Goal: Task Accomplishment & Management: Use online tool/utility

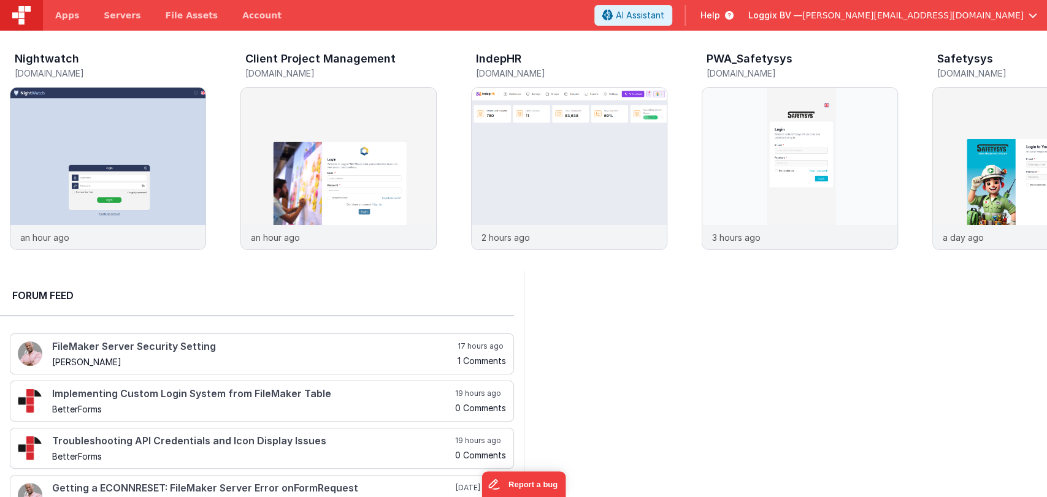
scroll to position [323, 0]
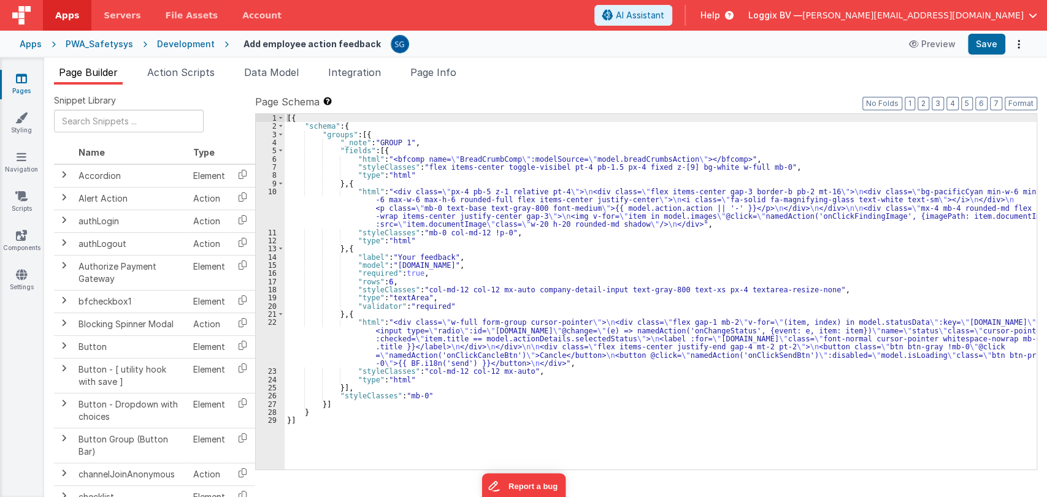
click at [1021, 428] on div "[{ "schema" : { "groups" : [{ "_note" : "GROUP 1" , "fields" : [{ "html" : "<bf…" at bounding box center [661, 300] width 752 height 372
click at [23, 75] on icon at bounding box center [21, 78] width 11 height 12
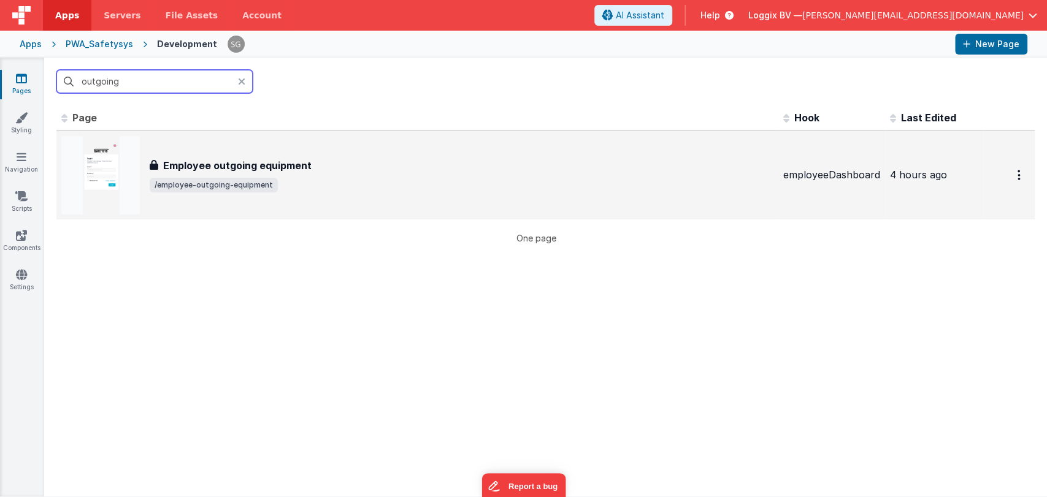
type input "outgoing"
click at [214, 177] on div "Employee outgoing equipment Employee outgoing equipment /employee-outgoing-equi…" at bounding box center [462, 175] width 624 height 34
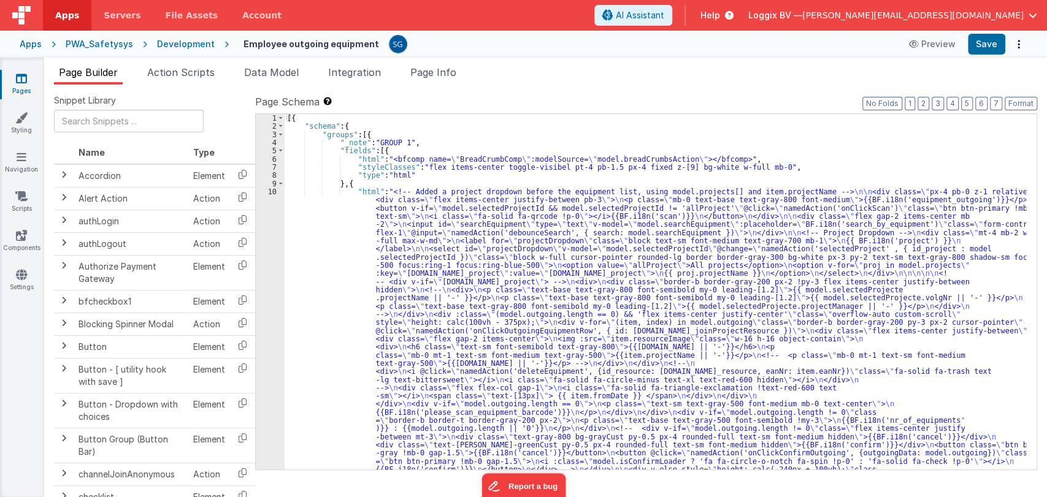
scroll to position [2, 0]
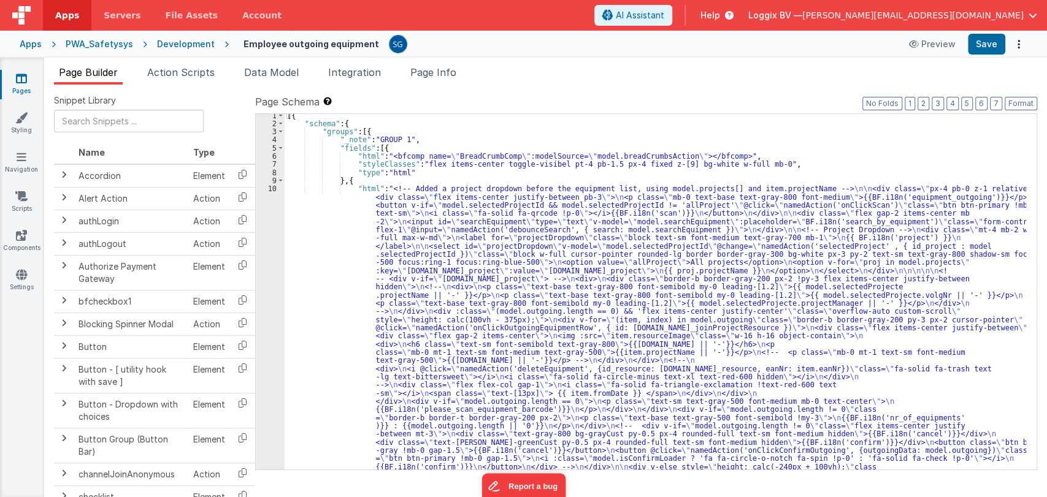
click at [351, 230] on div "[{ "schema" : { "groups" : [{ "_note" : "GROUP 1" , "fields" : [{ "html" : "<bf…" at bounding box center [656, 449] width 742 height 675
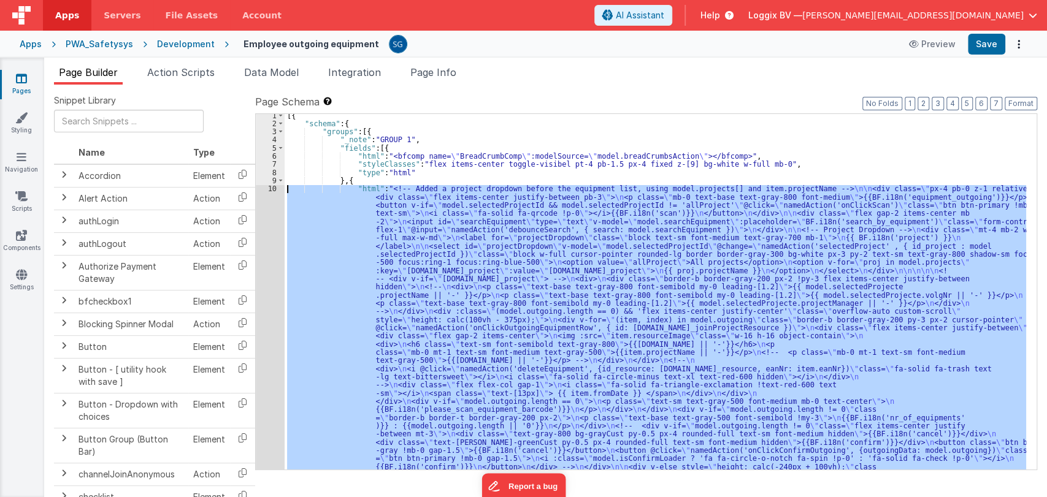
click at [269, 188] on div "10" at bounding box center [270, 340] width 29 height 311
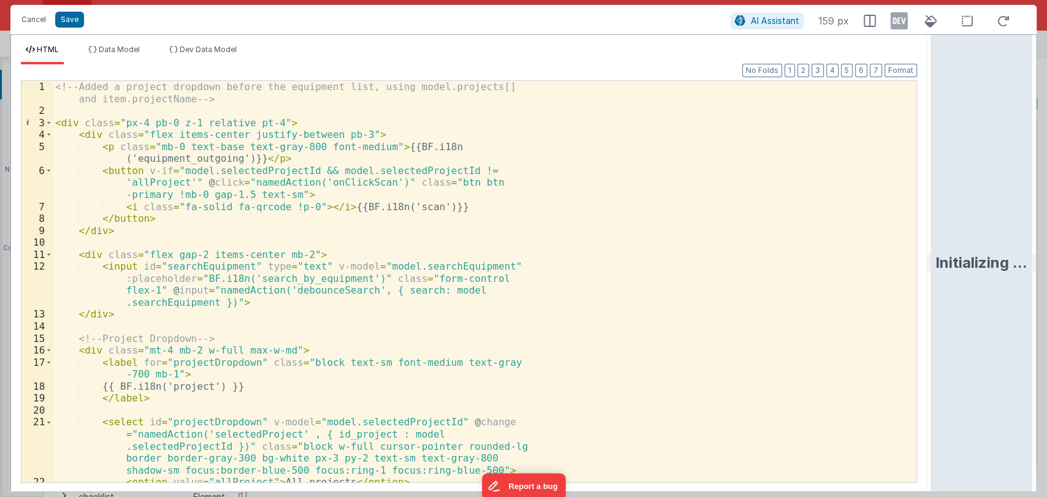
drag, startPoint x: 521, startPoint y: 266, endPoint x: 1046, endPoint y: 274, distance: 524.5
click at [1046, 274] on html "Cancel Save AI Assistant 159 px HTML Data Model Dev Data Model Format 7 6 5 4 3…" at bounding box center [523, 248] width 1047 height 497
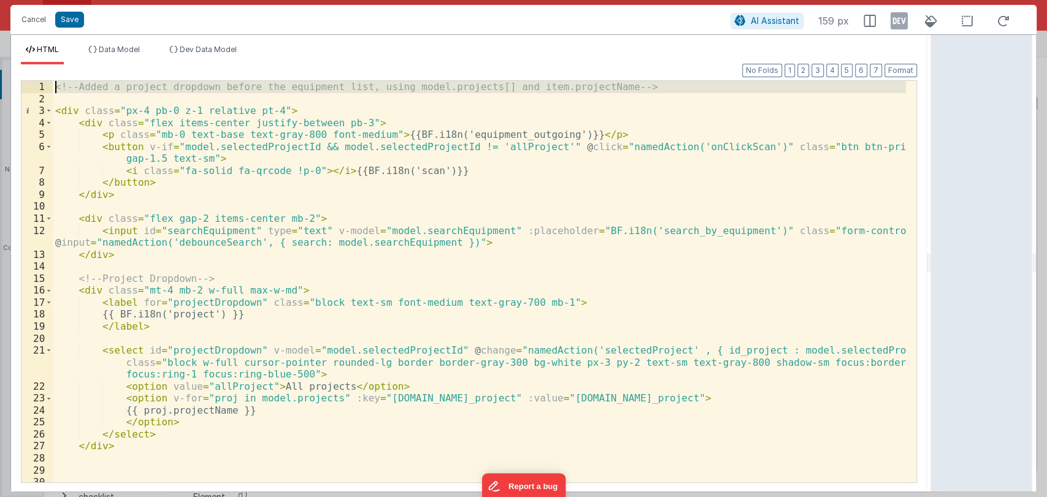
scroll to position [0, 0]
drag, startPoint x: 53, startPoint y: 104, endPoint x: 53, endPoint y: 88, distance: 16.6
click at [53, 88] on div "<!-- Added a project dropdown before the equipment list, using model.projects[]…" at bounding box center [479, 294] width 853 height 426
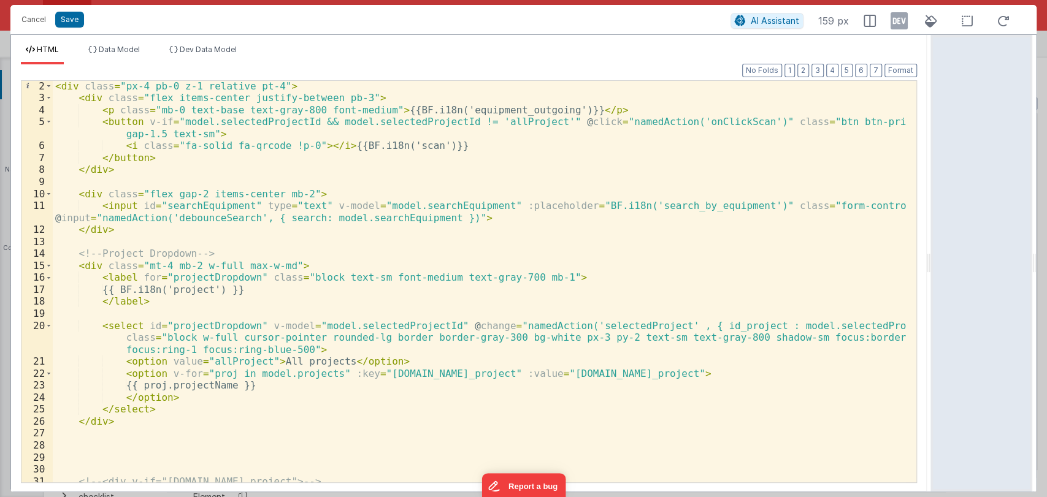
scroll to position [13, 0]
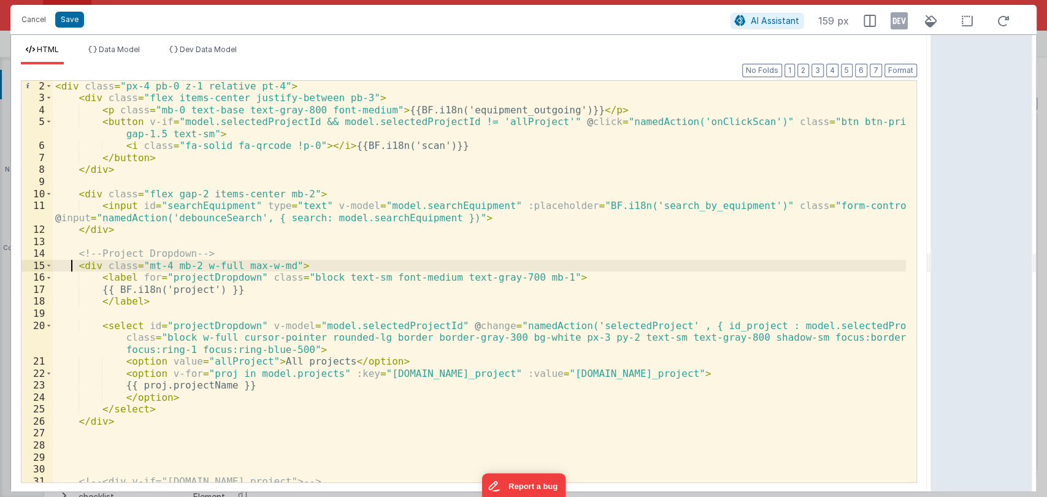
click at [72, 269] on div "< div class = "px-4 pb-0 z-1 relative pt-4" > < div class = "flex items-center …" at bounding box center [479, 293] width 853 height 426
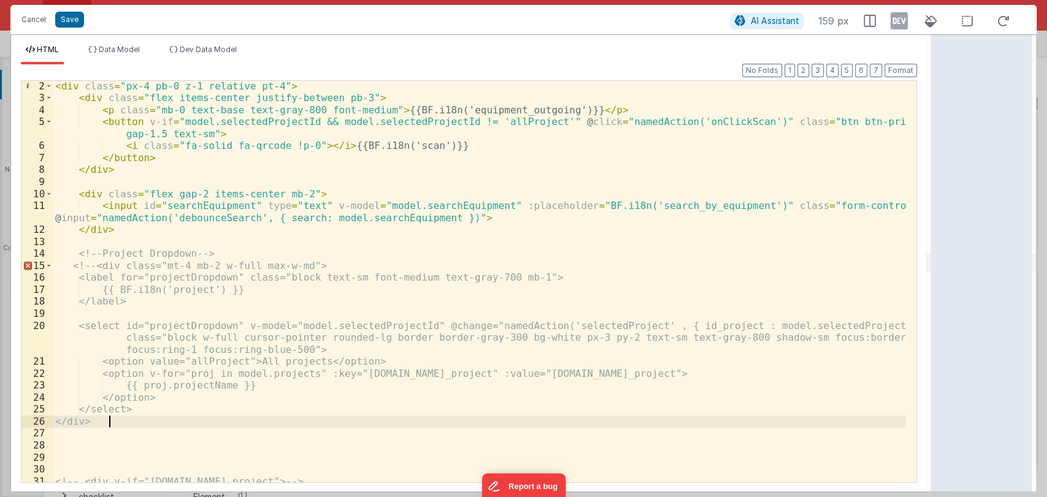
click at [186, 418] on div "< div class = "px-4 pb-0 z-1 relative pt-4" > < div class = "flex items-center …" at bounding box center [479, 293] width 853 height 426
click at [64, 20] on button "Save" at bounding box center [69, 20] width 29 height 16
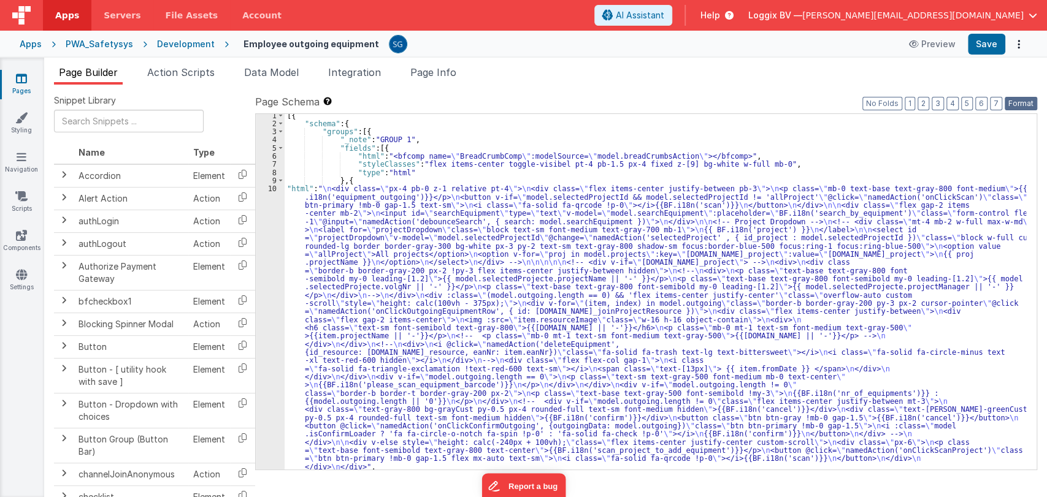
click at [1021, 103] on button "Format" at bounding box center [1021, 103] width 33 height 13
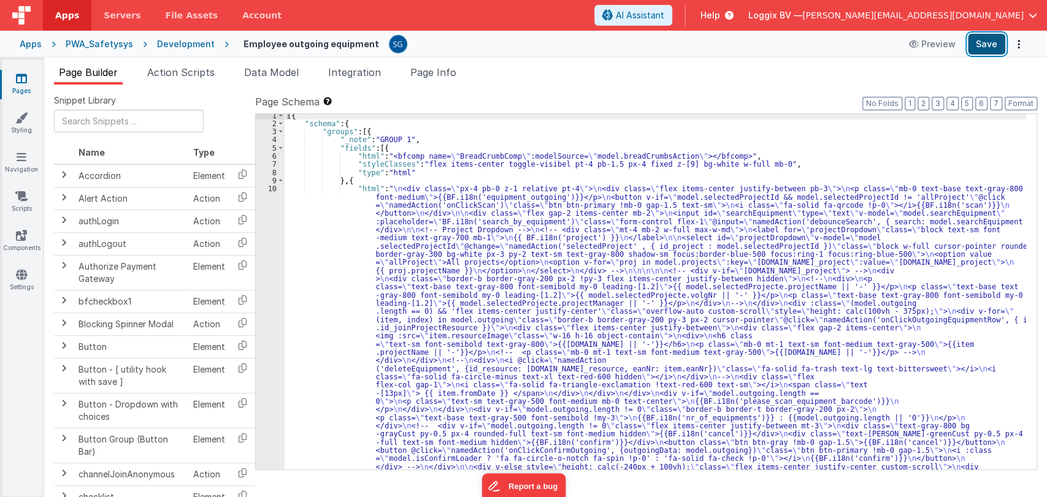
click at [988, 40] on button "Save" at bounding box center [986, 44] width 37 height 21
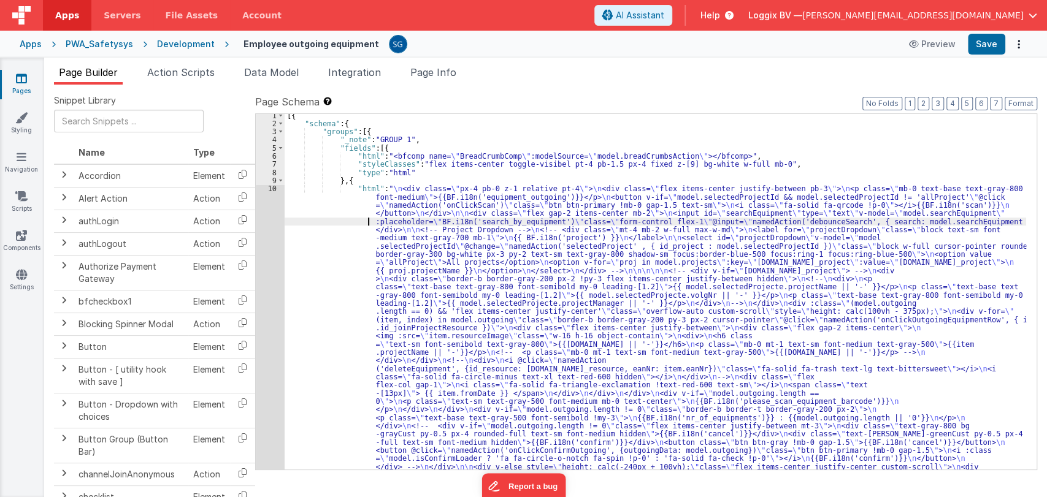
click at [335, 220] on div "[{ "schema" : { "groups" : [{ "_note" : "GROUP 1" , "fields" : [{ "html" : "<bf…" at bounding box center [656, 449] width 742 height 675
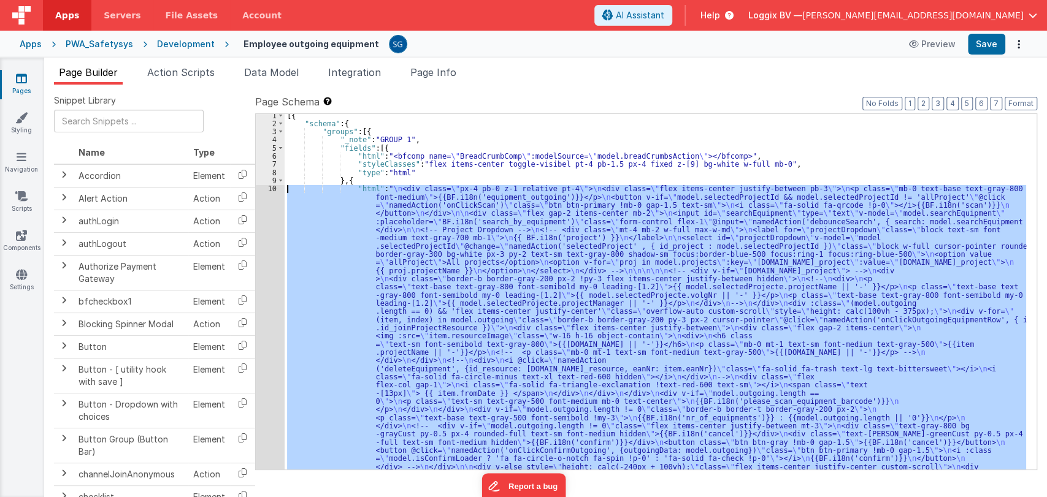
click at [274, 190] on div "10" at bounding box center [270, 340] width 29 height 311
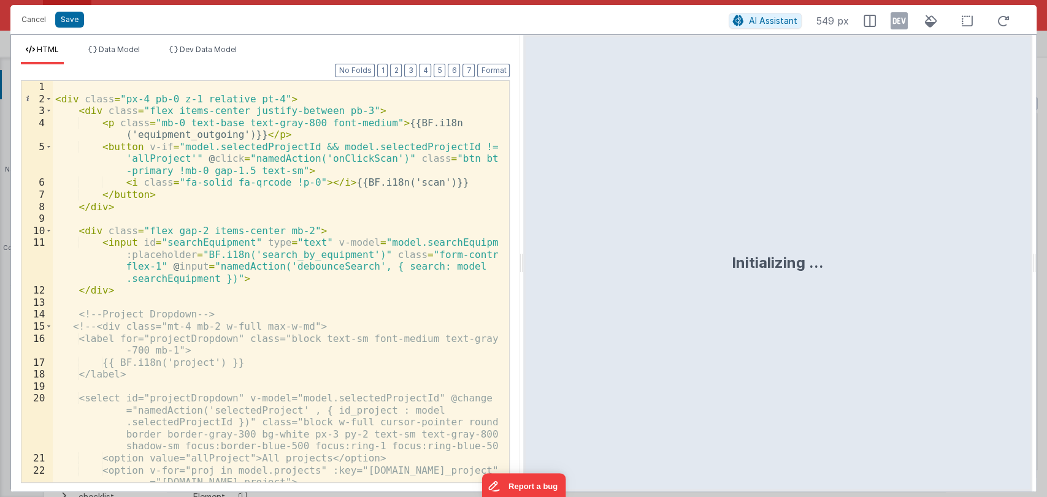
drag, startPoint x: 520, startPoint y: 264, endPoint x: 965, endPoint y: 247, distance: 445.0
click at [965, 247] on html "Cancel Save AI Assistant 549 px HTML Data Model Dev Data Model Format 7 6 5 4 3…" at bounding box center [523, 248] width 1047 height 497
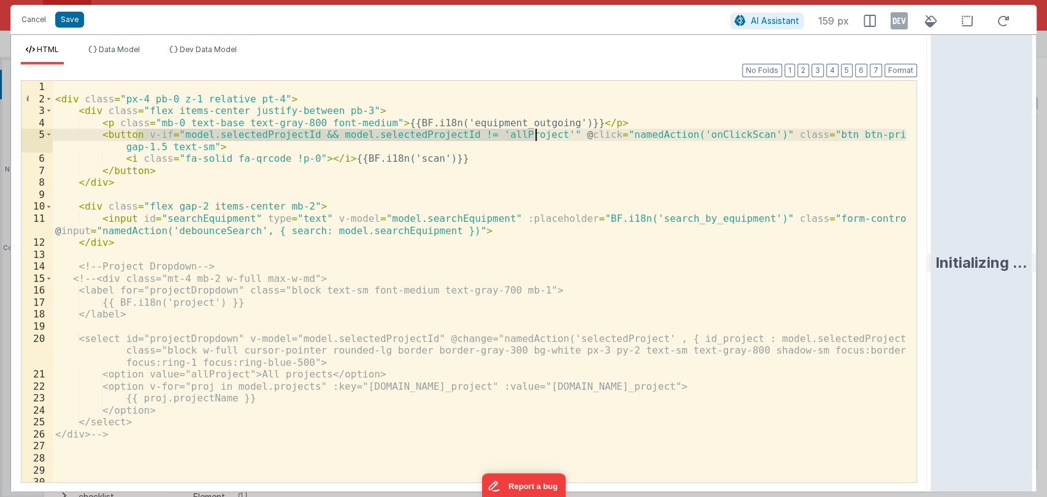
drag, startPoint x: 137, startPoint y: 134, endPoint x: 536, endPoint y: 130, distance: 398.7
click at [536, 130] on div "< div class = "px-4 pb-0 z-1 relative pt-4" > < div class = "flex items-center …" at bounding box center [479, 294] width 853 height 426
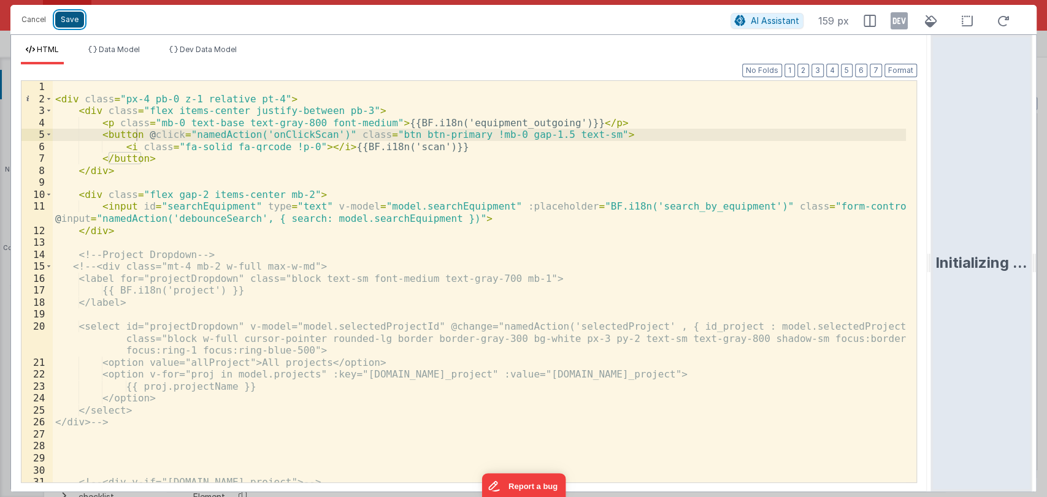
click at [65, 13] on button "Save" at bounding box center [69, 20] width 29 height 16
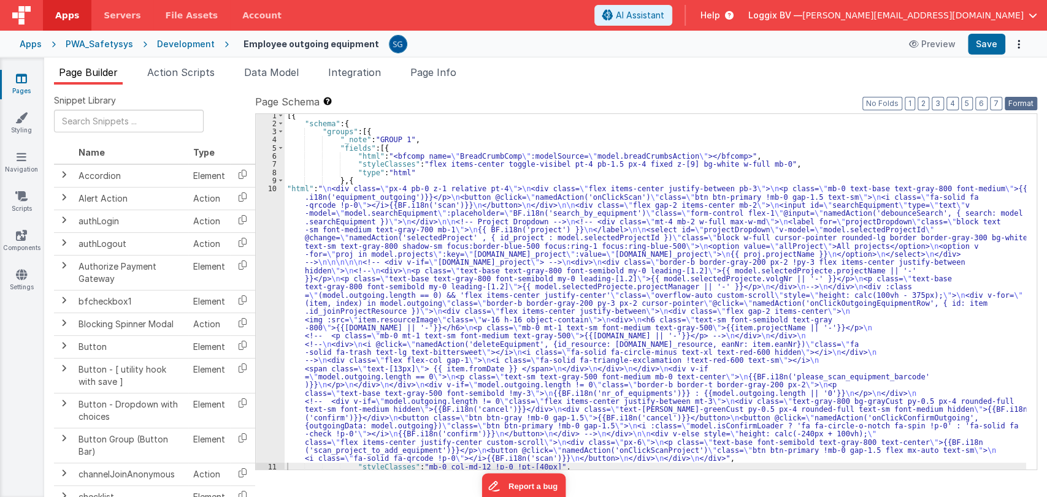
click at [1026, 101] on button "Format" at bounding box center [1021, 103] width 33 height 13
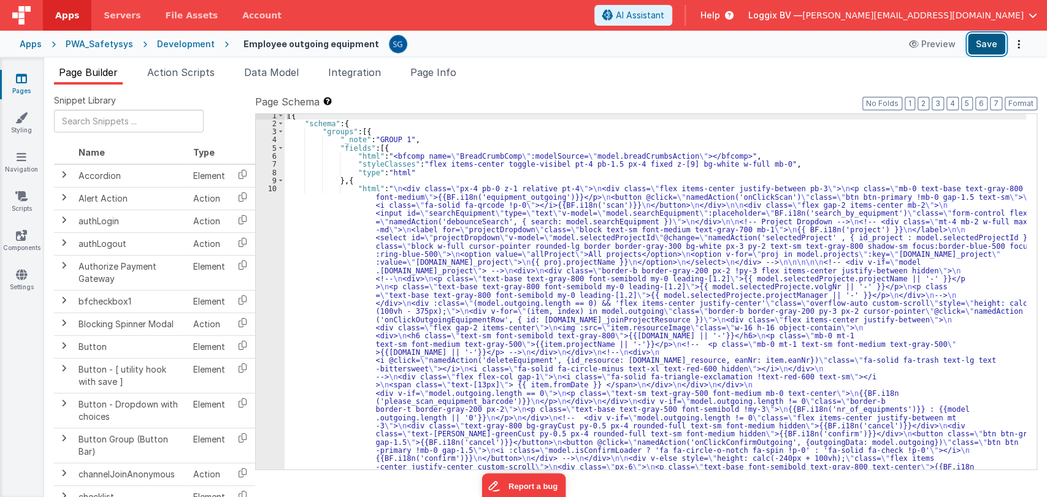
click at [985, 47] on button "Save" at bounding box center [986, 44] width 37 height 21
click at [17, 93] on link "Pages" at bounding box center [21, 84] width 44 height 25
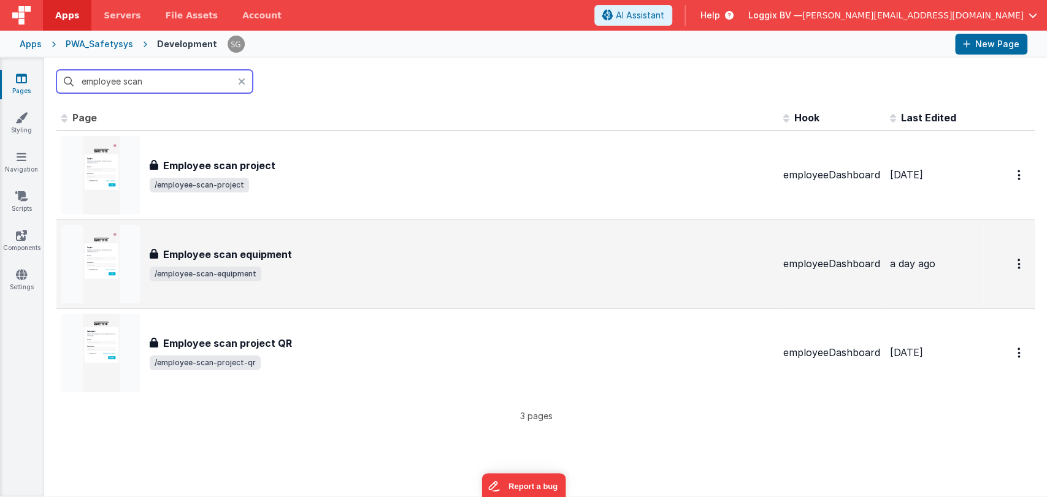
type input "employee scan"
click at [304, 262] on div "Employee scan equipment Employee scan equipment /employee-scan-equipment" at bounding box center [462, 264] width 624 height 34
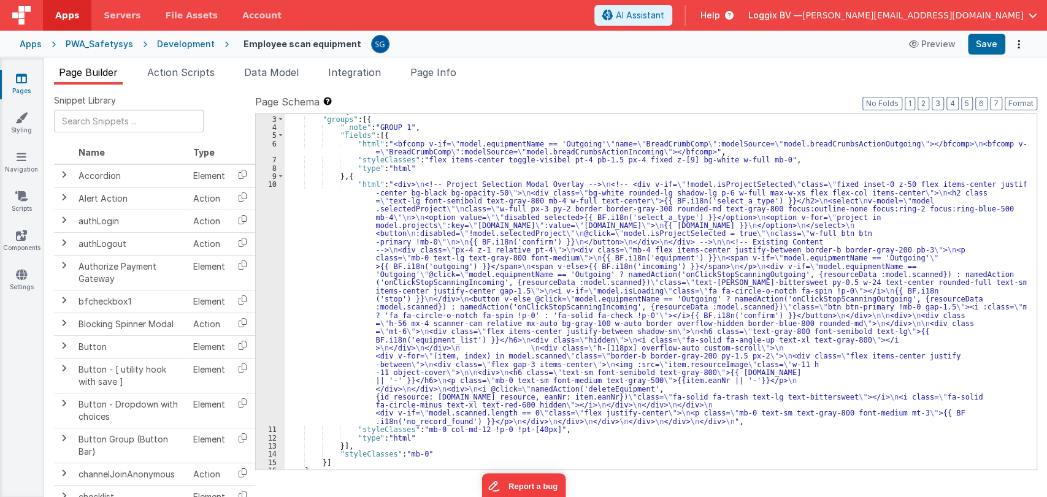
scroll to position [20, 0]
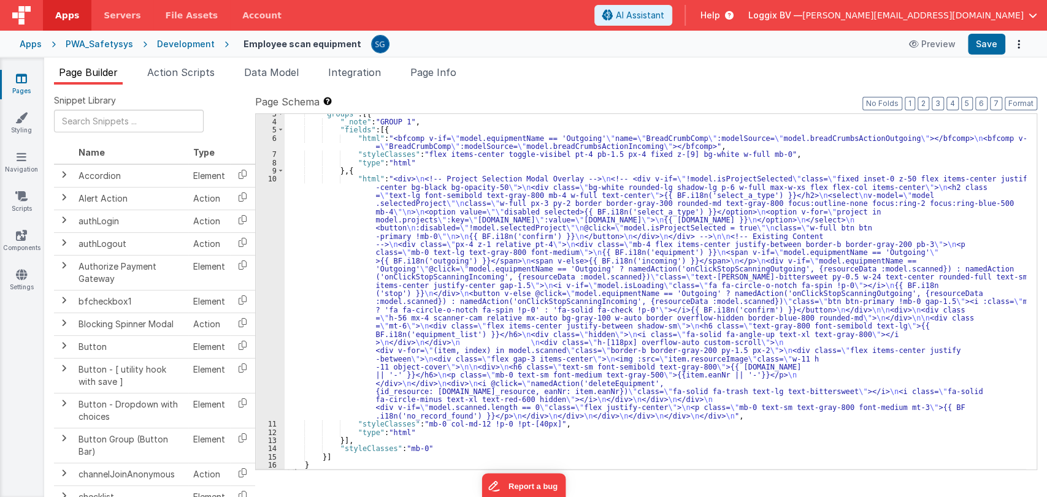
click at [309, 240] on div ""groups" : [{ "_note" : "GROUP 1" , "fields" : [{ "html" : "<bfcomp v-if= \" mo…" at bounding box center [656, 296] width 742 height 372
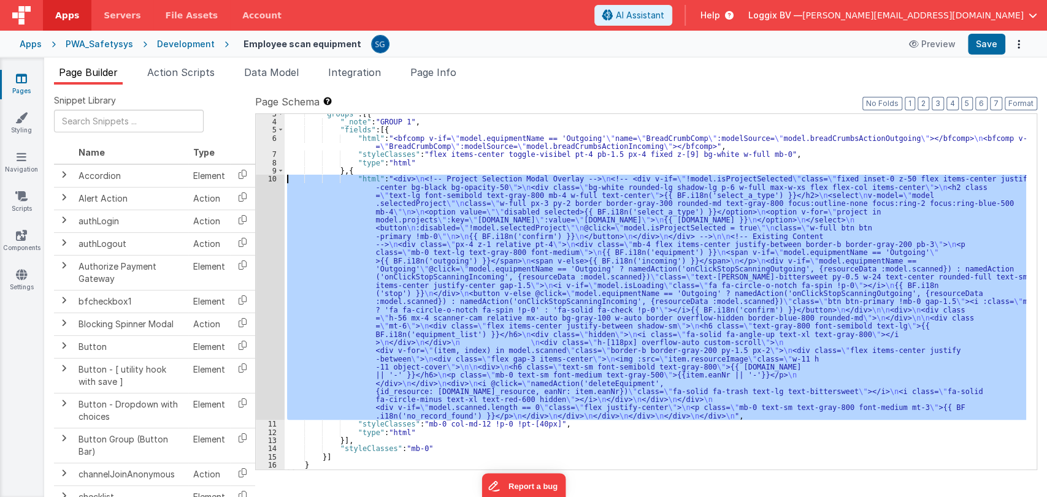
click at [274, 180] on div "10" at bounding box center [270, 297] width 29 height 245
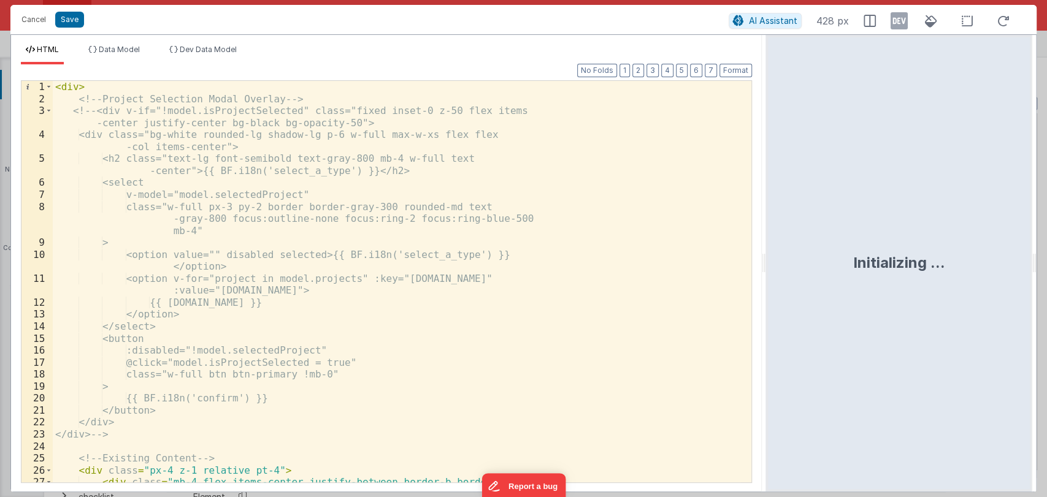
drag, startPoint x: 521, startPoint y: 267, endPoint x: 818, endPoint y: 249, distance: 296.8
click at [818, 249] on html "Cancel Save AI Assistant 428 px HTML Data Model Dev Data Model Format 7 6 5 4 3…" at bounding box center [523, 248] width 1047 height 497
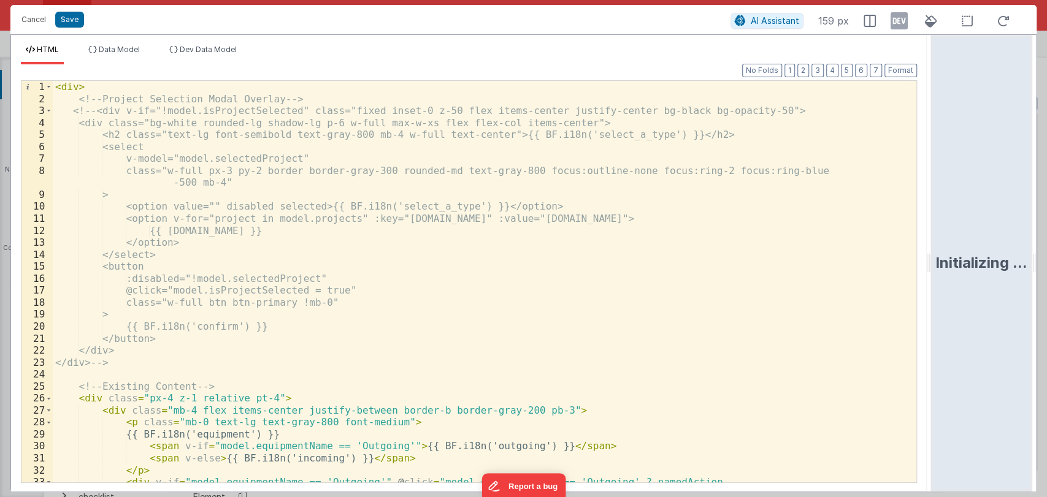
drag, startPoint x: 814, startPoint y: 261, endPoint x: 958, endPoint y: 258, distance: 144.2
click at [958, 258] on html "Cancel Save AI Assistant 159 px HTML Data Model Dev Data Model Format 7 6 5 4 3…" at bounding box center [523, 248] width 1047 height 497
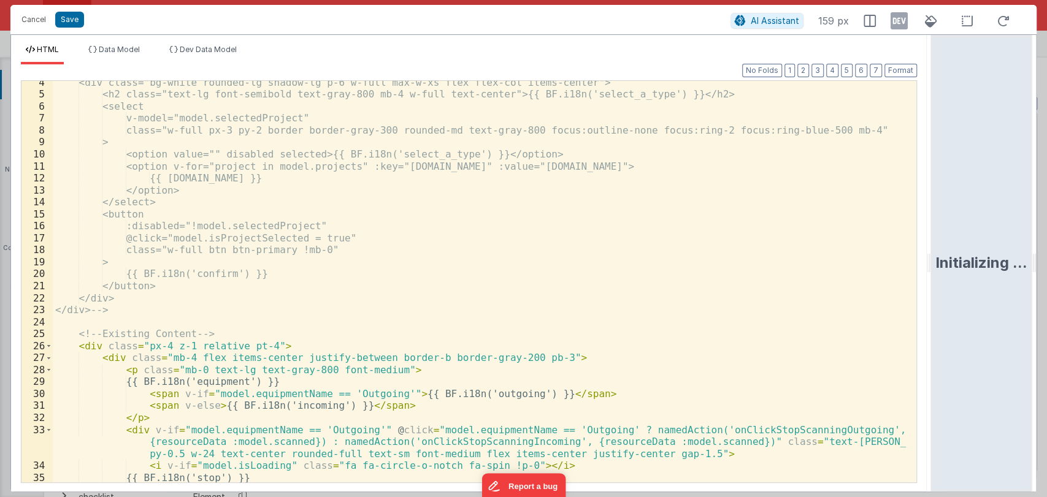
scroll to position [0, 0]
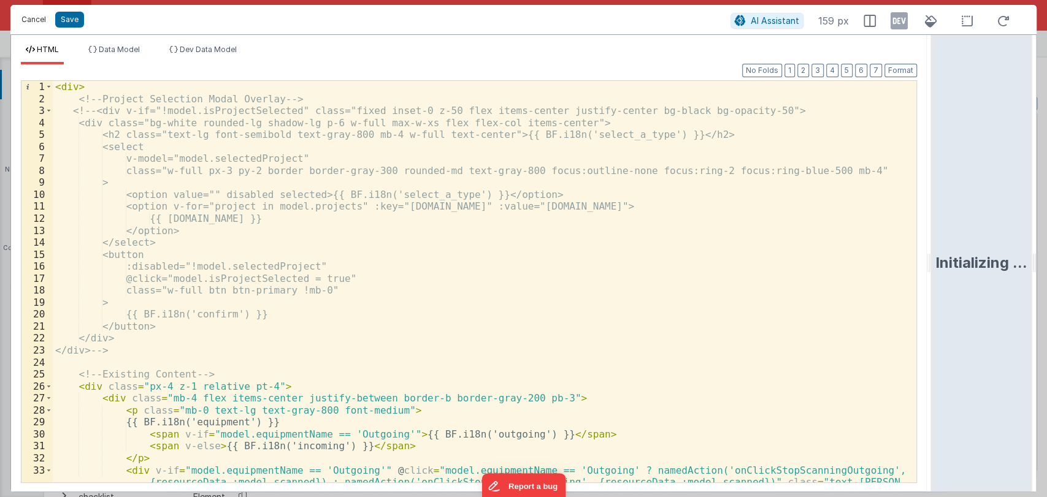
click at [38, 23] on button "Cancel" at bounding box center [33, 19] width 37 height 17
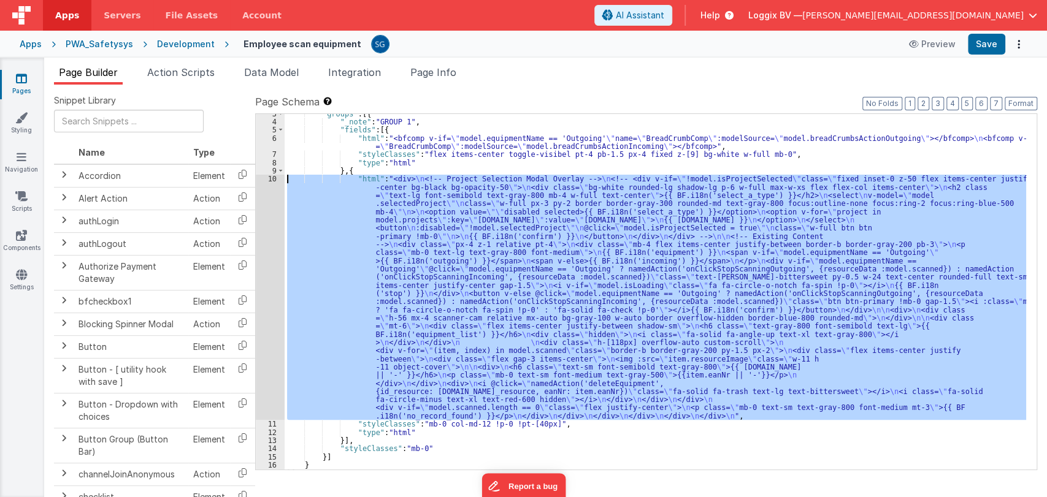
click at [275, 175] on div "10" at bounding box center [270, 297] width 29 height 245
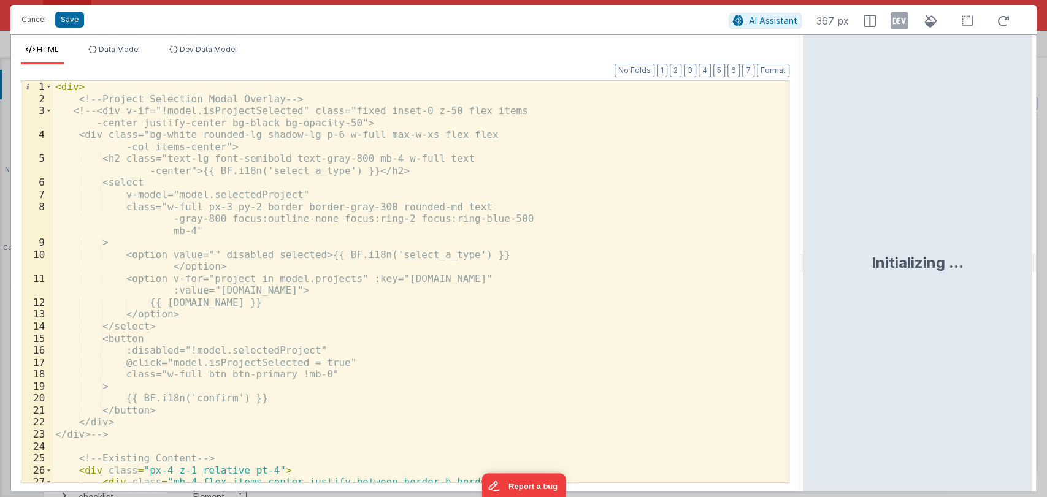
drag, startPoint x: 520, startPoint y: 261, endPoint x: 811, endPoint y: 212, distance: 295.4
click at [811, 212] on html "Cancel Save AI Assistant 367 px HTML Data Model Dev Data Model Format 7 6 5 4 3…" at bounding box center [523, 248] width 1047 height 497
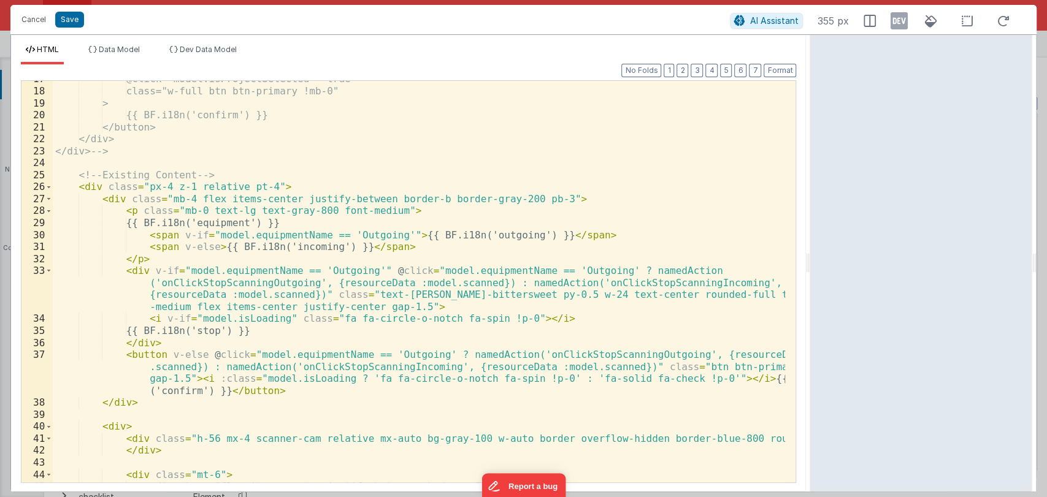
scroll to position [211, 0]
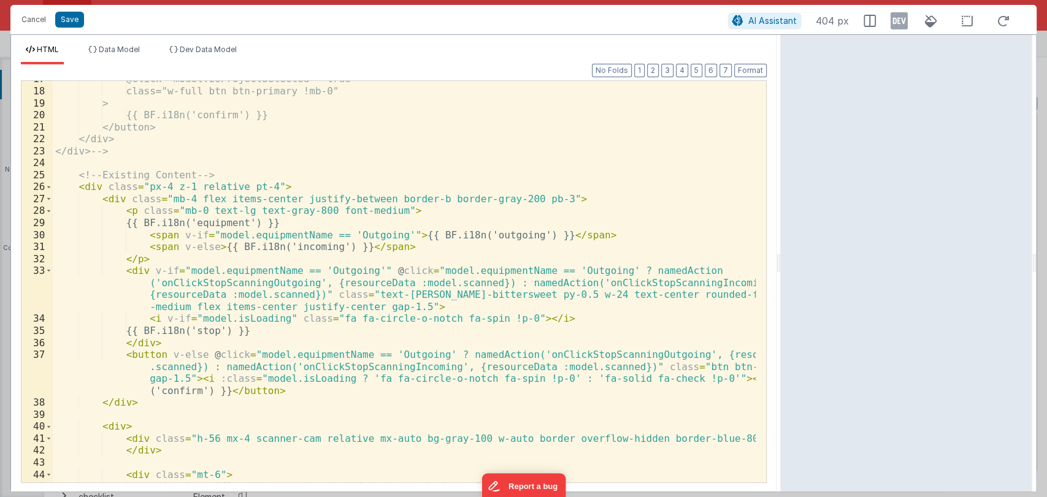
drag, startPoint x: 807, startPoint y: 263, endPoint x: 792, endPoint y: 308, distance: 47.1
click at [792, 308] on html "Cancel Save AI Assistant 404 px HTML Data Model Dev Data Model Format 7 6 5 4 3…" at bounding box center [523, 248] width 1047 height 497
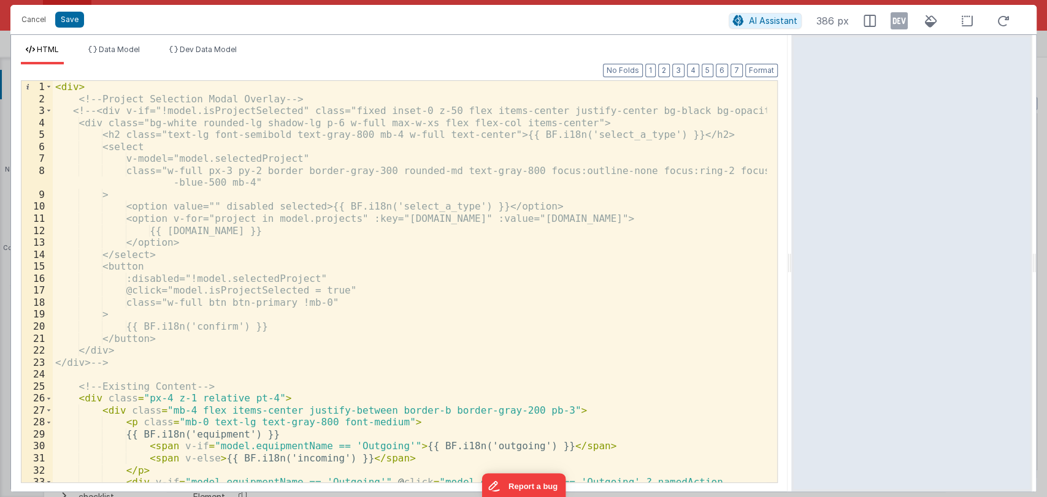
scroll to position [0, 0]
click at [39, 22] on button "Cancel" at bounding box center [33, 19] width 37 height 17
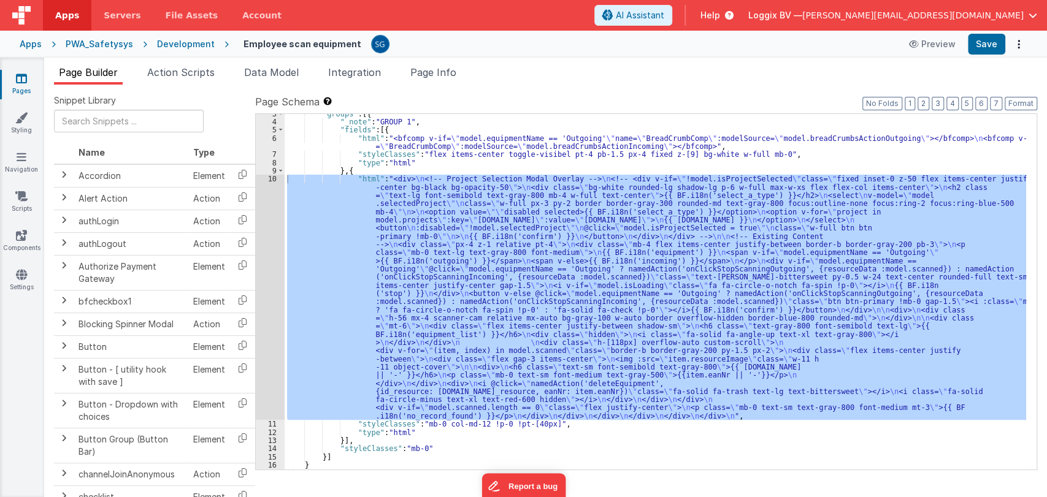
click at [20, 79] on icon at bounding box center [21, 78] width 11 height 12
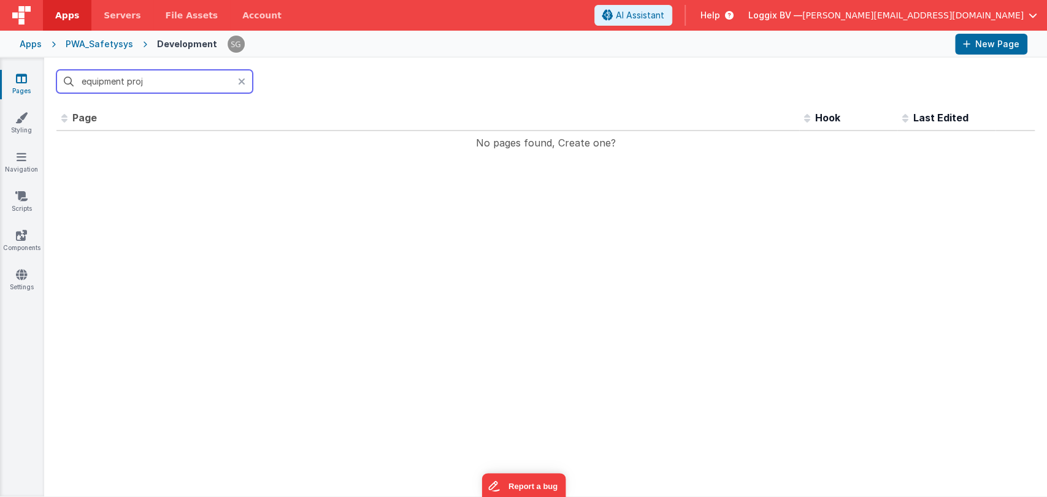
type input "equipment"
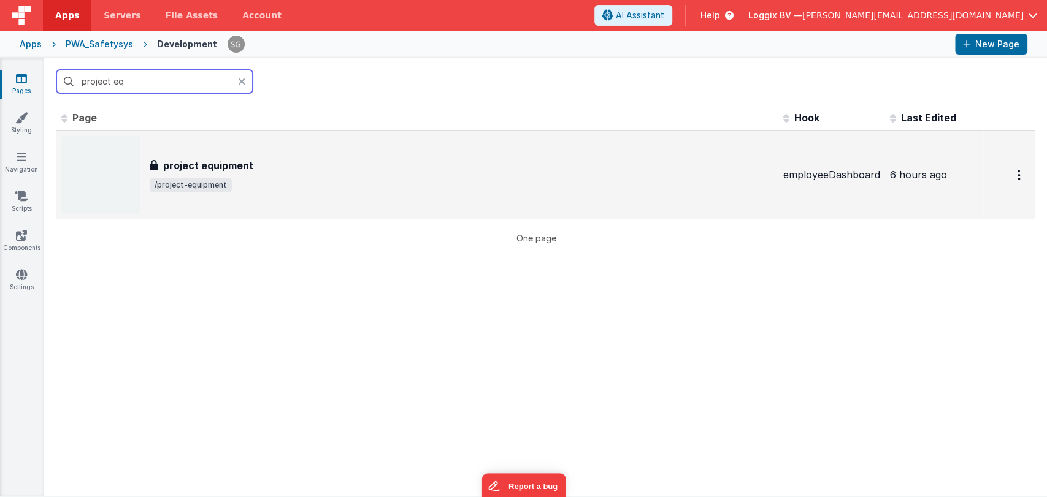
type input "project eq"
click at [329, 175] on div "project equipment project equipment /project-equipment" at bounding box center [462, 175] width 624 height 34
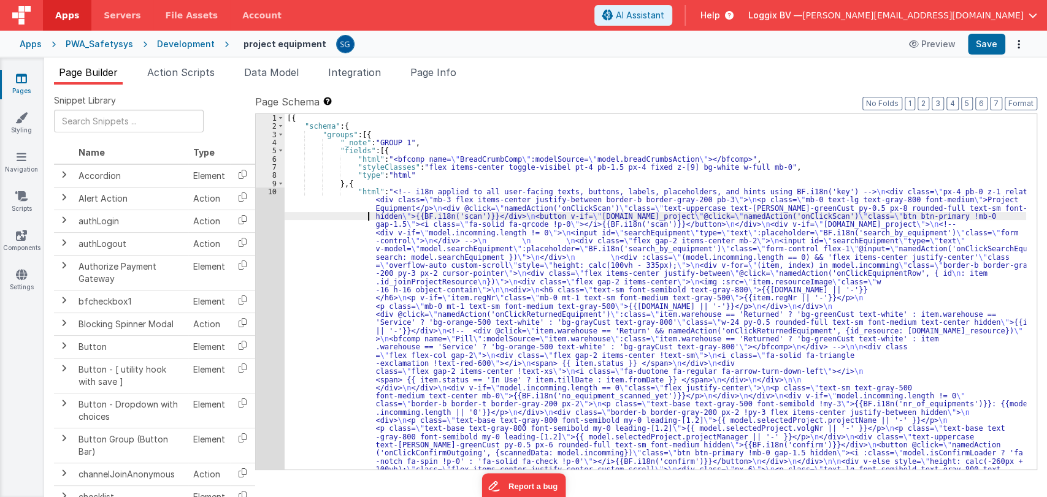
click at [317, 217] on div "[{ "schema" : { "groups" : [{ "_note" : "GROUP 1" , "fields" : [{ "html" : "<bf…" at bounding box center [656, 447] width 742 height 667
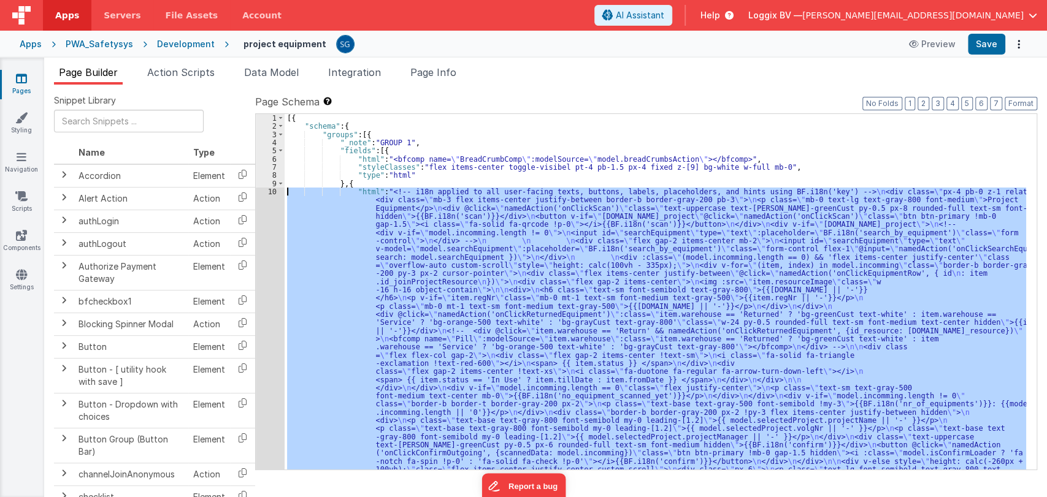
click at [270, 192] on div "10" at bounding box center [270, 339] width 29 height 302
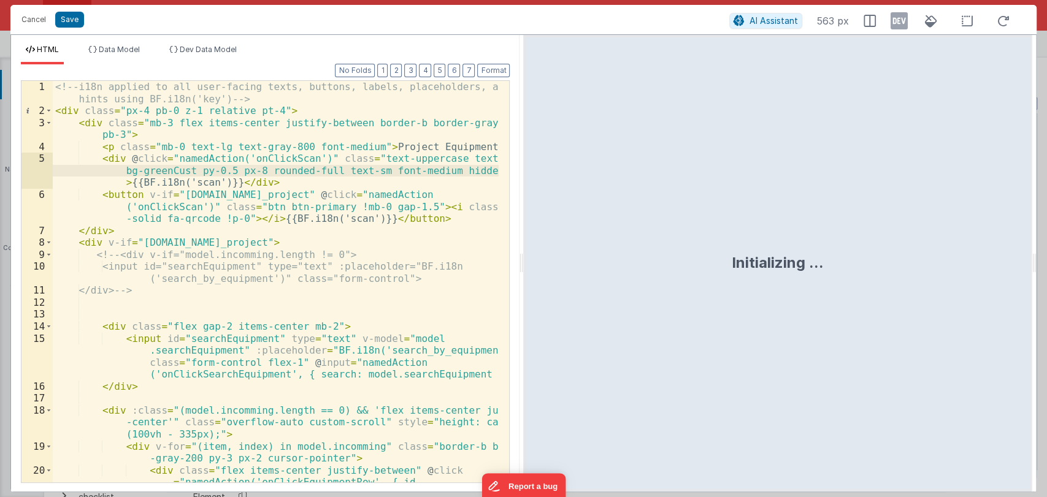
drag, startPoint x: 520, startPoint y: 258, endPoint x: 931, endPoint y: 207, distance: 414.1
click at [931, 207] on html "Cancel Save AI Assistant 563 px HTML Data Model Dev Data Model Format 7 6 5 4 3…" at bounding box center [523, 248] width 1047 height 497
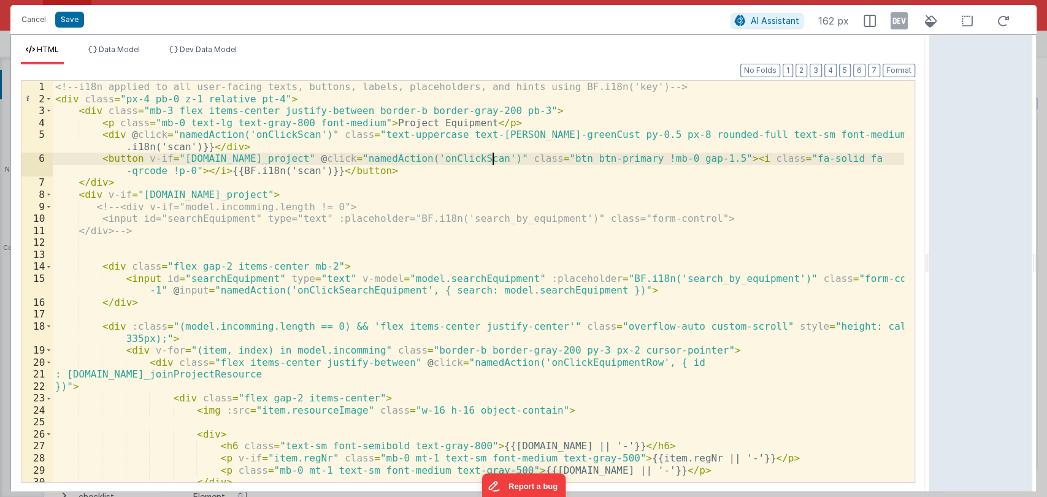
click at [490, 159] on div "<!-- i18n applied to all user-facing texts, buttons, labels, placeholders, and …" at bounding box center [478, 294] width 851 height 426
click at [37, 20] on button "Cancel" at bounding box center [33, 19] width 37 height 17
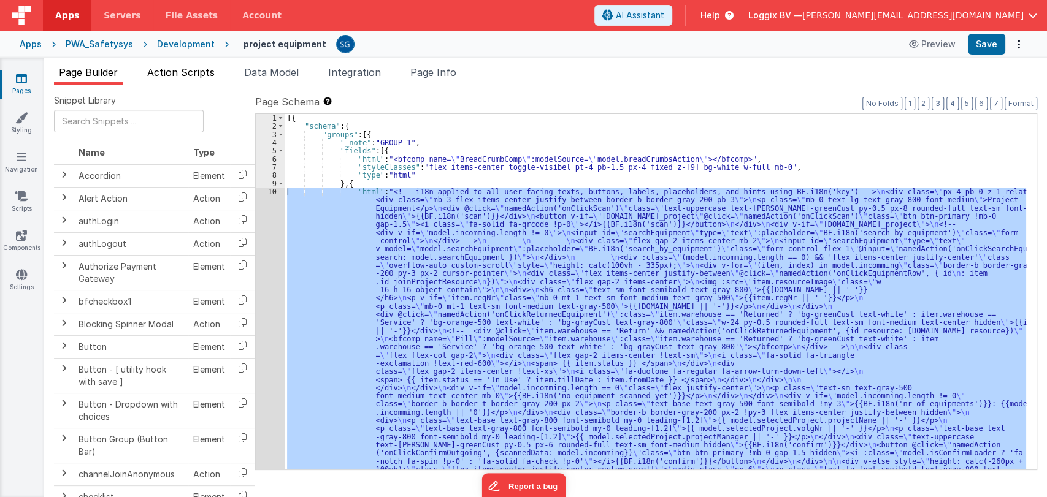
click at [196, 75] on span "Action Scripts" at bounding box center [180, 72] width 67 height 12
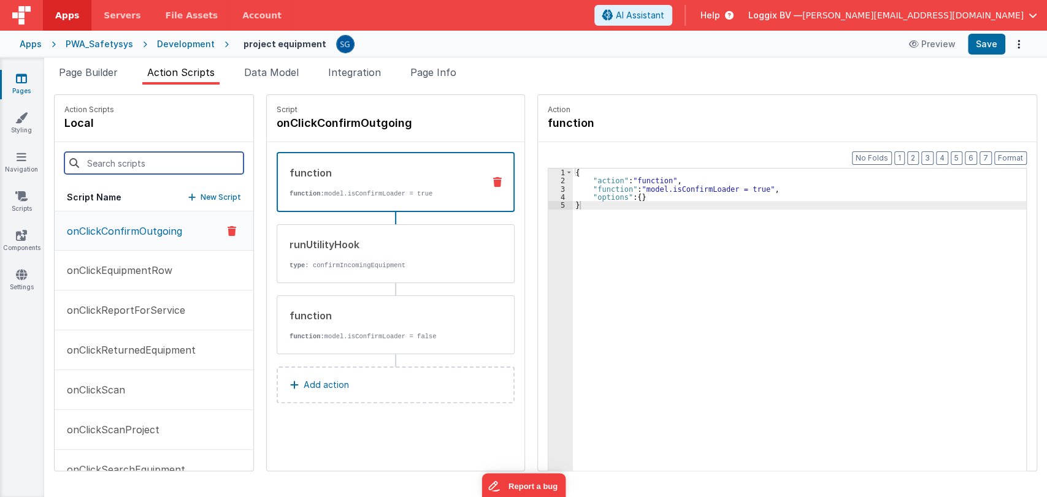
click at [137, 155] on input at bounding box center [153, 163] width 179 height 22
type input "o"
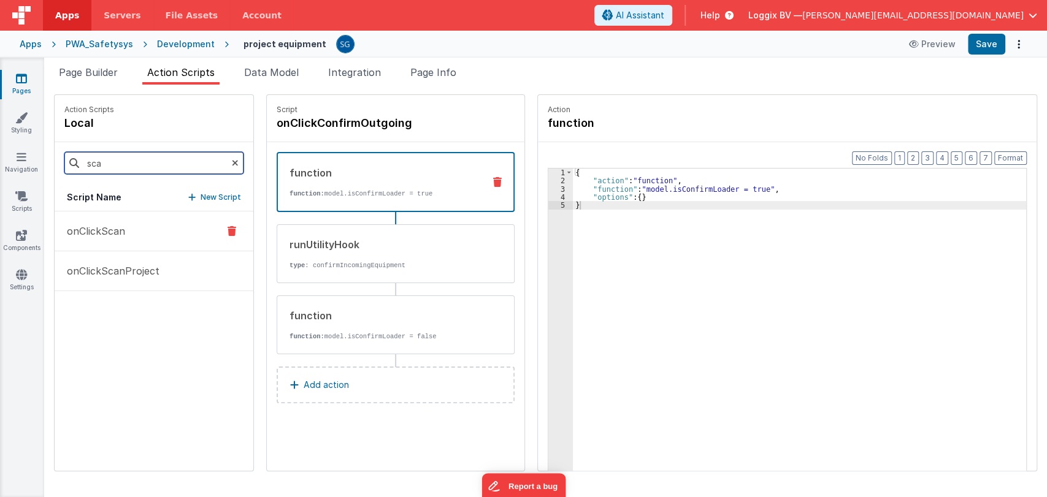
type input "sca"
click at [126, 220] on button "onClickScan" at bounding box center [154, 232] width 199 height 40
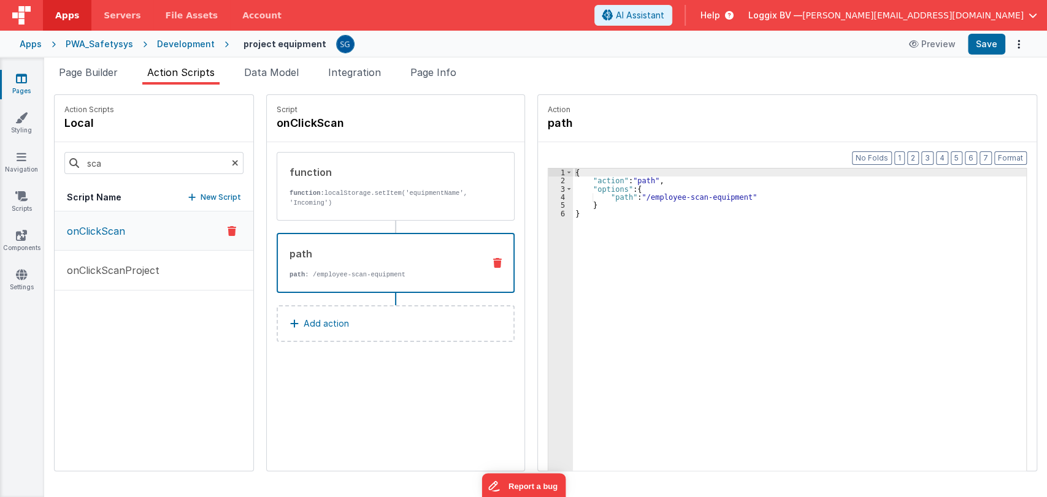
click at [397, 257] on div "path" at bounding box center [382, 254] width 185 height 15
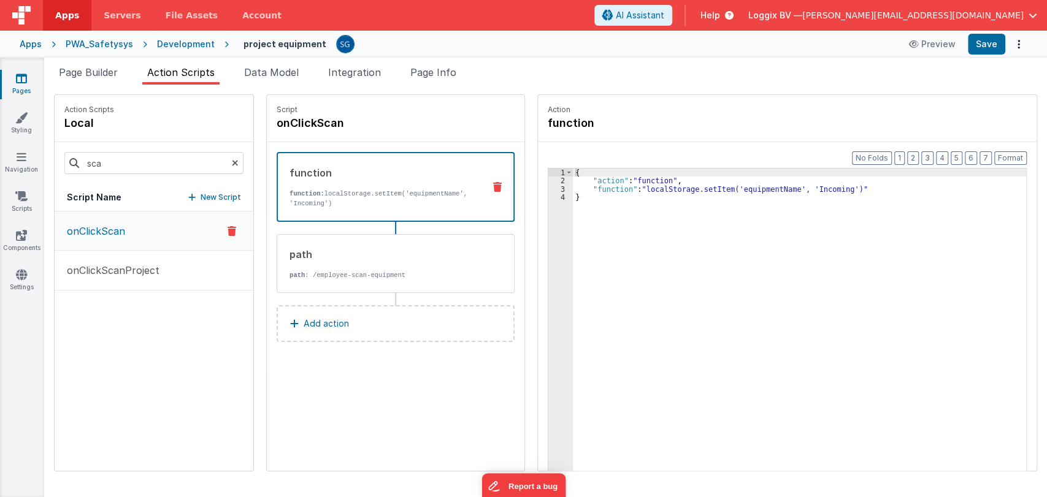
click at [348, 212] on div "function function: localStorage.setItem('equipmentName', 'Incoming')" at bounding box center [396, 187] width 238 height 70
click at [124, 261] on button "onClickScanProject" at bounding box center [154, 271] width 199 height 40
click at [113, 240] on button "onClickScan" at bounding box center [154, 232] width 199 height 40
click at [156, 264] on p "onClickScanProject" at bounding box center [109, 270] width 100 height 15
click at [156, 264] on p "onClickScanProject" at bounding box center [109, 271] width 100 height 15
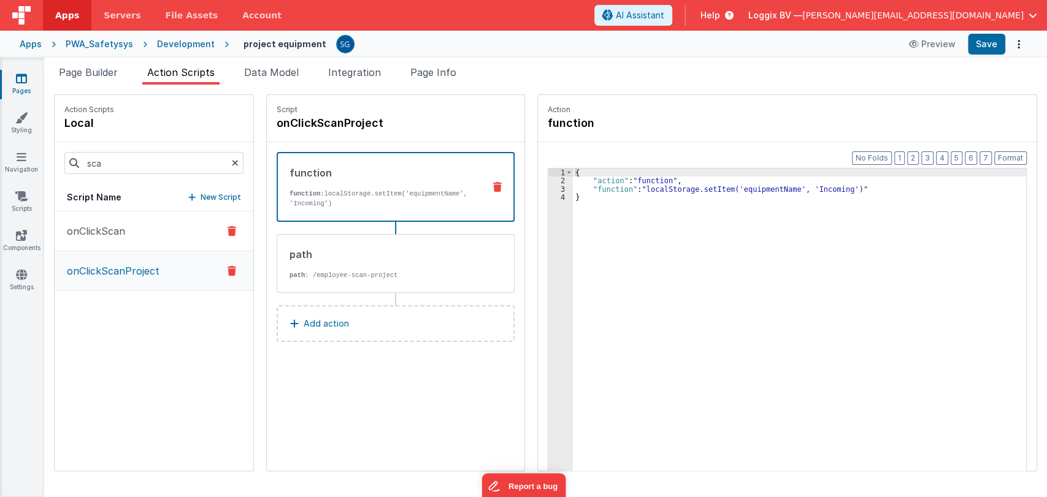
click at [128, 242] on button "onClickScan" at bounding box center [154, 232] width 199 height 40
click at [128, 256] on button "onClickScanProject" at bounding box center [154, 271] width 199 height 40
drag, startPoint x: 128, startPoint y: 256, endPoint x: 115, endPoint y: 226, distance: 32.5
click at [115, 226] on div "onClickScan onClickScanProject" at bounding box center [154, 341] width 199 height 259
click at [79, 71] on span "Page Builder" at bounding box center [88, 72] width 59 height 12
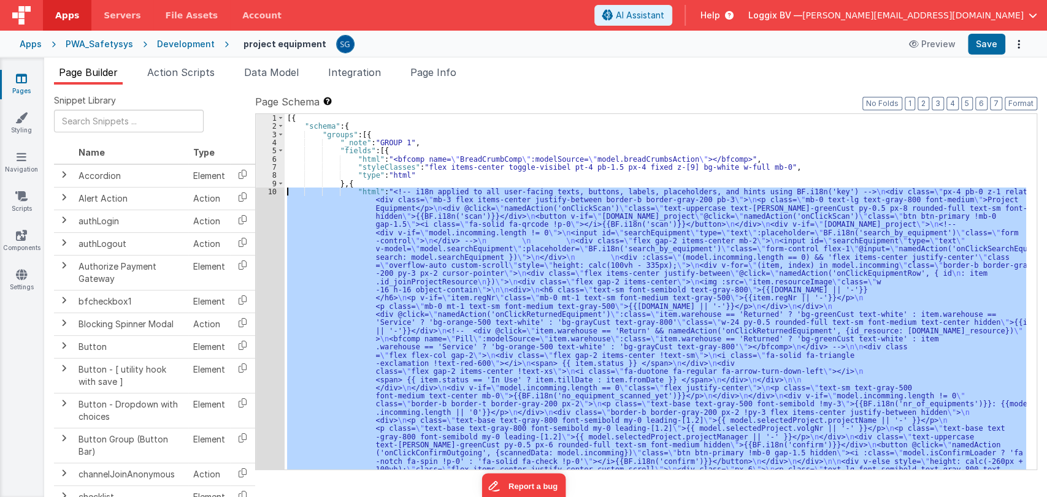
click at [343, 222] on div "[{ "schema" : { "groups" : [{ "_note" : "GROUP 1" , "fields" : [{ "html" : "<bf…" at bounding box center [656, 292] width 742 height 356
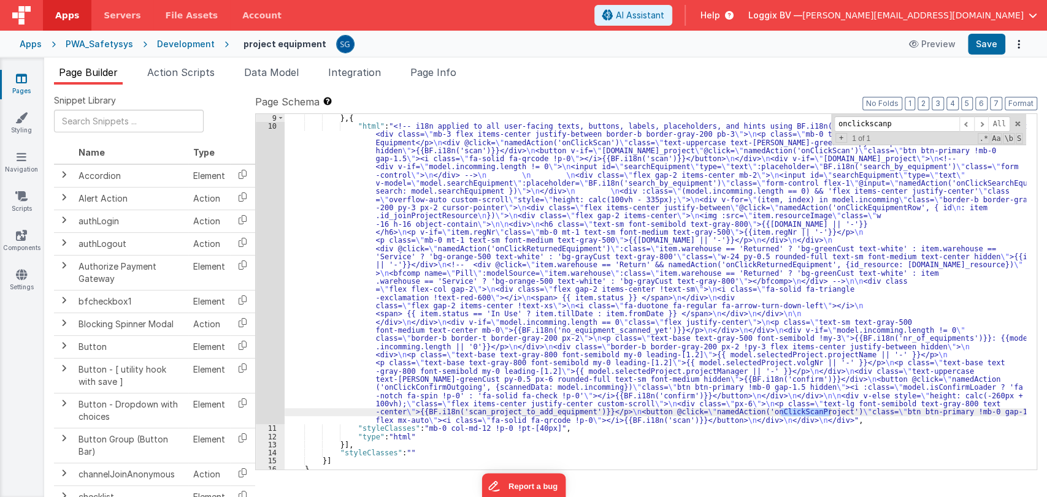
scroll to position [56, 0]
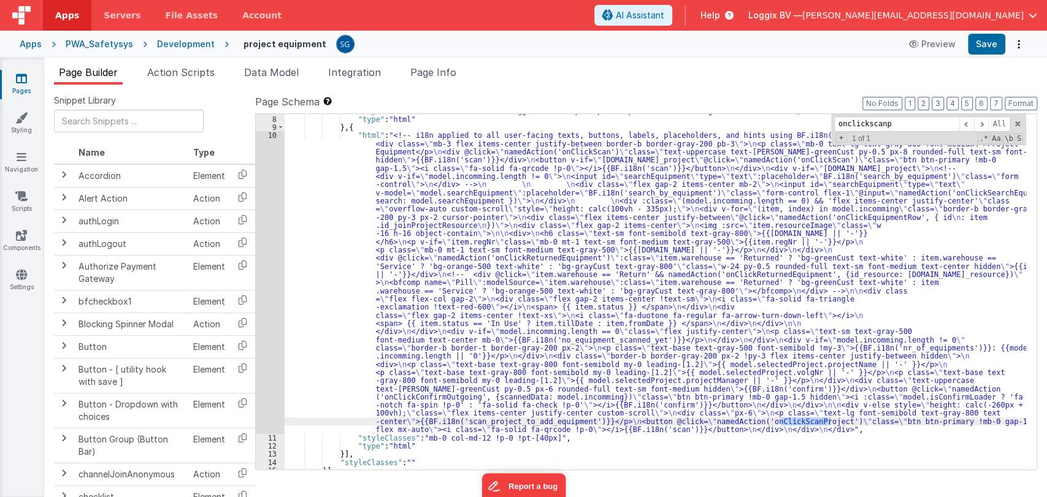
type input "onclickscanp"
click at [318, 180] on div ""styleClasses" : "flex items-center toggle-visibel pt-4 pb-1.5 px-4 fixed z-[9]…" at bounding box center [656, 293] width 742 height 372
click at [275, 138] on div "10" at bounding box center [270, 282] width 29 height 302
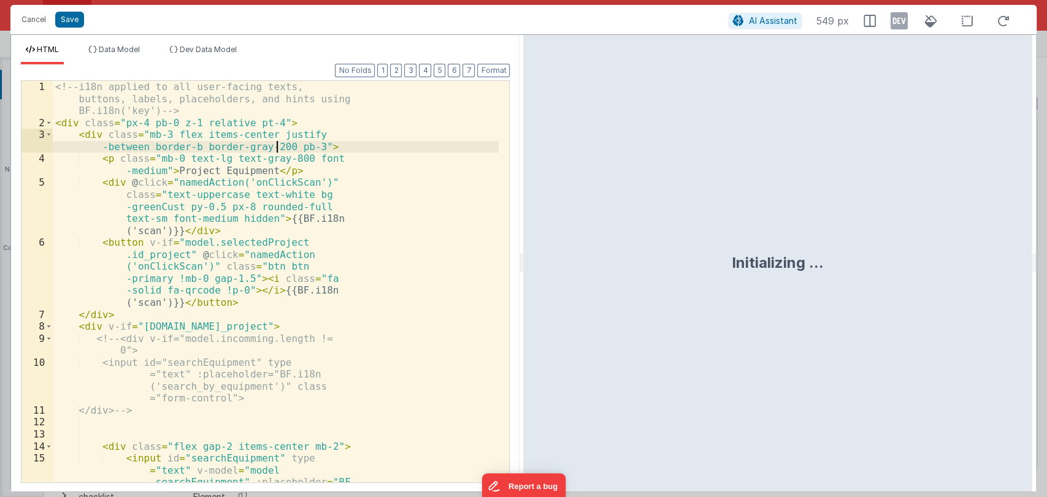
click at [275, 138] on div "<!-- i18n applied to all user-facing texts, buttons, labels, placeholders, and …" at bounding box center [276, 348] width 446 height 534
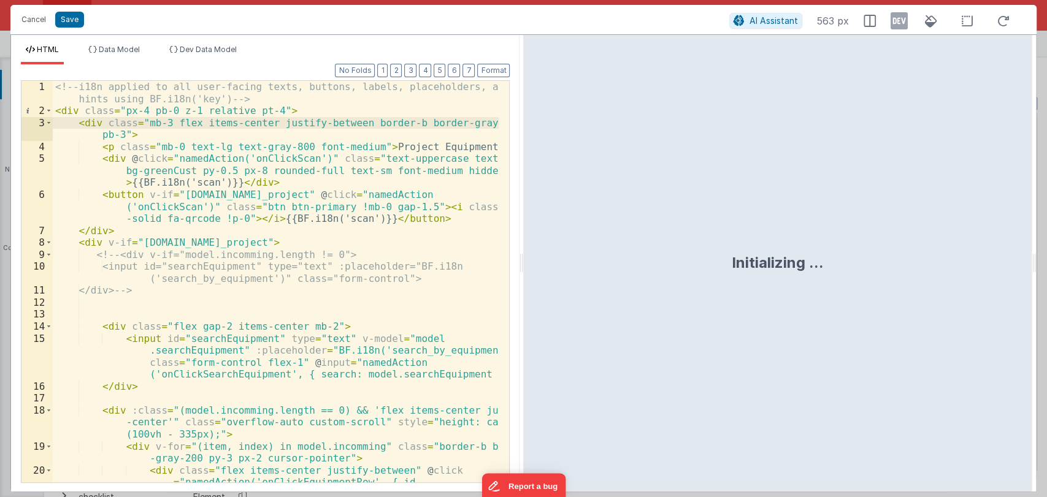
drag, startPoint x: 523, startPoint y: 261, endPoint x: 1046, endPoint y: 220, distance: 524.8
click at [1046, 220] on html "Cancel Save AI Assistant 563 px HTML Data Model Dev Data Model Format 7 6 5 4 3…" at bounding box center [523, 248] width 1047 height 497
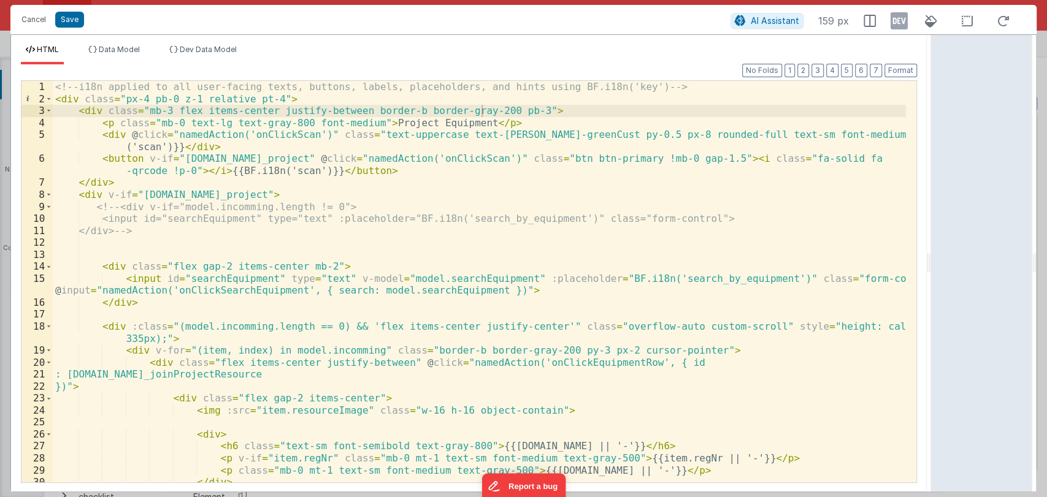
scroll to position [0, 0]
click at [34, 20] on button "Cancel" at bounding box center [33, 19] width 37 height 17
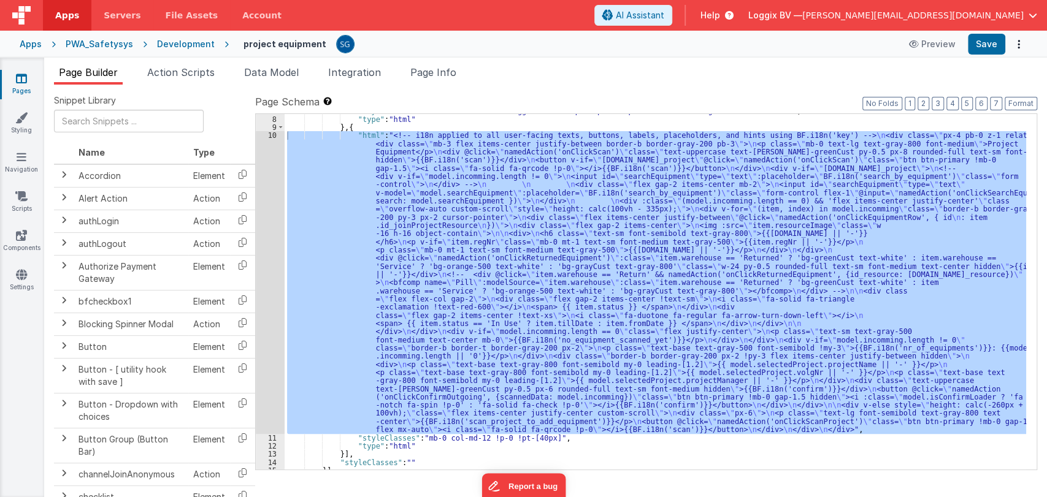
click at [18, 82] on icon at bounding box center [21, 78] width 11 height 12
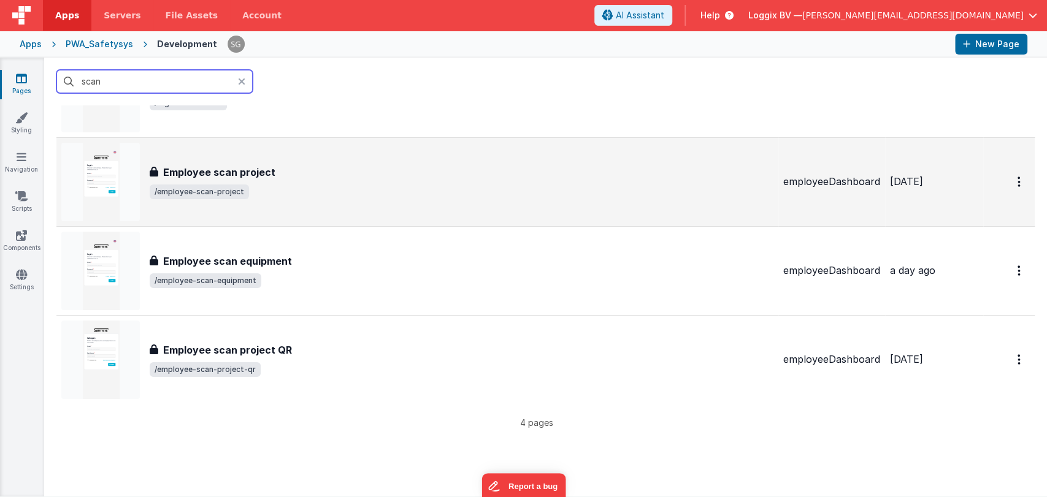
scroll to position [83, 0]
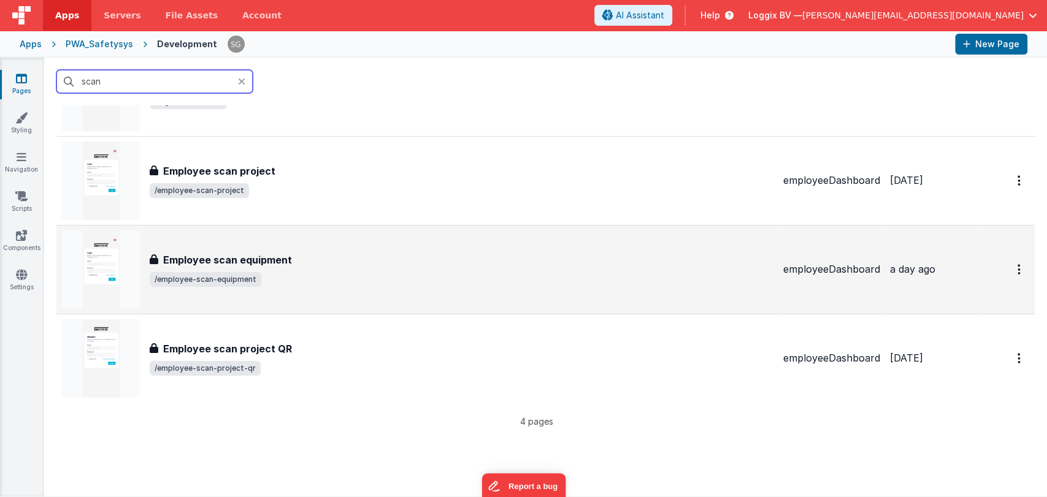
type input "scan"
click at [332, 259] on div "Employee scan equipment" at bounding box center [462, 260] width 624 height 15
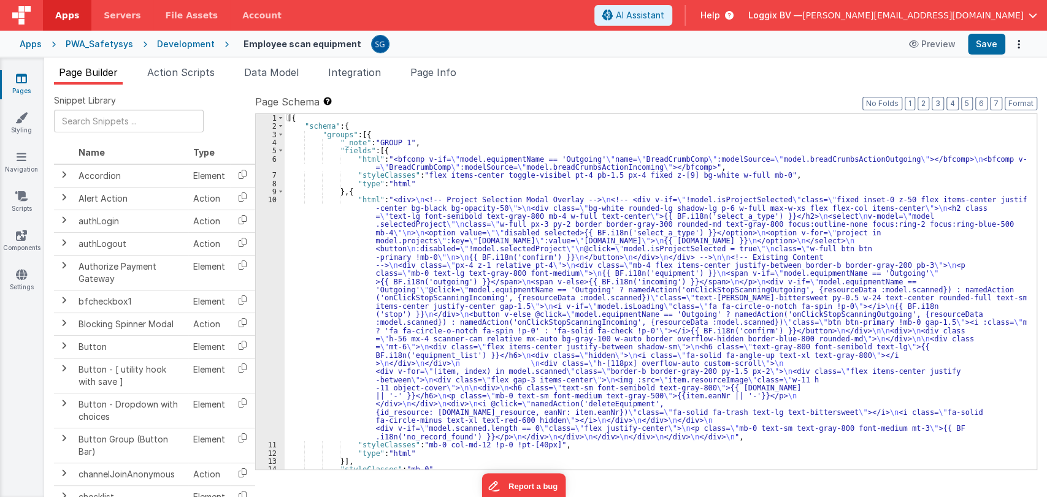
click at [335, 240] on div "[{ "schema" : { "groups" : [{ "_note" : "GROUP 1" , "fields" : [{ "html" : "<bf…" at bounding box center [656, 300] width 742 height 372
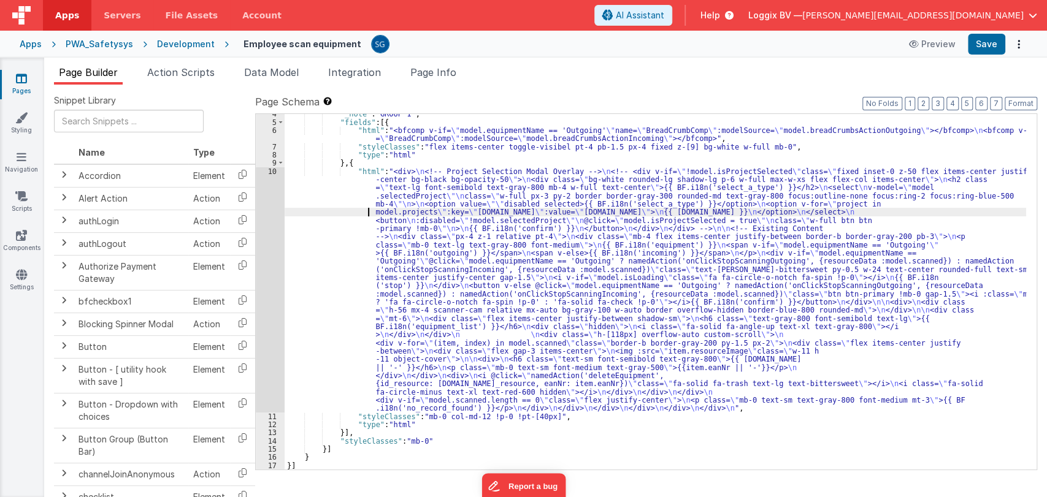
scroll to position [28, 0]
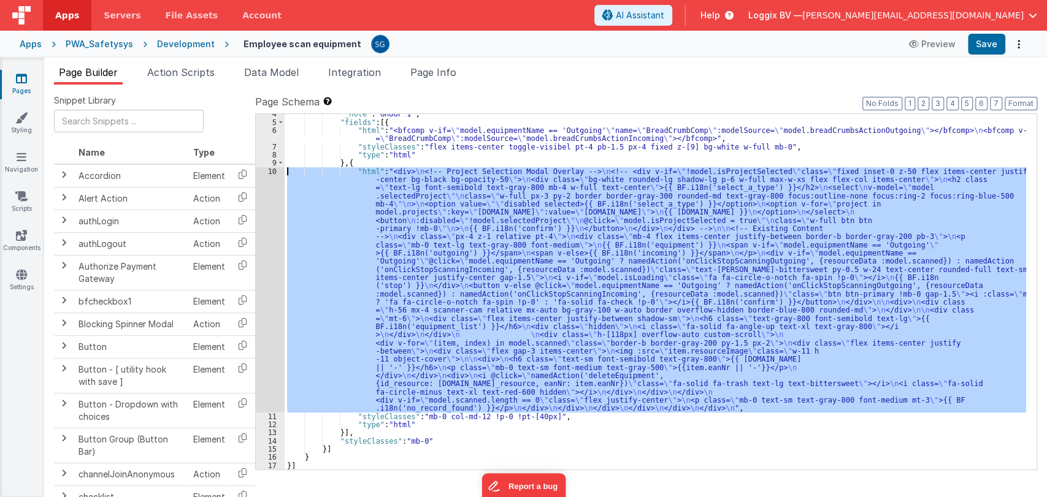
click at [275, 173] on div "10" at bounding box center [270, 289] width 29 height 245
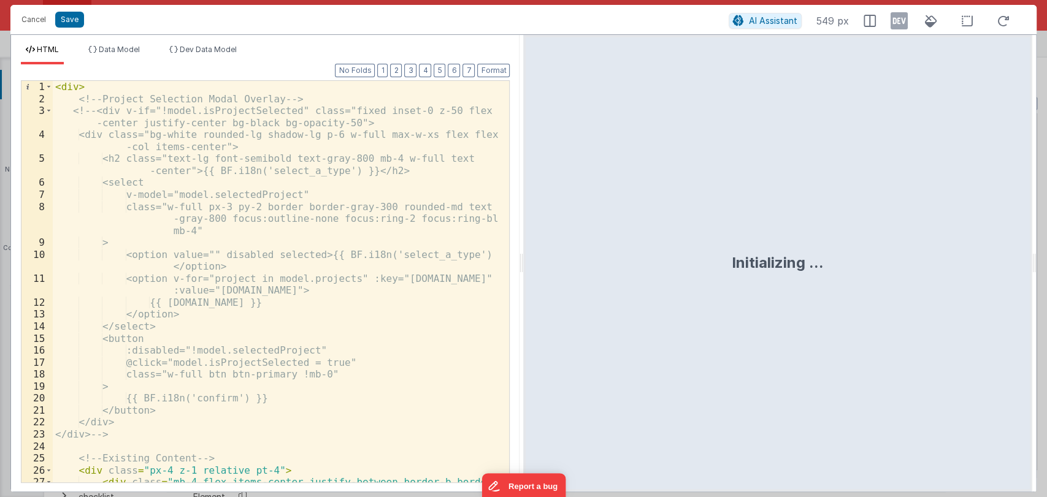
click at [524, 256] on div "Initializing ..." at bounding box center [777, 263] width 508 height 457
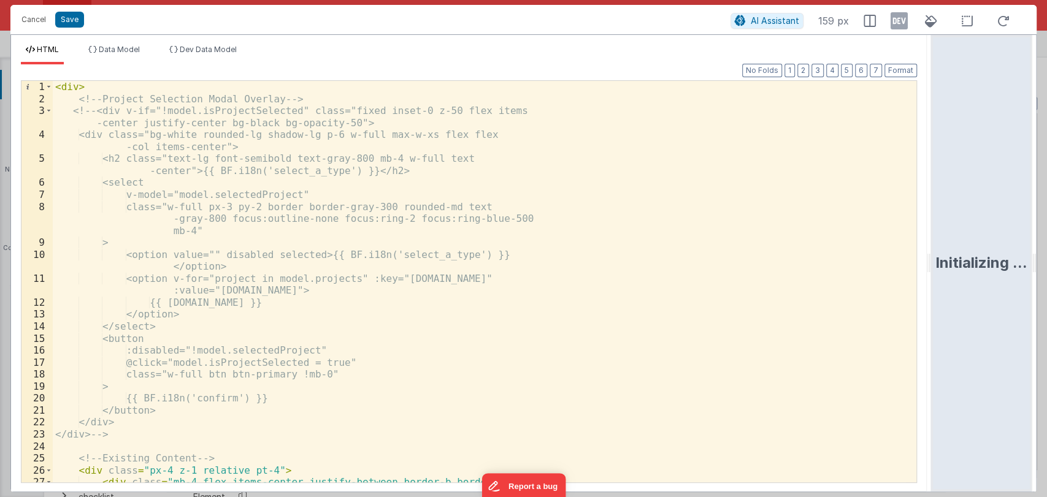
drag, startPoint x: 522, startPoint y: 256, endPoint x: 1036, endPoint y: 222, distance: 515.1
click at [1036, 222] on html "Cancel Save AI Assistant 159 px HTML Data Model Dev Data Model Format 7 6 5 4 3…" at bounding box center [523, 248] width 1047 height 497
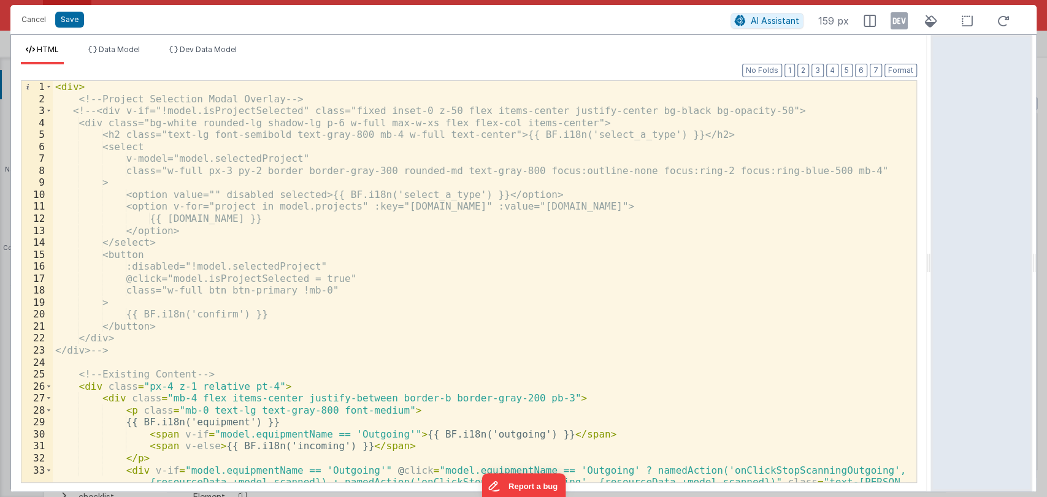
scroll to position [0, 0]
click at [29, 22] on button "Cancel" at bounding box center [33, 19] width 37 height 17
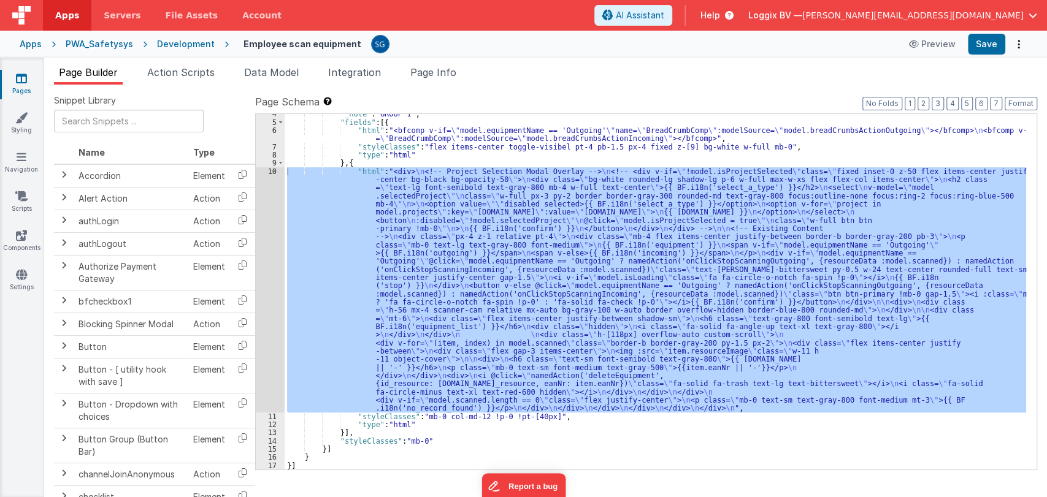
click at [20, 85] on link "Pages" at bounding box center [21, 84] width 44 height 25
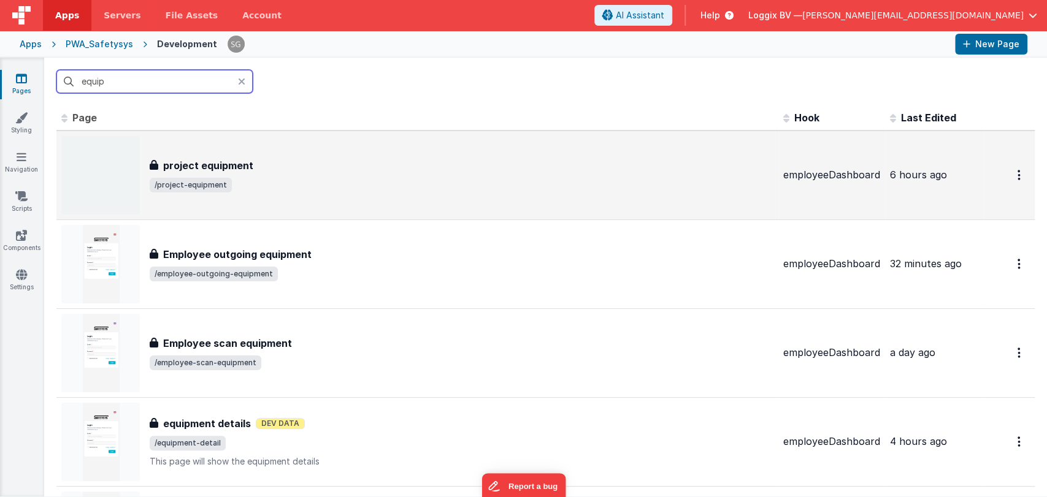
type input "equip"
click at [260, 159] on div "project equipment" at bounding box center [462, 165] width 624 height 15
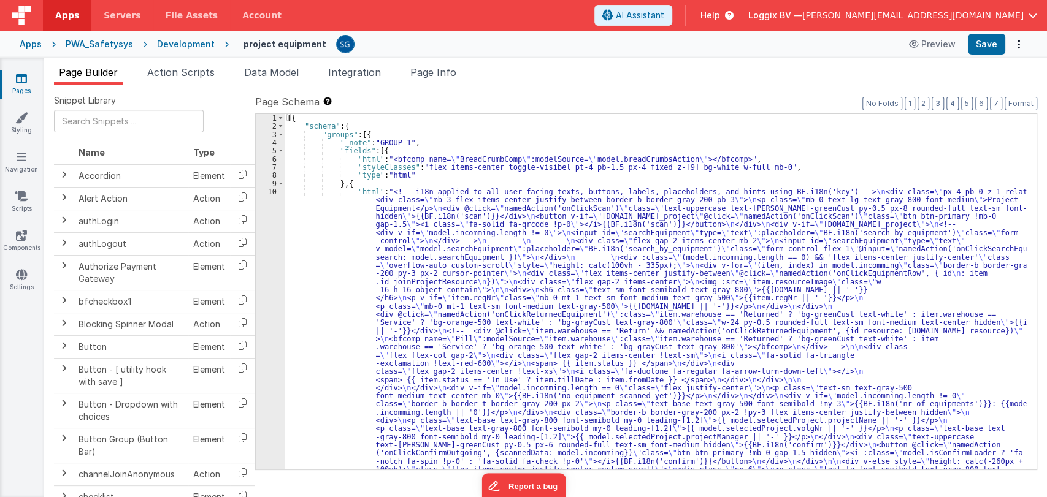
click at [291, 227] on div "[{ "schema" : { "groups" : [{ "_note" : "GROUP 1" , "fields" : [{ "html" : "<bf…" at bounding box center [656, 447] width 742 height 667
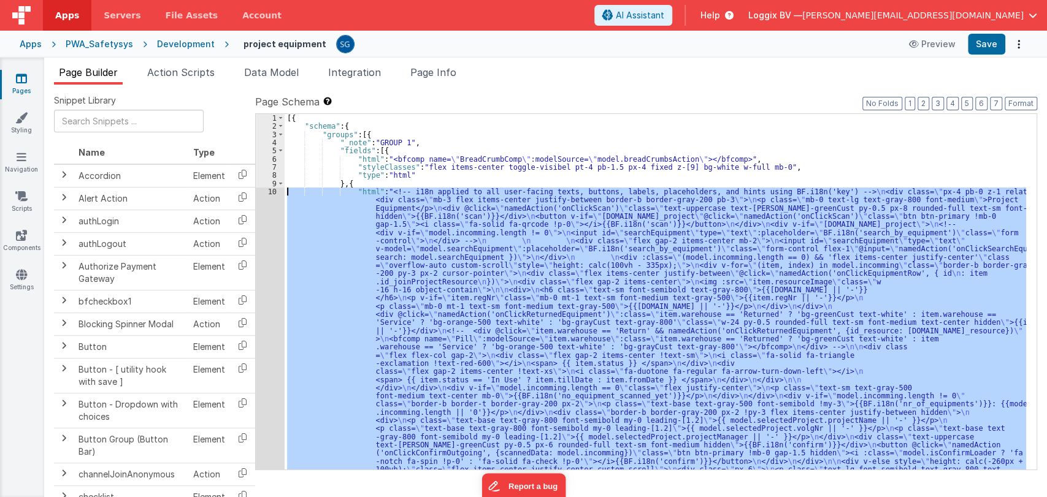
click at [272, 190] on div "10" at bounding box center [270, 339] width 29 height 302
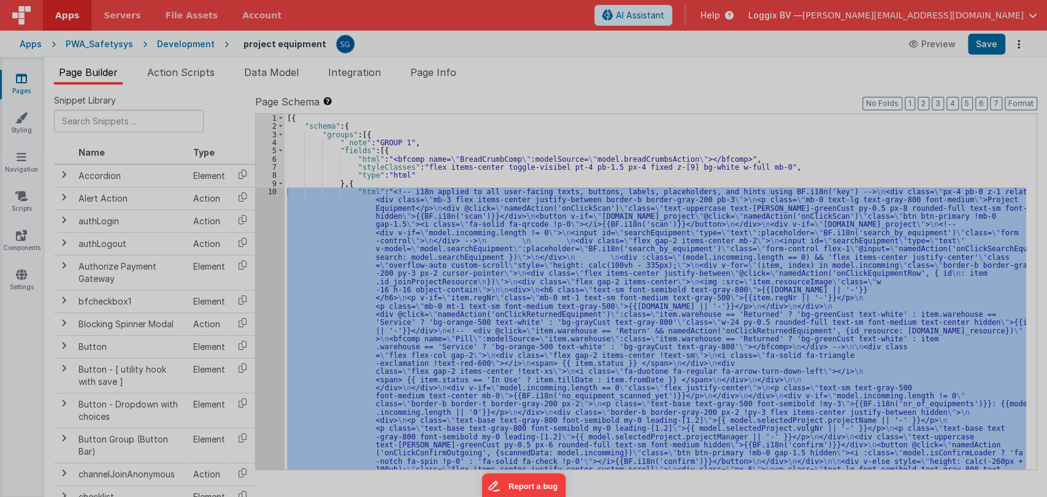
click at [272, 190] on div "<!-- i18n applied to all user-facing texts, buttons, labels, placeholders, and …" at bounding box center [276, 336] width 446 height 534
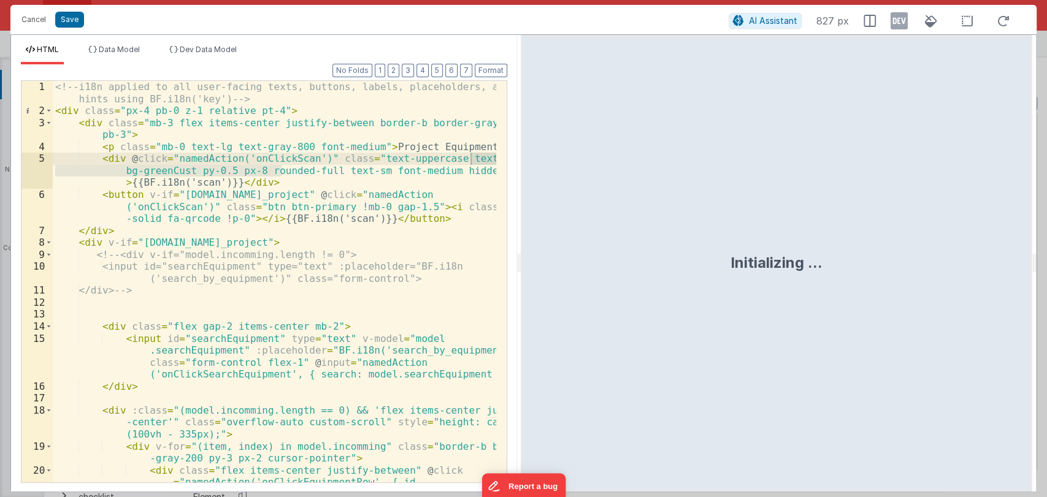
drag, startPoint x: 520, startPoint y: 264, endPoint x: 624, endPoint y: 258, distance: 103.9
click at [604, 258] on html "Cancel Save AI Assistant 827 px HTML Data Model Dev Data Model Format 7 6 5 4 3…" at bounding box center [523, 248] width 1047 height 497
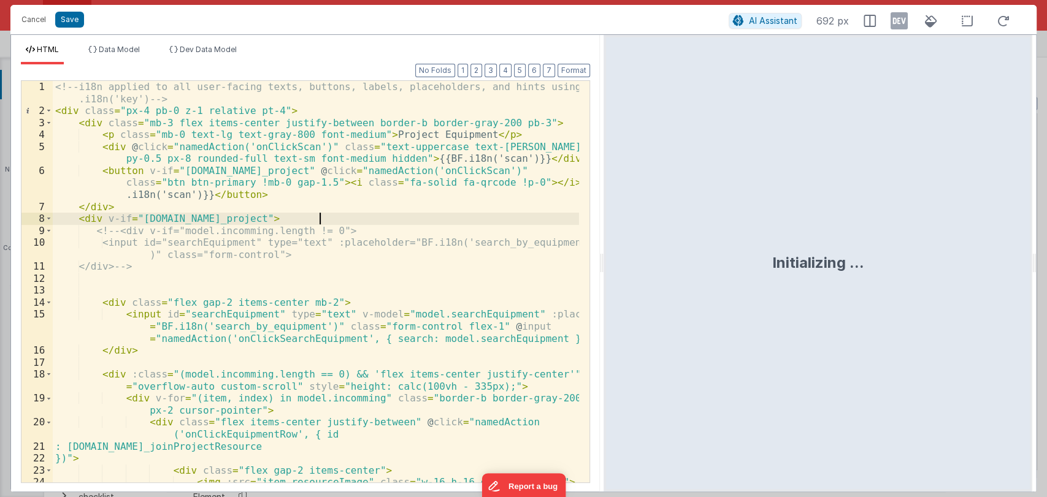
click at [445, 218] on div "<!-- i18n applied to all user-facing texts, buttons, labels, placeholders, and …" at bounding box center [316, 300] width 526 height 438
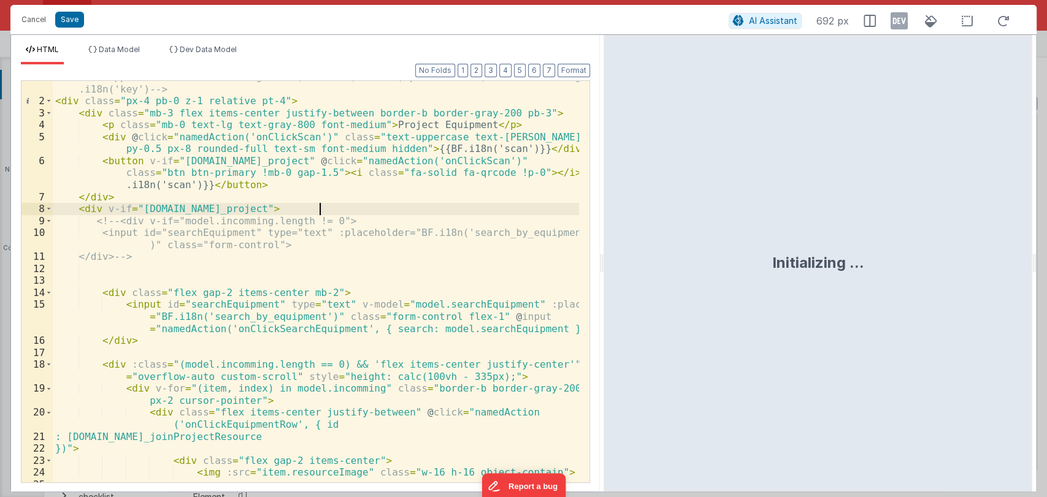
scroll to position [15, 0]
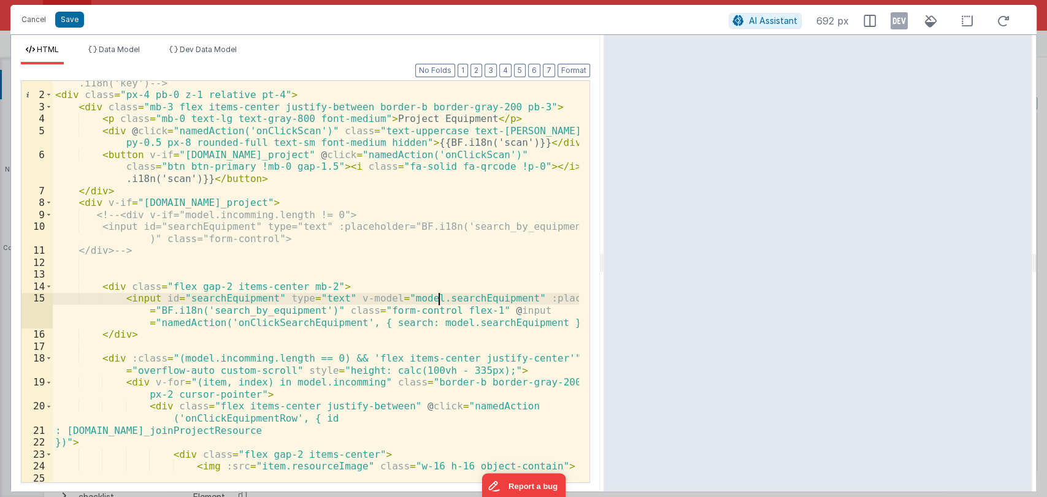
click at [439, 299] on div "<!-- i18n applied to all user-facing texts, buttons, labels, placeholders, and …" at bounding box center [316, 284] width 526 height 438
click at [102, 43] on div "HTML Data Model Dev Data Model Format 7 6 5 4 3 2 1 No Folds 1 2 3 4 5 6 7 8 9 …" at bounding box center [305, 263] width 589 height 457
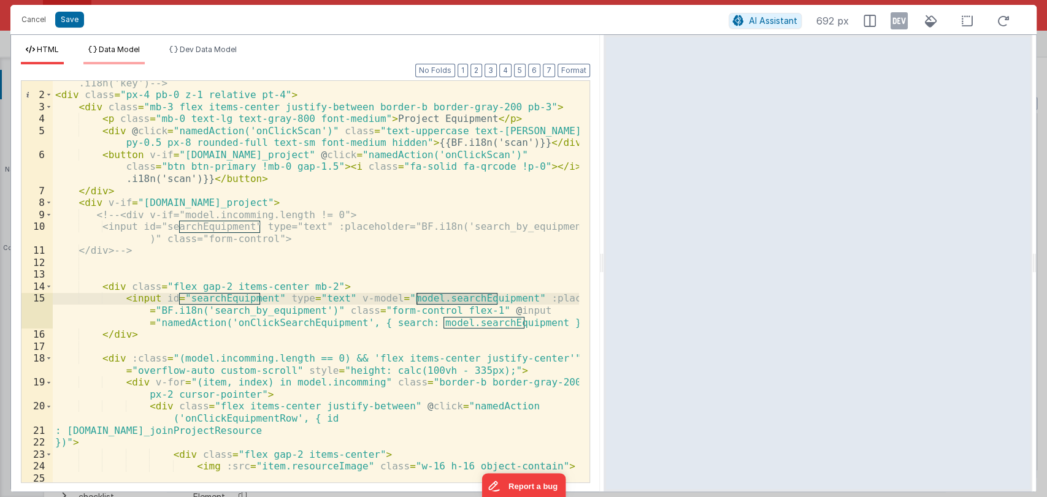
click at [105, 48] on span "Data Model" at bounding box center [119, 49] width 41 height 9
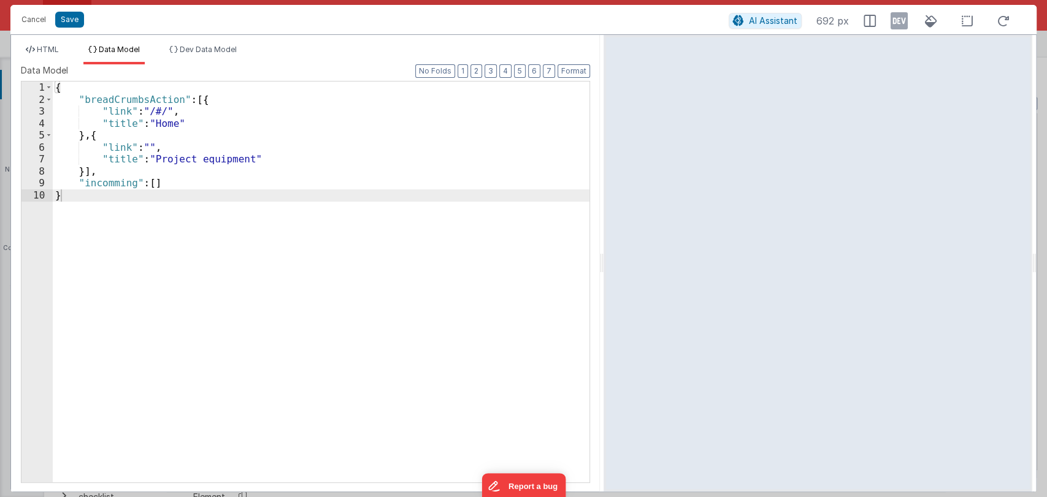
click at [172, 185] on div "{ "breadCrumbsAction" : [{ "link" : "/#/" , "title" : "Home" } , { "link" : "" …" at bounding box center [321, 294] width 537 height 425
paste textarea
click at [69, 16] on button "Save" at bounding box center [69, 20] width 29 height 16
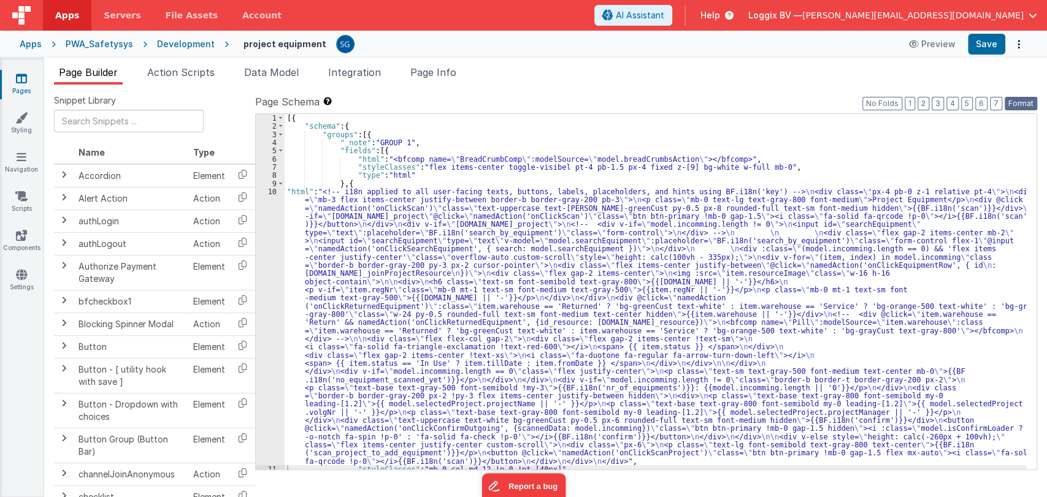
click at [1019, 102] on button "Format" at bounding box center [1021, 103] width 33 height 13
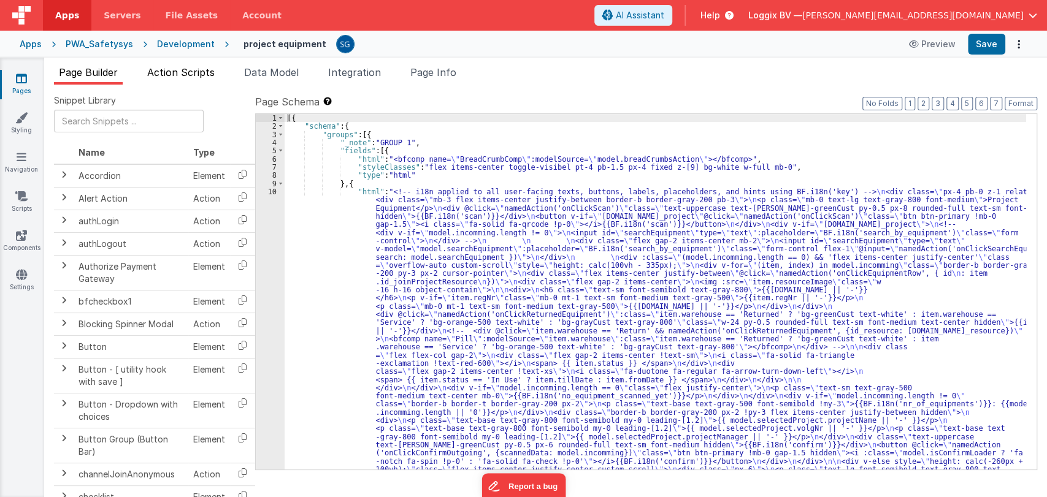
click at [163, 67] on span "Action Scripts" at bounding box center [180, 72] width 67 height 12
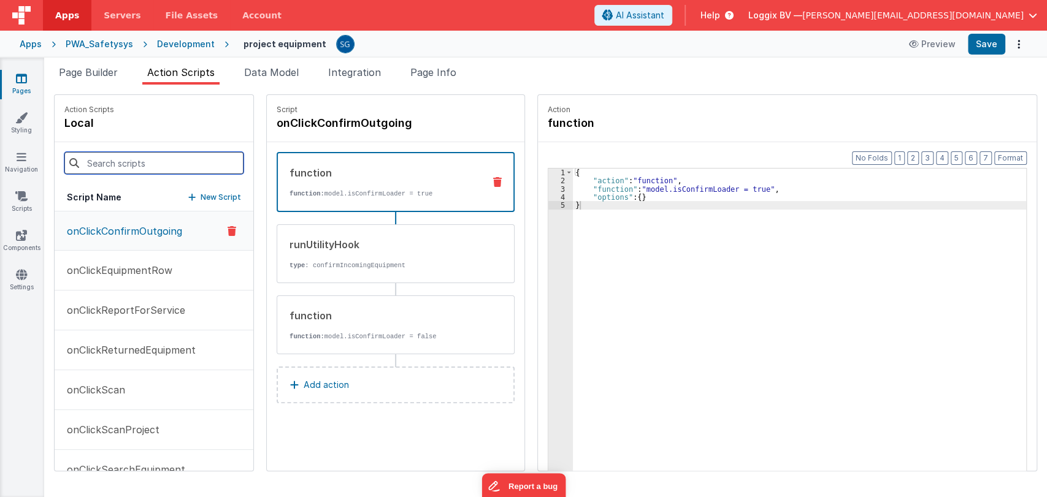
click at [112, 161] on input at bounding box center [153, 163] width 179 height 22
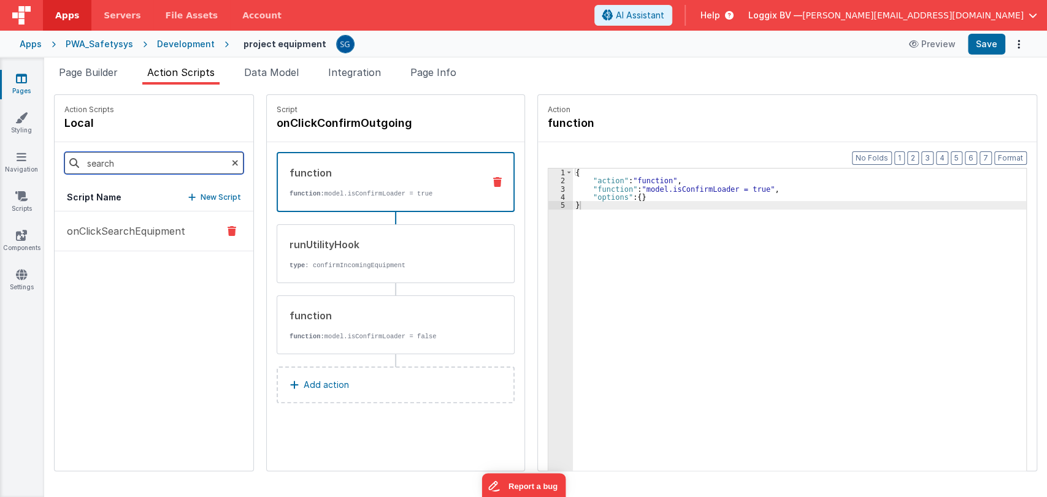
type input "search"
click at [117, 224] on p "onClickSearchEquipment" at bounding box center [122, 231] width 126 height 15
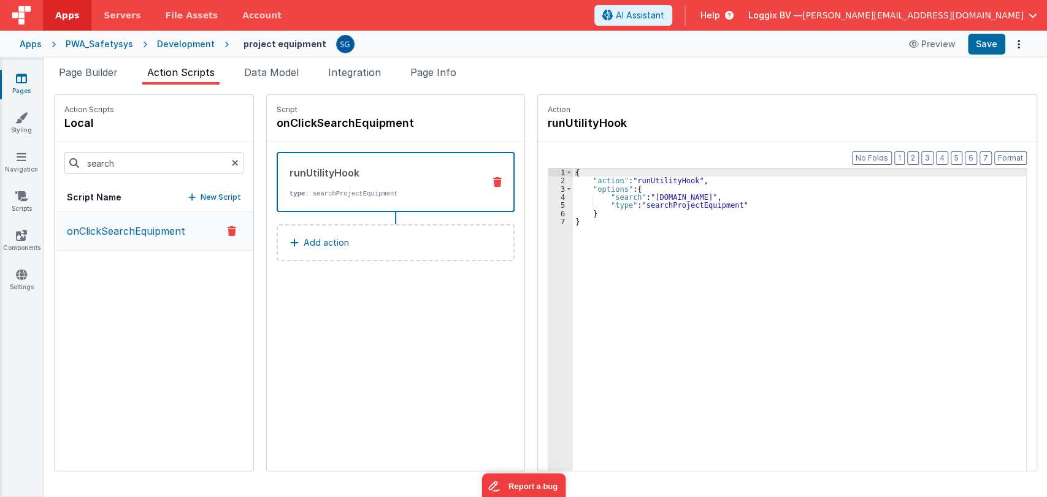
click at [371, 242] on button "Add action" at bounding box center [396, 242] width 238 height 37
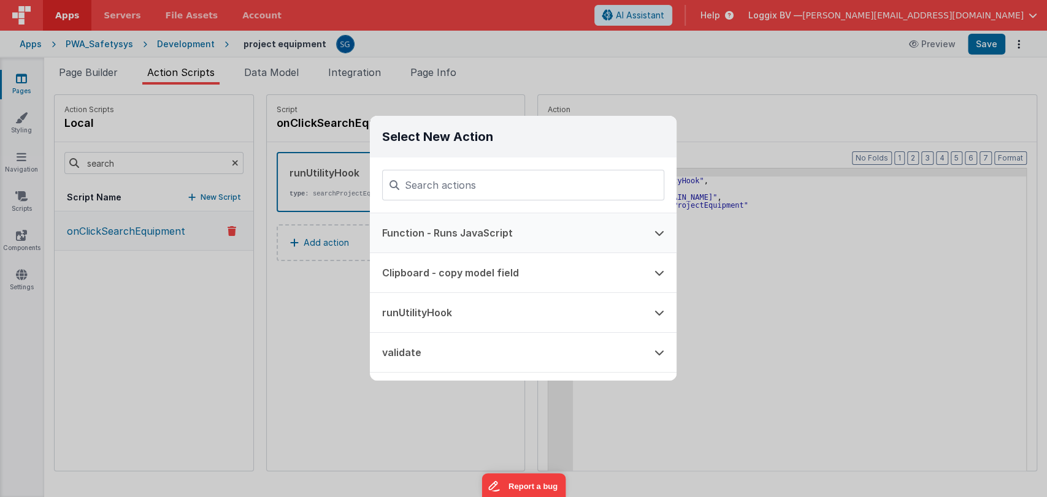
click at [477, 242] on button "Function - Runs JavaScript" at bounding box center [506, 232] width 272 height 39
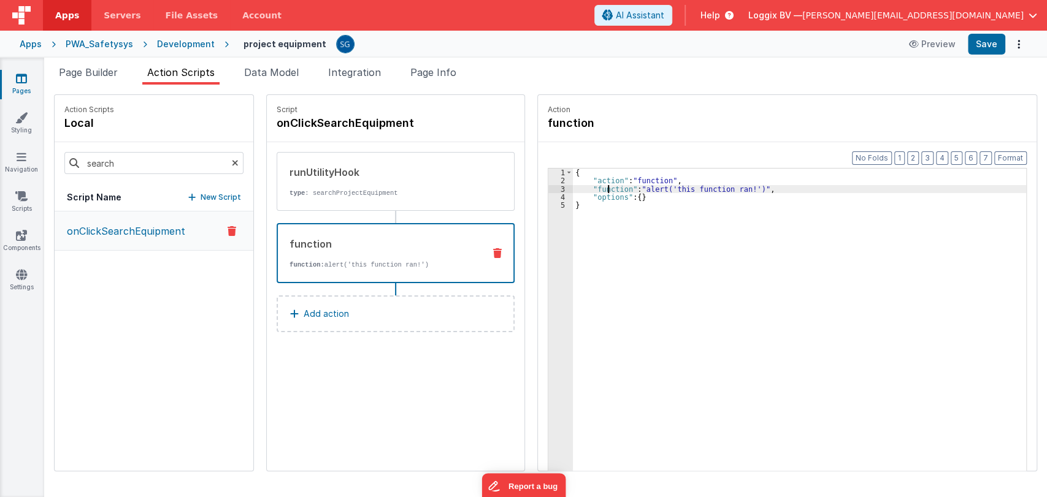
click at [595, 188] on div "{ "action" : "function" , "function" : "alert('this function ran!')" , "options…" at bounding box center [806, 347] width 466 height 357
click at [550, 187] on div "3" at bounding box center [560, 189] width 25 height 8
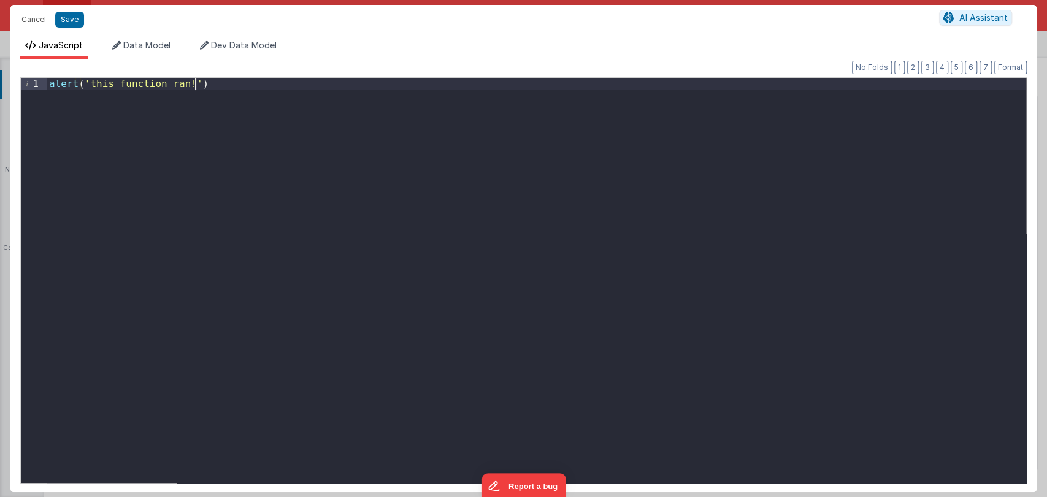
click at [397, 78] on div "alert ( 'this function ran!' )" at bounding box center [537, 292] width 980 height 429
click at [66, 15] on button "Save" at bounding box center [69, 20] width 29 height 16
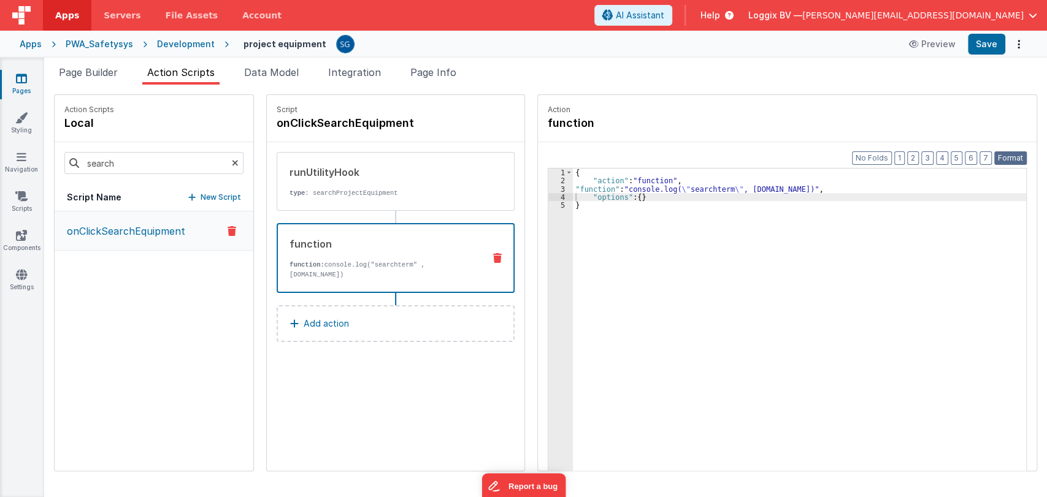
click at [1013, 156] on button "Format" at bounding box center [1010, 157] width 33 height 13
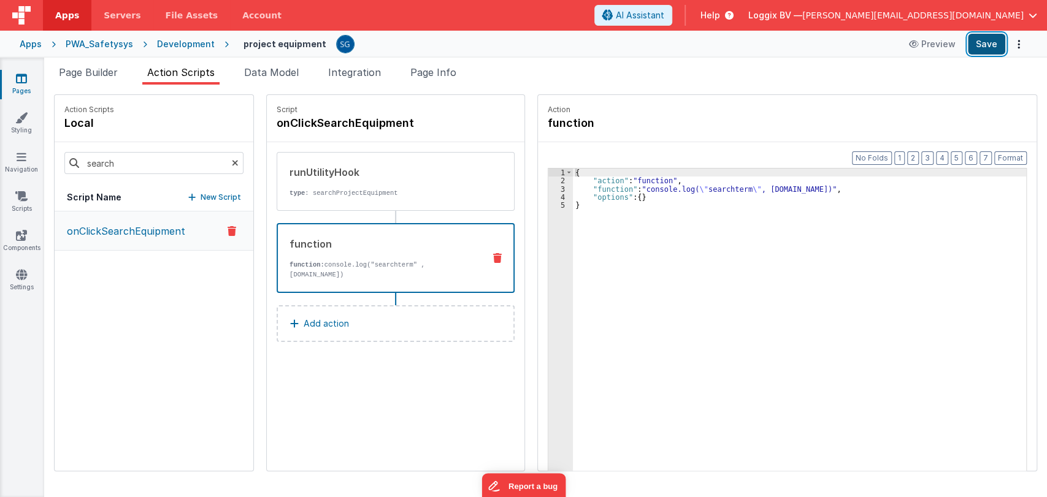
click at [986, 47] on button "Save" at bounding box center [986, 44] width 37 height 21
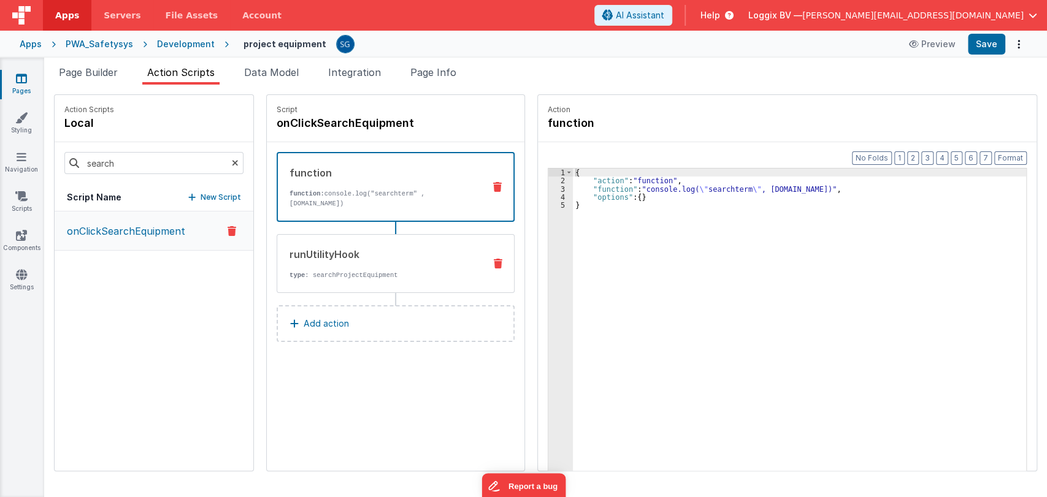
click at [356, 274] on p "type : searchProjectEquipment" at bounding box center [382, 275] width 185 height 10
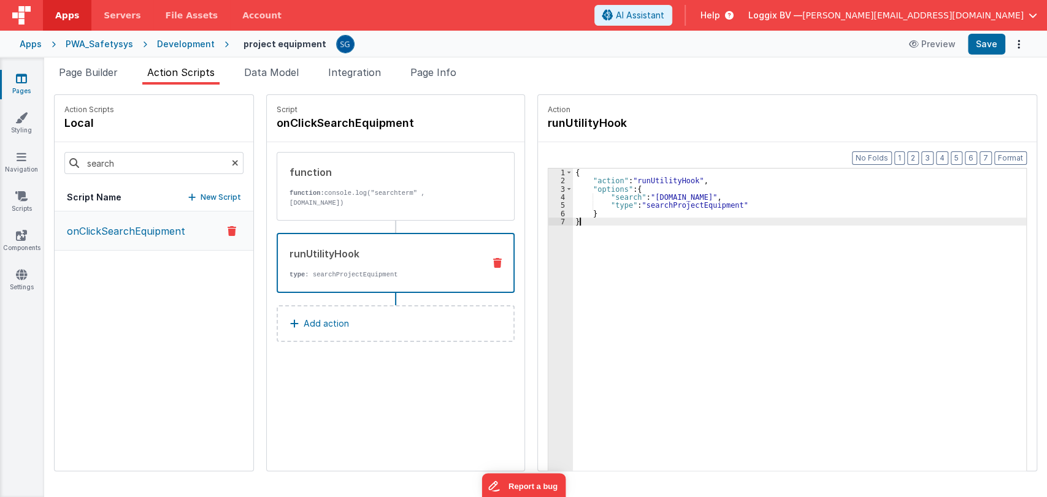
click at [658, 226] on div "{ "action" : "runUtilityHook" , "options" : { "search" : "action.options.search…" at bounding box center [806, 347] width 466 height 357
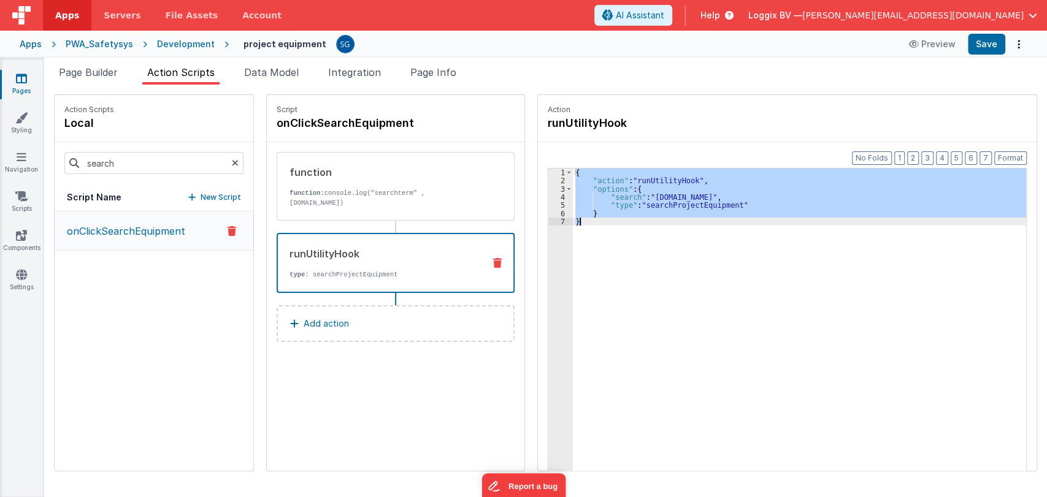
click at [24, 79] on icon at bounding box center [21, 78] width 11 height 12
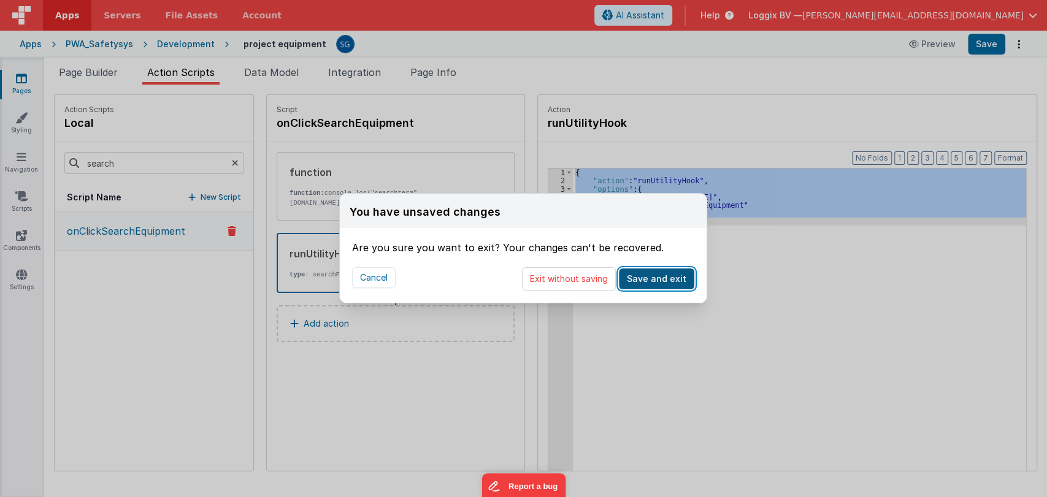
click at [658, 278] on button "Save and exit" at bounding box center [656, 279] width 75 height 21
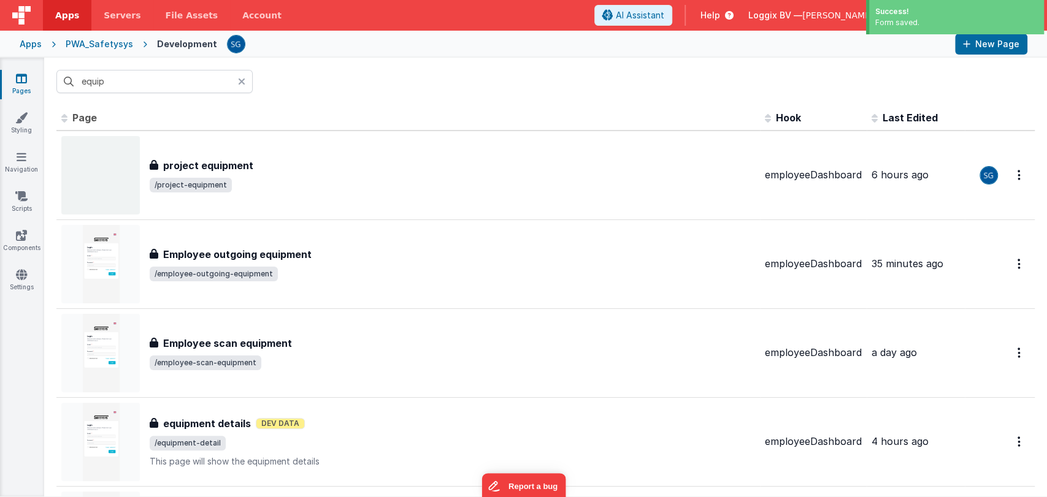
click at [21, 81] on icon at bounding box center [21, 78] width 11 height 12
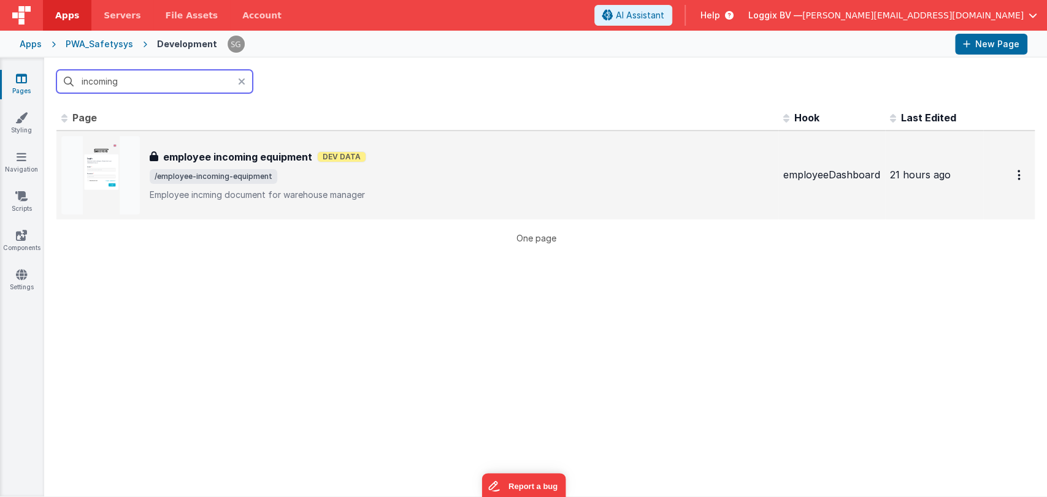
type input "incoming"
click at [304, 156] on h3 "employee incoming equipment" at bounding box center [237, 157] width 149 height 15
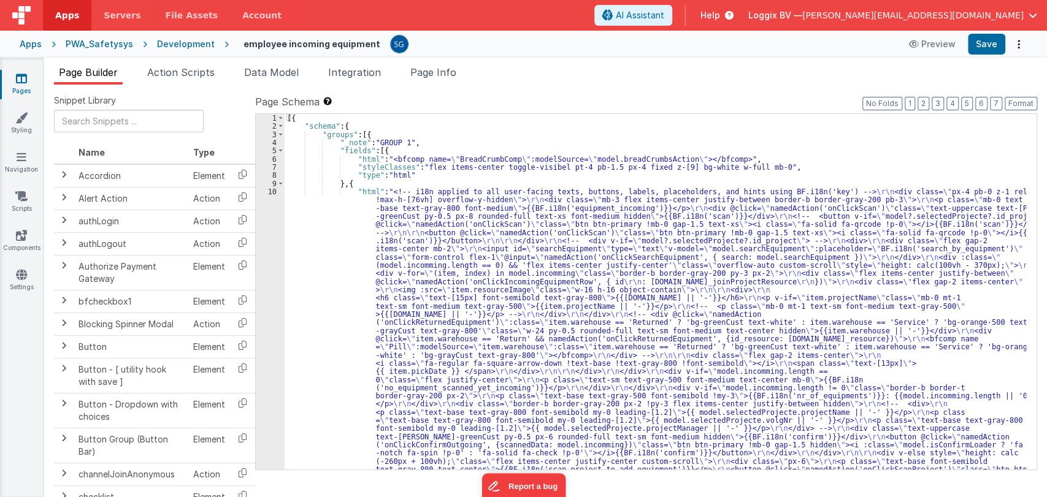
click at [309, 202] on div "[{ "schema" : { "groups" : [{ "_note" : "GROUP 1" , "fields" : [{ "html" : "<bf…" at bounding box center [656, 443] width 742 height 658
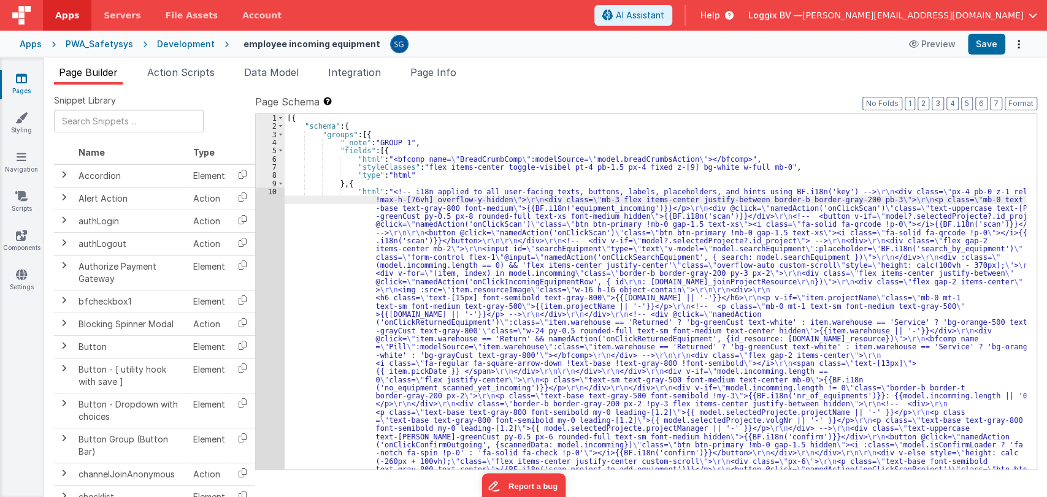
click at [272, 193] on div "10" at bounding box center [270, 335] width 29 height 294
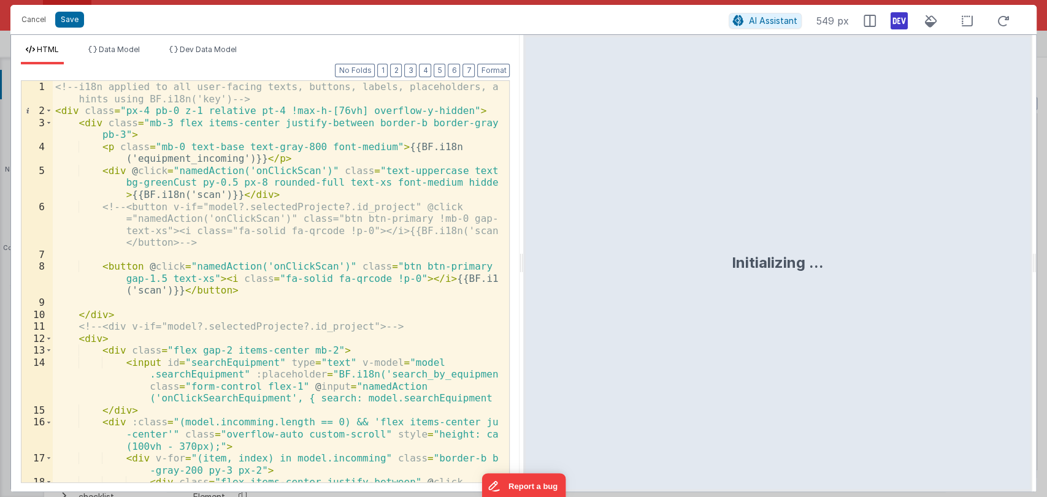
drag, startPoint x: 523, startPoint y: 263, endPoint x: 899, endPoint y: 256, distance: 376.1
click at [899, 256] on html "Cancel Save AI Assistant 549 px HTML Data Model Dev Data Model Format 7 6 5 4 3…" at bounding box center [523, 248] width 1047 height 497
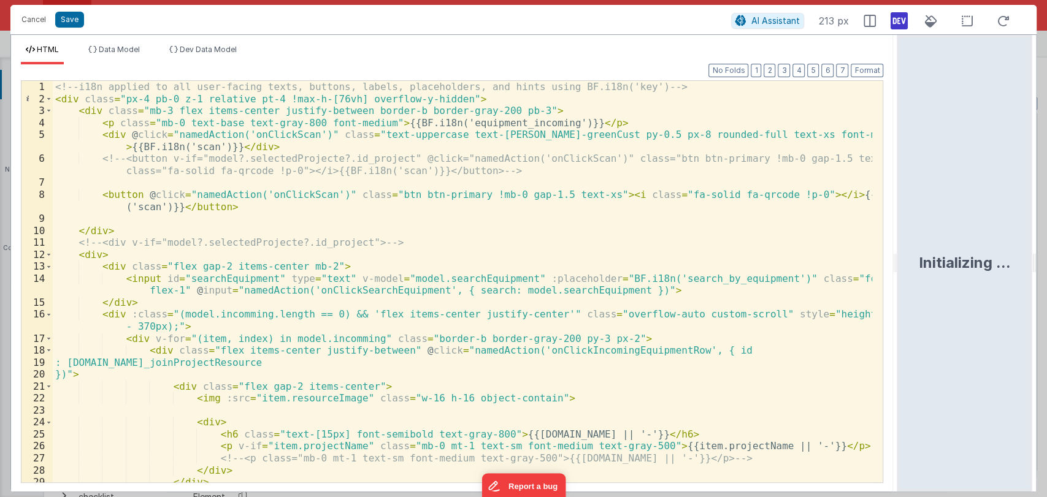
click at [462, 281] on div "<!-- i18n applied to all user-facing texts, buttons, labels, placeholders, and …" at bounding box center [463, 306] width 820 height 450
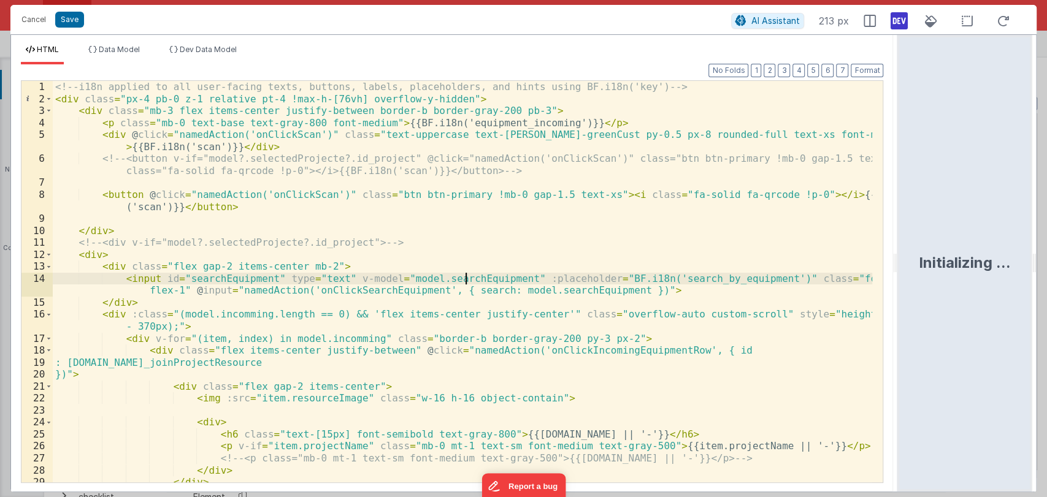
click at [462, 281] on div "<!-- i18n applied to all user-facing texts, buttons, labels, placeholders, and …" at bounding box center [463, 306] width 820 height 450
click at [105, 47] on span "Data Model" at bounding box center [119, 49] width 41 height 9
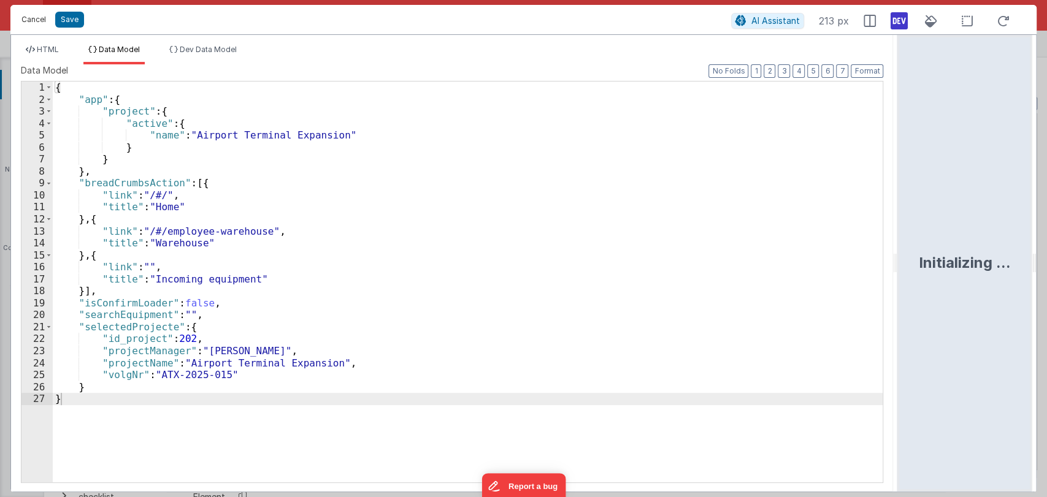
click at [34, 22] on button "Cancel" at bounding box center [33, 19] width 37 height 17
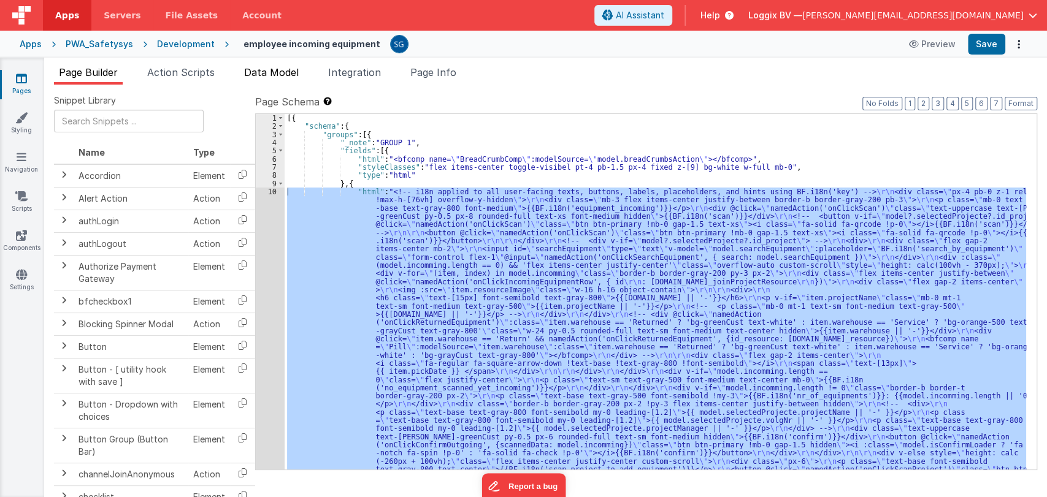
click at [265, 67] on span "Data Model" at bounding box center [271, 72] width 55 height 12
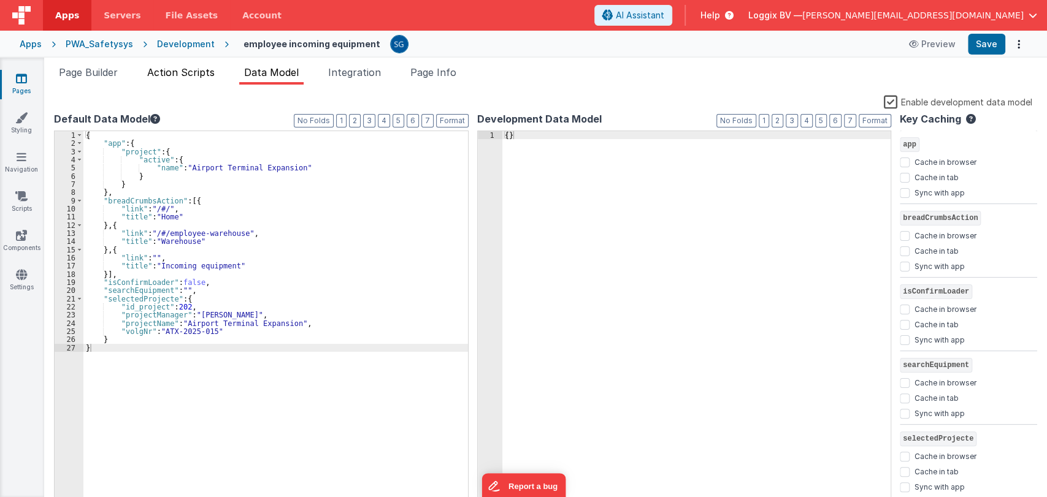
click at [182, 71] on span "Action Scripts" at bounding box center [180, 72] width 67 height 12
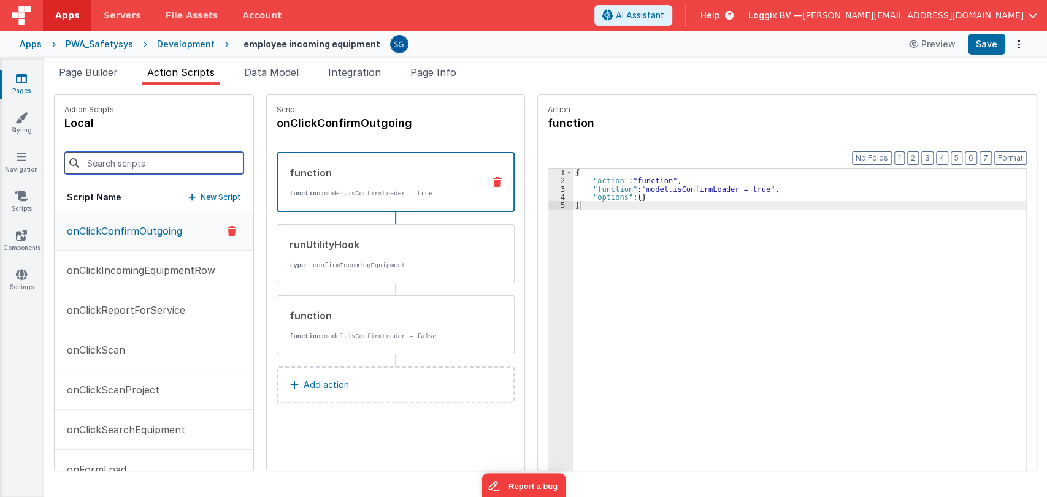
click at [130, 164] on input at bounding box center [153, 163] width 179 height 22
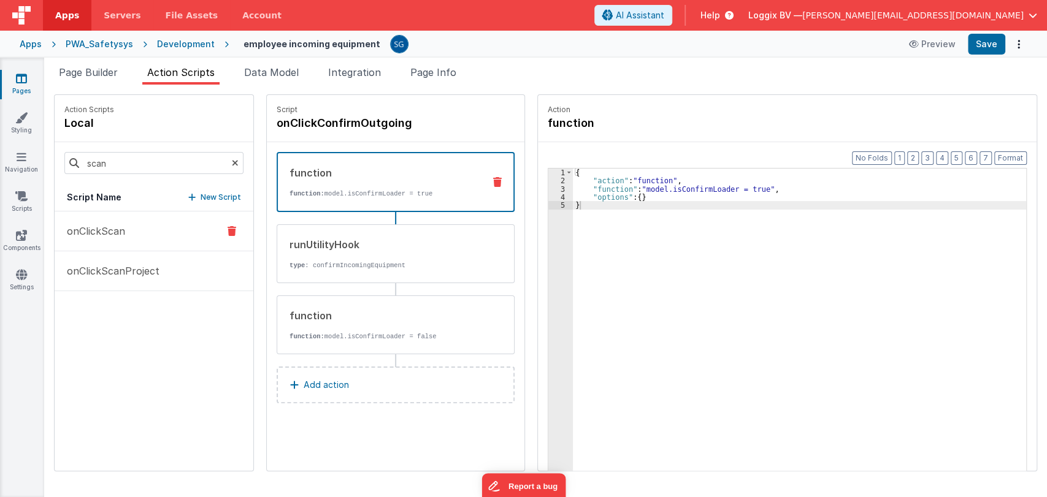
click at [102, 234] on p "onClickScan" at bounding box center [92, 231] width 66 height 15
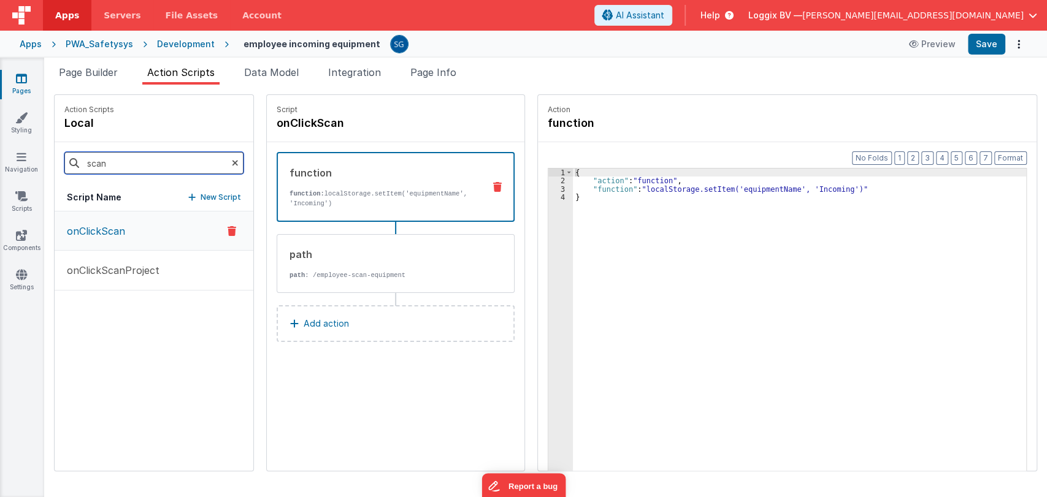
click at [128, 166] on input "scan" at bounding box center [153, 163] width 179 height 22
type input "search"
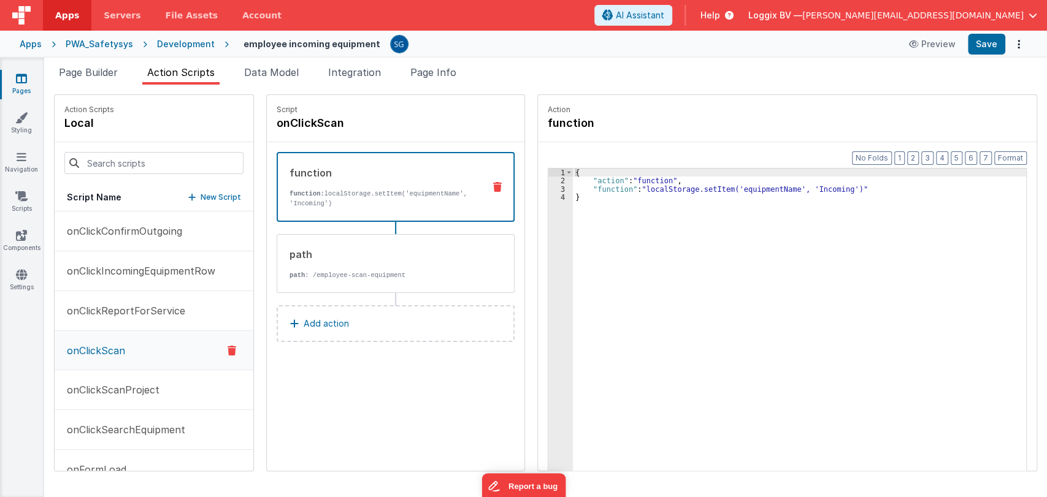
click at [29, 71] on div "Pages Styling Navigation Scripts Components Settings" at bounding box center [22, 278] width 44 height 440
click at [26, 80] on icon at bounding box center [21, 78] width 11 height 12
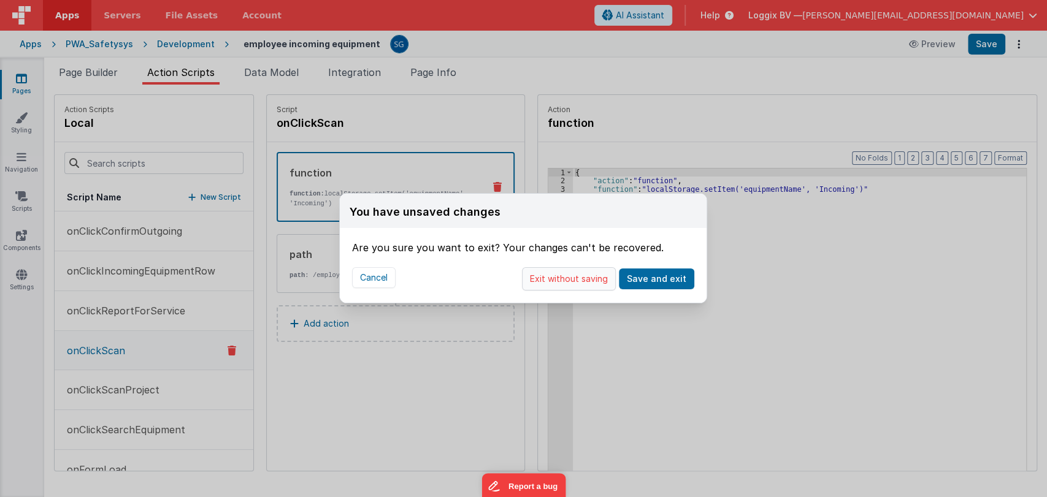
click at [599, 282] on button "Exit without saving" at bounding box center [569, 278] width 94 height 23
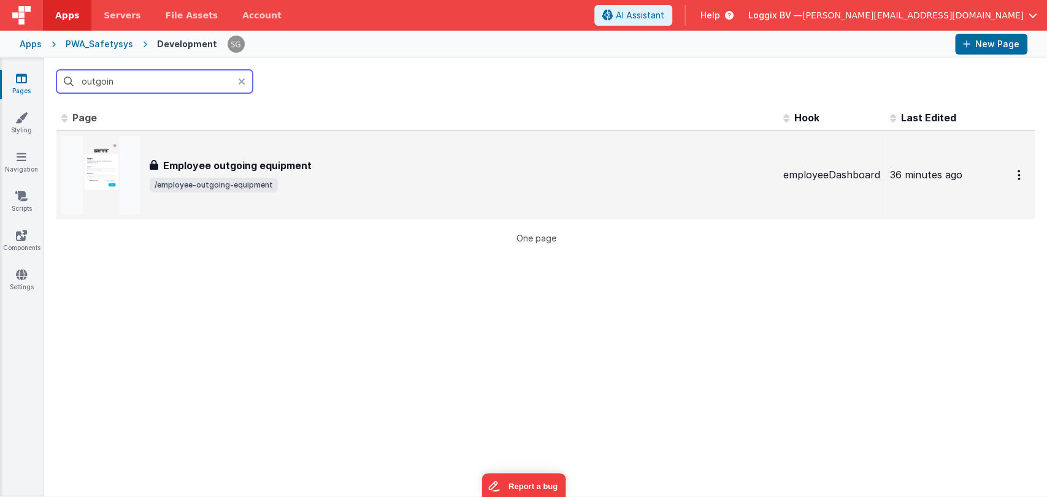
type input "outgoin"
click at [209, 164] on h3 "Employee outgoing equipment" at bounding box center [237, 165] width 148 height 15
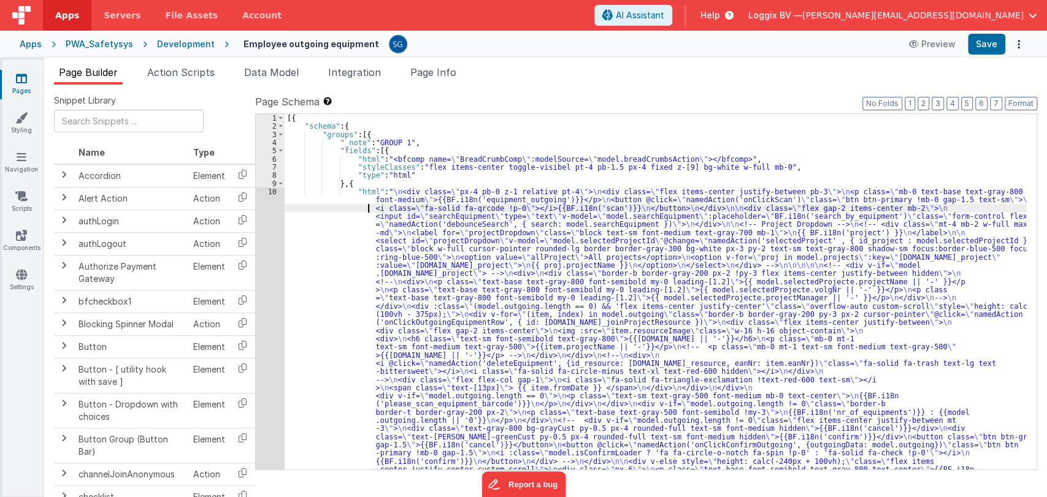
click at [321, 209] on div "[{ "schema" : { "groups" : [{ "_note" : "GROUP 1" , "fields" : [{ "html" : "<bf…" at bounding box center [656, 447] width 742 height 667
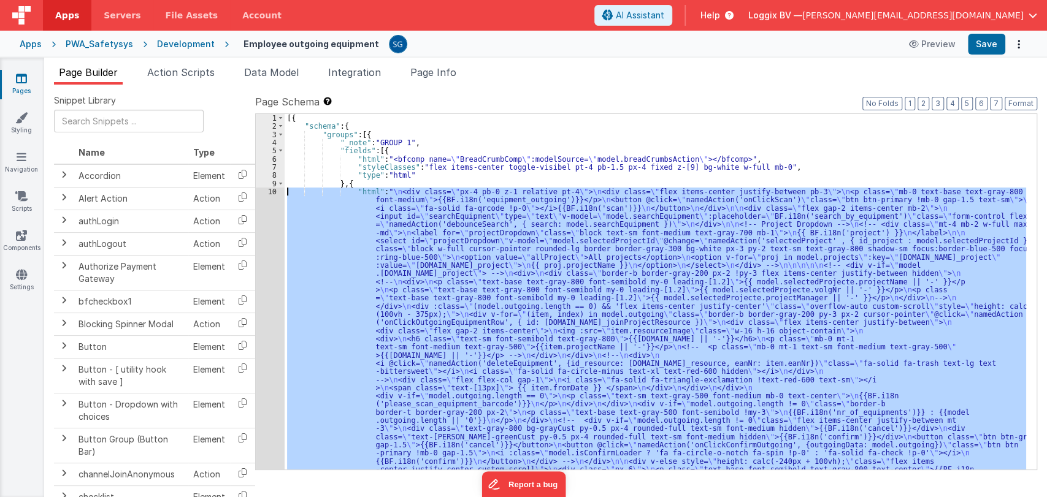
click at [273, 193] on div "10" at bounding box center [270, 339] width 29 height 302
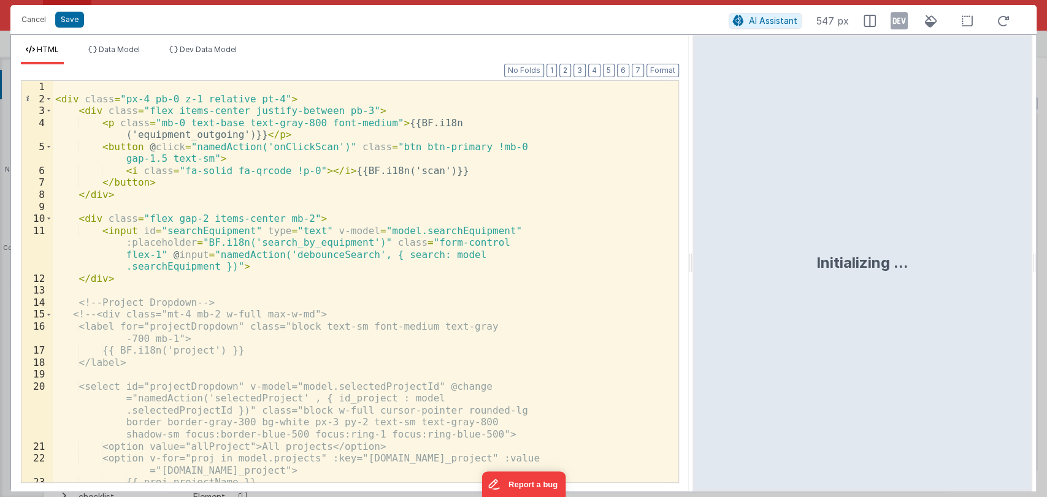
drag, startPoint x: 523, startPoint y: 267, endPoint x: 789, endPoint y: 244, distance: 267.2
click at [789, 244] on html "Cancel Save AI Assistant 547 px HTML Data Model Dev Data Model Format 7 6 5 4 3…" at bounding box center [523, 248] width 1047 height 497
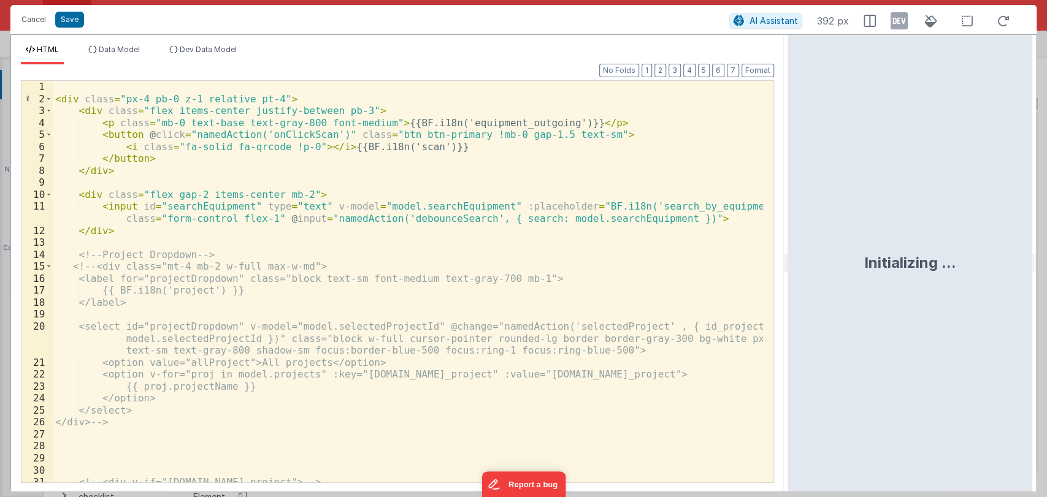
click at [438, 217] on div "< div class = "px-4 pb-0 z-1 relative pt-4" > < div class = "flex items-center …" at bounding box center [408, 294] width 710 height 426
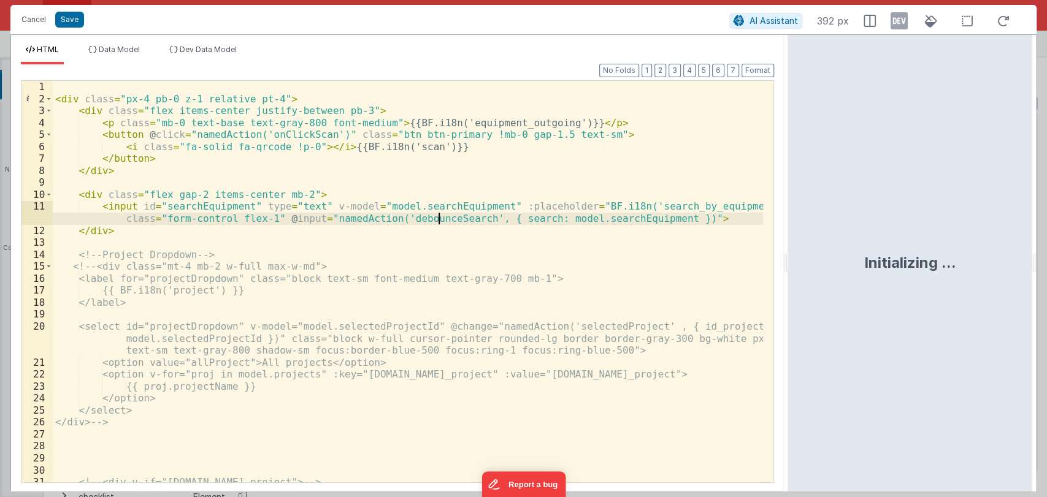
click at [438, 217] on div "< div class = "px-4 pb-0 z-1 relative pt-4" > < div class = "flex items-center …" at bounding box center [408, 294] width 710 height 426
click at [35, 23] on button "Cancel" at bounding box center [33, 19] width 37 height 17
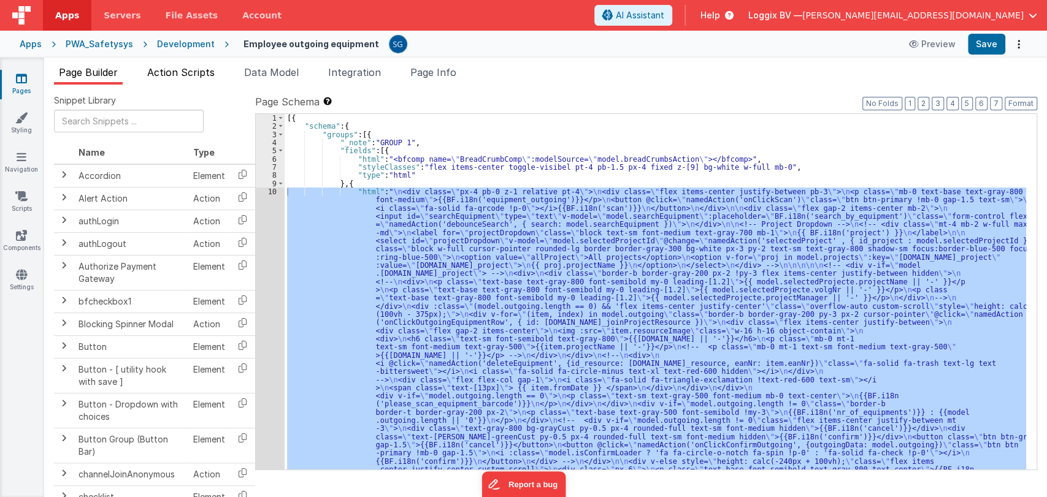
click at [201, 75] on span "Action Scripts" at bounding box center [180, 72] width 67 height 12
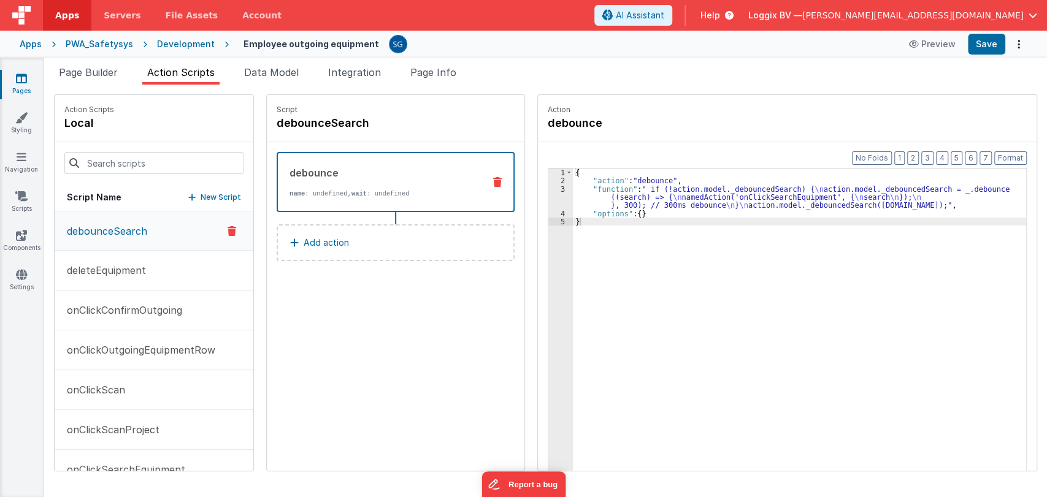
click at [608, 227] on div "{ "action" : "debounce" , "function" : " if (!action.model._debouncedSearch) { …" at bounding box center [801, 347] width 456 height 357
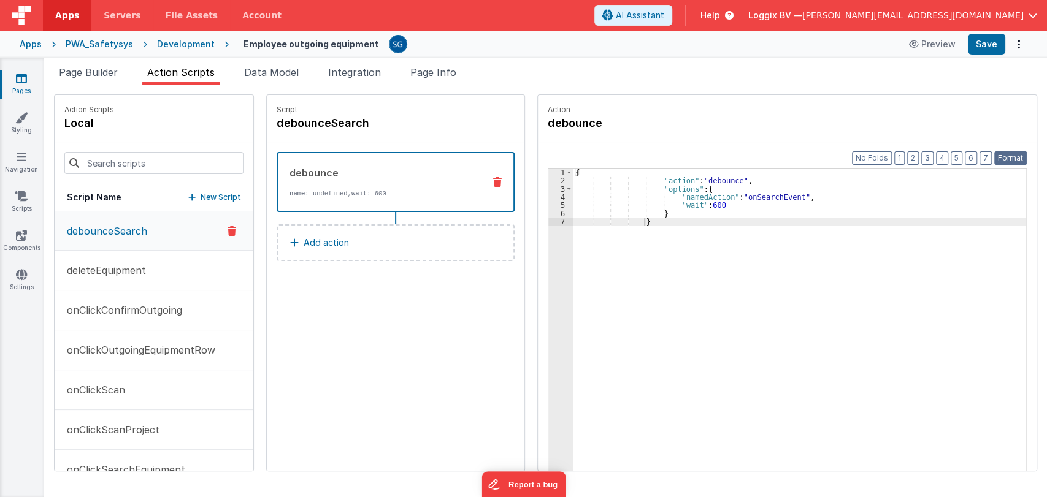
click at [1007, 158] on button "Format" at bounding box center [1010, 157] width 33 height 13
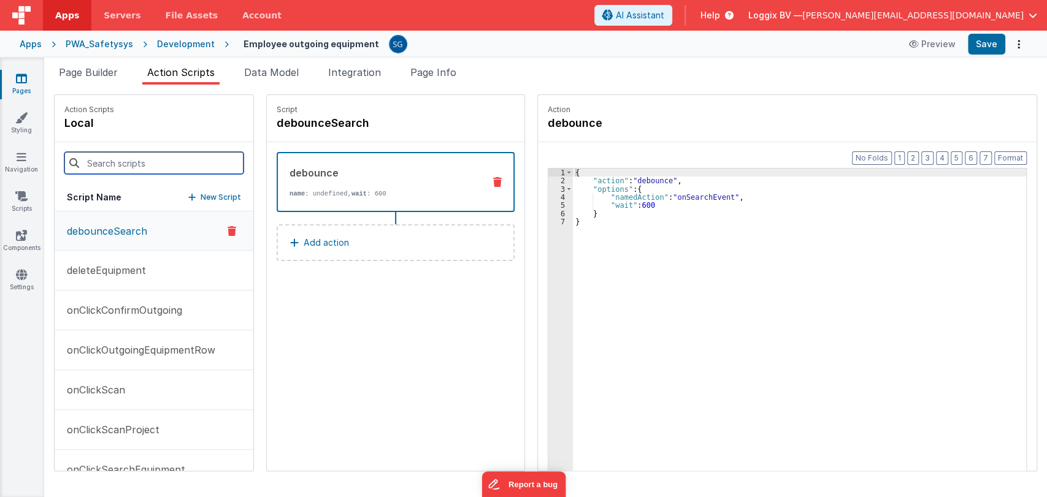
click at [107, 156] on input at bounding box center [153, 163] width 179 height 22
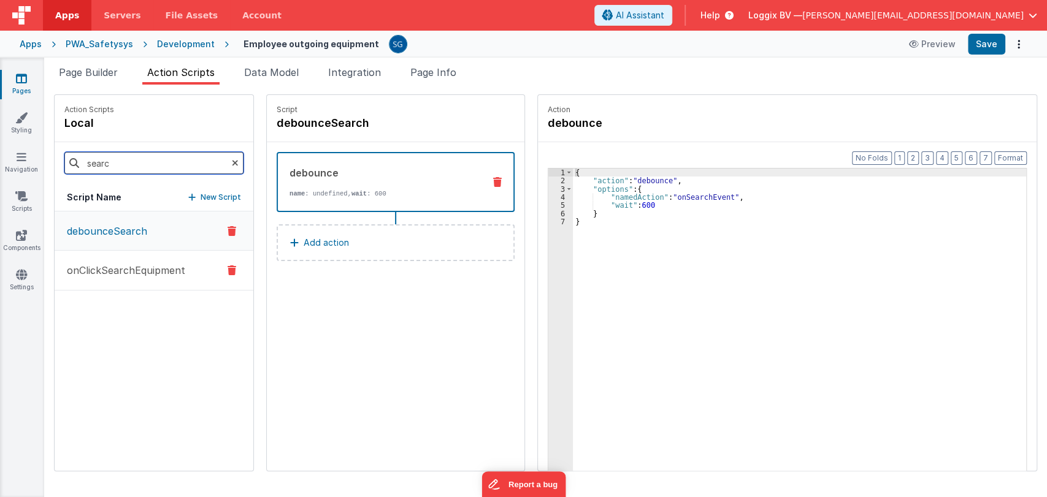
type input "searc"
click at [153, 277] on button "onClickSearchEquipment" at bounding box center [154, 271] width 199 height 40
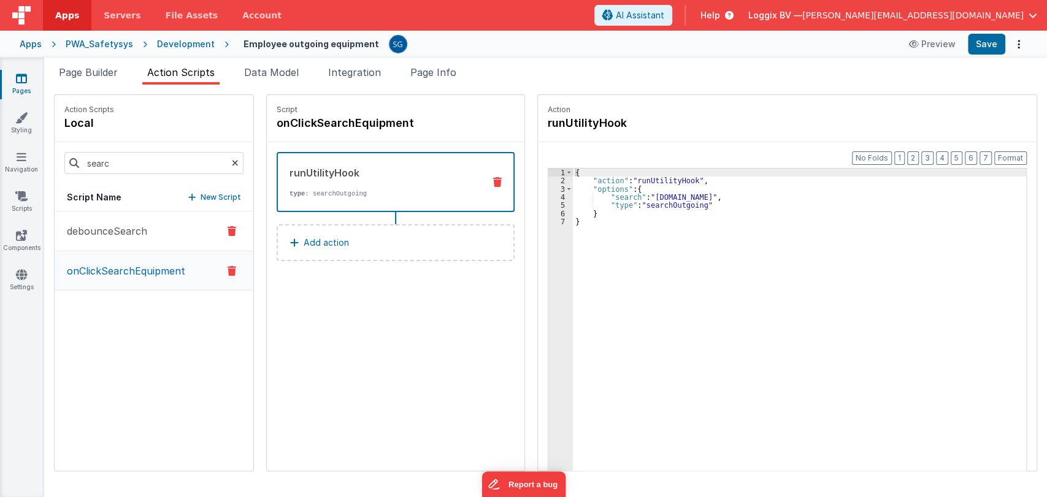
click at [132, 222] on button "debounceSearch" at bounding box center [154, 232] width 199 height 40
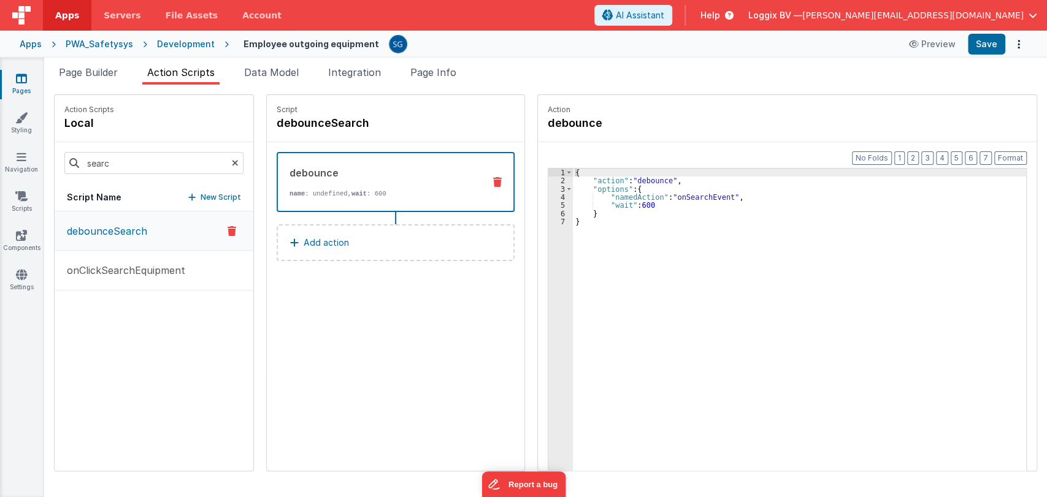
click at [680, 197] on div "{ "action" : "debounce" , "options" : { "namedAction" : "onSearchEvent" , "wait…" at bounding box center [801, 347] width 456 height 357
click at [323, 242] on p "Add action" at bounding box center [326, 243] width 45 height 15
click at [309, 286] on div "Select New Action Function - Runs JavaScript Clipboard - copy model field runUt…" at bounding box center [523, 248] width 1047 height 497
click at [631, 205] on div "{ "action" : "debounce" , "options" : { "namedAction" : "onClickSearchEquipment…" at bounding box center [801, 347] width 456 height 357
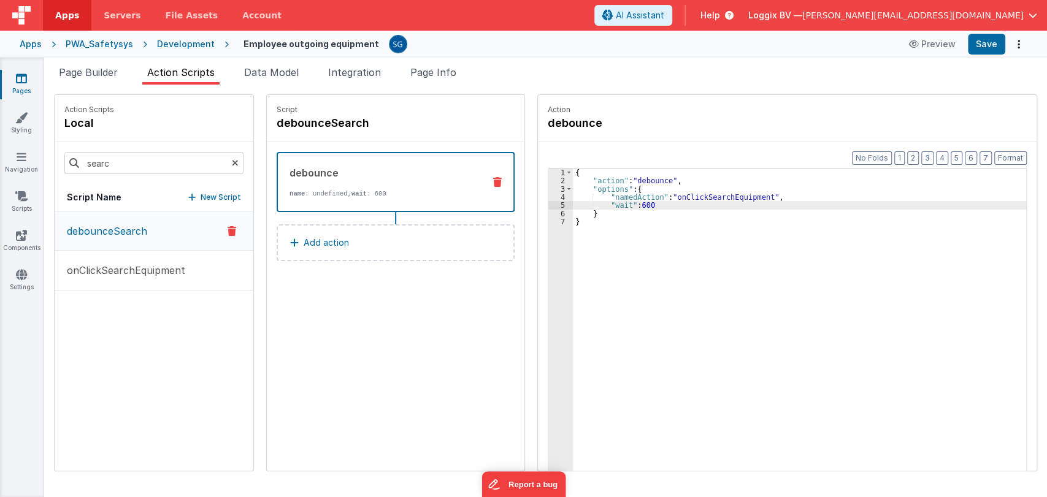
click at [648, 226] on div "{ "action" : "debounce" , "options" : { "namedAction" : "onClickSearchEquipment…" at bounding box center [801, 347] width 456 height 357
click at [648, 205] on div "{ "action" : "debounce" , "options" : { "namedAction" : "onClickSearchEquipment…" at bounding box center [801, 347] width 456 height 357
click at [982, 35] on button "Save" at bounding box center [986, 44] width 37 height 21
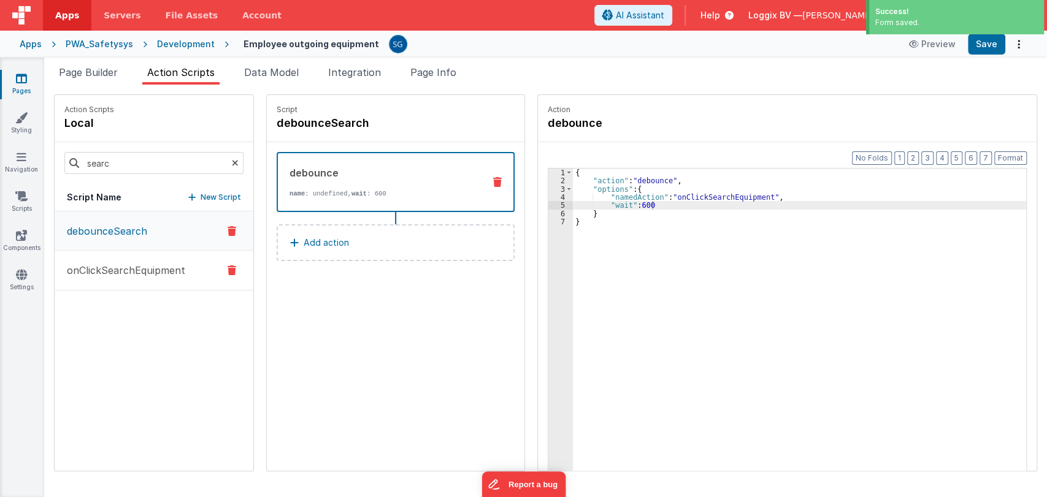
click at [149, 274] on p "onClickSearchEquipment" at bounding box center [122, 270] width 126 height 15
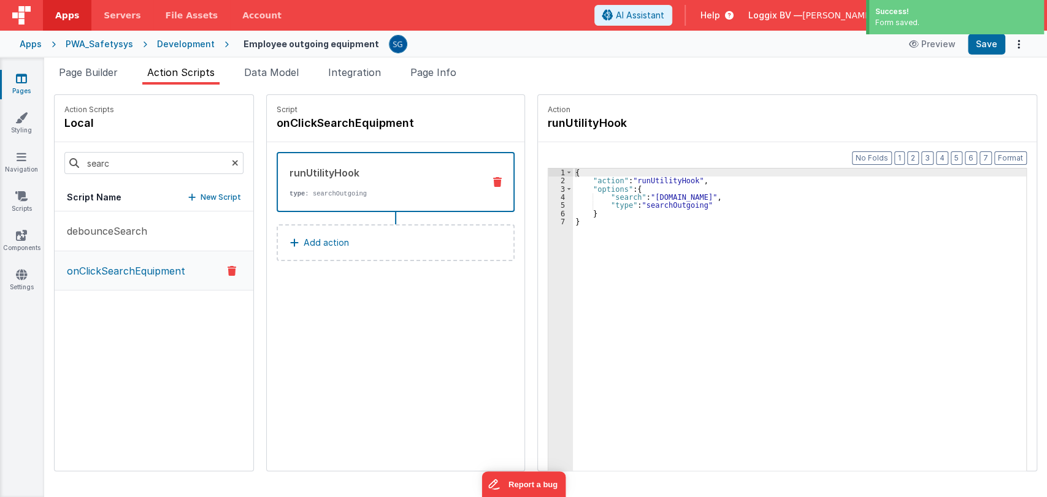
click at [315, 233] on button "Add action" at bounding box center [396, 242] width 238 height 37
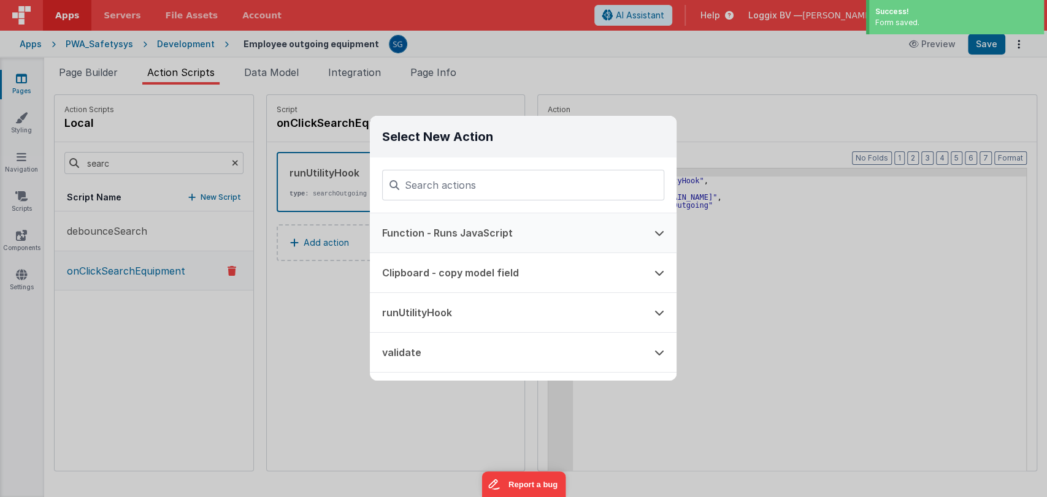
click at [431, 232] on button "Function - Runs JavaScript" at bounding box center [506, 232] width 272 height 39
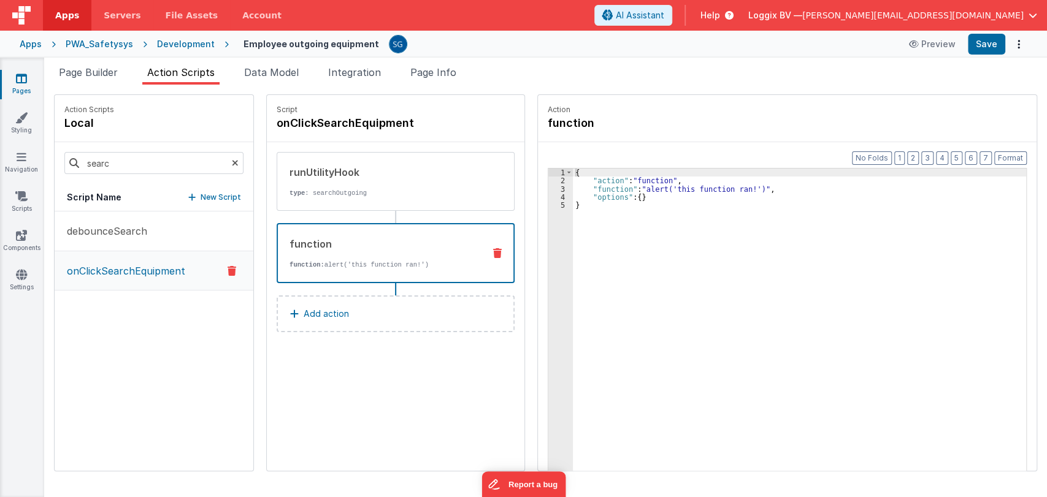
click at [613, 191] on div "{ "action" : "function" , "function" : "alert('this function ran!')" , "options…" at bounding box center [801, 347] width 456 height 357
click at [551, 191] on div "3" at bounding box center [560, 189] width 25 height 8
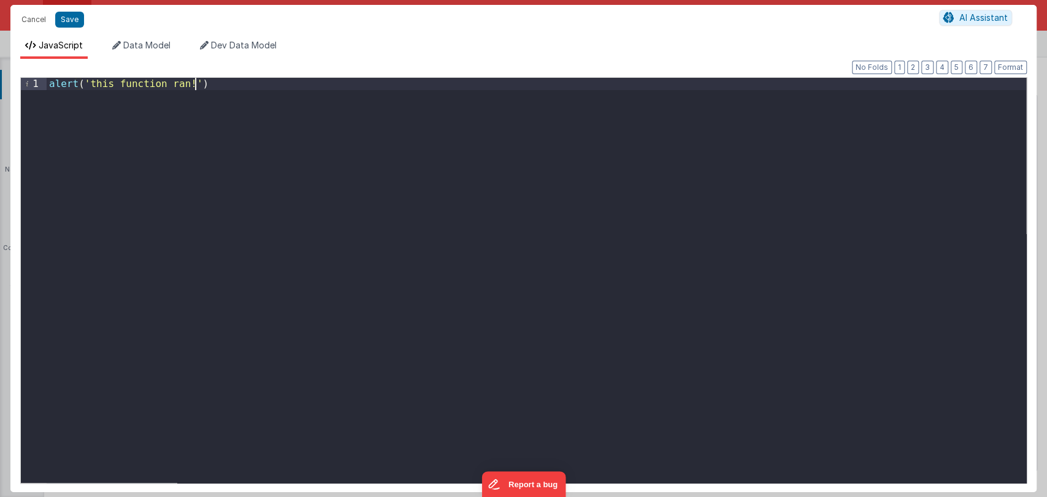
click at [505, 189] on div "alert ( 'this function ran!' )" at bounding box center [537, 292] width 980 height 429
click at [80, 19] on button "Save" at bounding box center [69, 20] width 29 height 16
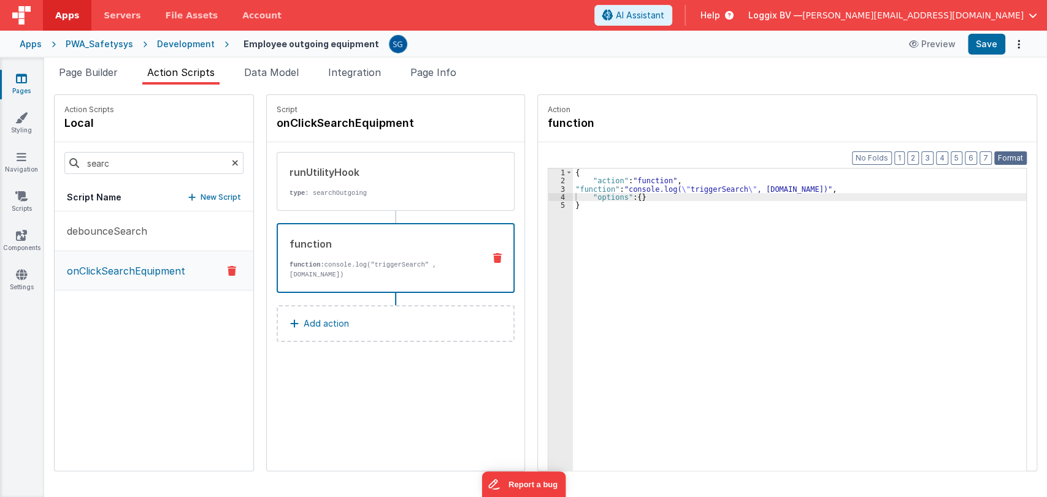
click at [1012, 158] on button "Format" at bounding box center [1010, 157] width 33 height 13
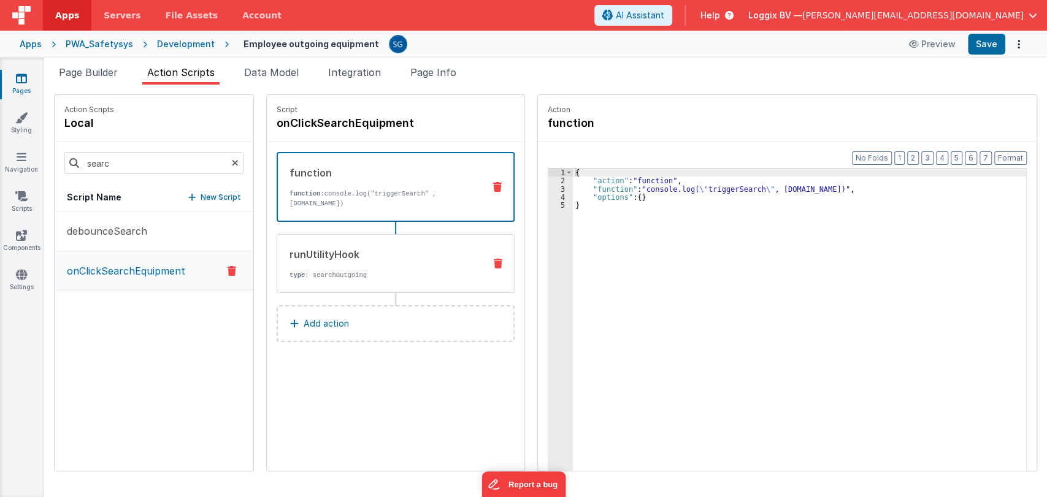
click at [429, 248] on div "runUtilityHook" at bounding box center [382, 254] width 185 height 15
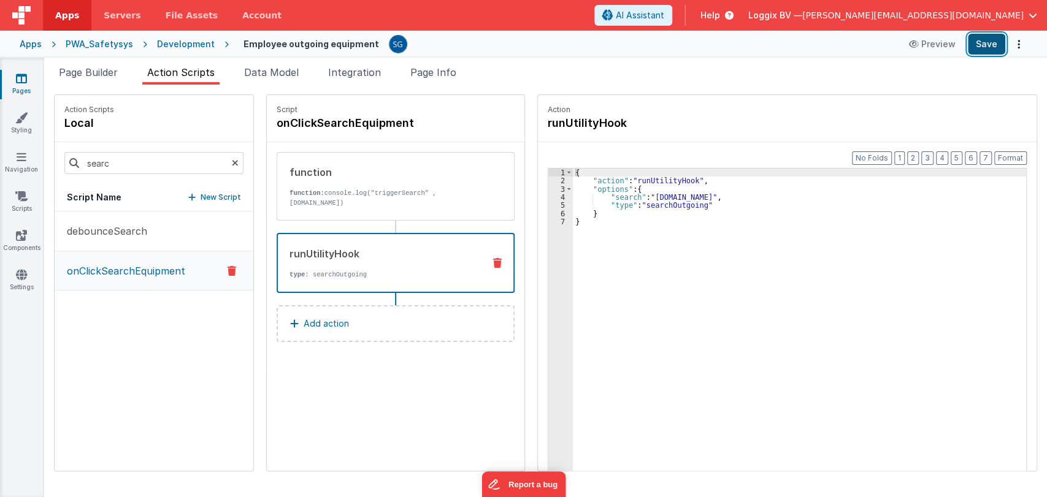
click at [986, 45] on button "Save" at bounding box center [986, 44] width 37 height 21
click at [623, 197] on div "{ "action" : "runUtilityHook" , "options" : { "search" : "action.options.search…" at bounding box center [806, 347] width 466 height 357
click at [291, 70] on span "Data Model" at bounding box center [271, 72] width 55 height 12
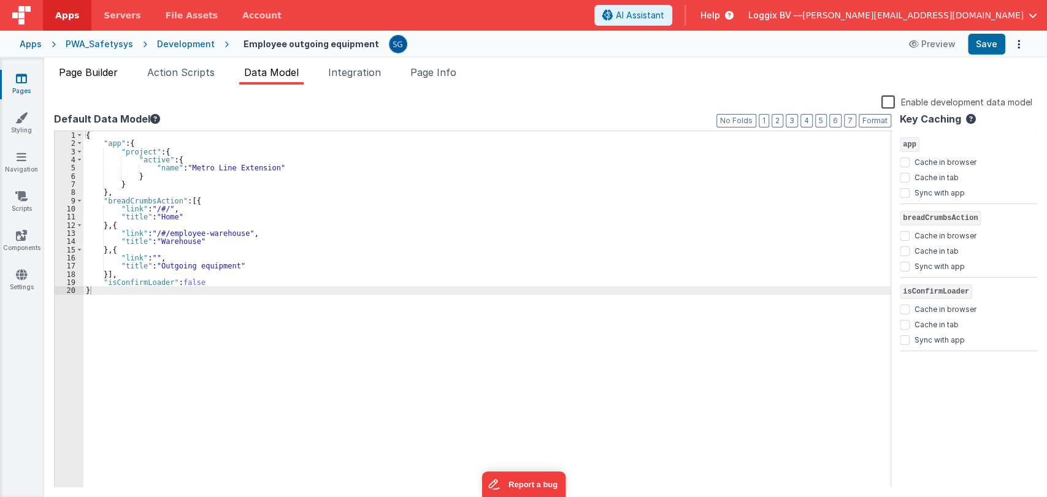
click at [101, 82] on li "Page Builder" at bounding box center [88, 75] width 69 height 20
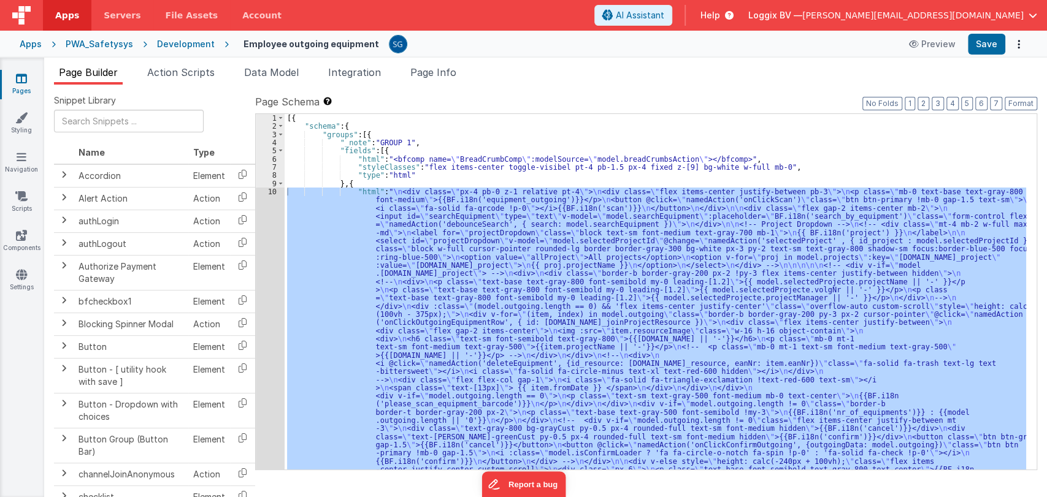
click at [271, 191] on div "10" at bounding box center [270, 339] width 29 height 302
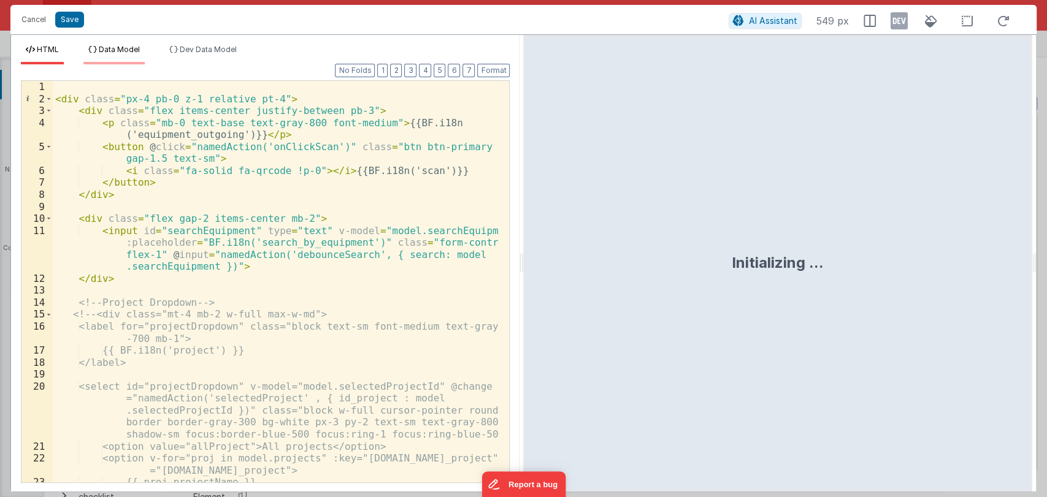
click at [132, 50] on span "Data Model" at bounding box center [119, 49] width 41 height 9
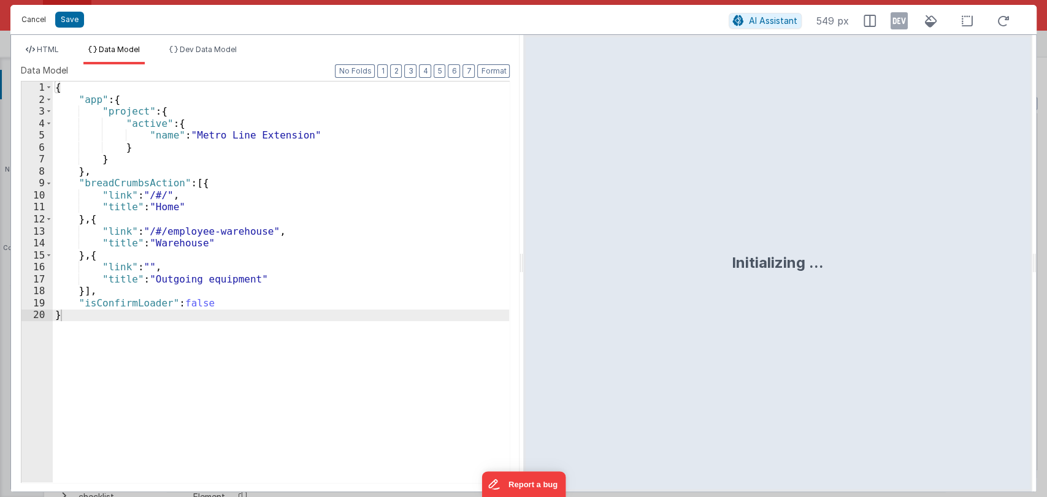
click at [21, 17] on button "Cancel" at bounding box center [33, 19] width 37 height 17
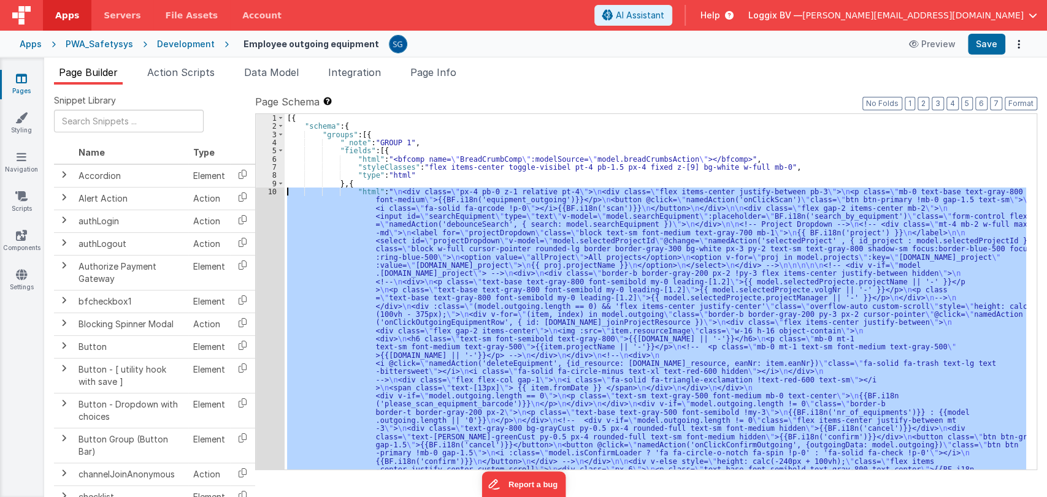
click at [273, 192] on div "10" at bounding box center [270, 339] width 29 height 302
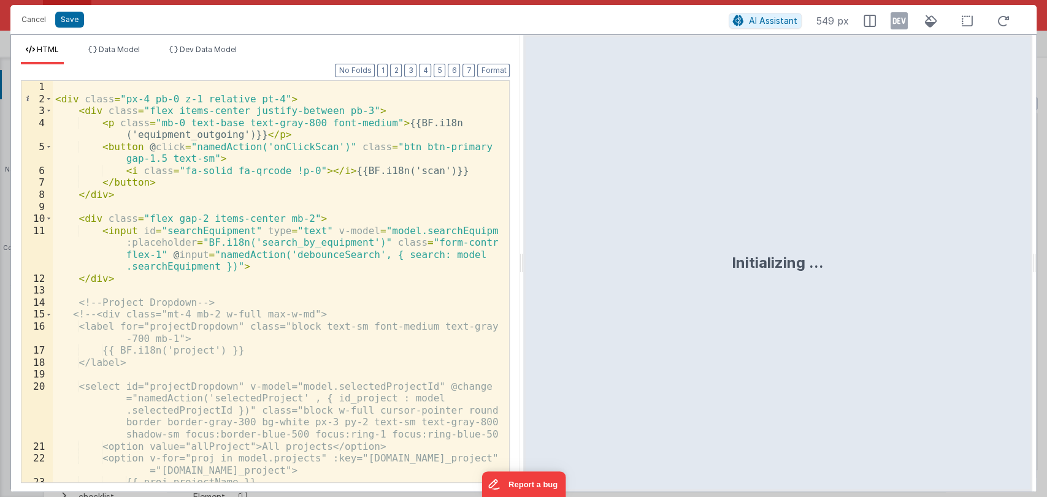
drag, startPoint x: 521, startPoint y: 266, endPoint x: 972, endPoint y: 270, distance: 450.2
click at [972, 270] on html "Cancel Save AI Assistant 549 px HTML Data Model Dev Data Model Format 7 6 5 4 3…" at bounding box center [523, 248] width 1047 height 497
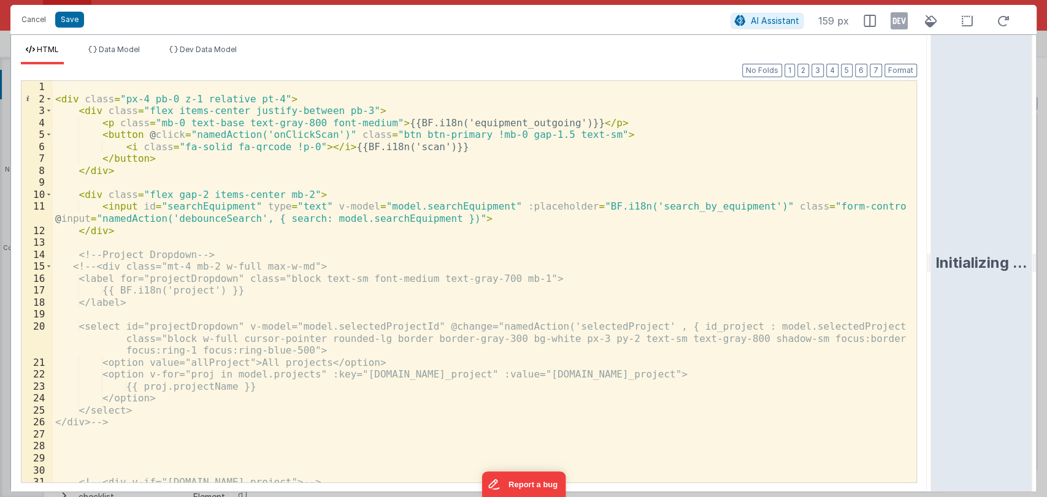
click at [439, 206] on div "< div class = "px-4 pb-0 z-1 relative pt-4" > < div class = "flex items-center …" at bounding box center [479, 294] width 853 height 426
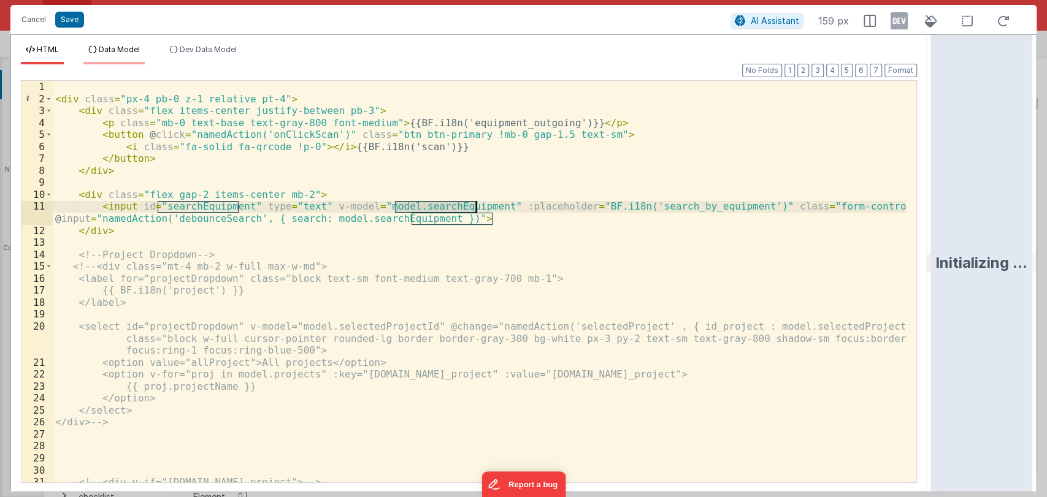
click at [99, 54] on li "Data Model" at bounding box center [113, 55] width 61 height 20
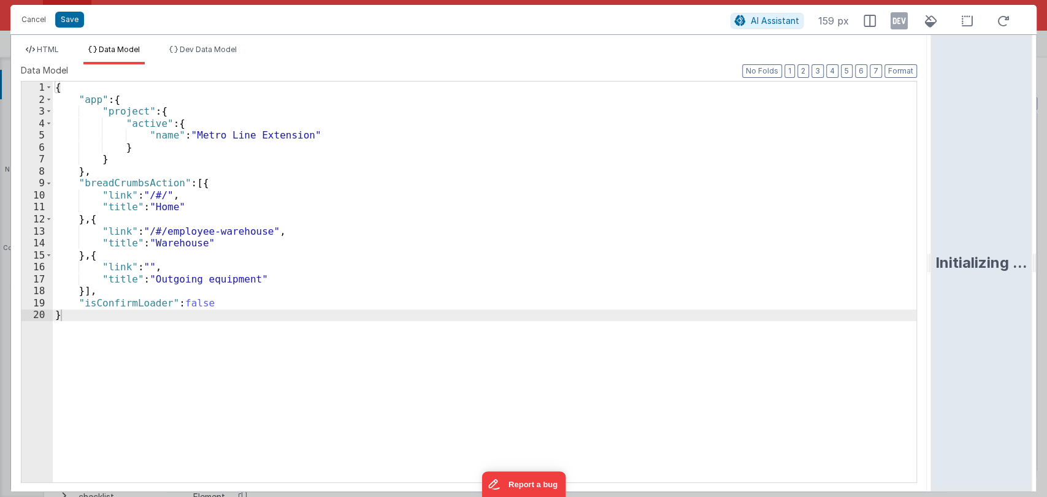
click at [225, 298] on div "{ "app" : { "project" : { "active" : { "name" : "Metro Line Extension" } } } , …" at bounding box center [485, 294] width 864 height 425
paste textarea
click at [69, 26] on button "Save" at bounding box center [69, 20] width 29 height 16
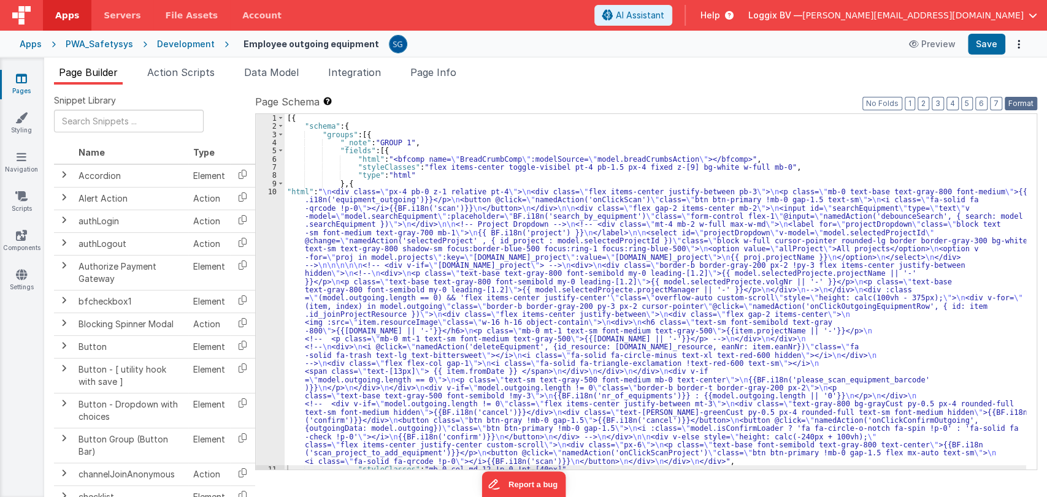
click at [1021, 102] on button "Format" at bounding box center [1021, 103] width 33 height 13
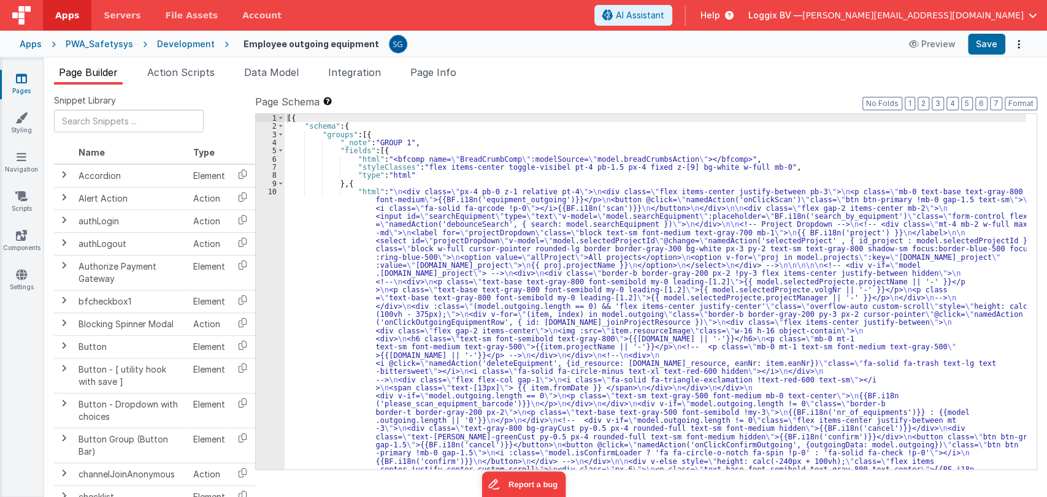
click at [989, 55] on div "Apps PWA_Safetysys Development Employee outgoing equipment Preview Save" at bounding box center [523, 44] width 1047 height 27
click at [980, 45] on button "Save" at bounding box center [986, 44] width 37 height 21
click at [188, 76] on span "Action Scripts" at bounding box center [180, 72] width 67 height 12
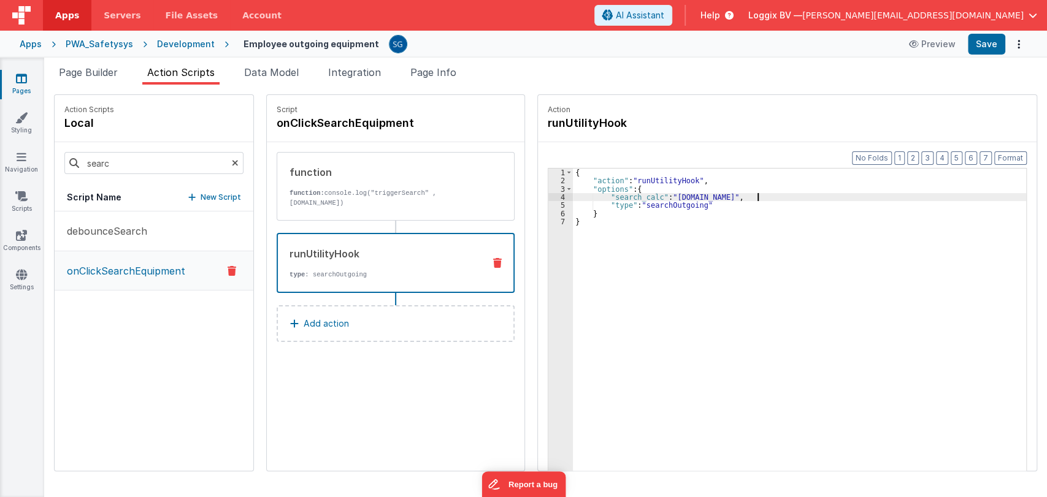
click at [743, 194] on div "{ "action" : "runUtilityHook" , "options" : { "search_calc" : "action.options.s…" at bounding box center [806, 347] width 466 height 357
click at [442, 163] on div "function function: console.log("triggerSearch" , action.options.search)" at bounding box center [396, 186] width 238 height 69
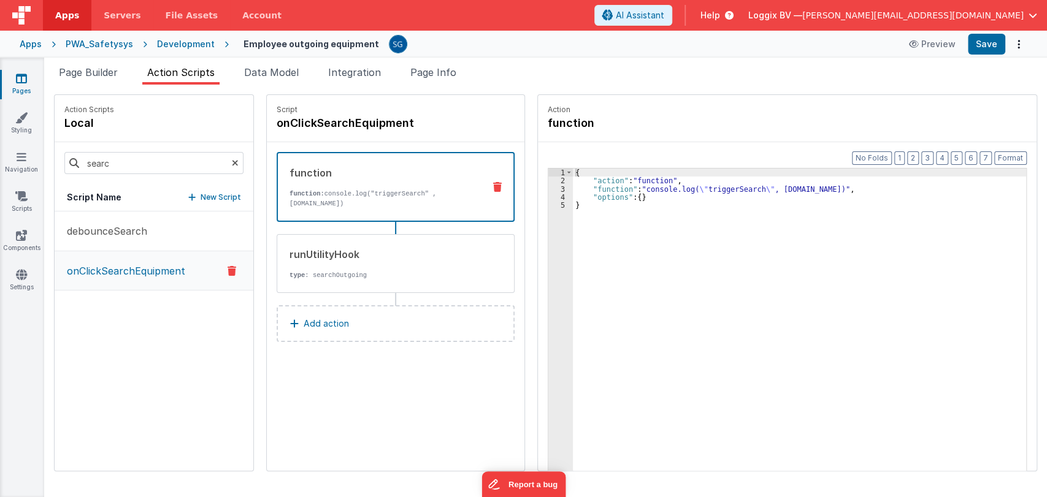
click at [840, 189] on div "{ "action" : "function" , "function" : "console.log( \" triggerSearch \" , acti…" at bounding box center [806, 347] width 466 height 357
click at [862, 185] on div "{ "action" : "function" , "function" : "console.log( \" triggerSearch \" , acti…" at bounding box center [806, 347] width 466 height 357
click at [551, 185] on div "3" at bounding box center [560, 189] width 25 height 8
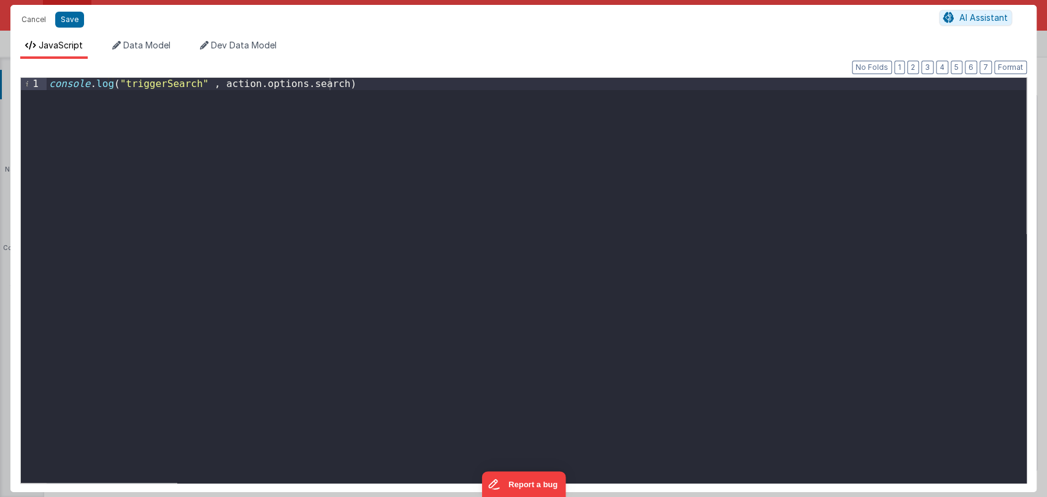
click at [334, 82] on div "console . log ( "triggerSearch" , action . options . search )" at bounding box center [537, 292] width 980 height 429
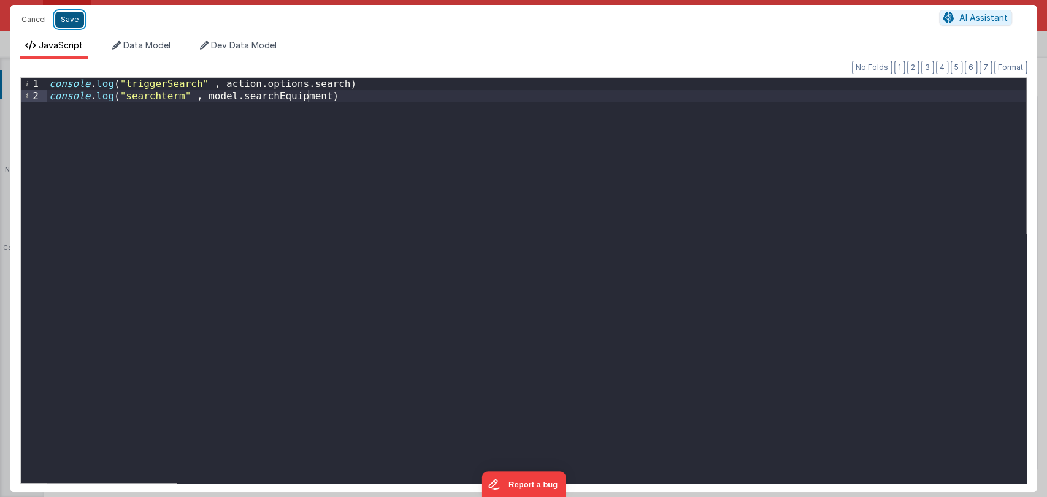
click at [65, 15] on button "Save" at bounding box center [69, 20] width 29 height 16
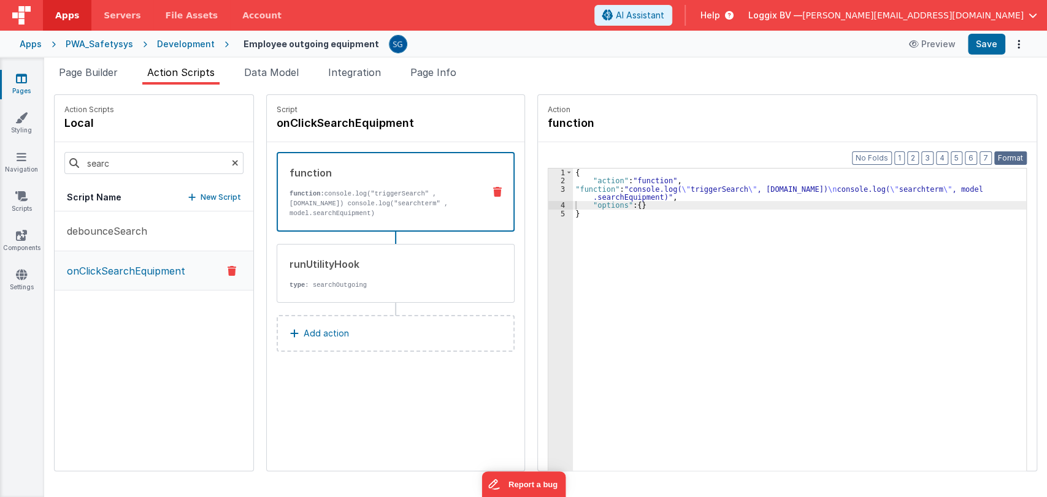
click at [1014, 156] on button "Format" at bounding box center [1010, 157] width 33 height 13
click at [979, 49] on button "Save" at bounding box center [986, 44] width 37 height 21
click at [112, 75] on span "Page Builder" at bounding box center [88, 72] width 59 height 12
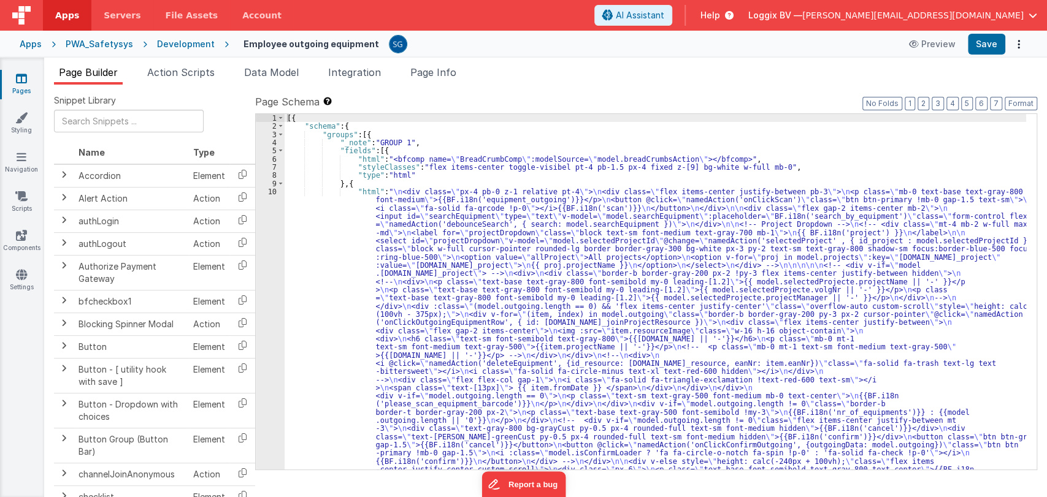
click at [26, 84] on icon at bounding box center [21, 78] width 11 height 12
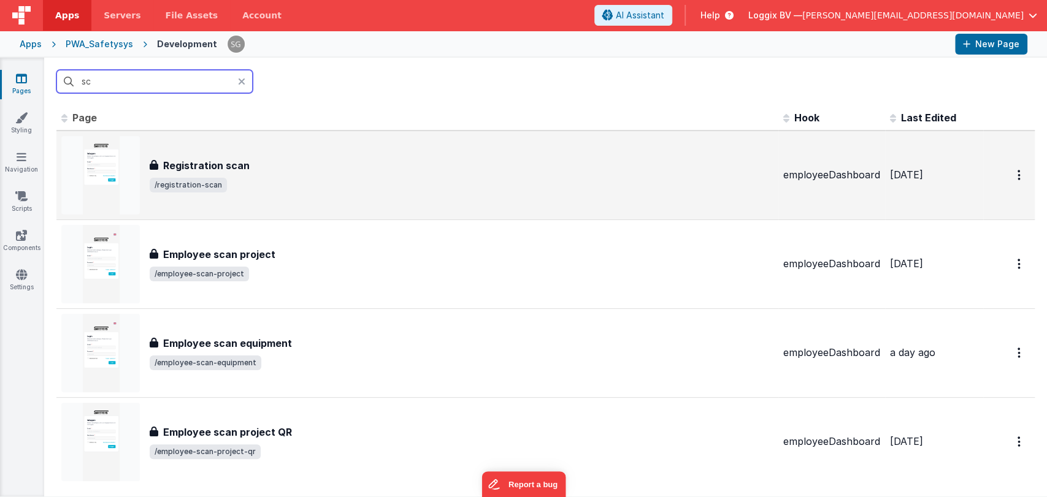
type input "s"
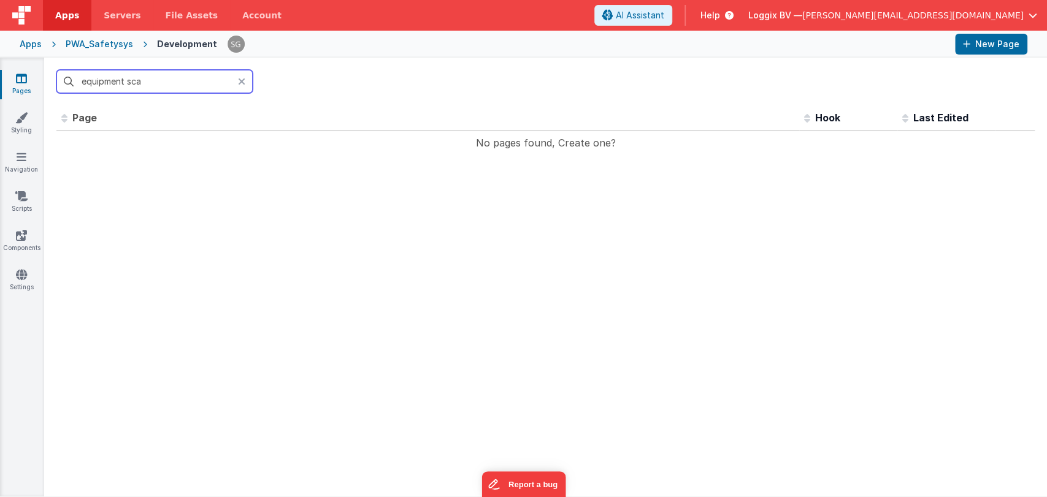
type input "equipment"
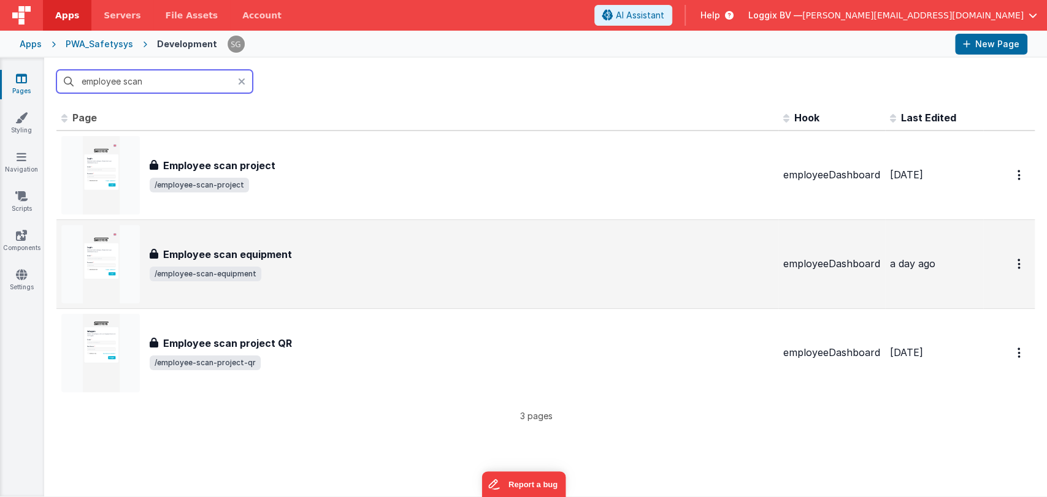
type input "employee scan"
click at [287, 251] on h3 "Employee scan equipment" at bounding box center [227, 254] width 129 height 15
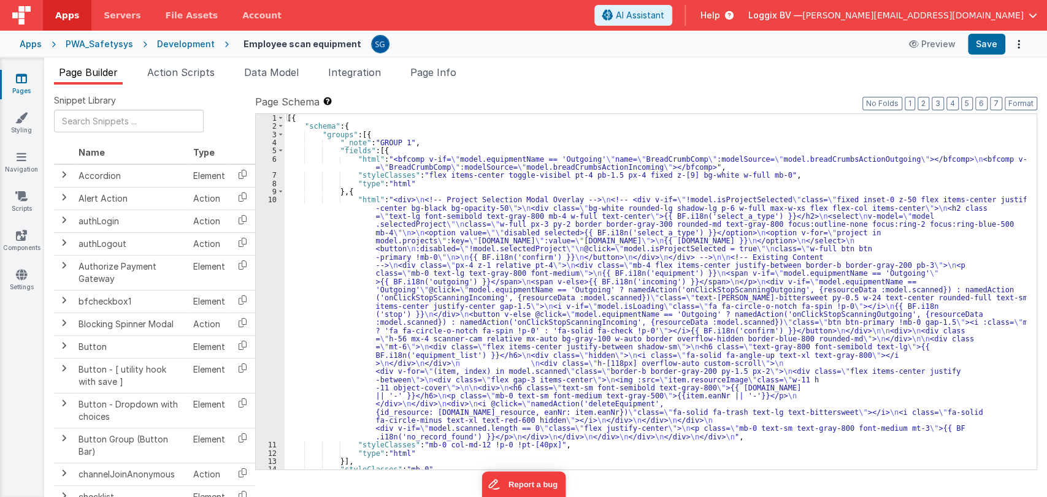
click at [324, 237] on div "[{ "schema" : { "groups" : [{ "_note" : "GROUP 1" , "fields" : [{ "html" : "<bf…" at bounding box center [656, 300] width 742 height 372
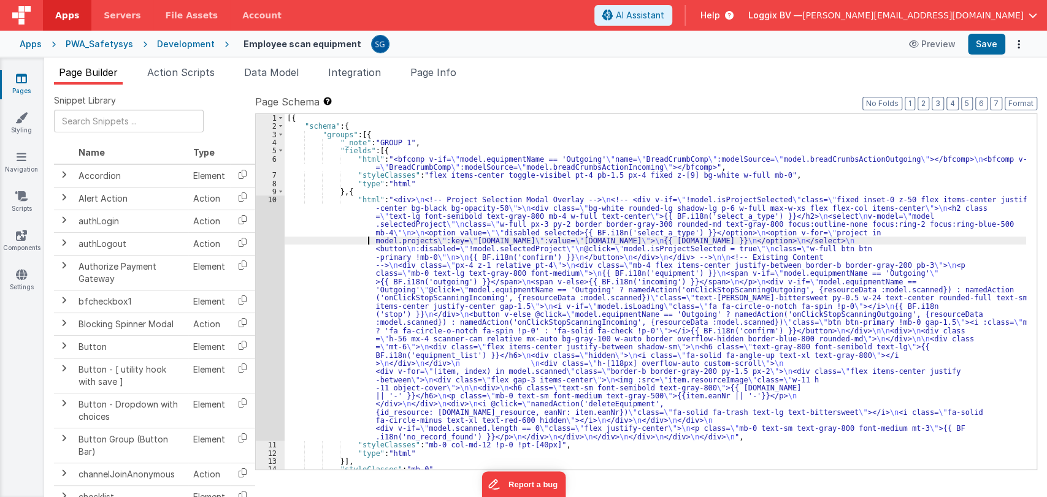
click at [270, 204] on div "10" at bounding box center [270, 318] width 29 height 245
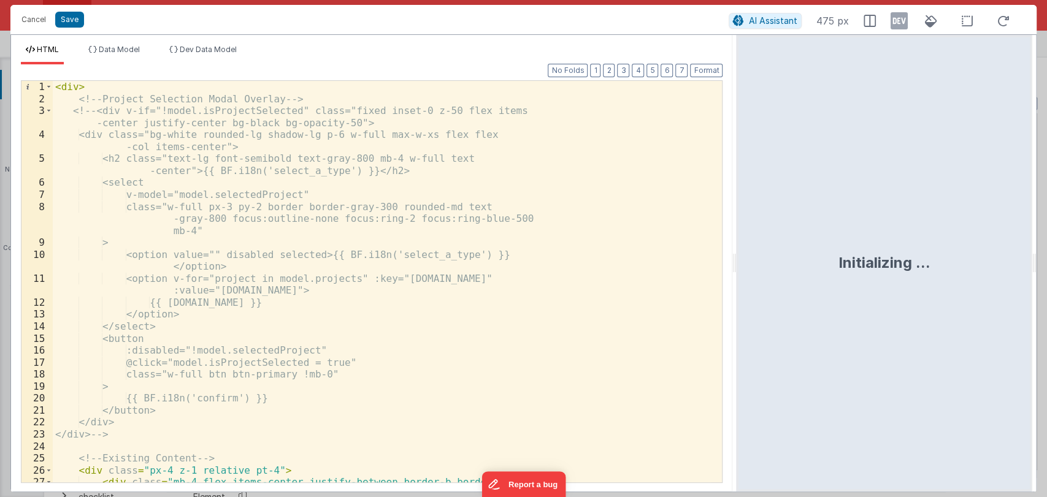
drag, startPoint x: 520, startPoint y: 259, endPoint x: 877, endPoint y: 230, distance: 358.2
click at [877, 230] on html "Cancel Save AI Assistant 475 px HTML Data Model Dev Data Model Format 7 6 5 4 3…" at bounding box center [523, 248] width 1047 height 497
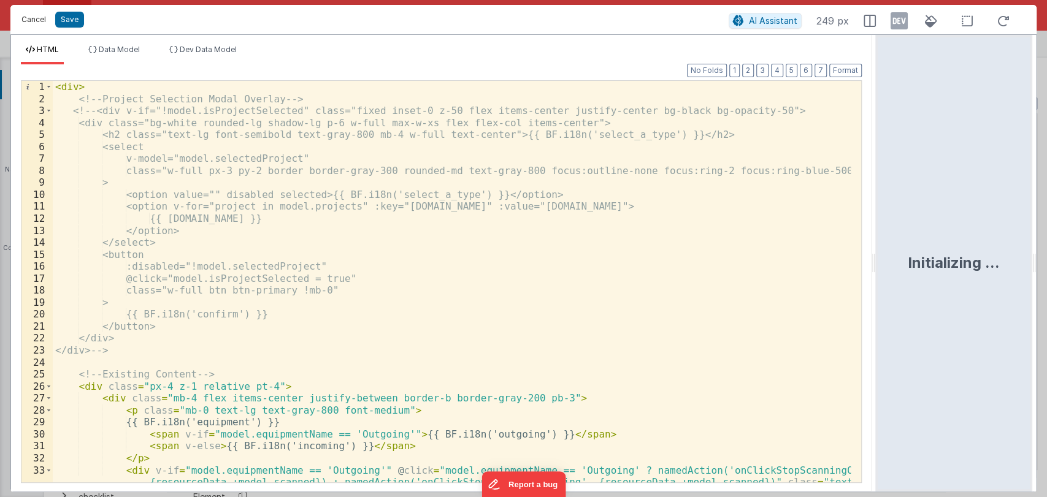
click at [25, 21] on button "Cancel" at bounding box center [33, 19] width 37 height 17
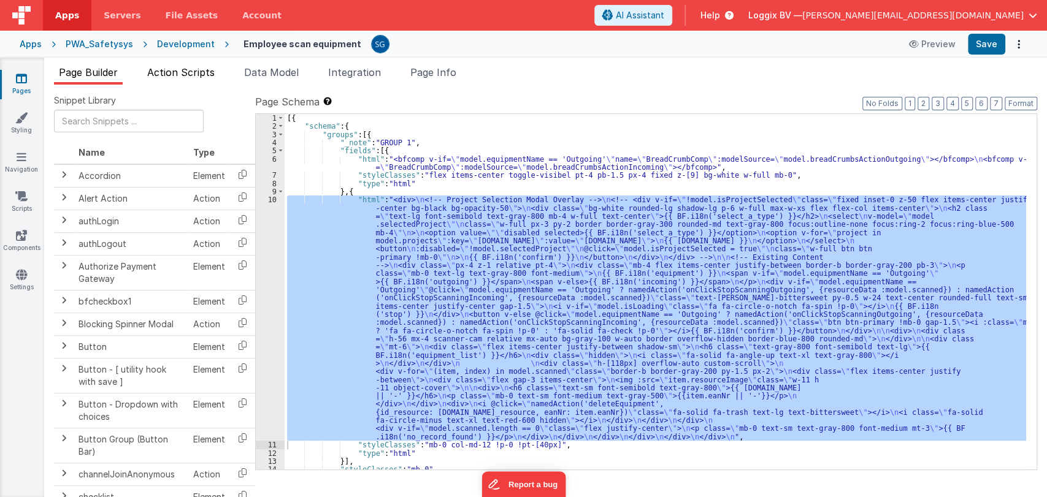
click at [179, 74] on span "Action Scripts" at bounding box center [180, 72] width 67 height 12
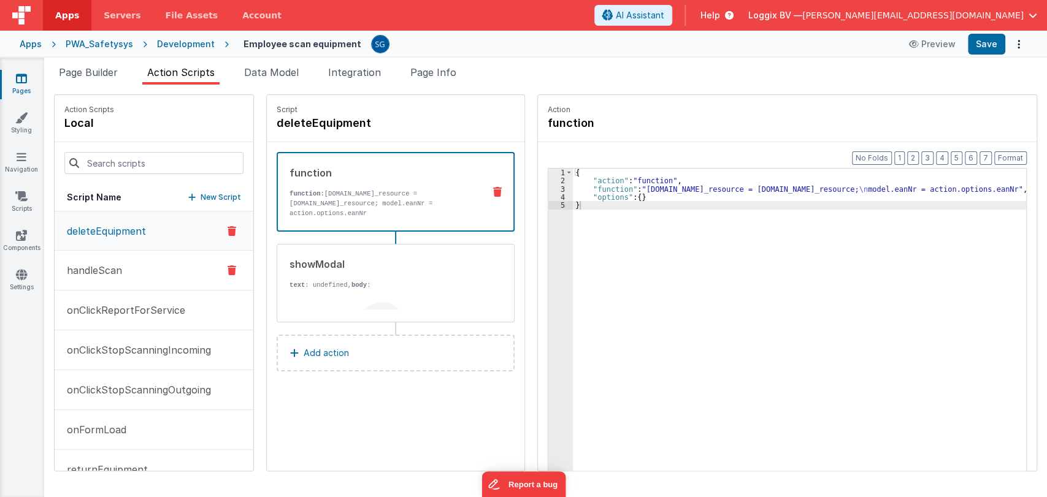
click at [96, 267] on p "handleScan" at bounding box center [90, 270] width 63 height 15
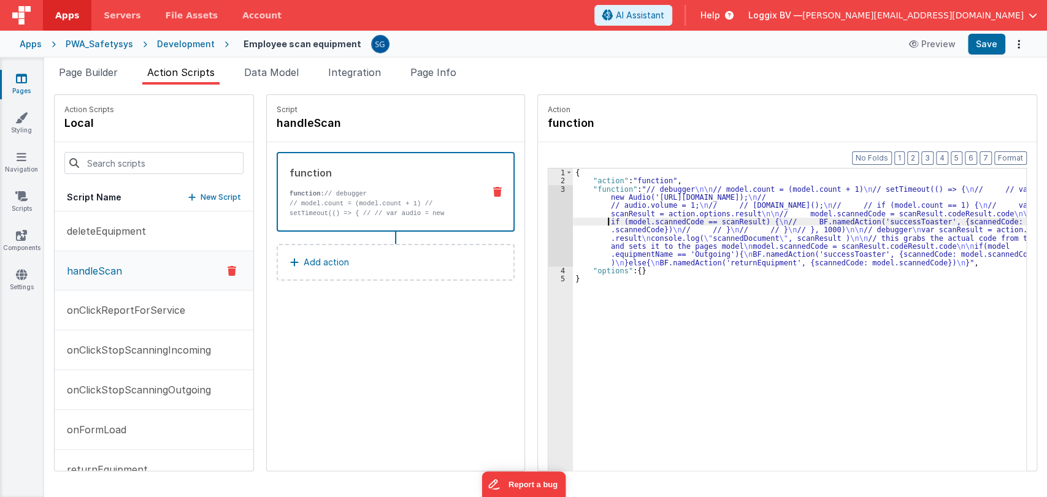
click at [578, 218] on div "{ "action" : "function" , "function" : "// debugger \n\n // model.count = (mode…" at bounding box center [803, 347] width 460 height 357
click at [558, 187] on div "3" at bounding box center [560, 226] width 25 height 82
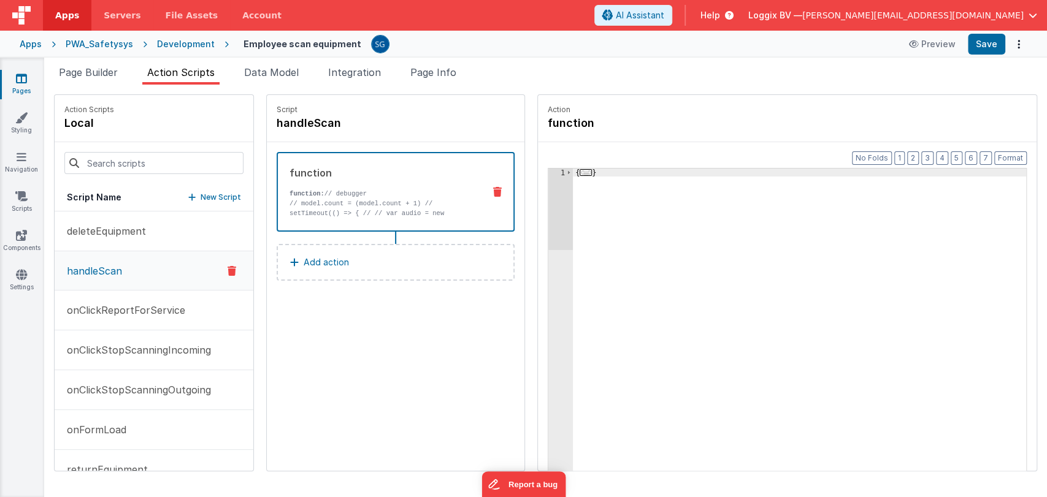
click at [580, 174] on span "..." at bounding box center [586, 172] width 12 height 7
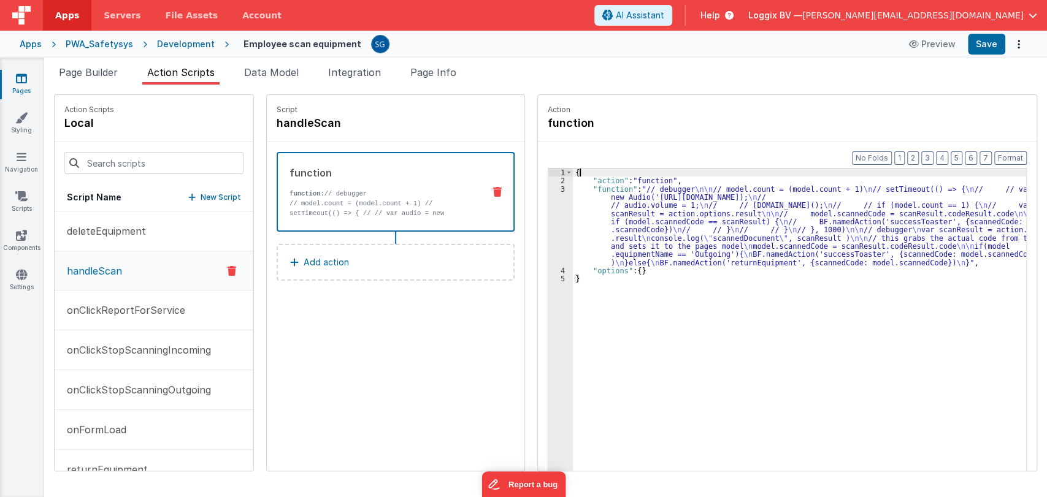
click at [581, 209] on div "{ "action" : "function" , "function" : "// debugger \n\n // model.count = (mode…" at bounding box center [803, 347] width 460 height 357
click at [556, 188] on div "3" at bounding box center [560, 226] width 25 height 82
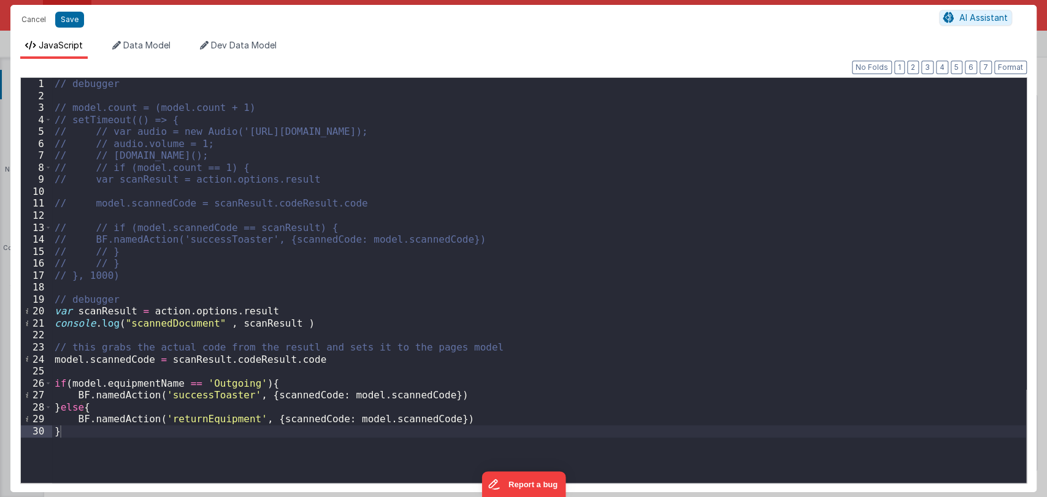
click at [80, 408] on div "// debugger // model.count = (model.count + 1) // setTimeout(() => { // // var …" at bounding box center [539, 292] width 974 height 429
click at [213, 400] on div "// debugger // model.count = (model.count + 1) // setTimeout(() => { // // var …" at bounding box center [539, 292] width 974 height 429
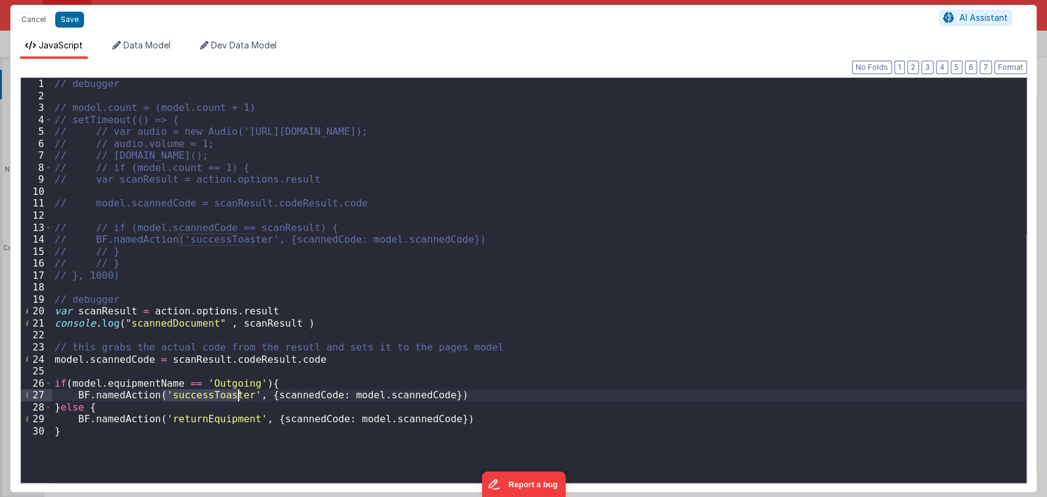
click at [213, 400] on div "// debugger // model.count = (model.count + 1) // setTimeout(() => { // // var …" at bounding box center [539, 292] width 974 height 429
click at [32, 20] on button "Cancel" at bounding box center [33, 19] width 37 height 17
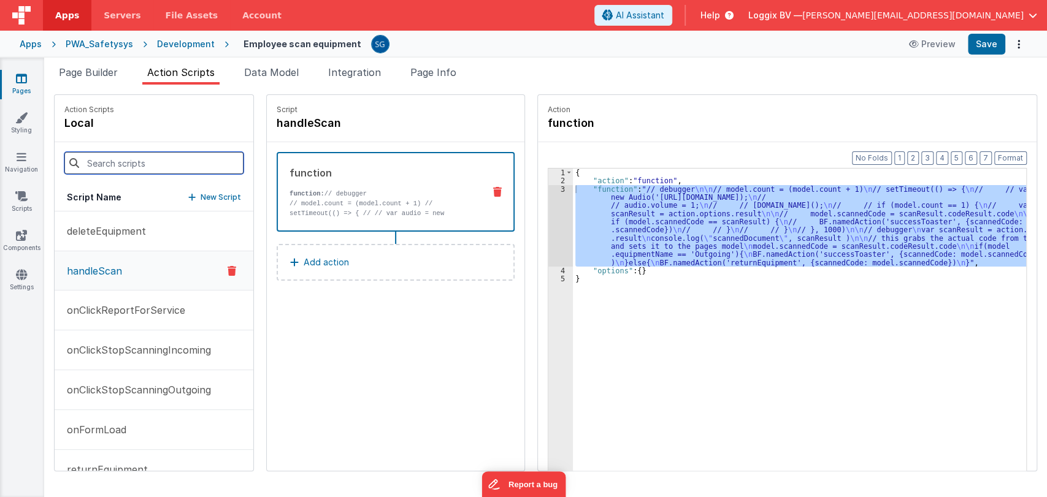
click at [111, 164] on input at bounding box center [153, 163] width 179 height 22
paste input "successToaster"
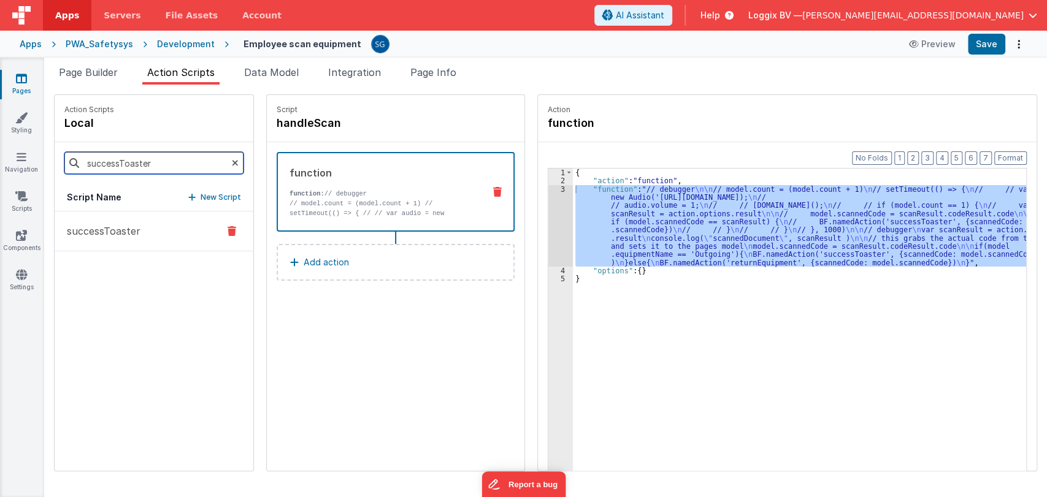
type input "successToaster"
click at [93, 228] on p "successToaster" at bounding box center [99, 231] width 81 height 15
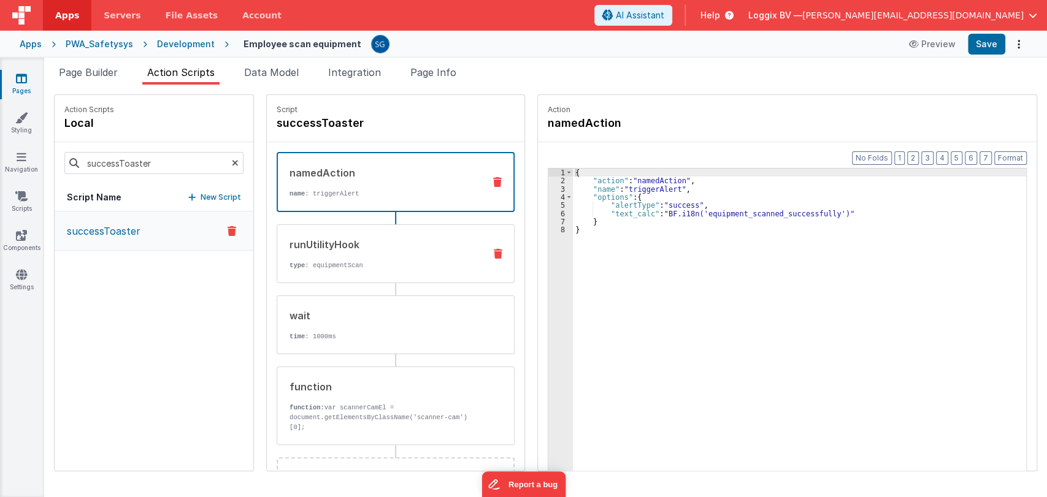
click at [377, 236] on div "runUtilityHook type : equipmentScan" at bounding box center [396, 253] width 238 height 59
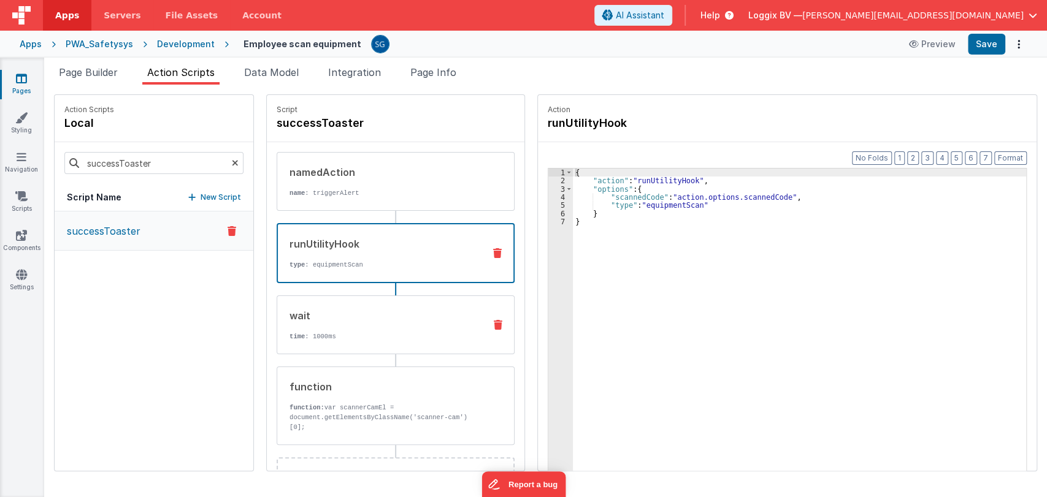
click at [340, 322] on div "wait time : 1000ms" at bounding box center [375, 325] width 197 height 33
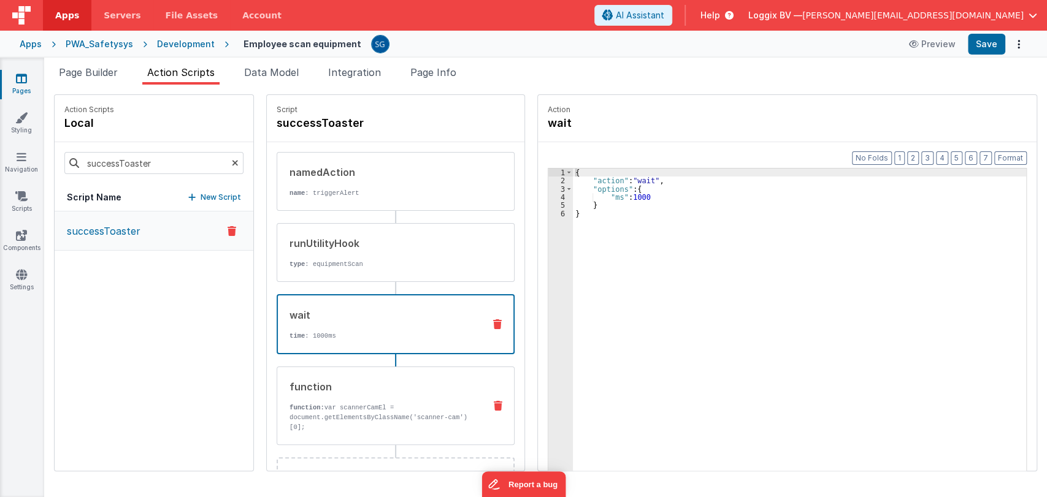
scroll to position [44, 0]
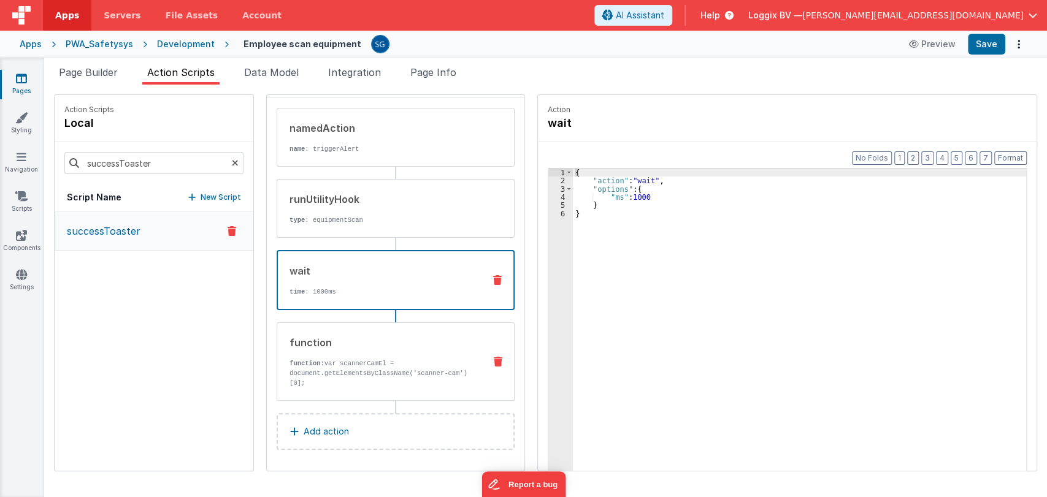
click at [340, 365] on p "function: var scannerCamEl = document.getElementsByClassName('scanner-cam')[0];" at bounding box center [382, 373] width 185 height 29
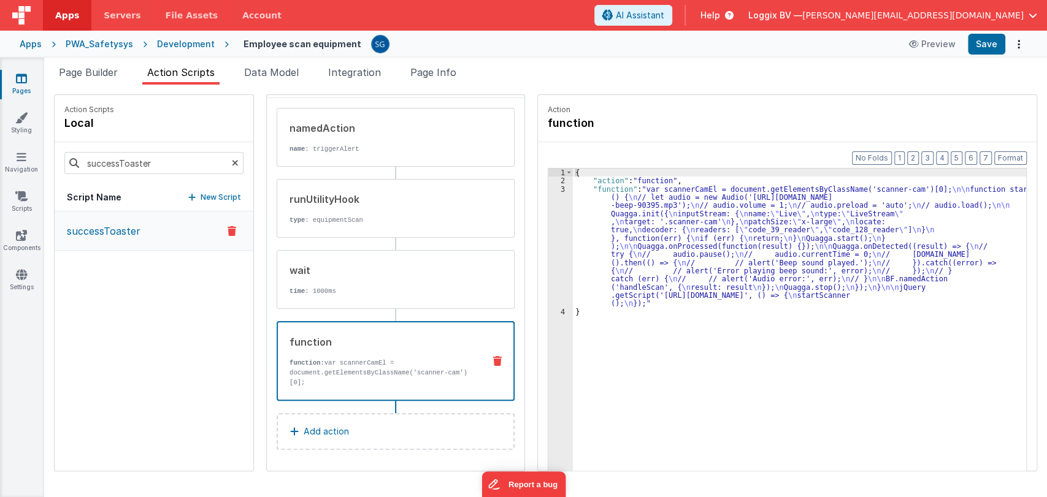
click at [573, 236] on div "{ "action" : "function" , "function" : "var scannerCamEl = document.getElements…" at bounding box center [803, 347] width 460 height 357
click at [552, 189] on div "3" at bounding box center [560, 246] width 25 height 123
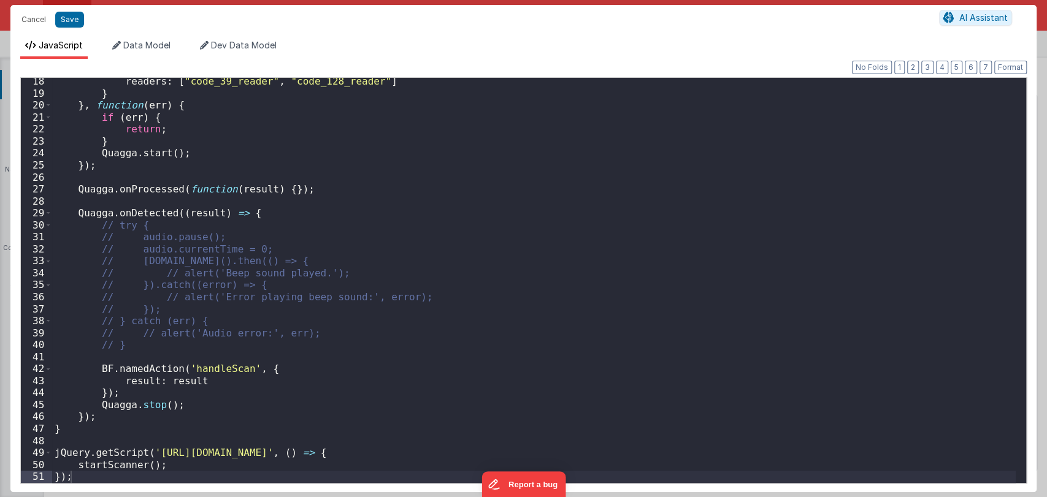
scroll to position [0, 0]
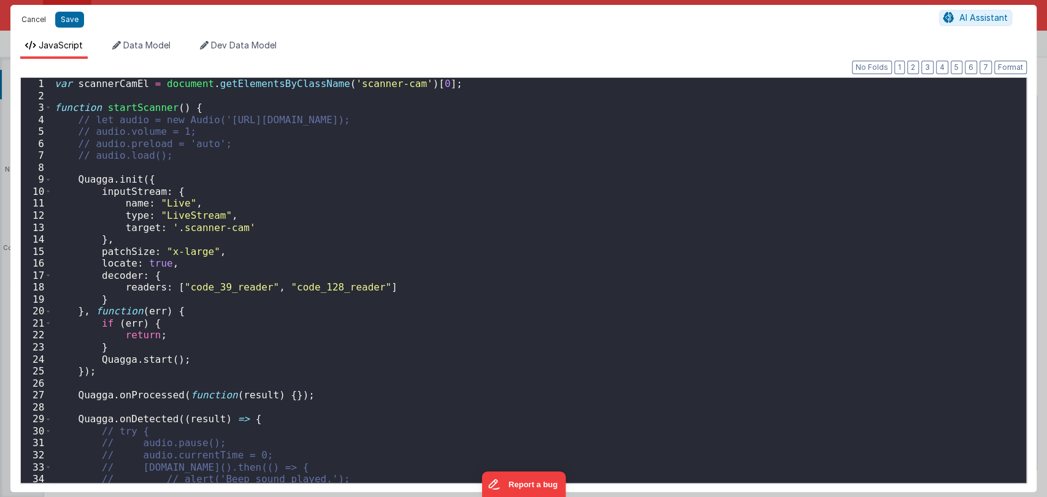
click at [29, 17] on button "Cancel" at bounding box center [33, 19] width 37 height 17
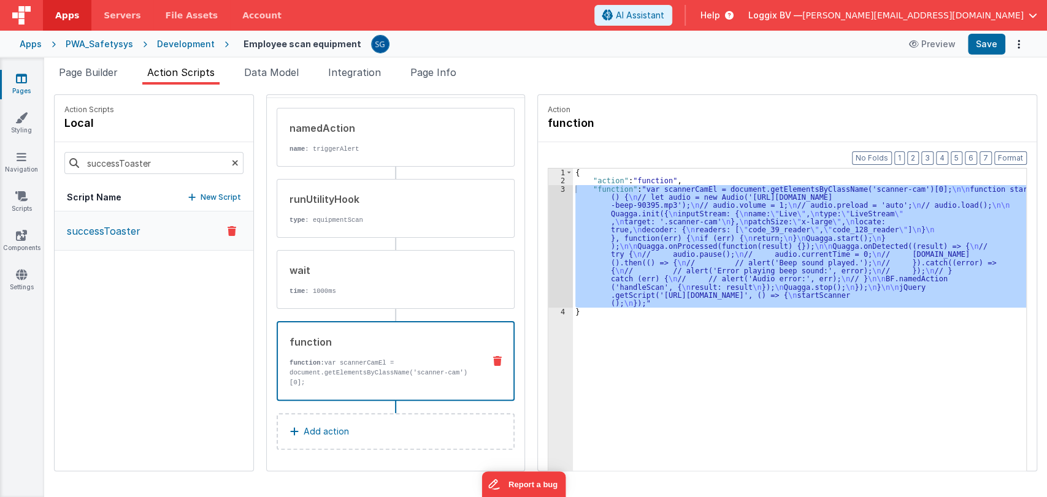
click at [232, 162] on icon at bounding box center [235, 163] width 7 height 42
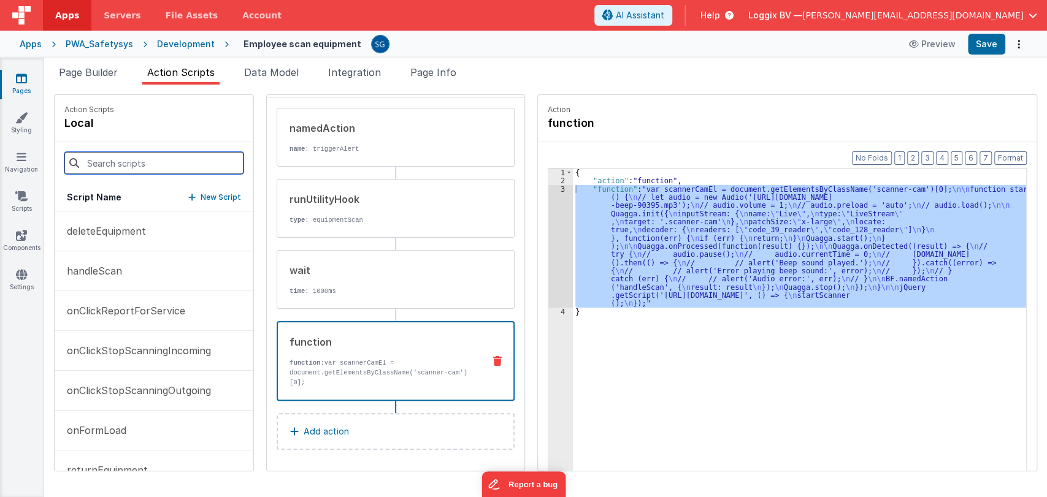
click at [183, 164] on input at bounding box center [153, 163] width 179 height 22
click at [111, 277] on p "handleScan" at bounding box center [90, 271] width 63 height 15
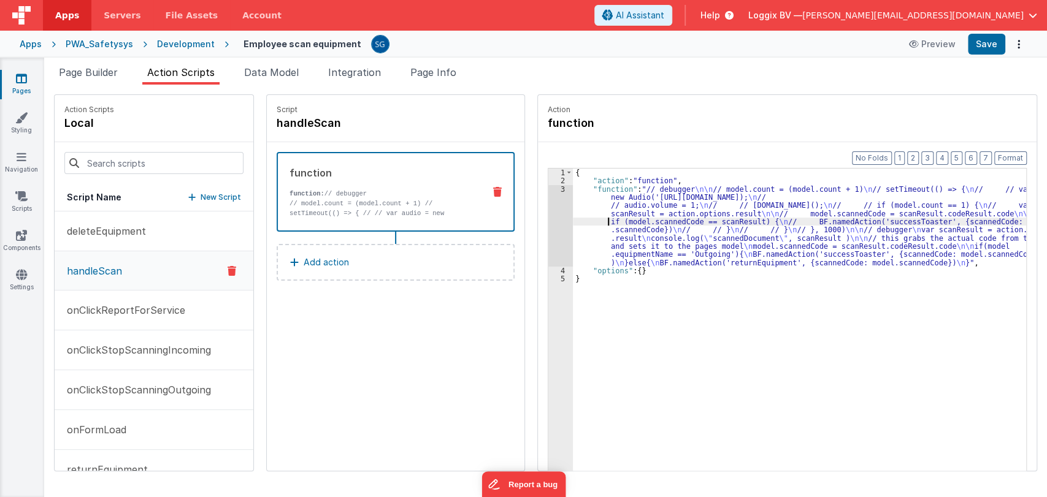
click at [580, 217] on div "{ "action" : "function" , "function" : "// debugger \n\n // model.count = (mode…" at bounding box center [803, 347] width 460 height 357
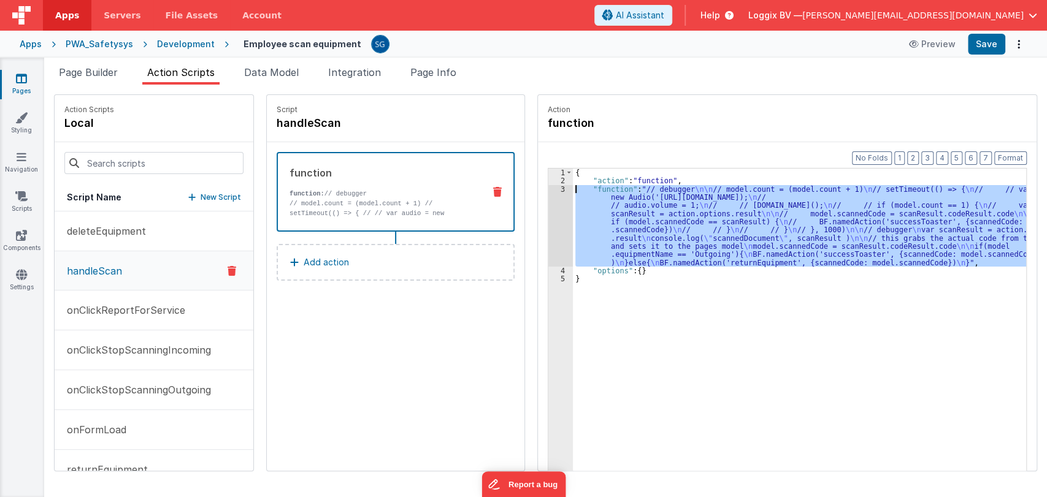
click at [556, 188] on div "3" at bounding box center [560, 226] width 25 height 82
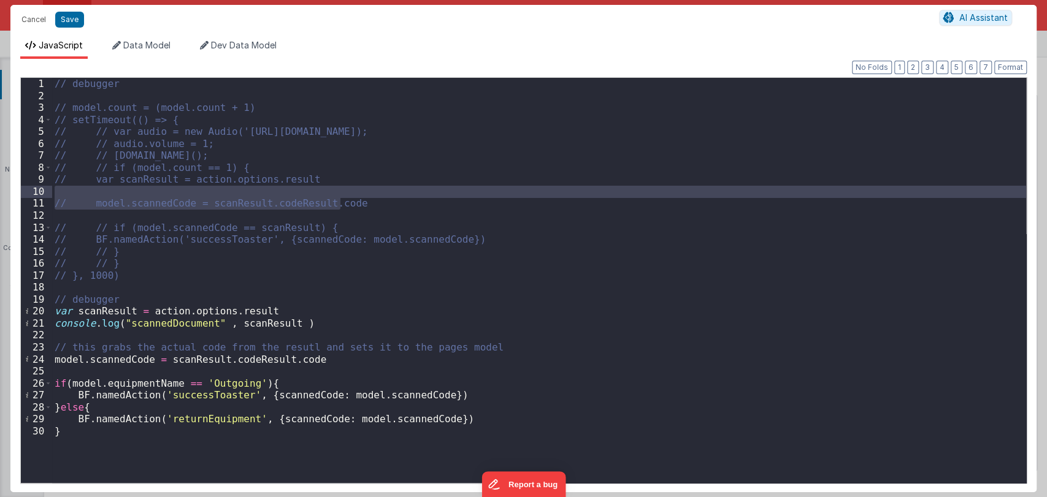
click at [196, 423] on div "// debugger // model.count = (model.count + 1) // setTimeout(() => { // // var …" at bounding box center [539, 292] width 974 height 429
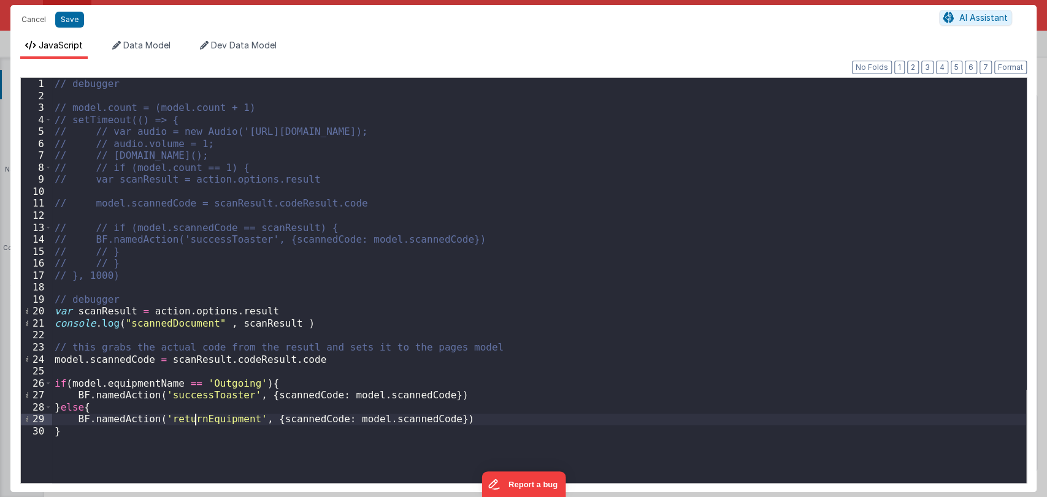
click at [196, 423] on div "// debugger // model.count = (model.count + 1) // setTimeout(() => { // // var …" at bounding box center [539, 292] width 974 height 429
click at [36, 24] on button "Cancel" at bounding box center [33, 19] width 37 height 17
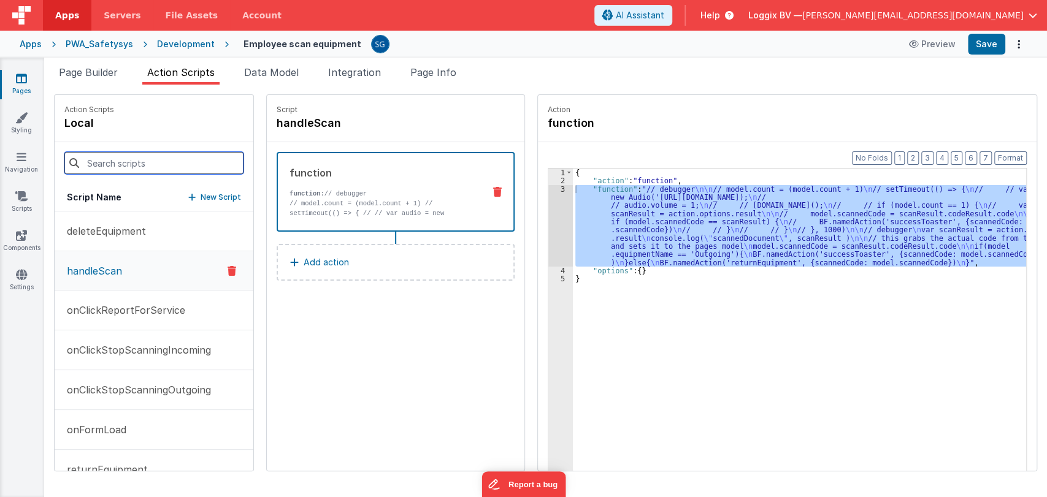
click at [137, 159] on input at bounding box center [153, 163] width 179 height 22
paste input "returnEquipment"
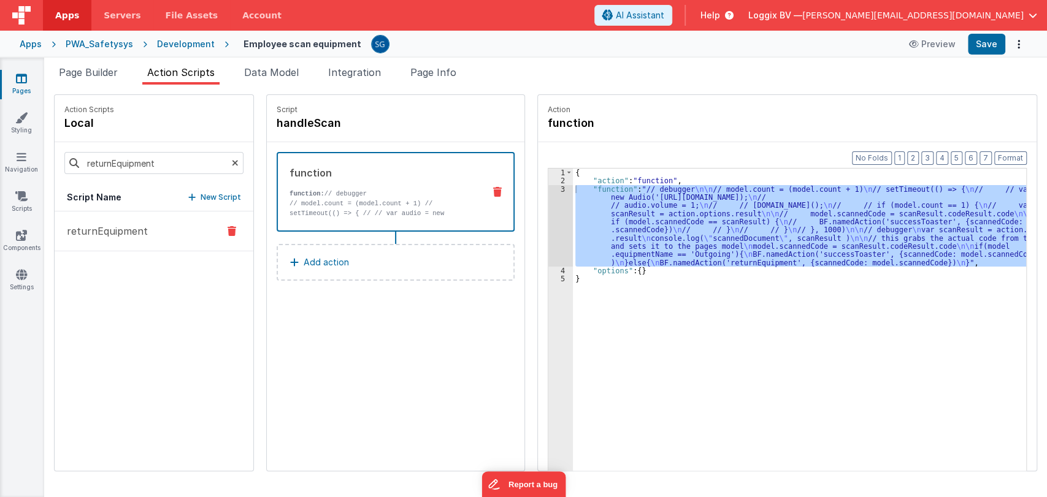
click at [117, 217] on button "returnEquipment" at bounding box center [154, 232] width 199 height 40
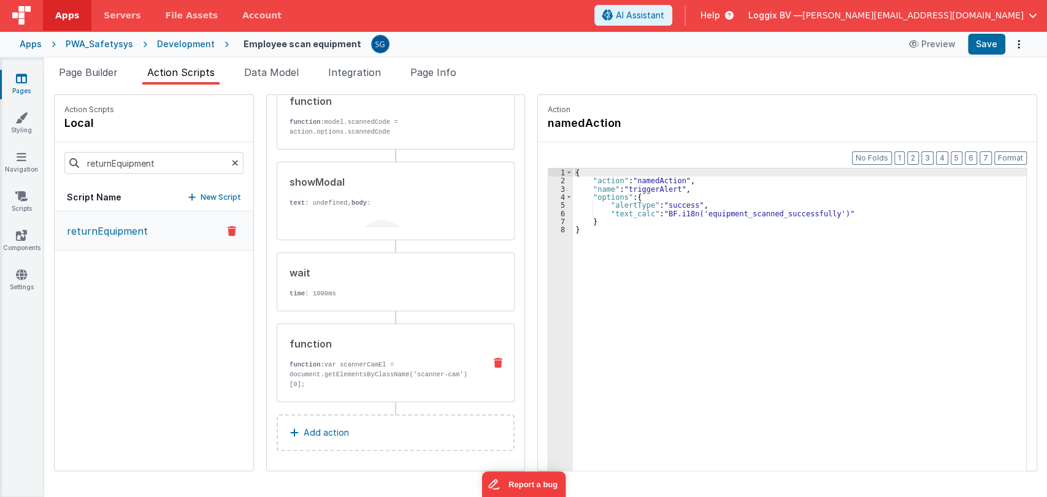
click at [348, 389] on div "function function: var scannerCamEl = document.getElementsByClassName('scanner-…" at bounding box center [396, 363] width 238 height 79
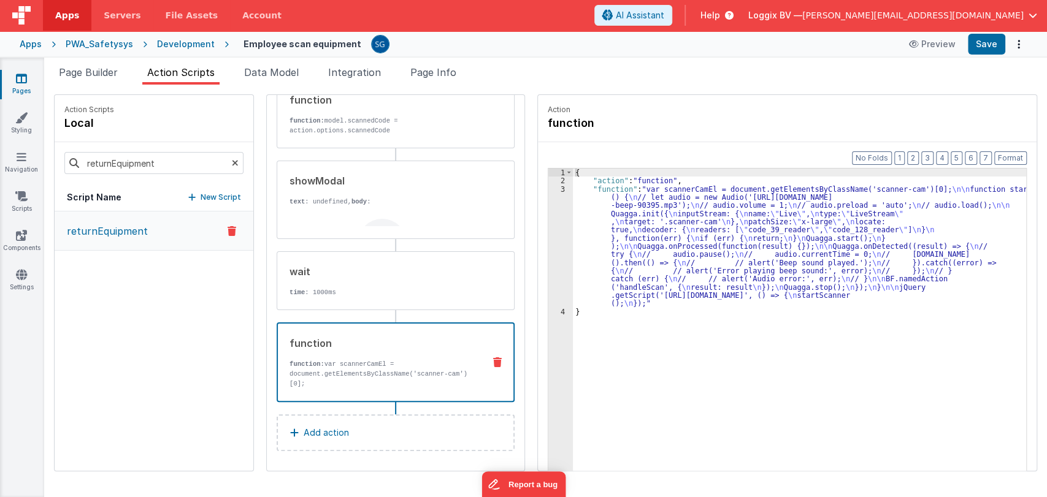
scroll to position [142, 0]
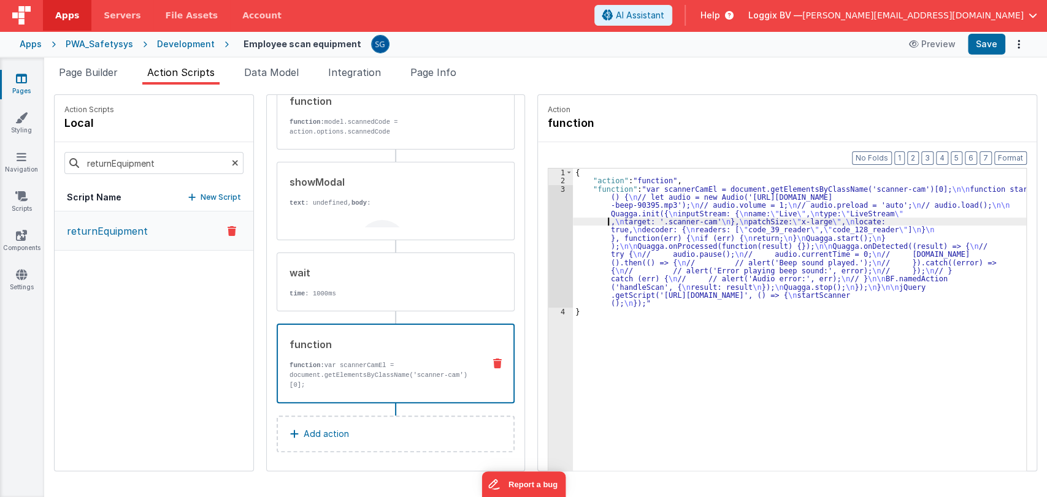
click at [574, 222] on div "{ "action" : "function" , "function" : "var scannerCamEl = document.getElements…" at bounding box center [803, 347] width 460 height 357
click at [551, 192] on div "3" at bounding box center [560, 246] width 25 height 123
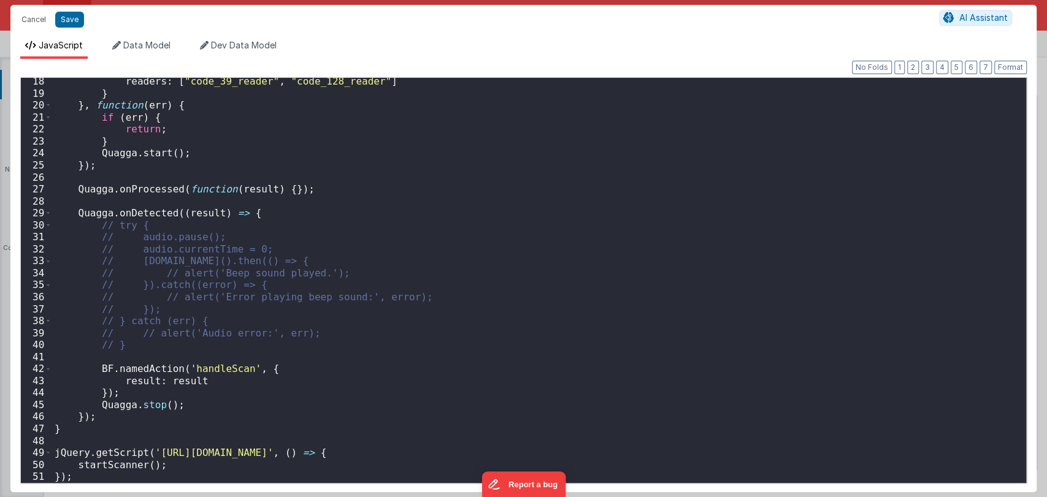
scroll to position [0, 0]
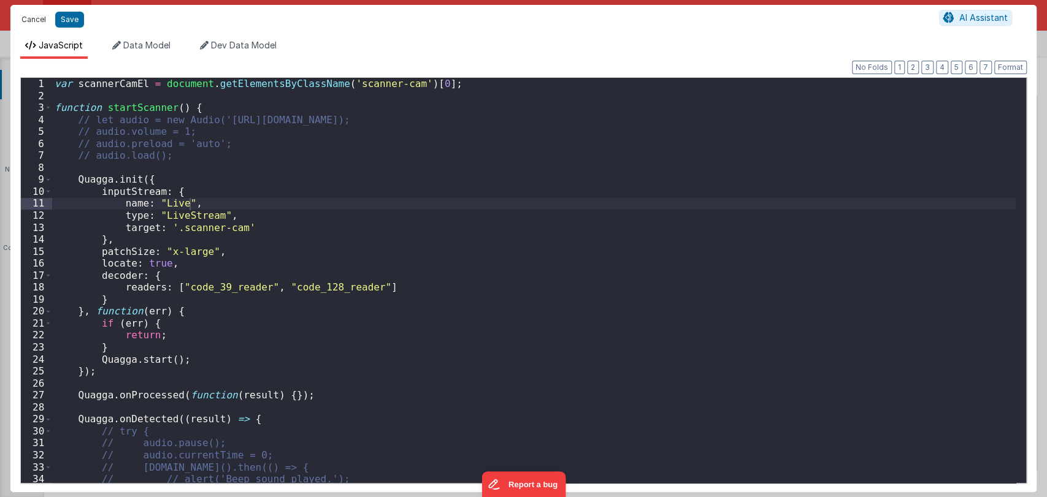
click at [34, 17] on button "Cancel" at bounding box center [33, 19] width 37 height 17
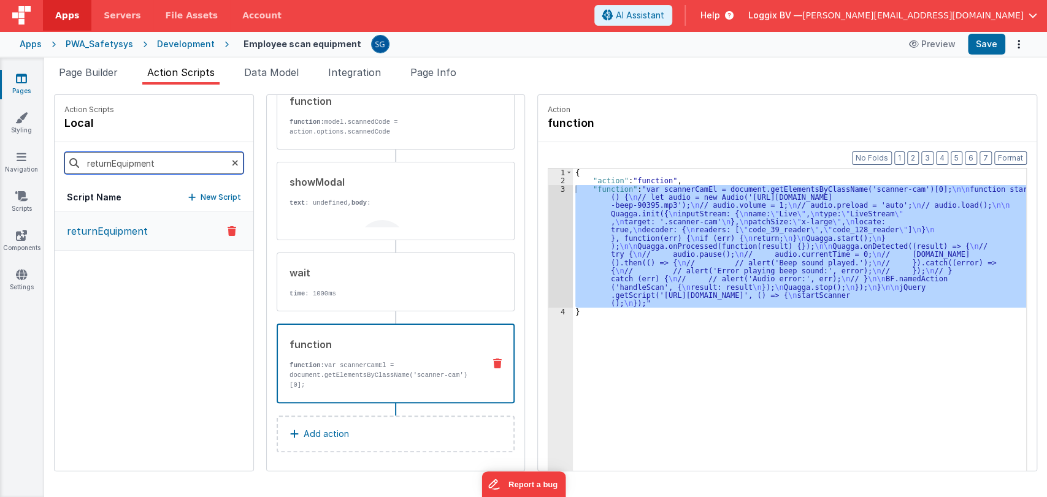
click at [126, 171] on input "returnEquipment" at bounding box center [153, 163] width 179 height 22
type input "handle"
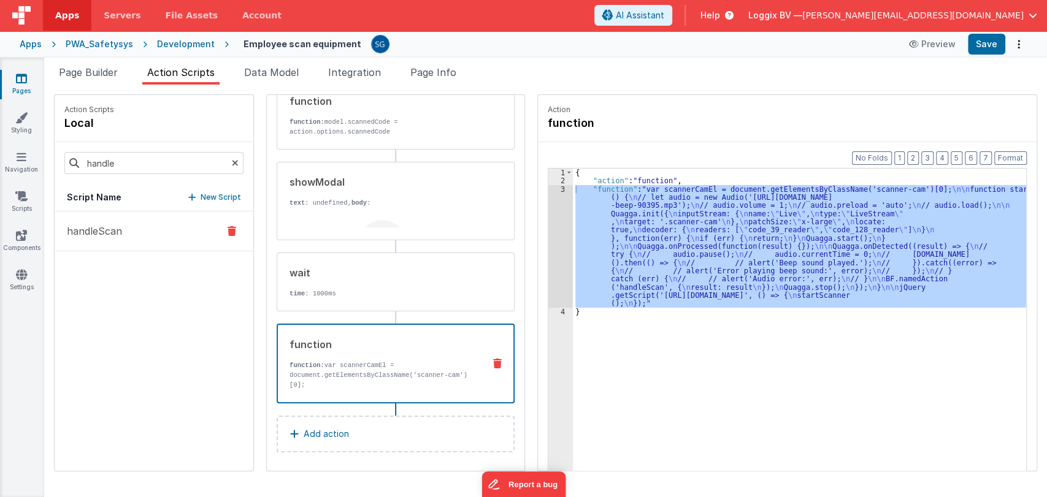
click at [82, 243] on button "handleScan" at bounding box center [154, 232] width 199 height 40
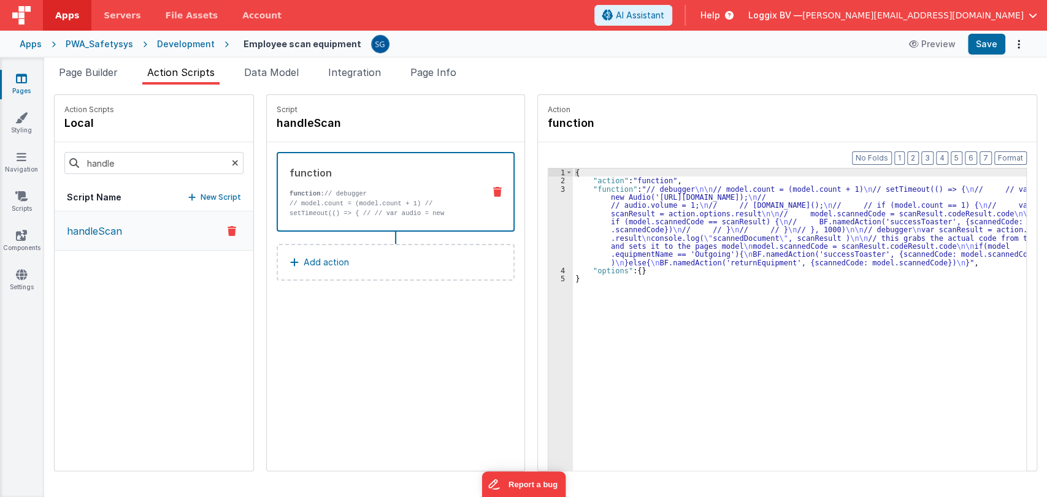
click at [582, 199] on div "{ "action" : "function" , "function" : "// debugger \n\n // model.count = (mode…" at bounding box center [803, 347] width 460 height 357
click at [548, 191] on div "3" at bounding box center [560, 226] width 25 height 82
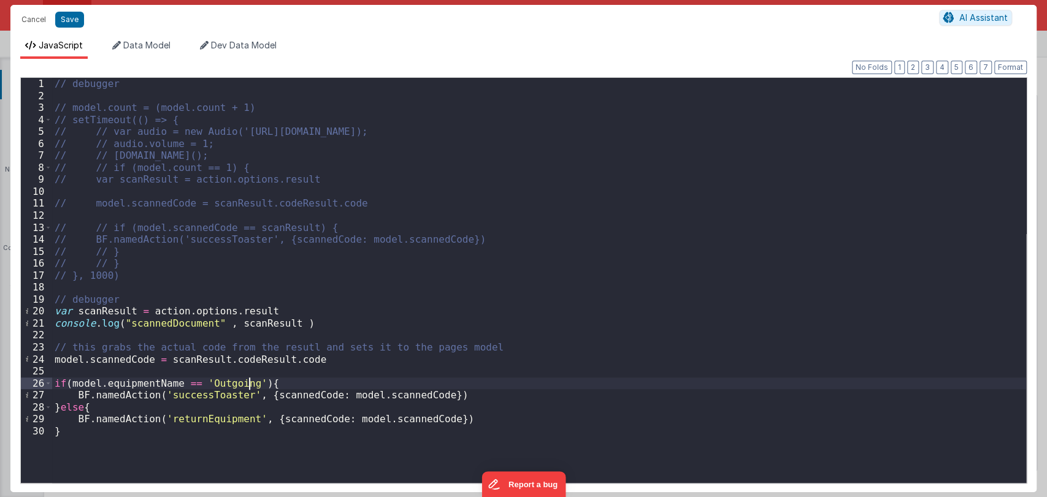
click at [248, 380] on div "// debugger // model.count = (model.count + 1) // setTimeout(() => { // // var …" at bounding box center [539, 292] width 974 height 429
paste textarea
click at [378, 383] on div "// debugger // model.count = (model.count + 1) // setTimeout(() => { // // var …" at bounding box center [539, 292] width 974 height 429
click at [472, 385] on div "// debugger // model.count = (model.count + 1) // setTimeout(() => { // // var …" at bounding box center [539, 292] width 974 height 429
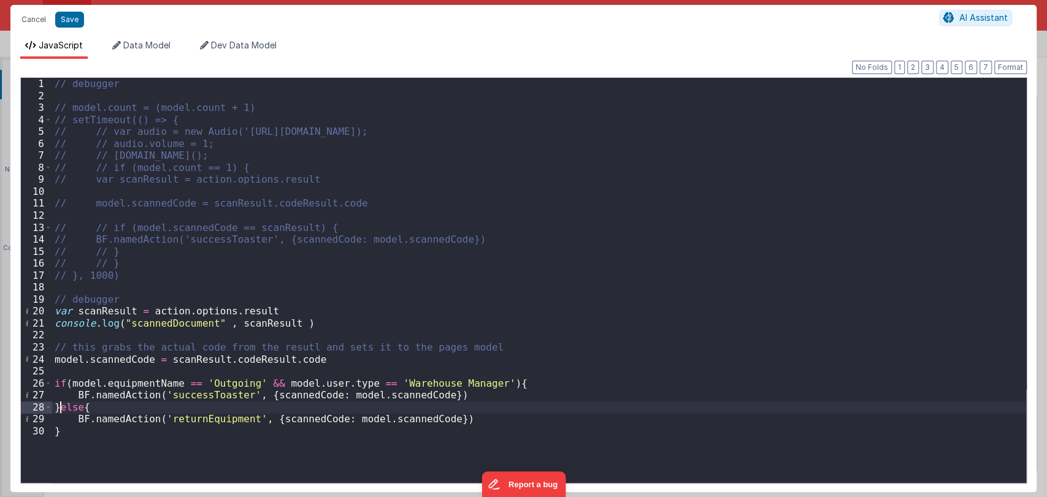
click at [59, 405] on div "// debugger // model.count = (model.count + 1) // setTimeout(() => { // // var …" at bounding box center [539, 292] width 974 height 429
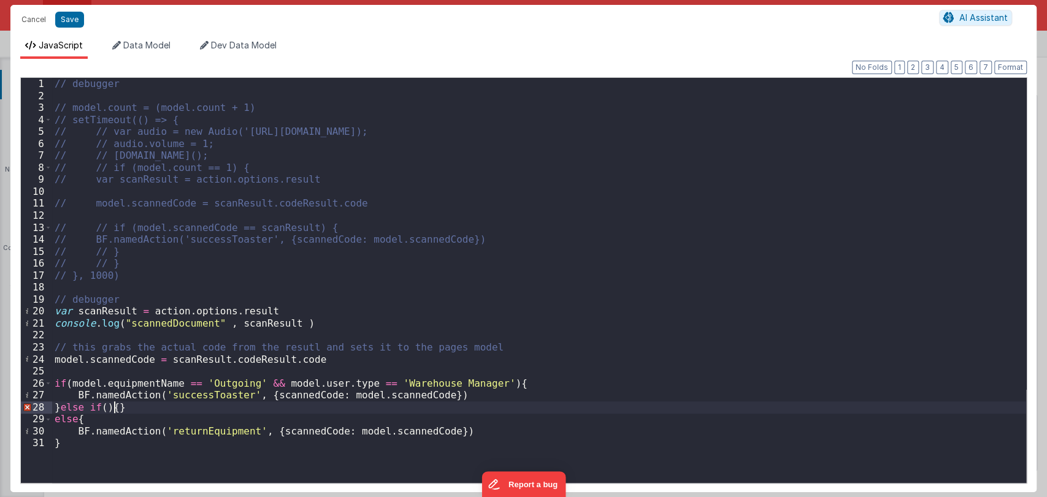
click at [113, 408] on div "// debugger // model.count = (model.count + 1) // setTimeout(() => { // // var …" at bounding box center [539, 292] width 974 height 429
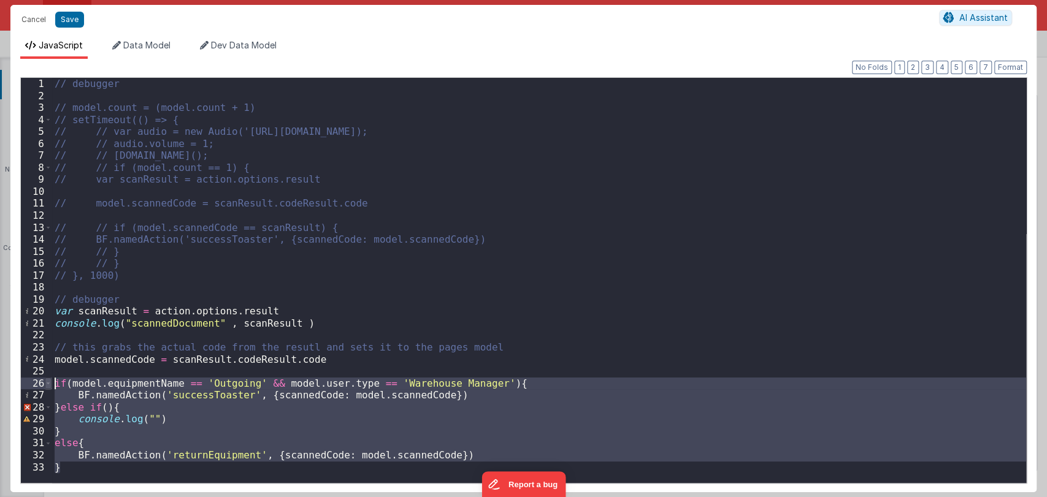
drag, startPoint x: 77, startPoint y: 467, endPoint x: 49, endPoint y: 386, distance: 85.5
click at [49, 386] on div "1 2 3 4 5 6 7 8 9 10 11 12 13 14 15 16 17 18 19 20 21 22 23 24 25 26 27 28 29 3…" at bounding box center [523, 280] width 1007 height 407
click at [105, 407] on div "// debugger // model.count = (model.count + 1) // setTimeout(() => { // // var …" at bounding box center [539, 280] width 974 height 405
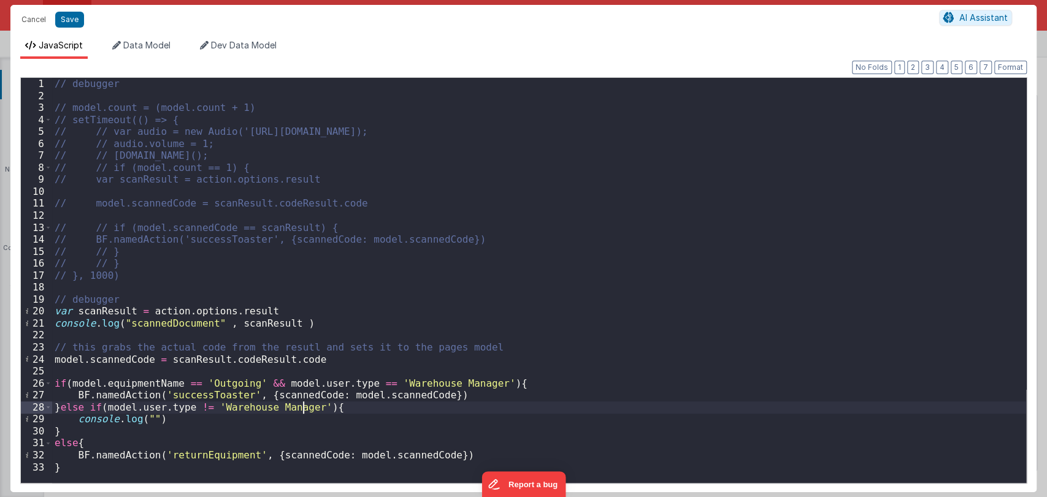
click at [193, 417] on div "// debugger // model.count = (model.count + 1) // setTimeout(() => { // // var …" at bounding box center [539, 292] width 974 height 429
click at [282, 420] on div "// debugger // model.count = (model.count + 1) // setTimeout(() => { // // var …" at bounding box center [539, 292] width 974 height 429
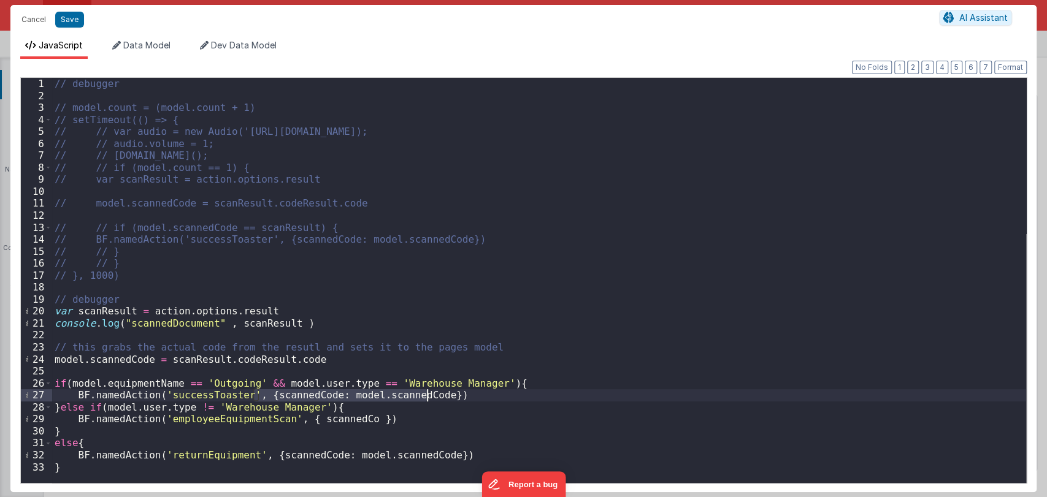
drag, startPoint x: 255, startPoint y: 399, endPoint x: 426, endPoint y: 396, distance: 171.8
click at [426, 396] on div "// debugger // model.count = (model.count + 1) // setTimeout(() => { // // var …" at bounding box center [539, 292] width 974 height 429
click at [334, 421] on div "// debugger // model.count = (model.count + 1) // setTimeout(() => { // // var …" at bounding box center [539, 292] width 974 height 429
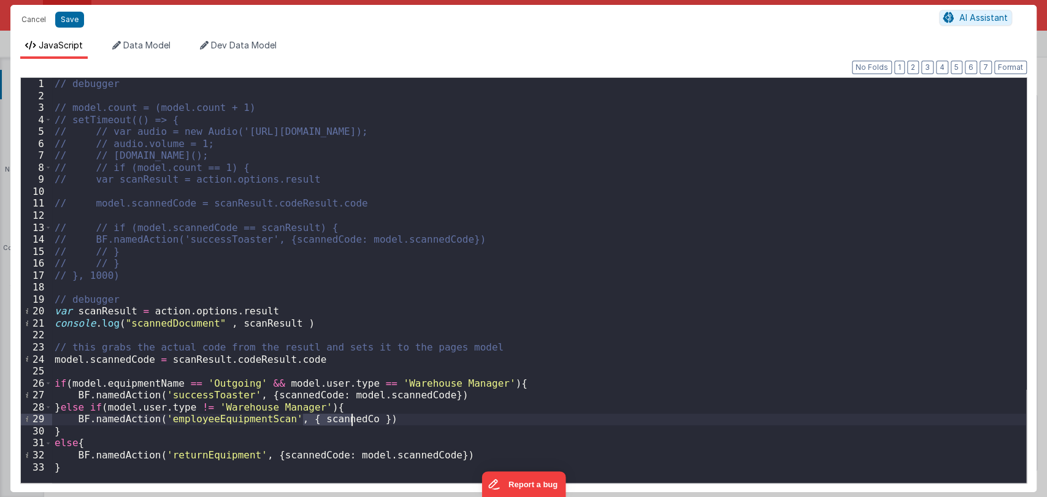
click at [334, 421] on div "// debugger // model.count = (model.count + 1) // setTimeout(() => { // // var …" at bounding box center [539, 292] width 974 height 429
paste textarea
click at [196, 416] on div "// debugger // model.count = (model.count + 1) // setTimeout(() => { // // var …" at bounding box center [539, 292] width 974 height 429
click at [69, 18] on button "Save" at bounding box center [69, 20] width 29 height 16
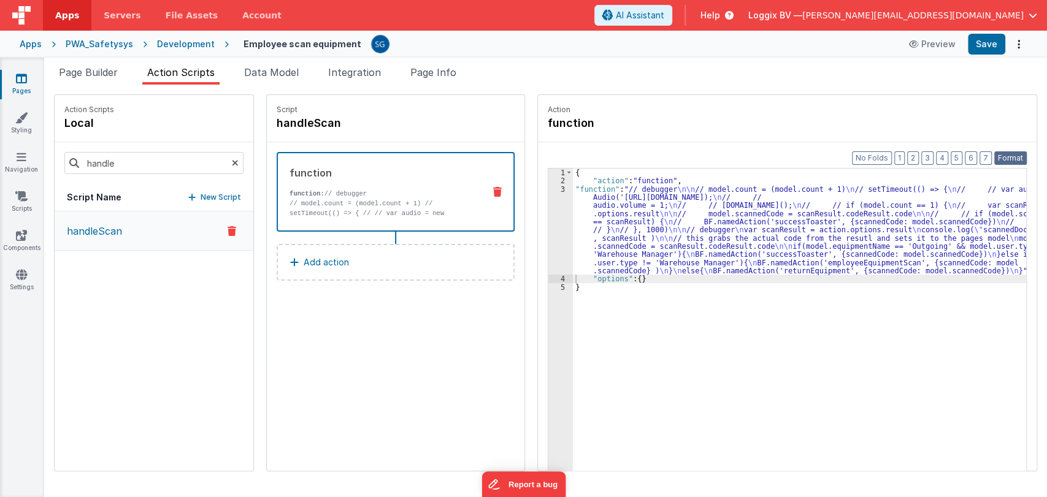
click at [1005, 153] on button "Format" at bounding box center [1010, 157] width 33 height 13
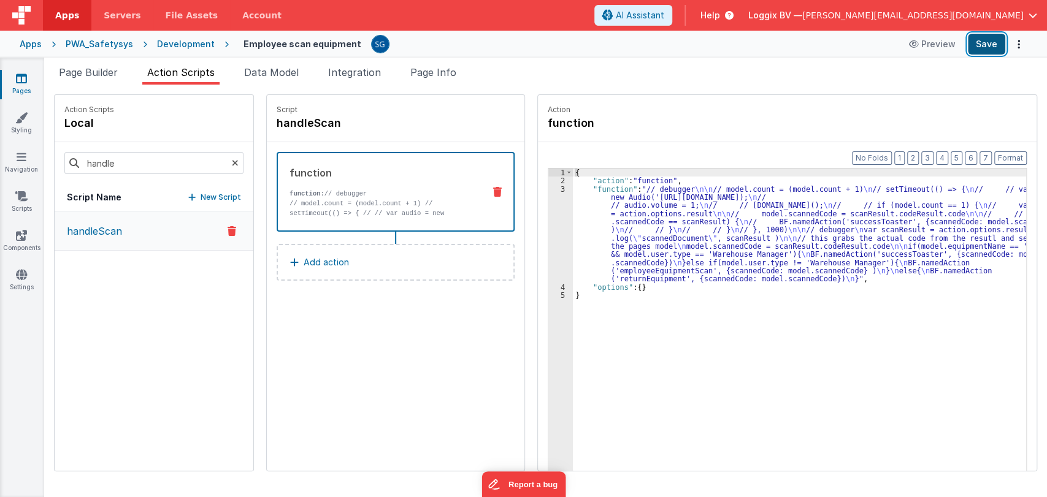
click at [994, 48] on button "Save" at bounding box center [986, 44] width 37 height 21
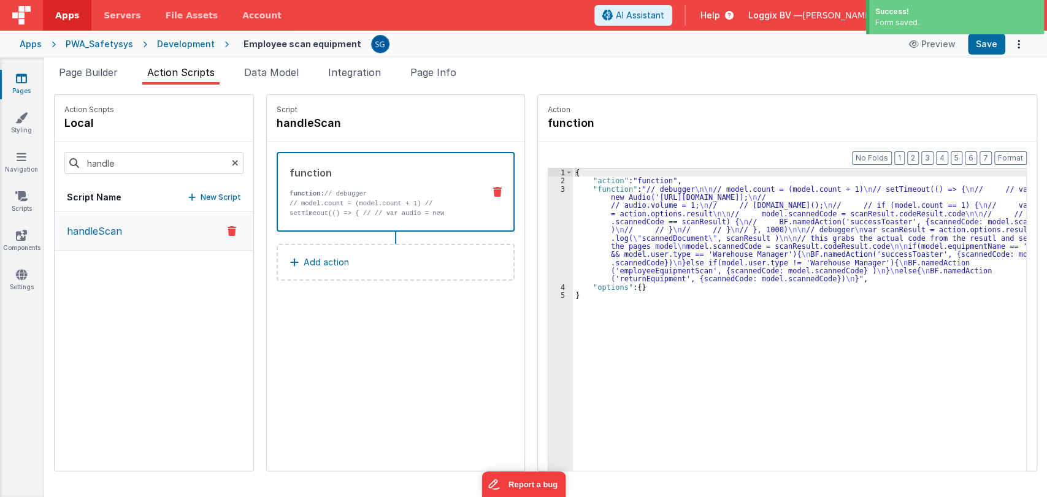
click at [232, 165] on icon at bounding box center [235, 163] width 7 height 42
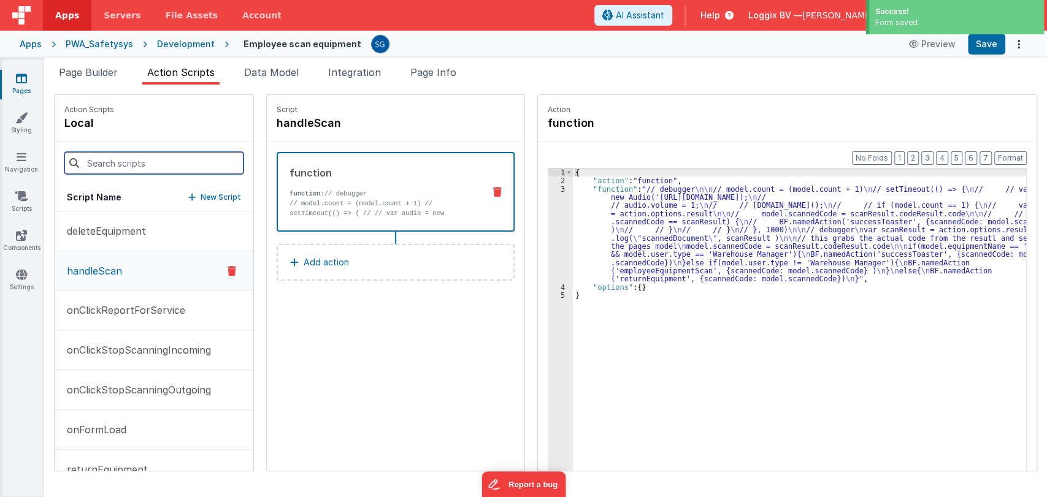
click at [169, 170] on input at bounding box center [153, 163] width 179 height 22
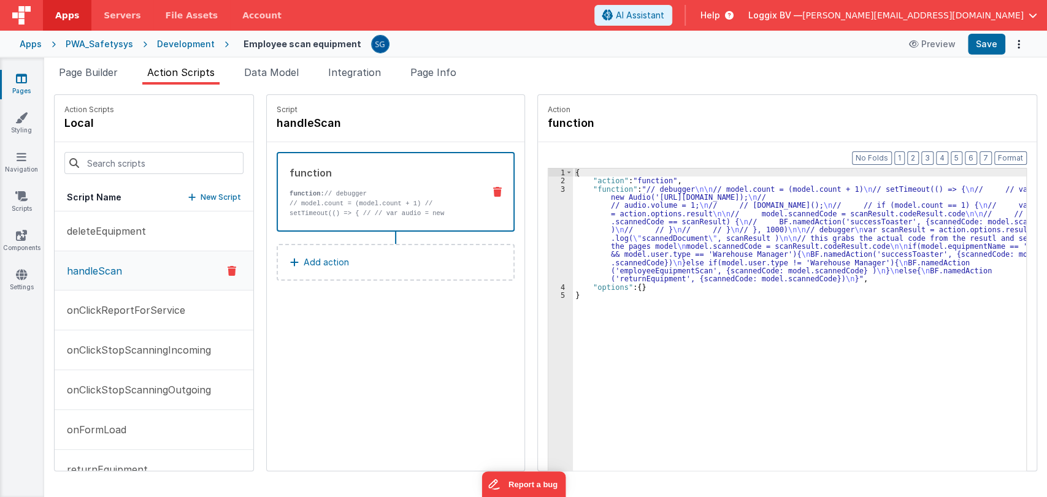
click at [201, 199] on p "New Script" at bounding box center [221, 197] width 40 height 12
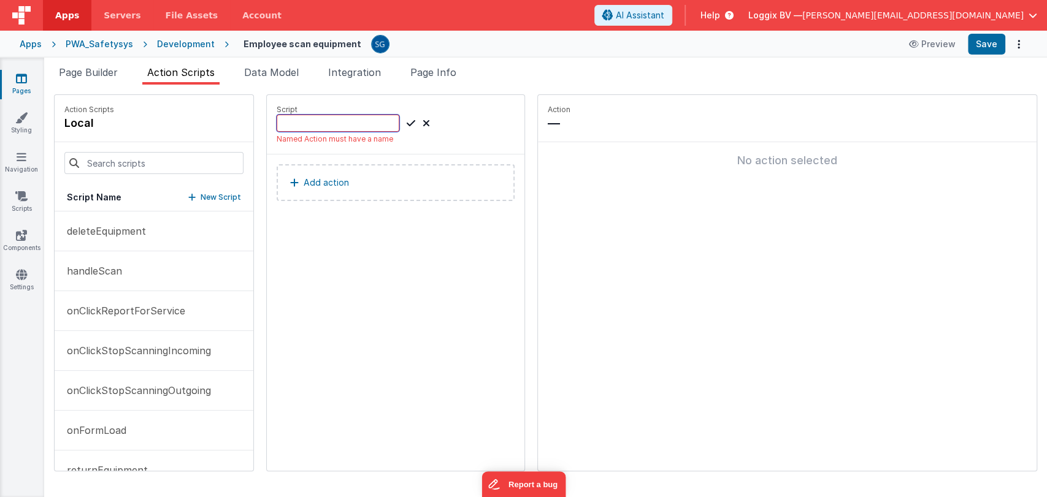
click at [285, 128] on input at bounding box center [338, 123] width 123 height 17
paste input "employeeEquipmentScan"
type input "employeeEquipmentScan"
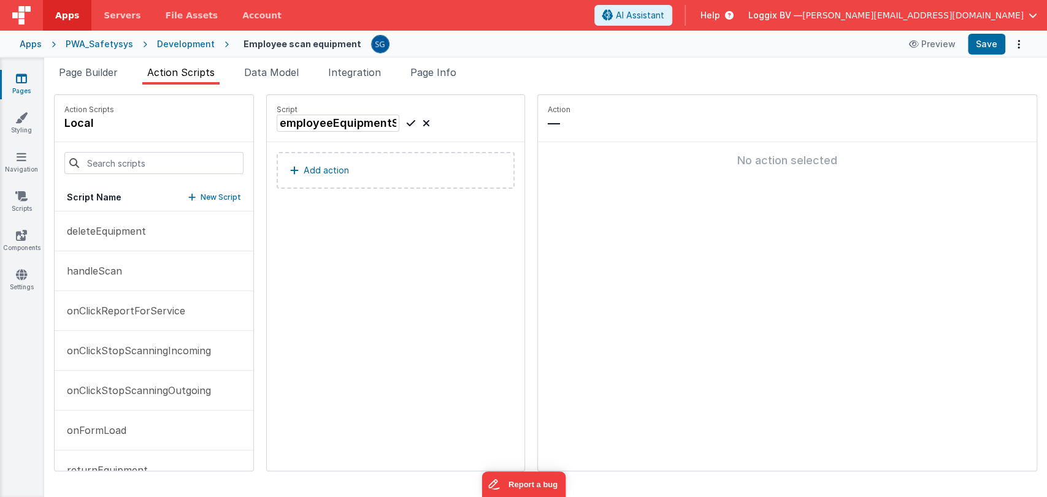
click at [407, 121] on icon at bounding box center [411, 123] width 9 height 15
click at [403, 121] on h4 "employeeEquipmentScan" at bounding box center [369, 123] width 184 height 17
click at [403, 227] on div "Script employeeEquipmentScan Add action" at bounding box center [396, 283] width 258 height 376
click at [407, 120] on icon at bounding box center [411, 123] width 9 height 15
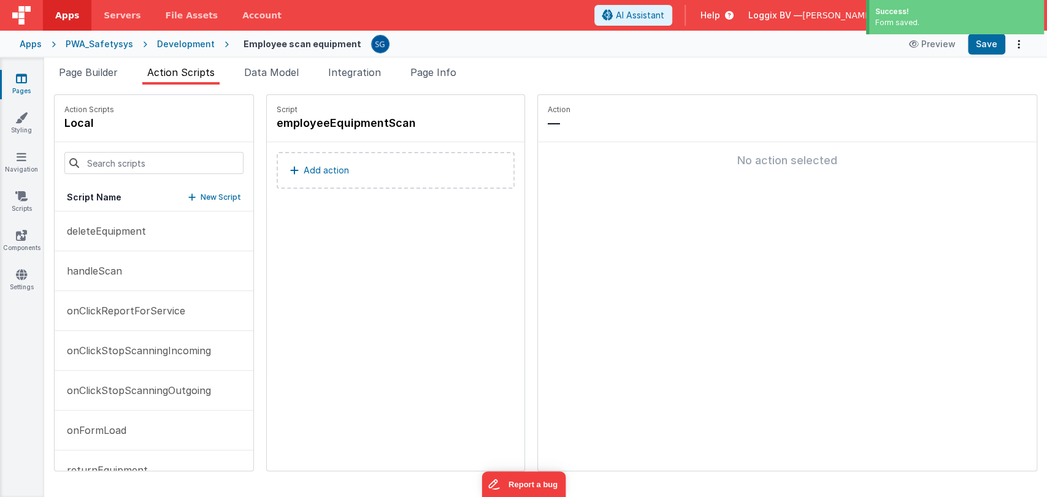
click at [402, 237] on div "Script employeeEquipmentScan Add action" at bounding box center [396, 283] width 258 height 376
click at [318, 166] on p "Add action" at bounding box center [326, 170] width 45 height 15
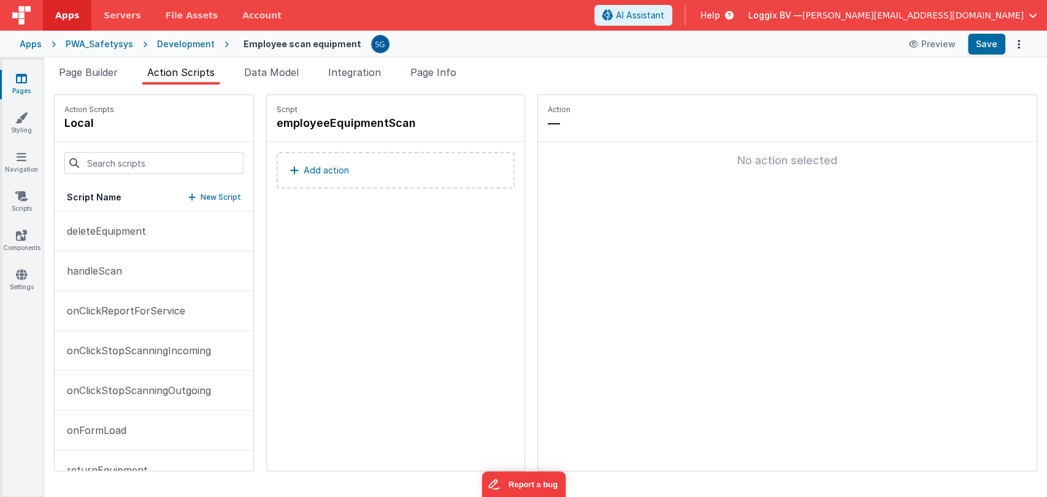
click at [304, 168] on p "Add action" at bounding box center [326, 170] width 45 height 15
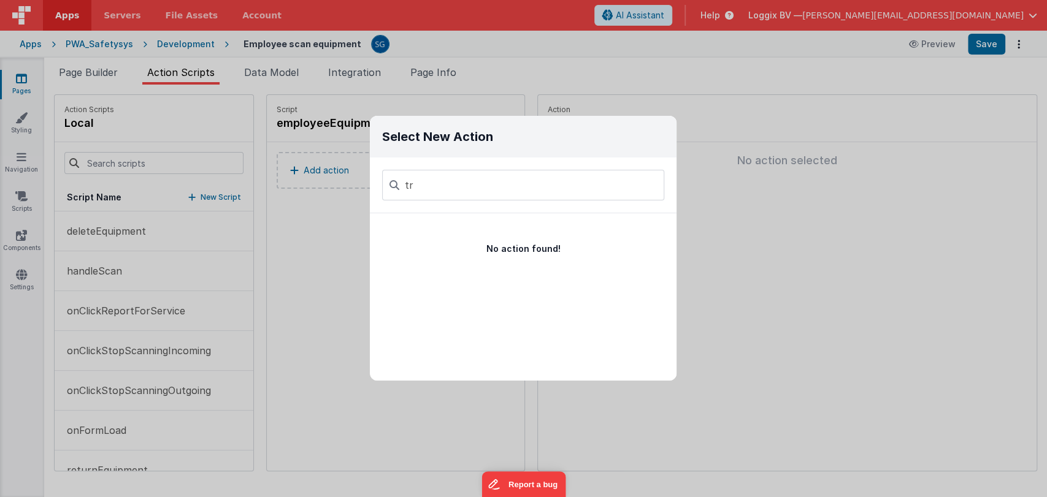
type input "t"
type input "aler"
click at [442, 241] on button "Alert Action" at bounding box center [506, 232] width 272 height 39
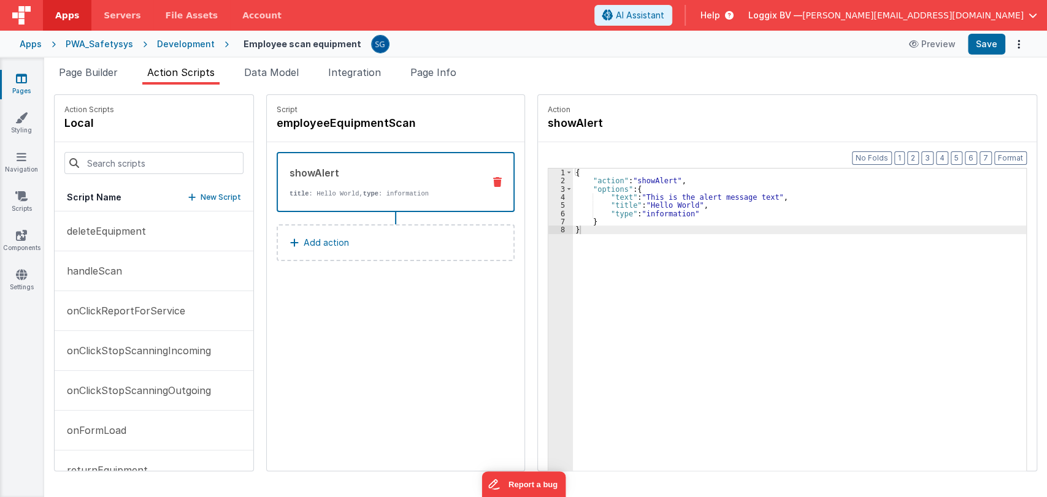
click at [613, 233] on div "{ "action" : "showAlert" , "options" : { "text" : "This is the alert message te…" at bounding box center [803, 347] width 460 height 357
click at [643, 259] on div "{ "action" : "namedAction" , "name" : "triggerAlert" , "options" : { "alertType…" at bounding box center [803, 347] width 460 height 357
click at [366, 237] on button "Add action" at bounding box center [396, 242] width 238 height 37
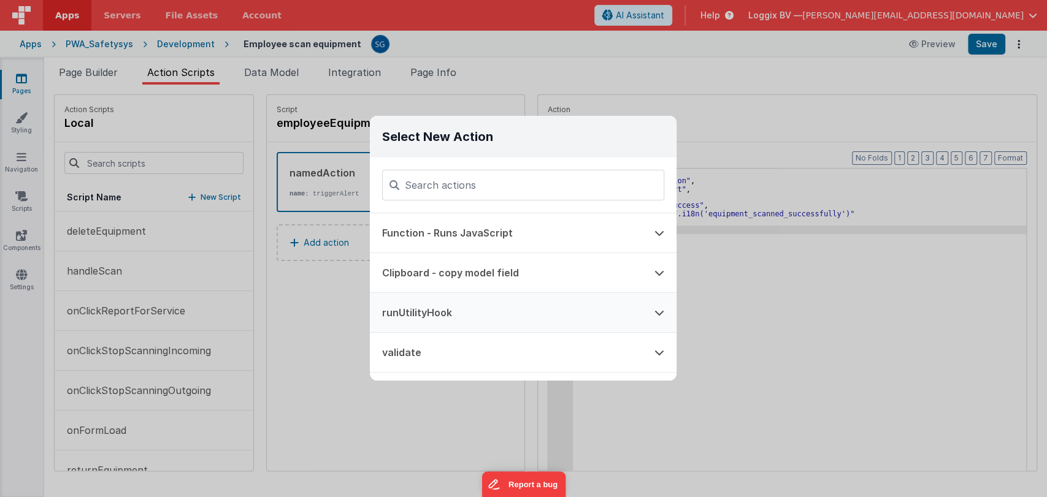
click at [427, 315] on button "runUtilityHook" at bounding box center [506, 312] width 272 height 39
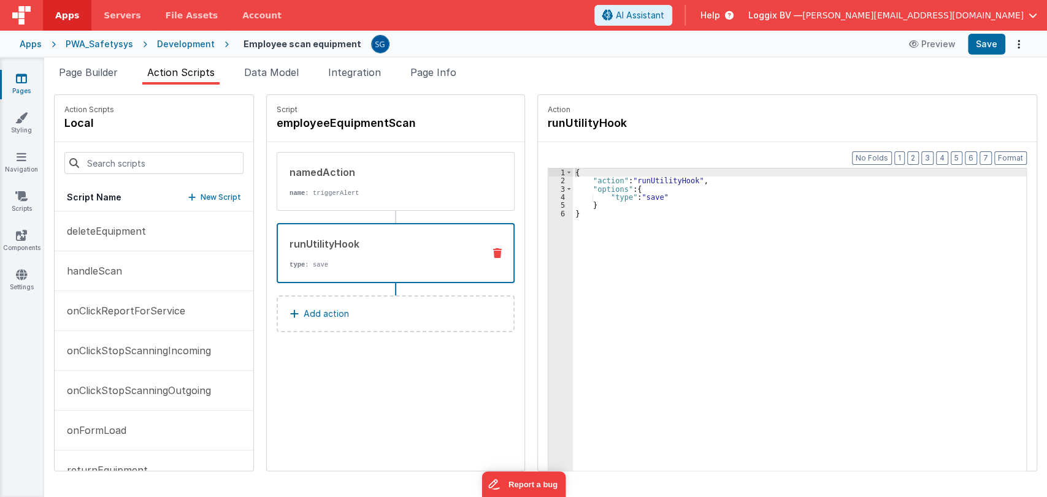
click at [632, 213] on div "{ "action" : "runUtilityHook" , "options" : { "type" : "save" } }" at bounding box center [803, 347] width 460 height 357
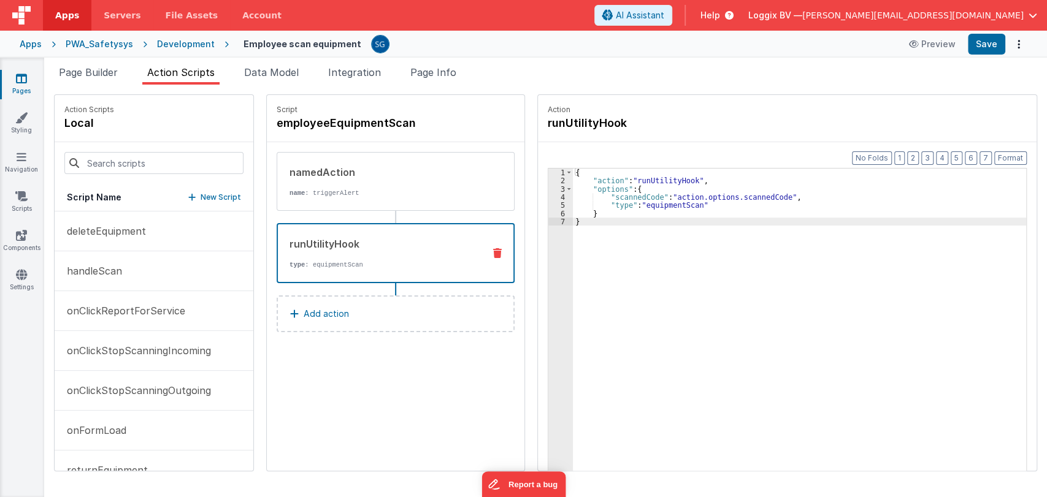
click at [667, 205] on div "{ "action" : "runUtilityHook" , "options" : { "scannedCode" : "action.options.s…" at bounding box center [803, 347] width 460 height 357
click at [301, 321] on button "Add action" at bounding box center [396, 314] width 238 height 37
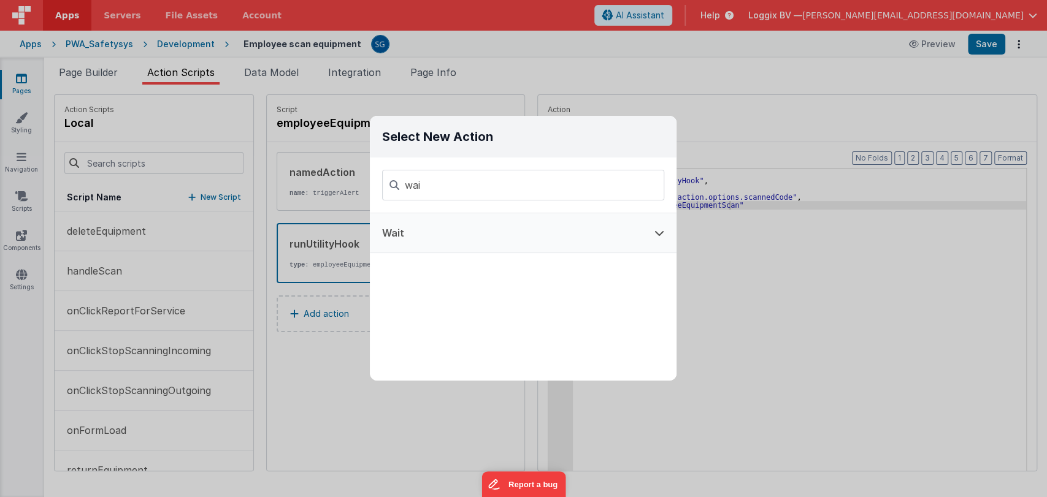
type input "wai"
click at [417, 249] on button "Wait" at bounding box center [506, 232] width 272 height 39
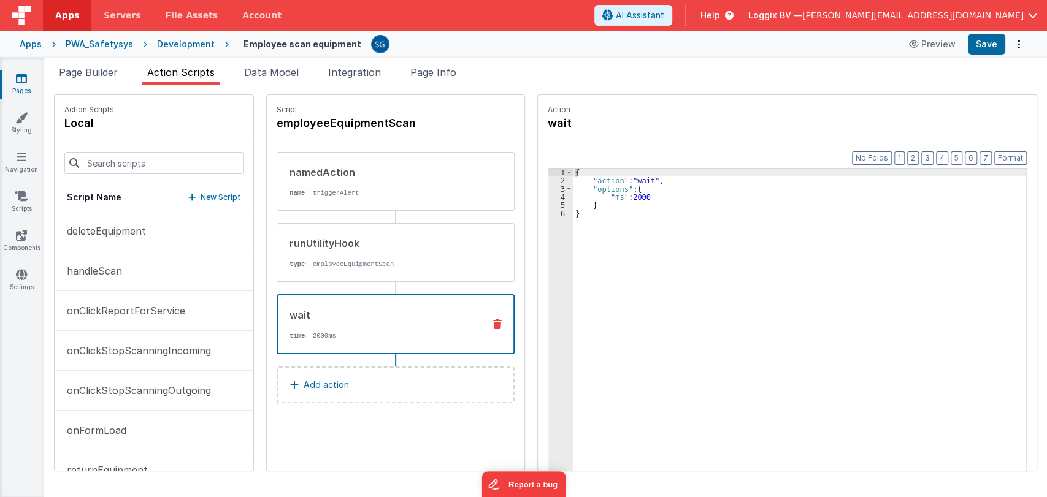
click at [605, 229] on div "{ "action" : "wait" , "options" : { "ms" : 2000 } }" at bounding box center [803, 347] width 460 height 357
click at [307, 386] on p "Add action" at bounding box center [326, 385] width 45 height 15
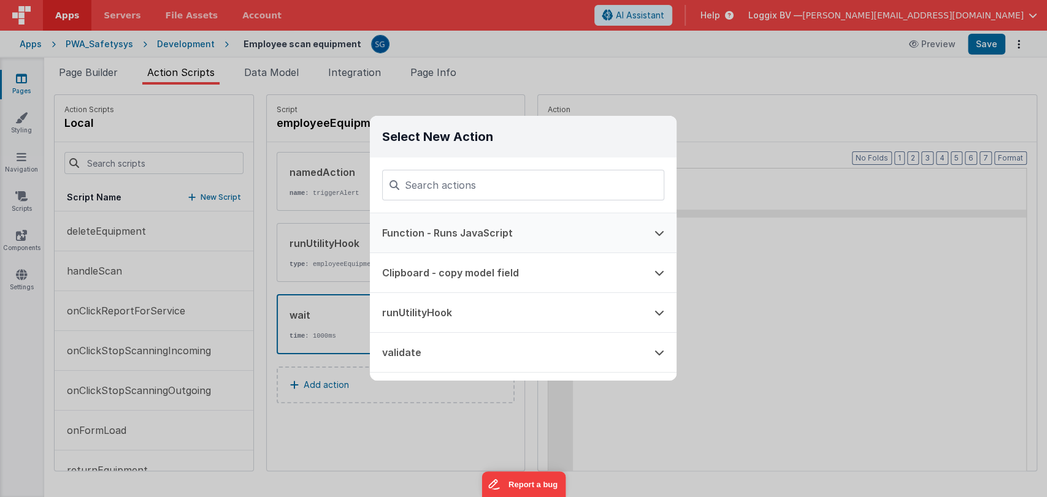
click at [431, 231] on button "Function - Runs JavaScript" at bounding box center [506, 232] width 272 height 39
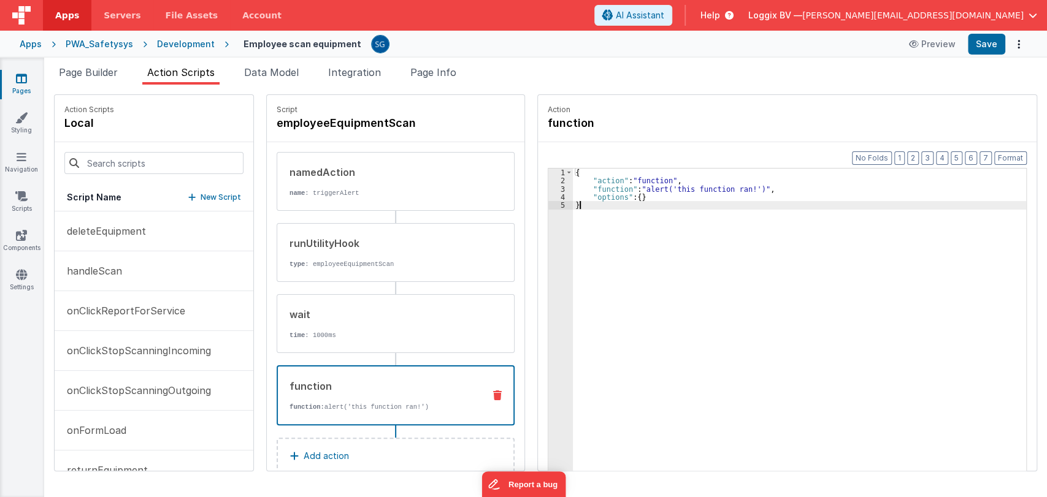
click at [631, 269] on div "{ "action" : "function" , "function" : "alert('this function ran!')" , "options…" at bounding box center [803, 347] width 460 height 357
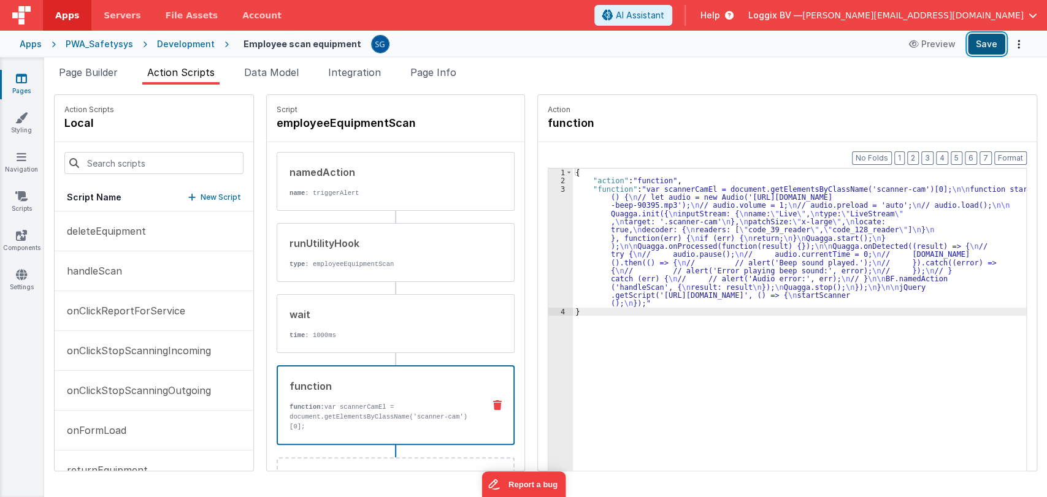
click at [992, 37] on button "Save" at bounding box center [986, 44] width 37 height 21
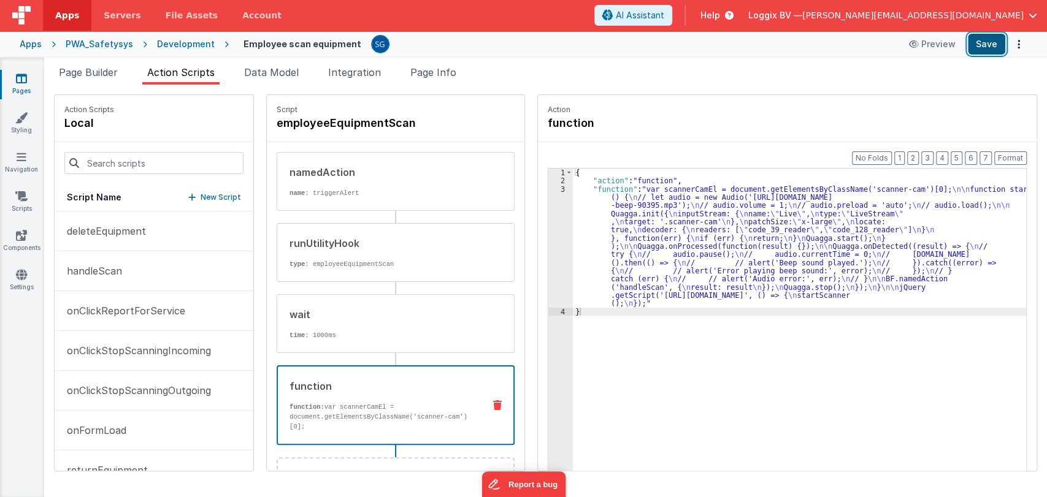
click at [996, 49] on button "Save" at bounding box center [986, 44] width 37 height 21
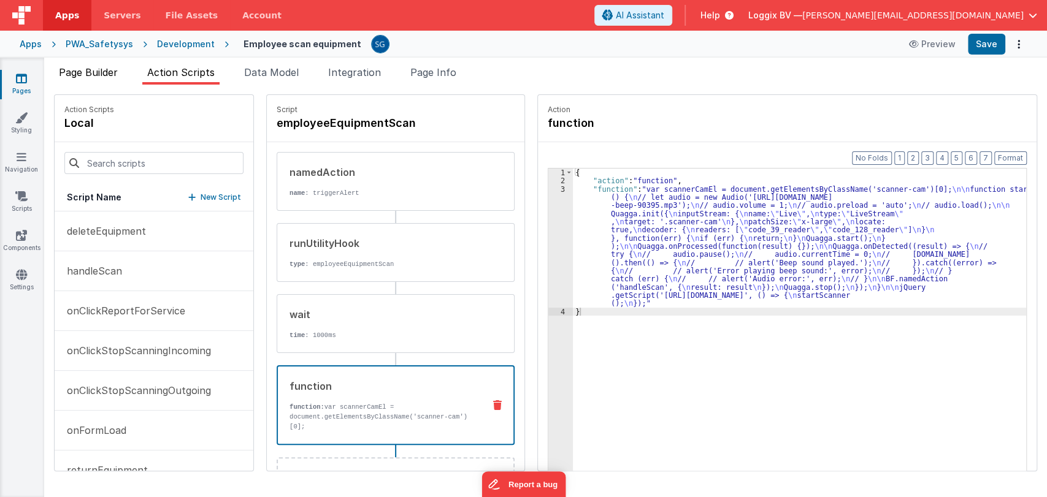
click at [108, 70] on span "Page Builder" at bounding box center [88, 72] width 59 height 12
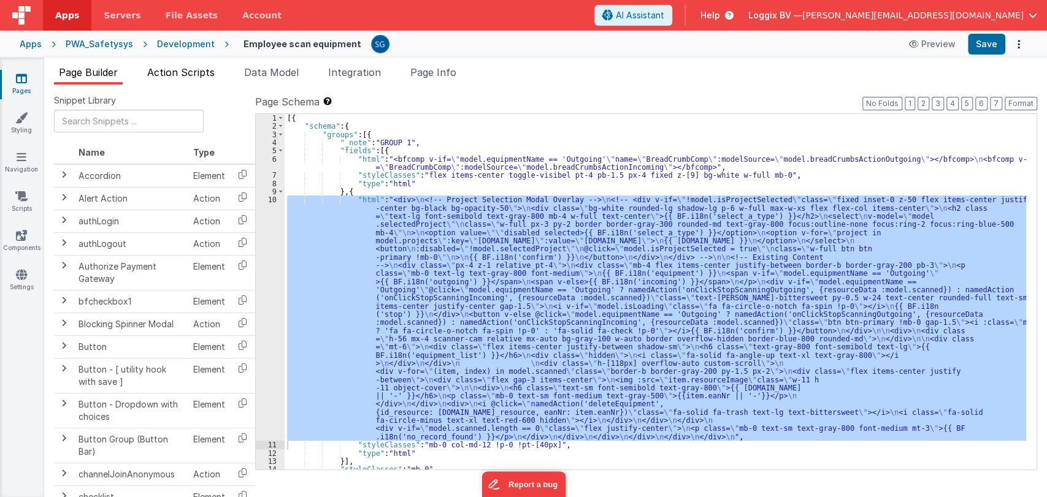
click at [177, 75] on span "Action Scripts" at bounding box center [180, 72] width 67 height 12
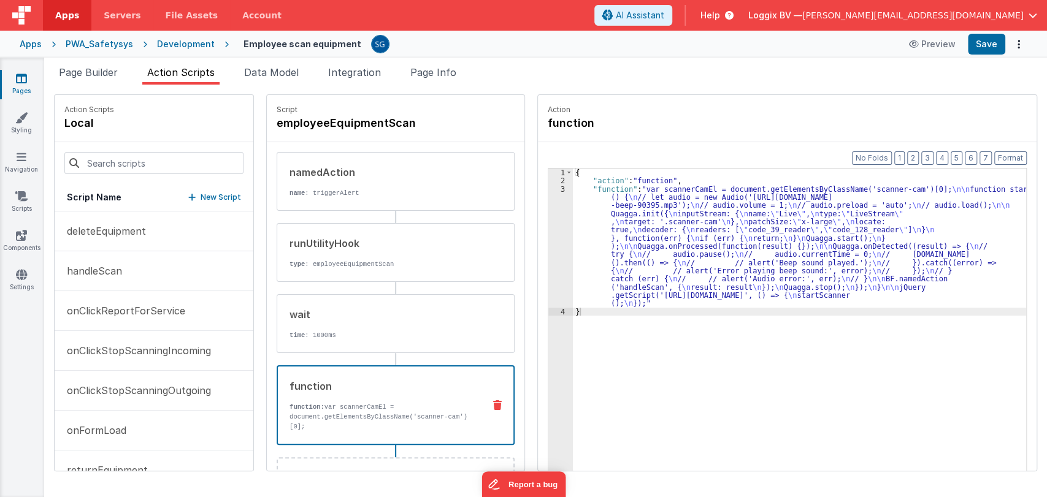
scroll to position [44, 0]
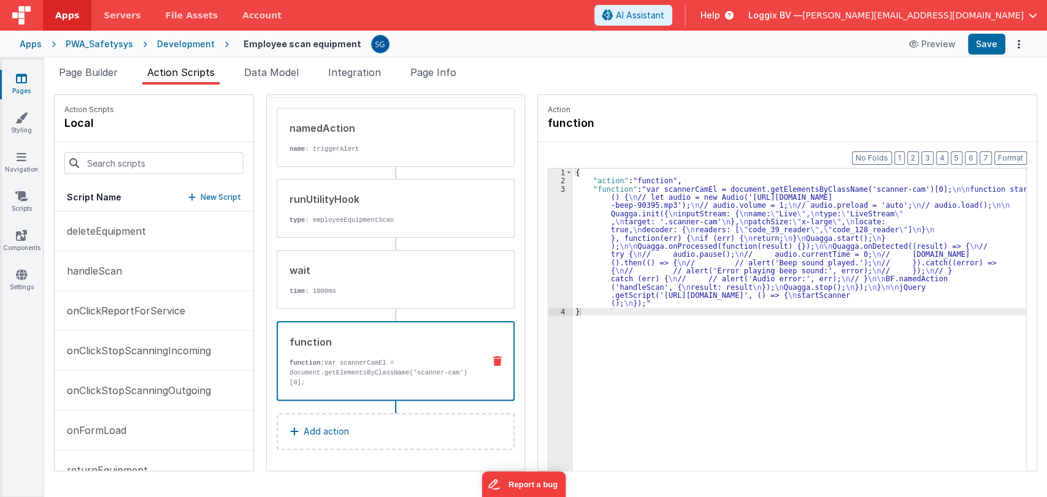
click at [333, 424] on p "Add action" at bounding box center [326, 431] width 45 height 15
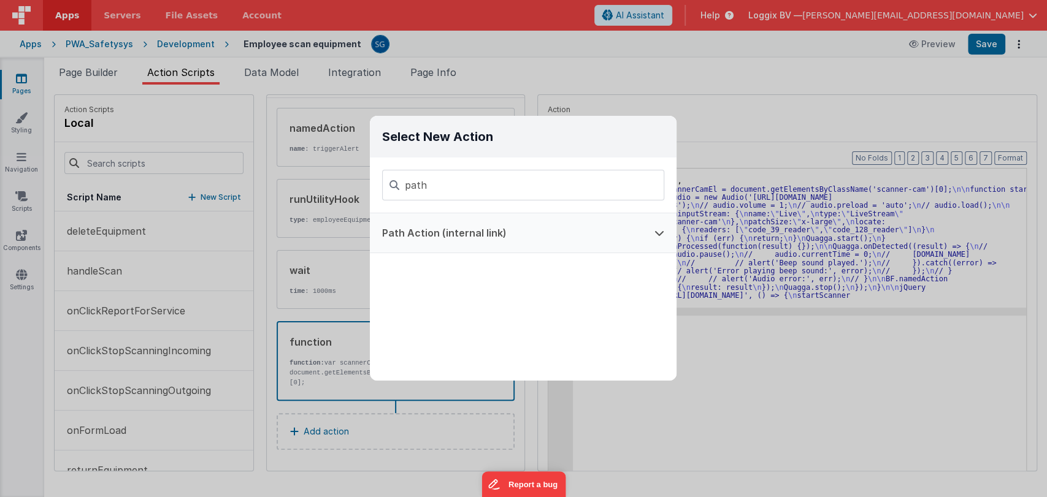
type input "path"
click at [432, 241] on button "Path Action (internal link)" at bounding box center [506, 232] width 272 height 39
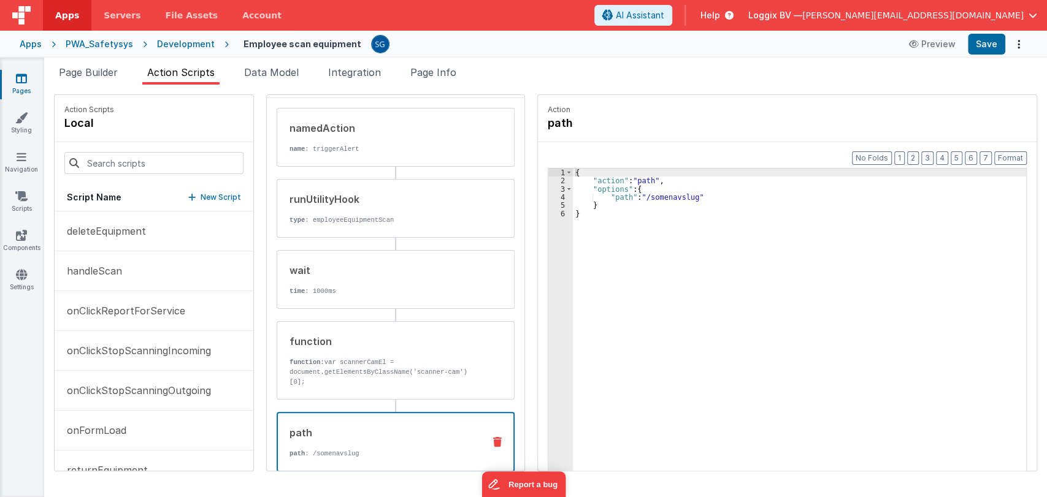
click at [665, 193] on div "{ "action" : "path" , "options" : { "path" : "/somenavslug" } }" at bounding box center [803, 347] width 460 height 357
click at [991, 45] on button "Save" at bounding box center [986, 44] width 37 height 21
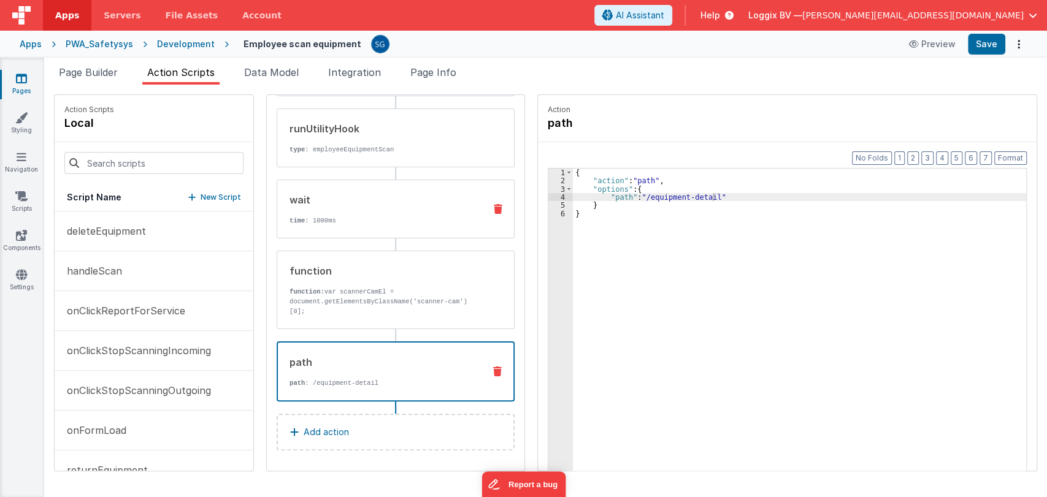
scroll to position [0, 0]
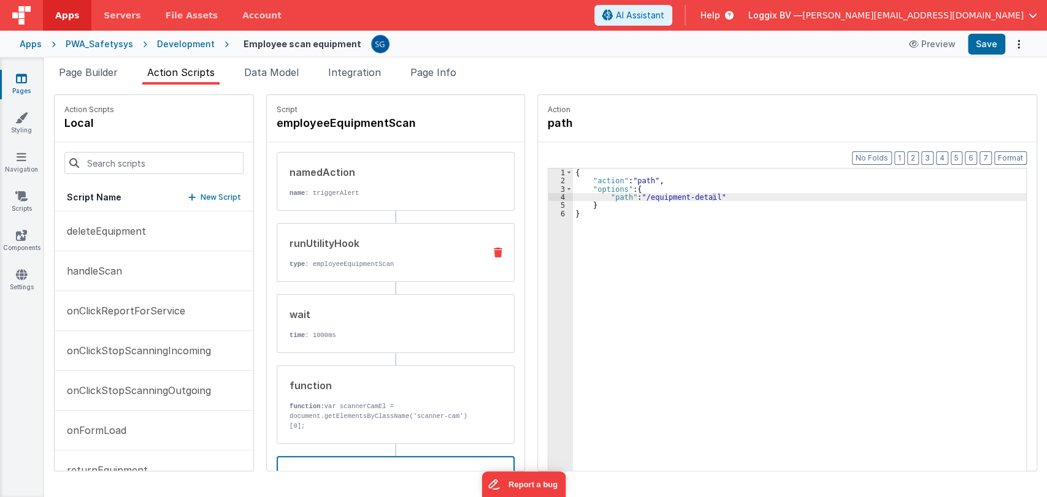
click at [340, 242] on div "runUtilityHook" at bounding box center [382, 243] width 185 height 15
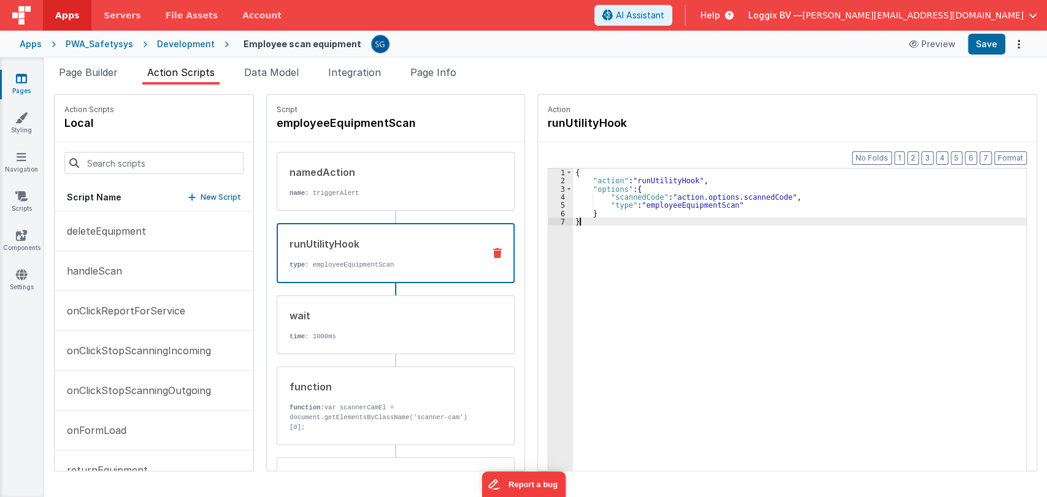
click at [635, 227] on div "{ "action" : "runUtilityHook" , "options" : { "scannedCode" : "action.options.s…" at bounding box center [803, 347] width 460 height 357
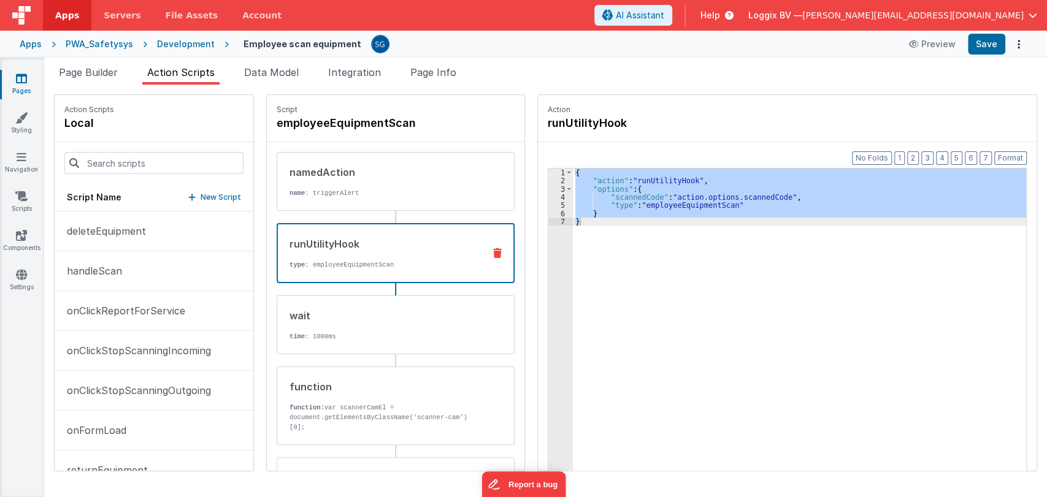
click at [19, 77] on icon at bounding box center [21, 78] width 11 height 12
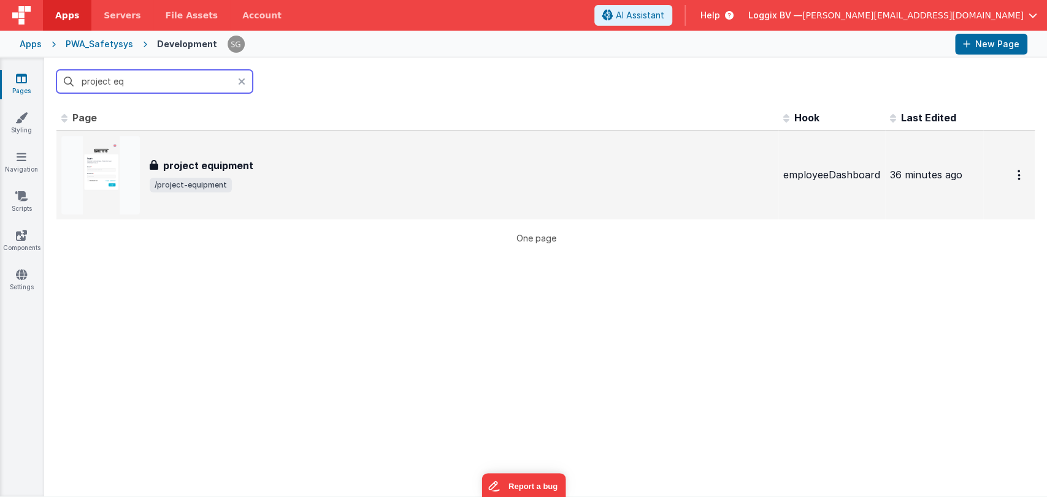
type input "project eq"
click at [277, 157] on div "project equipment project equipment /project-equipment" at bounding box center [417, 175] width 712 height 79
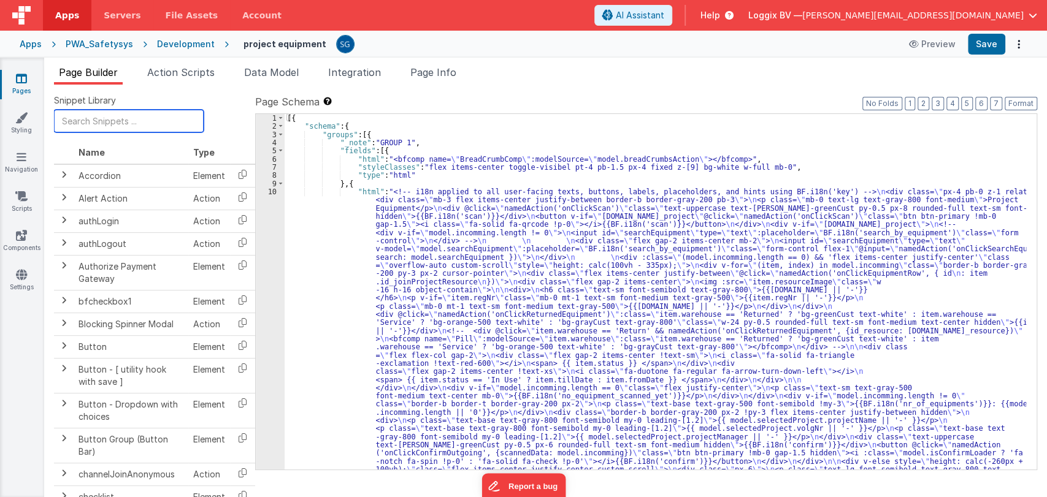
click at [123, 126] on input "text" at bounding box center [129, 121] width 150 height 23
click at [190, 67] on span "Action Scripts" at bounding box center [180, 72] width 67 height 12
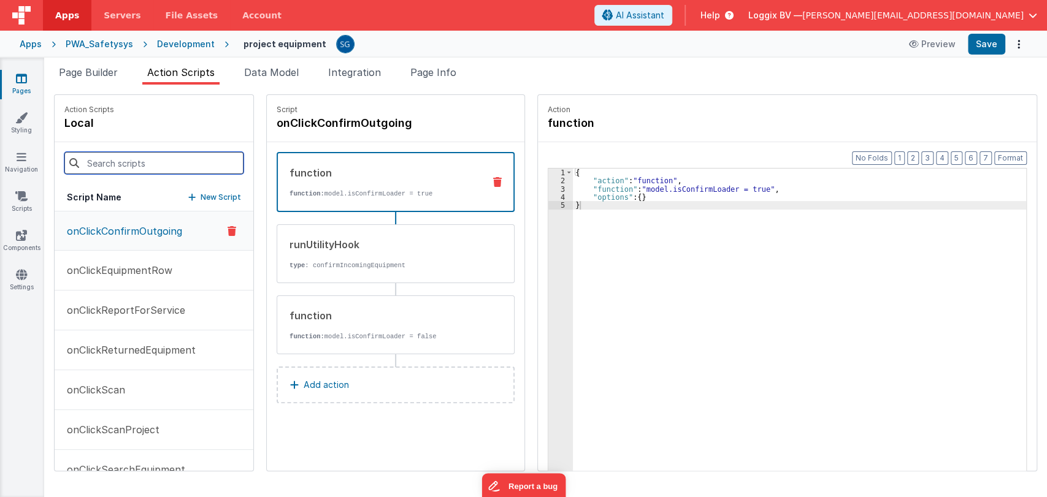
click at [136, 163] on input at bounding box center [153, 163] width 179 height 22
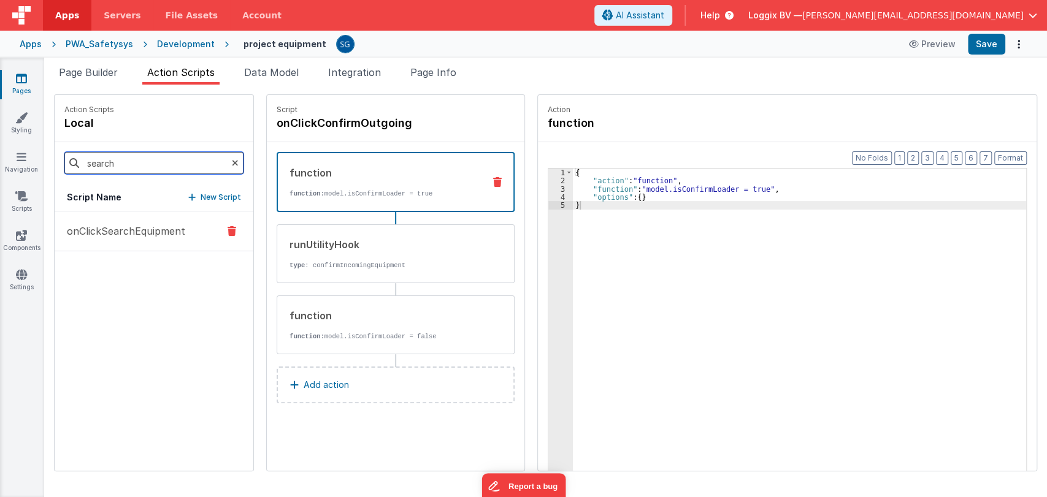
type input "search"
click at [125, 242] on button "onClickSearchEquipment" at bounding box center [154, 232] width 199 height 40
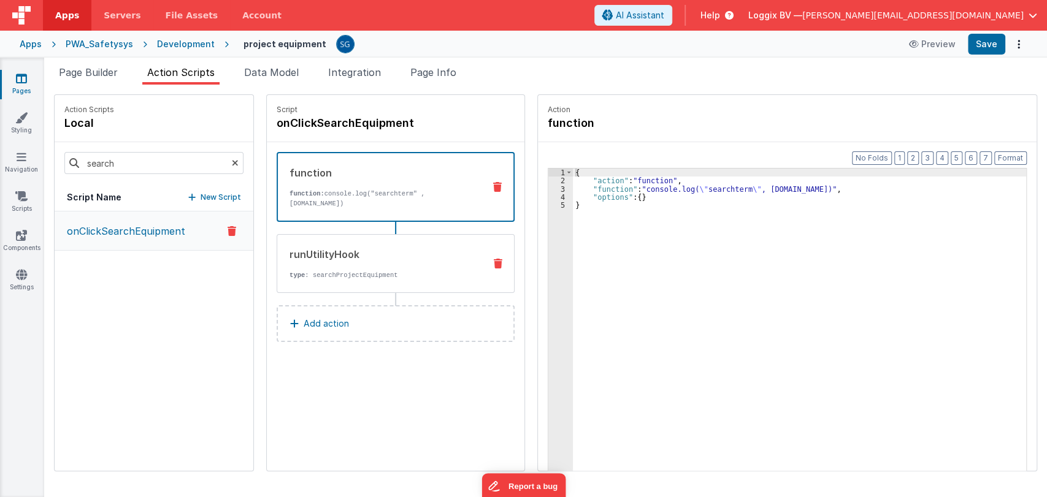
click at [377, 270] on p "type : searchProjectEquipment" at bounding box center [382, 275] width 185 height 10
click at [379, 196] on p "function: console.log("searchterm" , action.options.search)" at bounding box center [382, 199] width 185 height 20
click at [402, 267] on div "runUtilityHook type : searchProjectEquipment" at bounding box center [375, 263] width 197 height 33
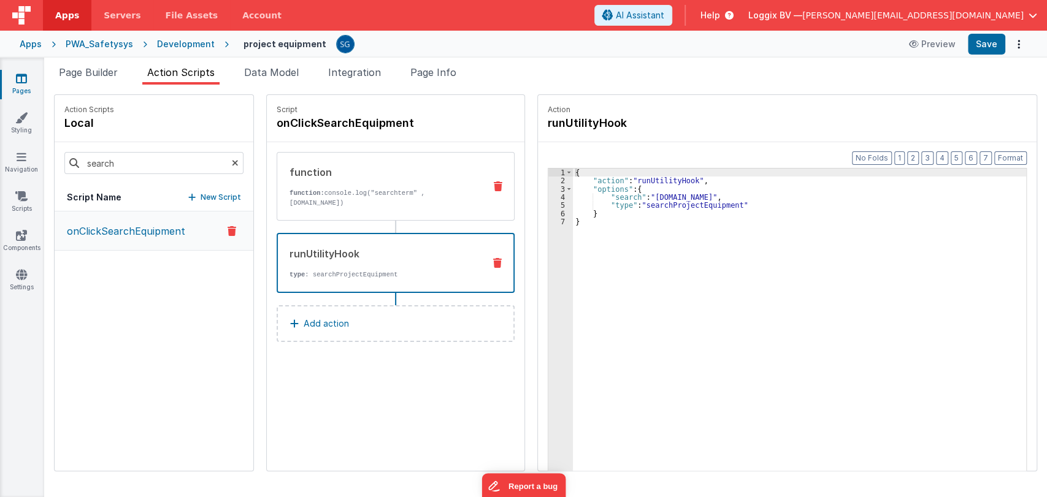
click at [381, 199] on p "function: console.log("searchterm" , action.options.search)" at bounding box center [382, 198] width 185 height 20
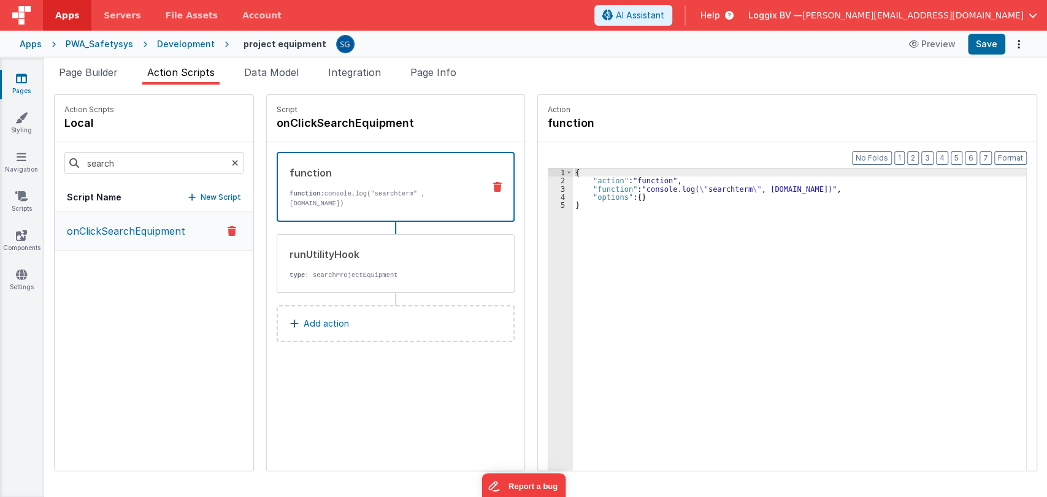
click at [309, 327] on p "Add action" at bounding box center [326, 323] width 45 height 15
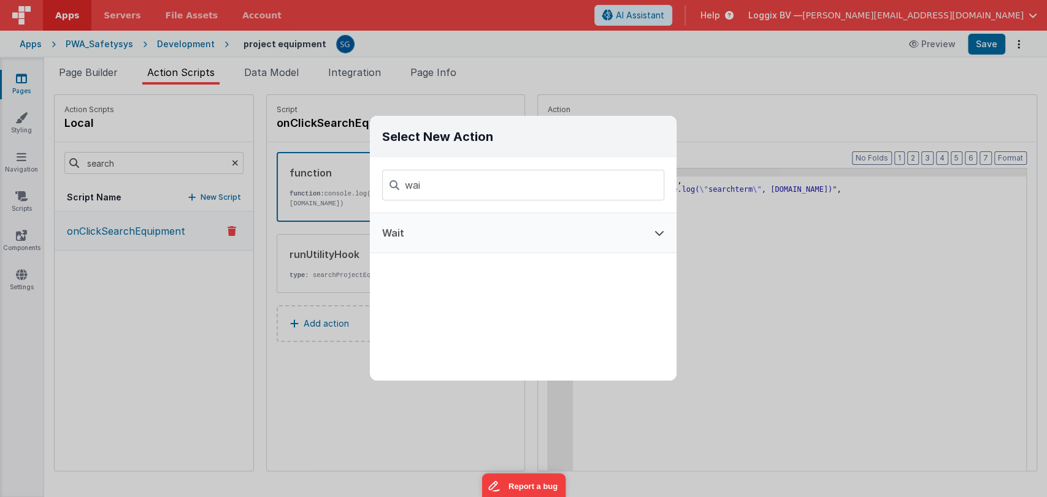
type input "wai"
click at [435, 221] on button "Wait" at bounding box center [506, 232] width 272 height 39
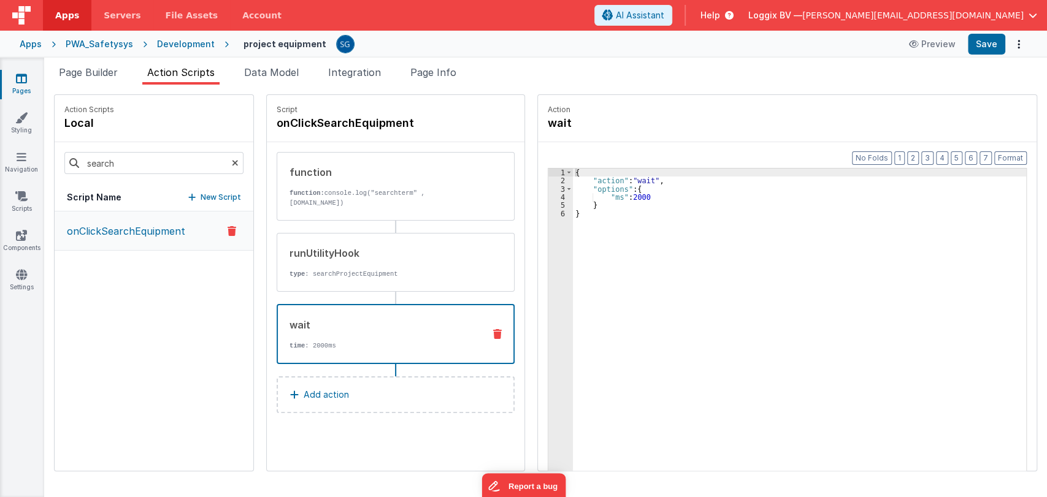
click at [634, 197] on div "{ "action" : "wait" , "options" : { "ms" : 2000 } }" at bounding box center [806, 347] width 466 height 357
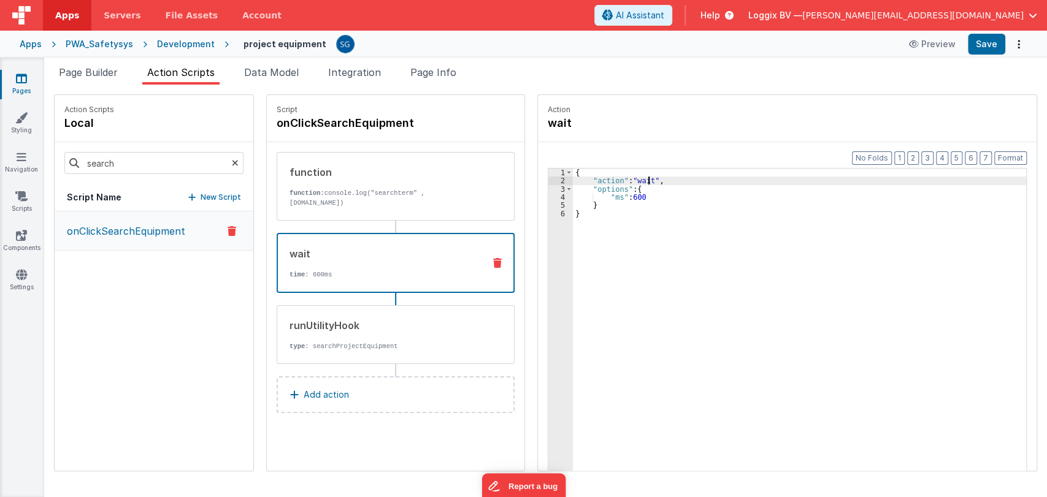
click at [637, 180] on div "{ "action" : "wait" , "options" : { "ms" : 600 } }" at bounding box center [806, 347] width 466 height 357
click at [578, 223] on div "{ "action" : "wait" , "options" : { "ms" : 600 } }" at bounding box center [806, 347] width 466 height 357
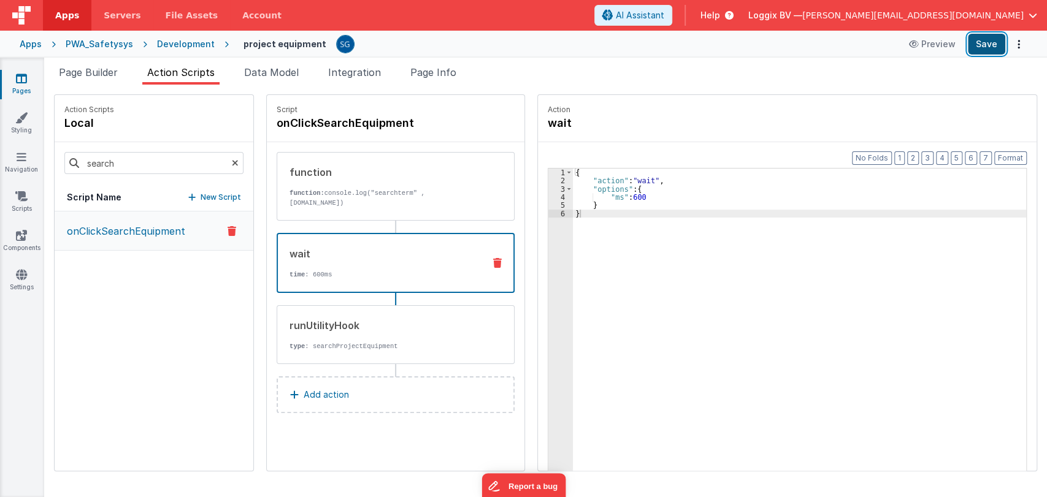
click at [986, 48] on button "Save" at bounding box center [986, 44] width 37 height 21
click at [21, 80] on icon at bounding box center [21, 78] width 11 height 12
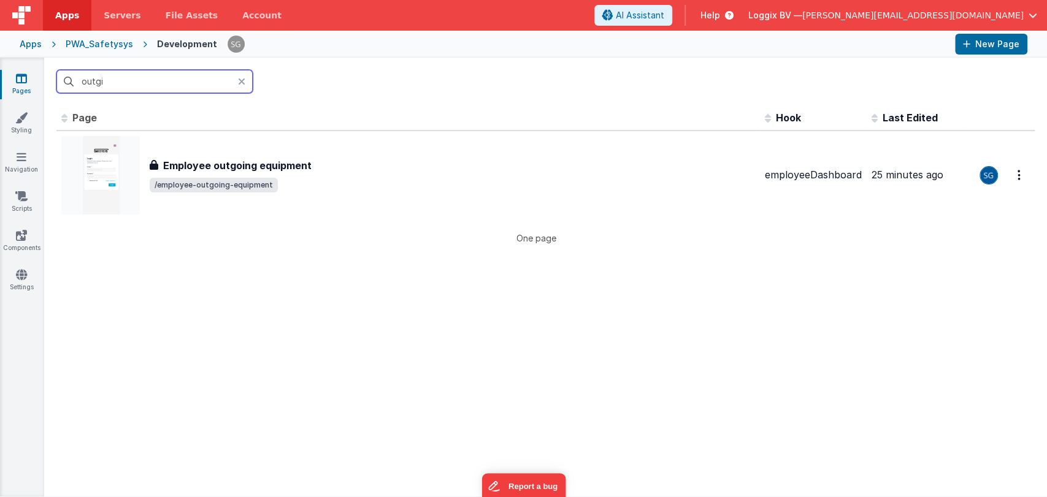
type input "outgin"
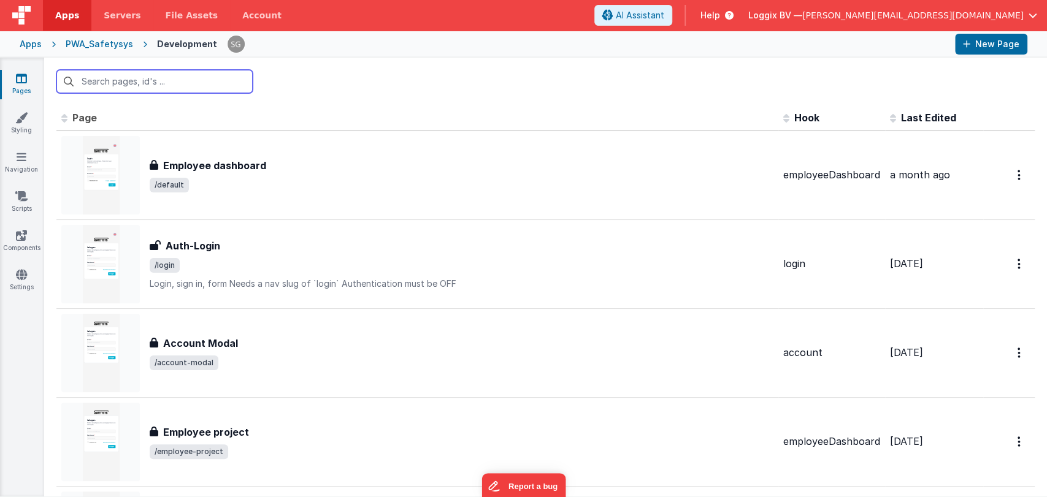
click at [182, 89] on input "text" at bounding box center [154, 81] width 196 height 23
type input "i"
type input "e"
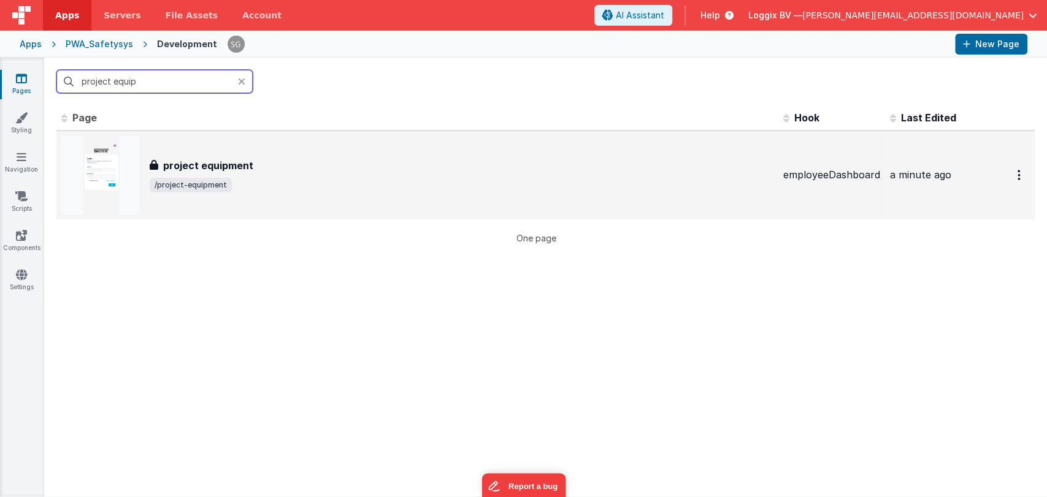
type input "project equip"
click at [239, 153] on div "project equipment project equipment /project-equipment" at bounding box center [417, 175] width 712 height 79
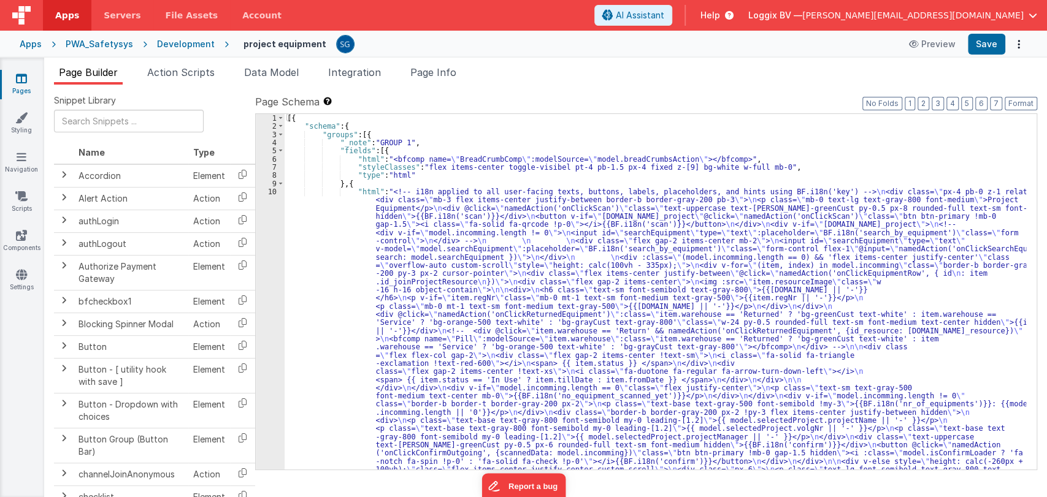
click at [314, 214] on div "[{ "schema" : { "groups" : [{ "_note" : "GROUP 1" , "fields" : [{ "html" : "<bf…" at bounding box center [656, 447] width 742 height 667
click at [182, 75] on span "Action Scripts" at bounding box center [180, 72] width 67 height 12
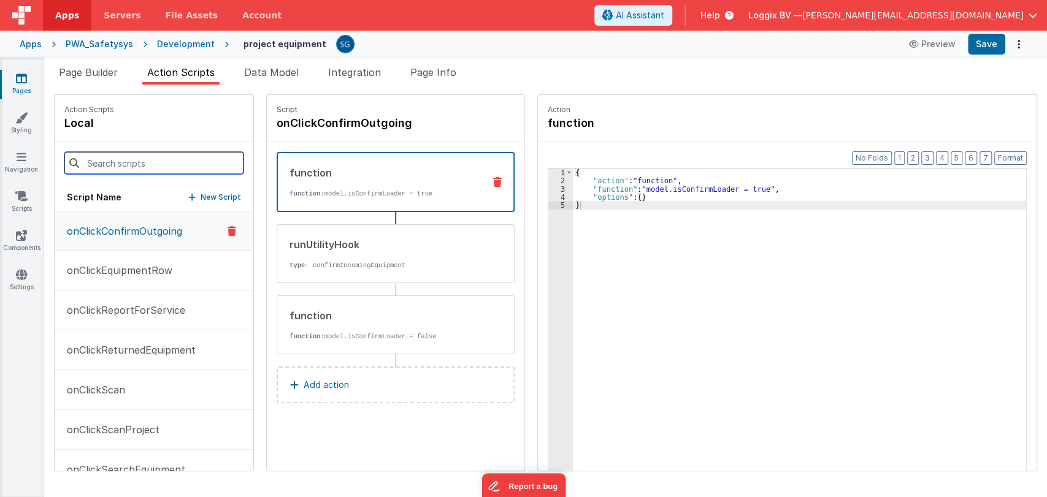
click at [129, 166] on input at bounding box center [153, 163] width 179 height 22
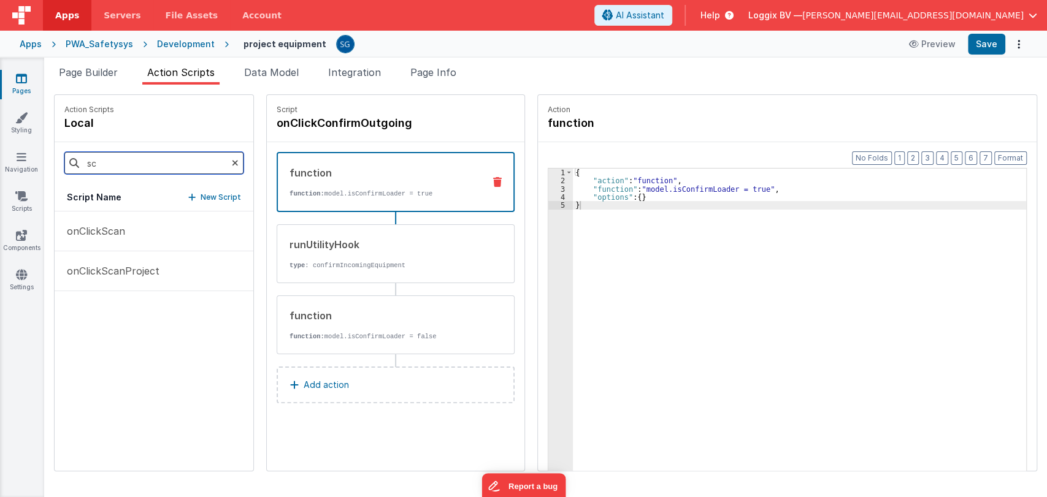
type input "s"
type input "search"
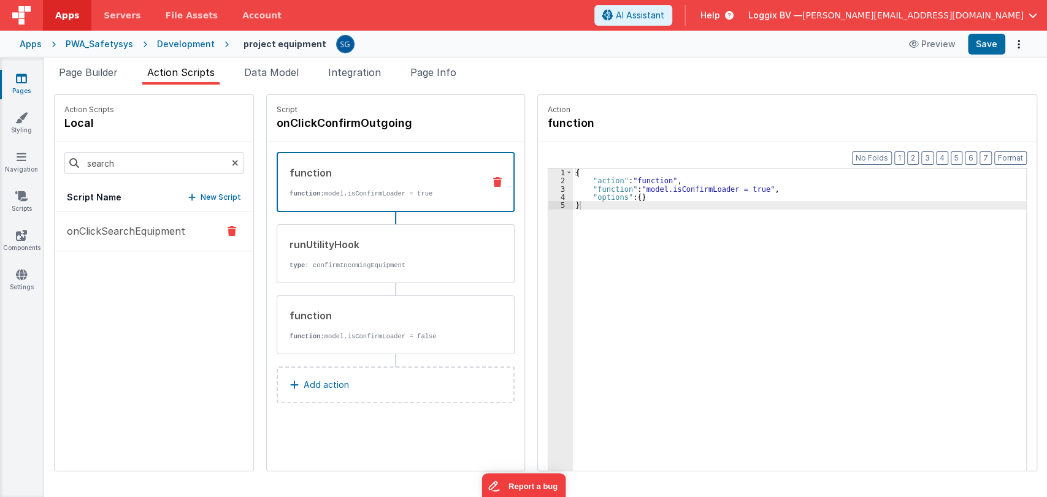
click at [118, 242] on button "onClickSearchEquipment" at bounding box center [154, 232] width 199 height 40
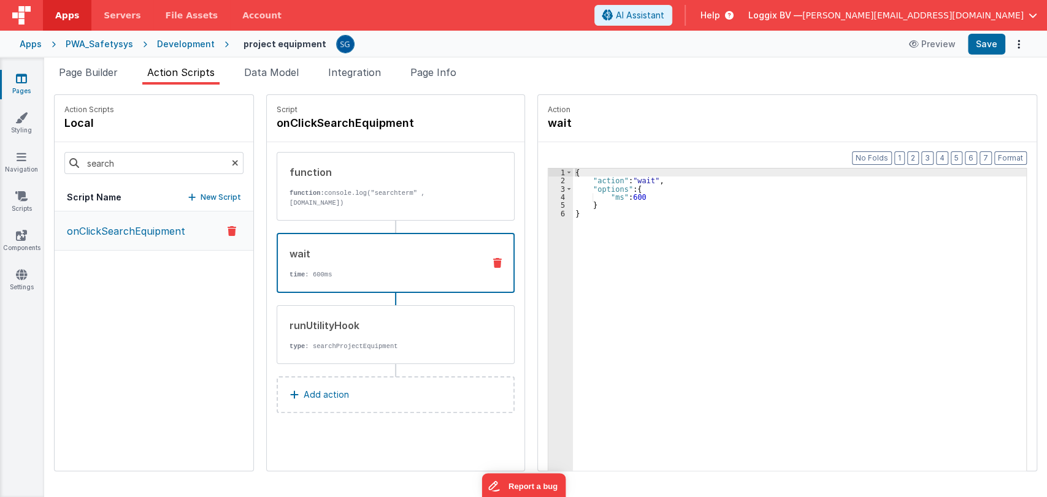
click at [345, 270] on p "time : 600ms" at bounding box center [382, 275] width 185 height 10
click at [201, 198] on p "New Script" at bounding box center [221, 197] width 40 height 12
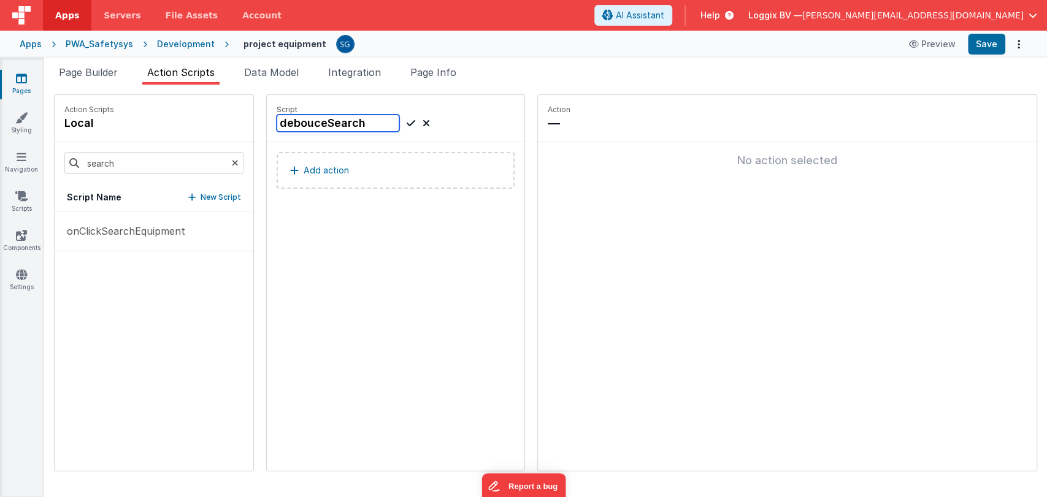
type input "debouceSearch"
click at [407, 123] on icon at bounding box center [411, 123] width 9 height 15
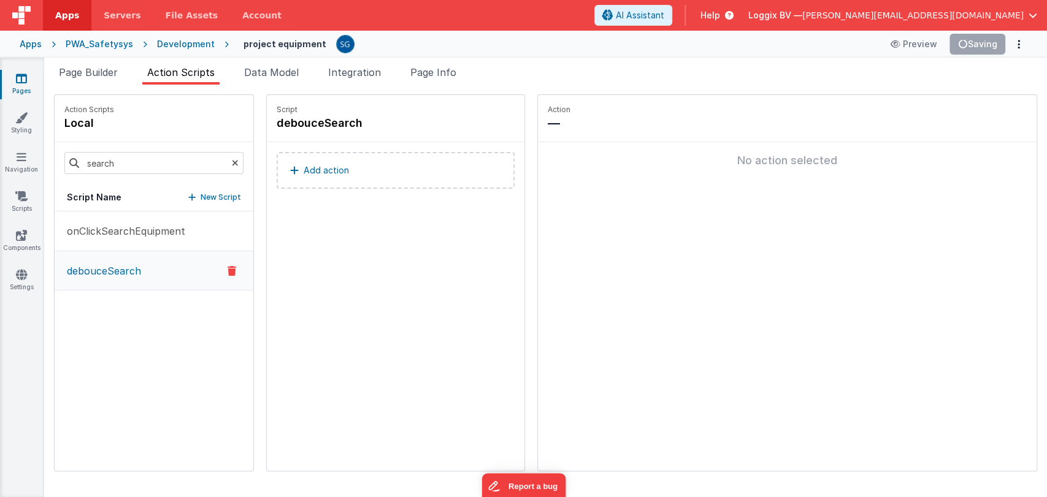
click at [318, 159] on button "Add action" at bounding box center [396, 170] width 238 height 37
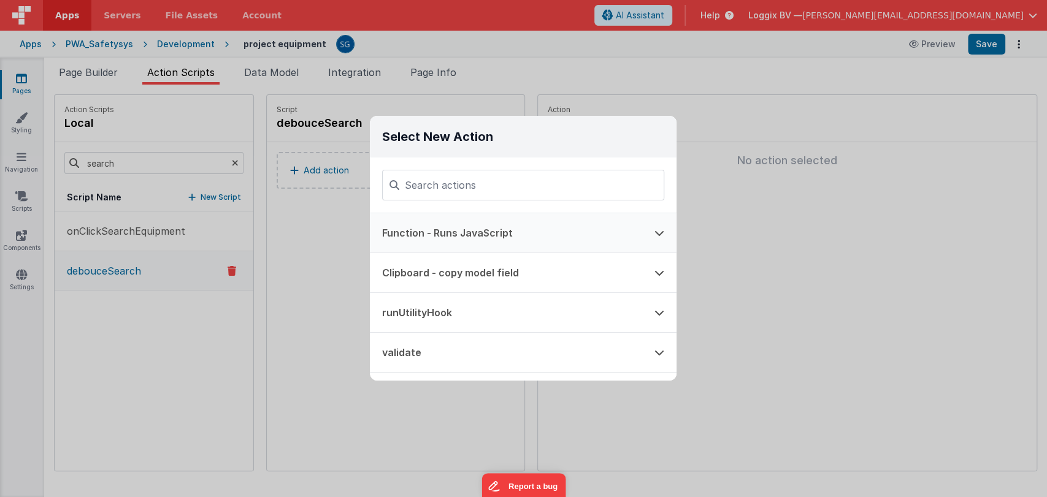
click at [431, 228] on button "Function - Runs JavaScript" at bounding box center [506, 232] width 272 height 39
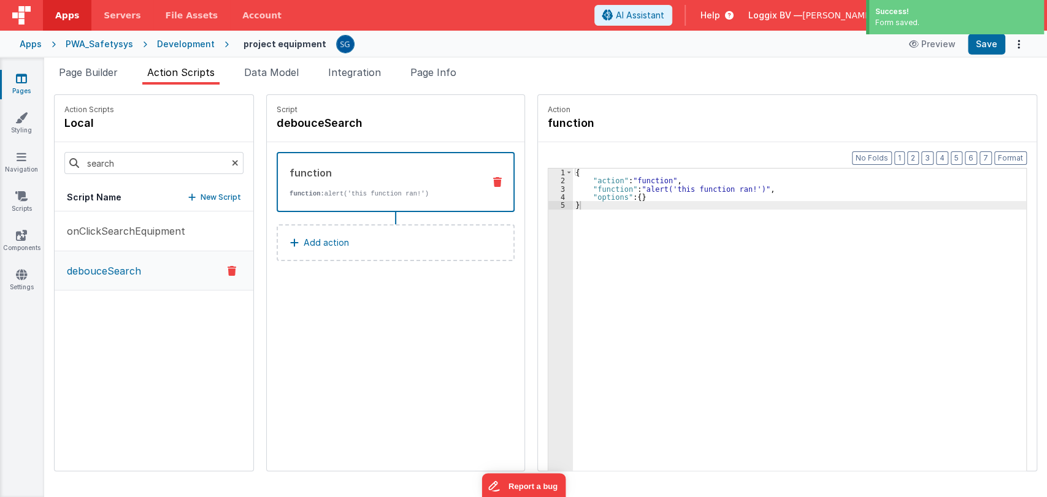
click at [610, 223] on div "{ "action" : "function" , "function" : "alert('this function ran!')" , "options…" at bounding box center [806, 347] width 466 height 357
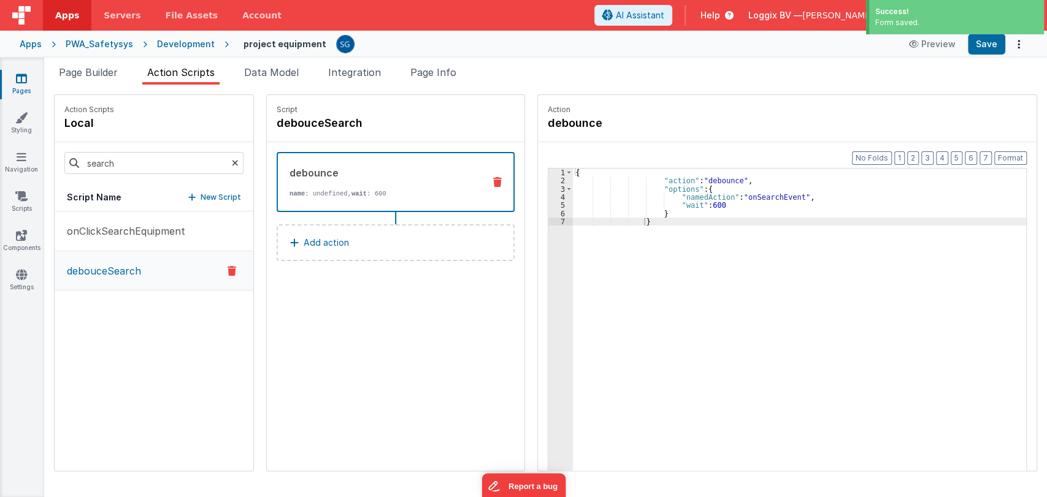
click at [1012, 166] on div "Format 7 6 5 4 3 2 1 No Folds 1 2 3 4 5 6 7 { "action" : "debounce" , "options"…" at bounding box center [787, 330] width 499 height 376
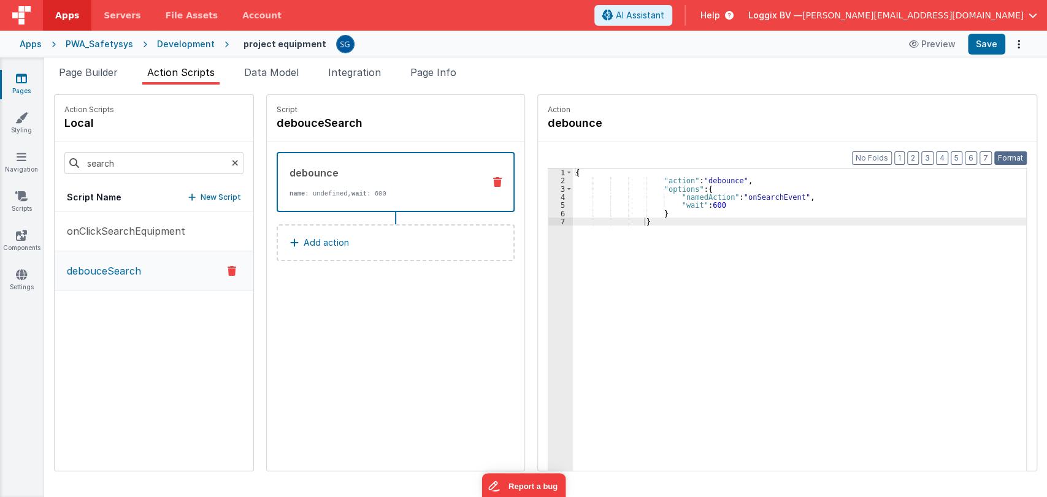
click at [1015, 159] on button "Format" at bounding box center [1010, 157] width 33 height 13
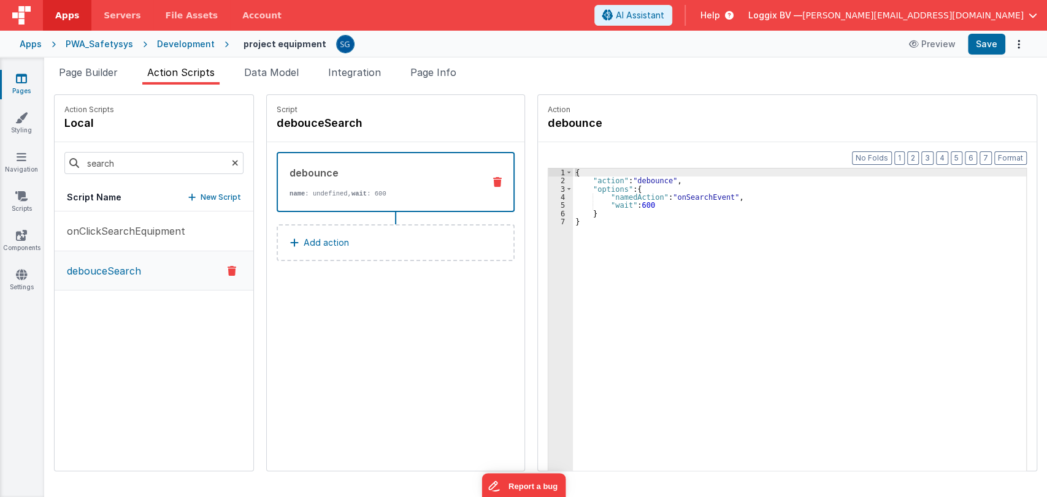
click at [680, 198] on div "{ "action" : "debounce" , "options" : { "namedAction" : "onSearchEvent" , "wait…" at bounding box center [806, 347] width 466 height 357
click at [677, 196] on div "{ "action" : "debounce" , "options" : { "namedAction" : "onCLickSearchEquipment…" at bounding box center [806, 347] width 466 height 357
click at [376, 297] on div "Script debouceSearch debounce name : undefined, wait : 600 Add action" at bounding box center [396, 283] width 258 height 376
click at [127, 232] on p "onClickSearchEquipment" at bounding box center [122, 231] width 126 height 15
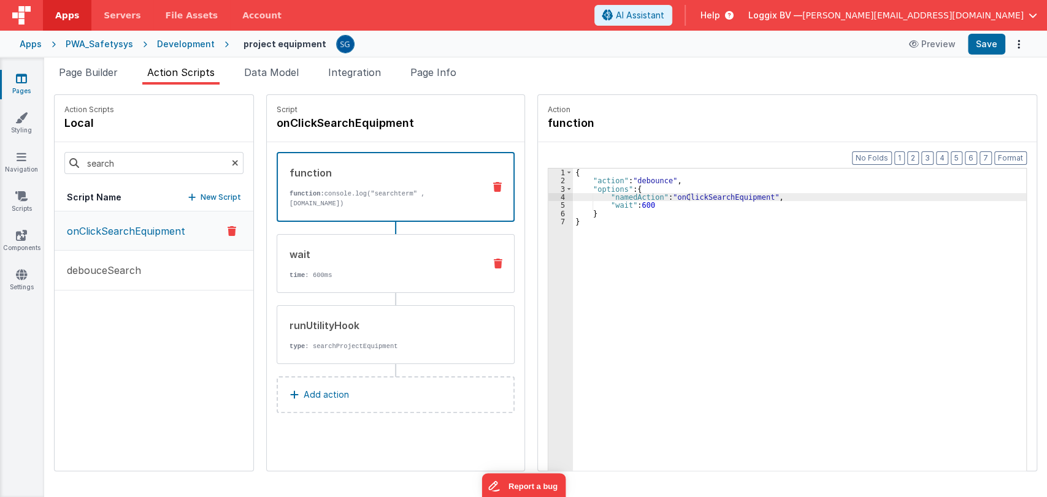
click at [336, 271] on p "time : 600ms" at bounding box center [382, 275] width 185 height 10
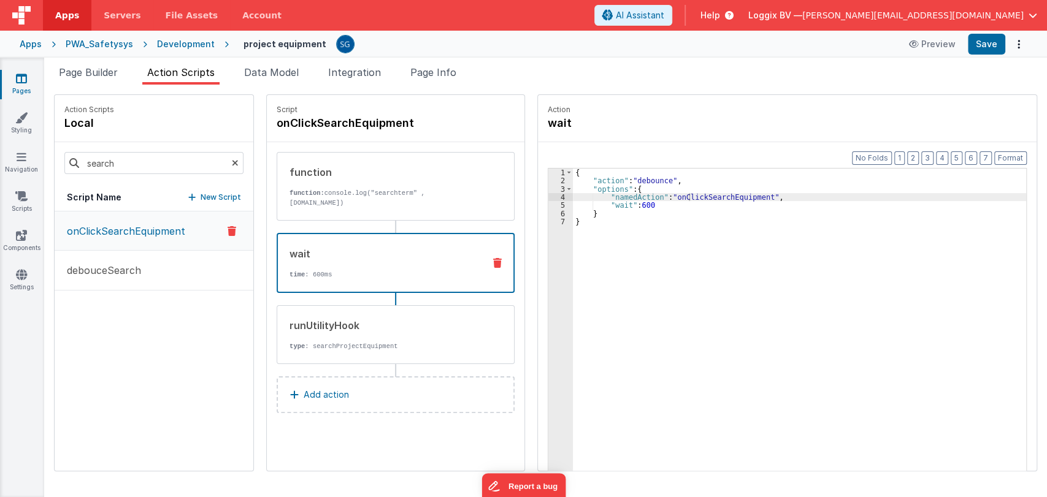
click at [493, 258] on icon at bounding box center [497, 263] width 9 height 10
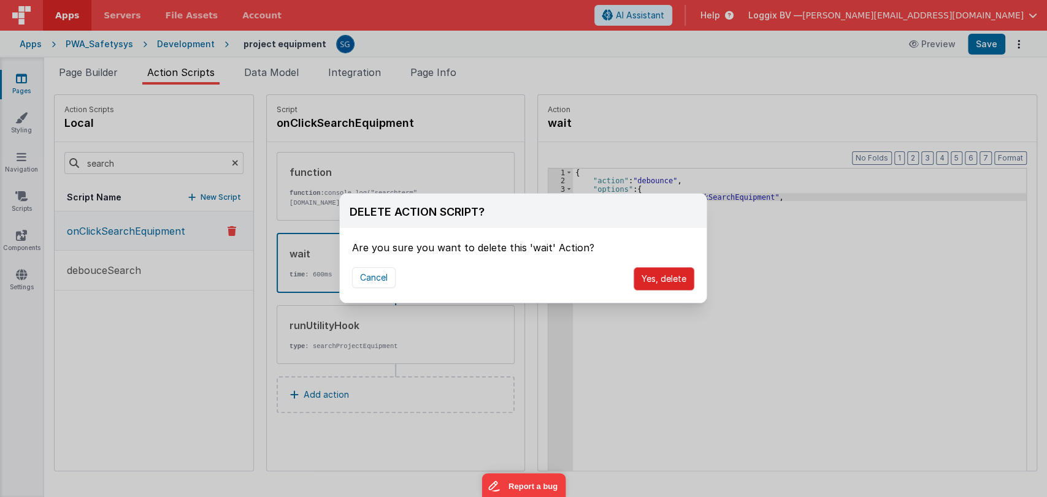
click at [673, 281] on button "Yes, delete" at bounding box center [664, 278] width 61 height 23
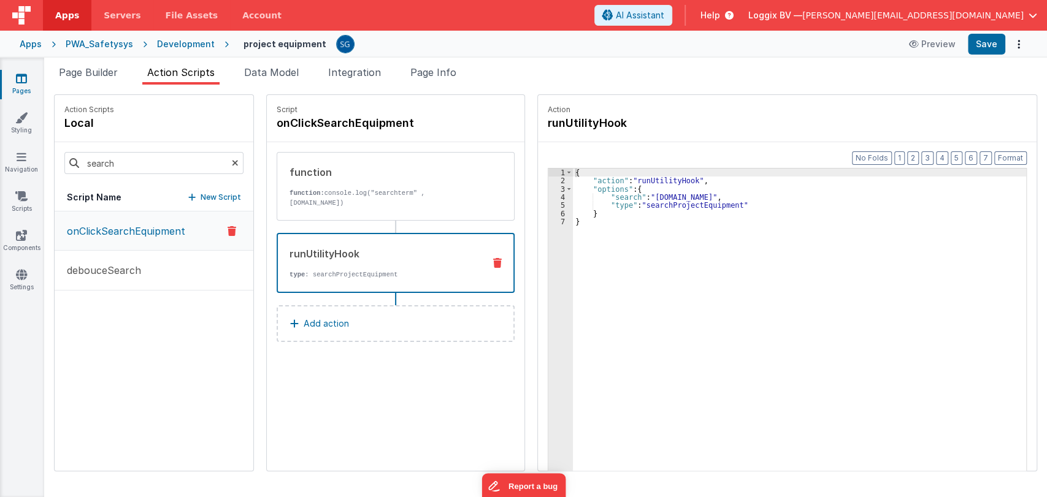
click at [394, 278] on p "type : searchProjectEquipment" at bounding box center [382, 275] width 185 height 10
click at [697, 194] on div "{ "action" : "runUtilityHook" , "options" : { "search" : "action.options.search…" at bounding box center [806, 347] width 466 height 357
click at [622, 196] on div "{ "action" : "runUtilityHook" , "options" : { "search" : "action.options.search…" at bounding box center [806, 347] width 466 height 357
click at [719, 197] on div "{ "action" : "runUtilityHook" , "options" : { "search_calc" : "action.options.s…" at bounding box center [806, 347] width 466 height 357
click at [699, 197] on div "{ "action" : "runUtilityHook" , "options" : { "search_calc" : "model.search" , …" at bounding box center [806, 347] width 466 height 357
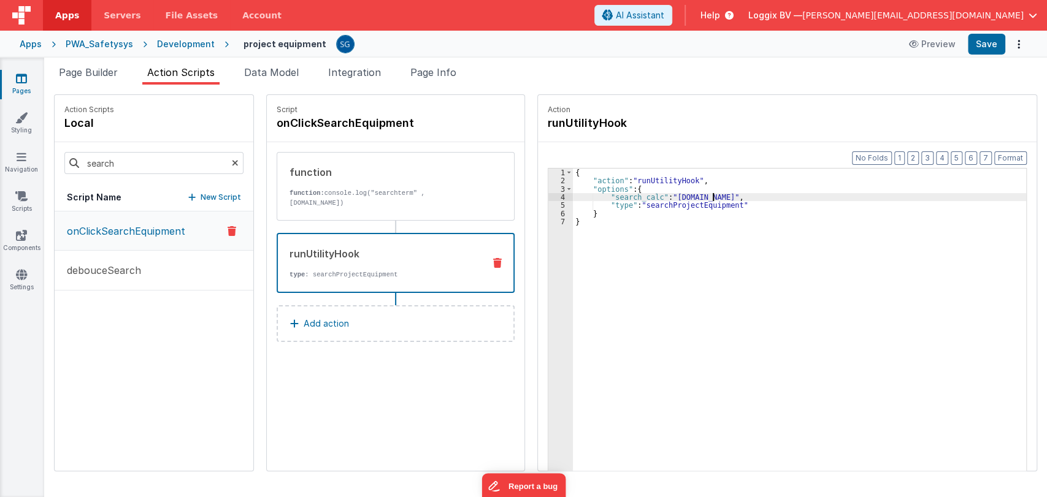
click at [699, 197] on div "{ "action" : "runUtilityHook" , "options" : { "search_calc" : "model.search" , …" at bounding box center [806, 347] width 466 height 357
click at [250, 71] on span "Data Model" at bounding box center [271, 72] width 55 height 12
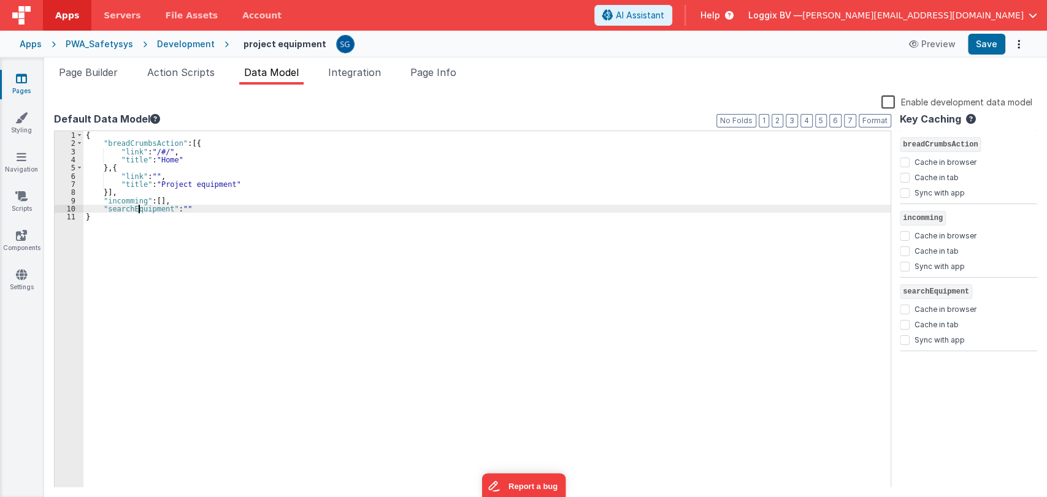
click at [137, 210] on div "{ "breadCrumbsAction" : [{ "link" : "/#/" , "title" : "Home" } , { "link" : "" …" at bounding box center [486, 318] width 807 height 374
click at [170, 72] on span "Action Scripts" at bounding box center [180, 72] width 67 height 12
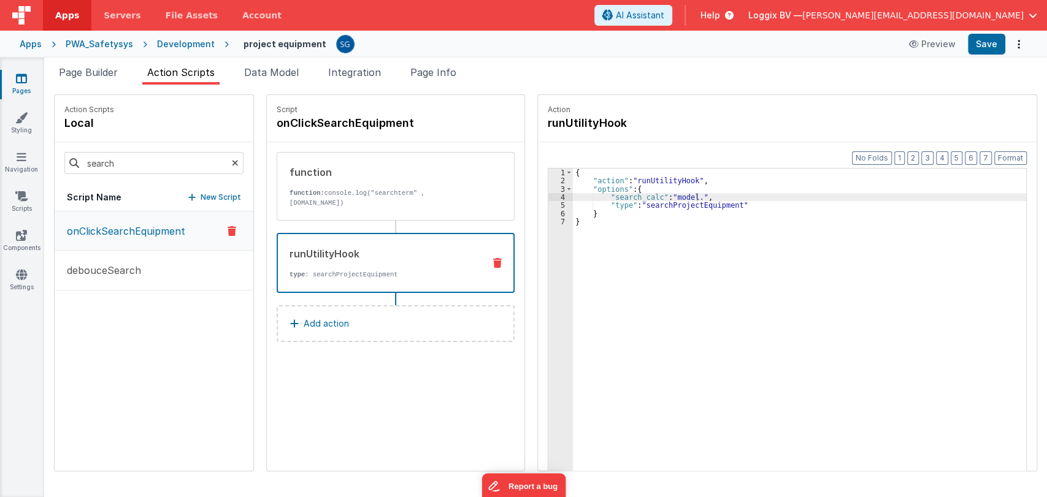
click at [689, 194] on div "{ "action" : "runUtilityHook" , "options" : { "search_calc" : "model." , "type"…" at bounding box center [806, 347] width 466 height 357
click at [685, 195] on div "{ "action" : "runUtilityHook" , "options" : { "search_calc" : "model." , "type"…" at bounding box center [806, 347] width 466 height 357
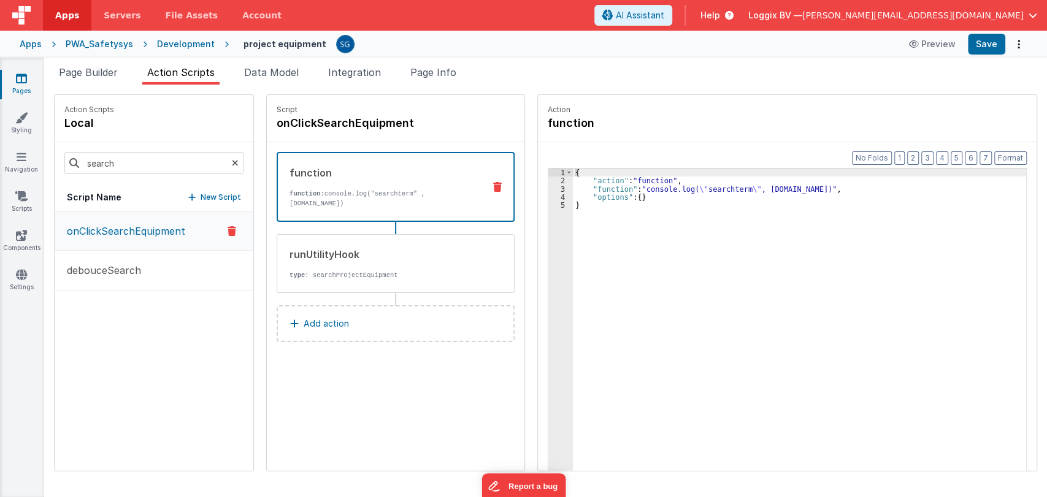
click at [401, 188] on div "function function: console.log("searchterm" , action.options.search)" at bounding box center [376, 187] width 196 height 43
click at [830, 188] on div "{ "action" : "function" , "function" : "console.log( \" searchterm \" , action.…" at bounding box center [806, 347] width 466 height 357
click at [1001, 55] on div "Apps PWA_Safetysys Development project equipment Preview Save" at bounding box center [523, 44] width 1047 height 27
click at [987, 48] on button "Save" at bounding box center [986, 44] width 37 height 21
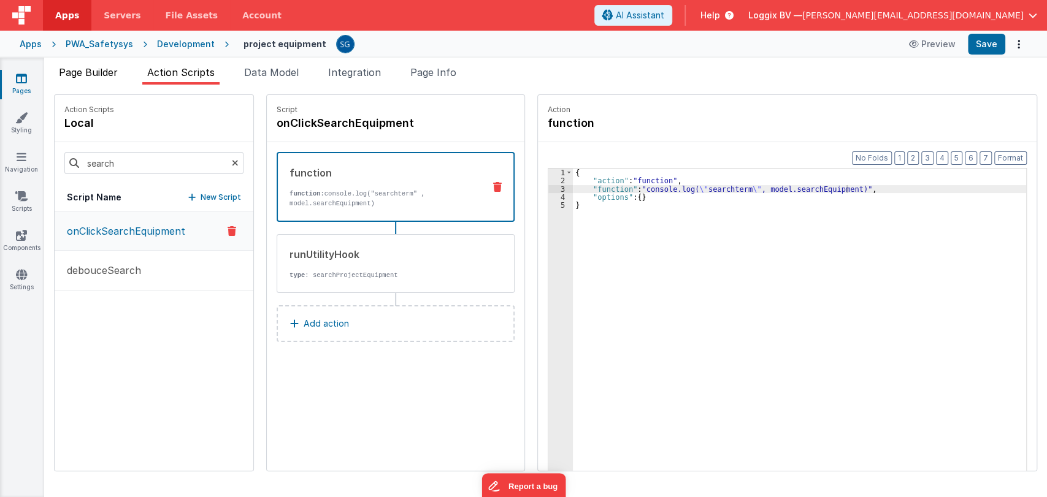
click at [88, 74] on span "Page Builder" at bounding box center [88, 72] width 59 height 12
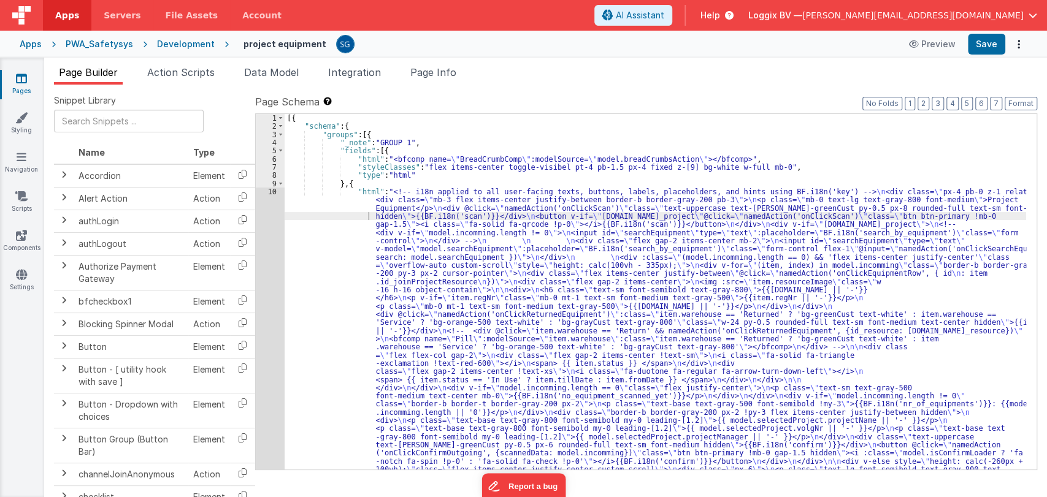
click at [317, 212] on div "[{ "schema" : { "groups" : [{ "_note" : "GROUP 1" , "fields" : [{ "html" : "<bf…" at bounding box center [656, 447] width 742 height 667
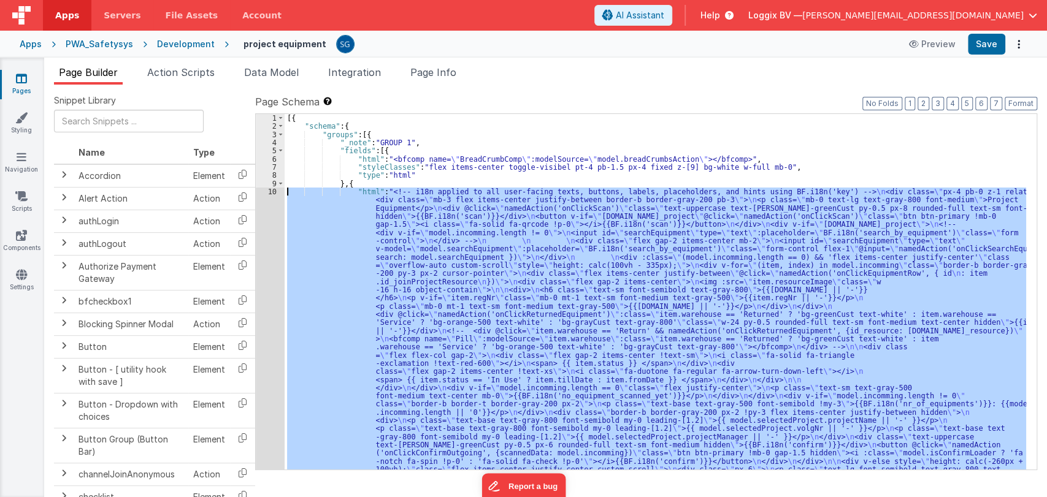
click at [275, 194] on div "10" at bounding box center [270, 339] width 29 height 302
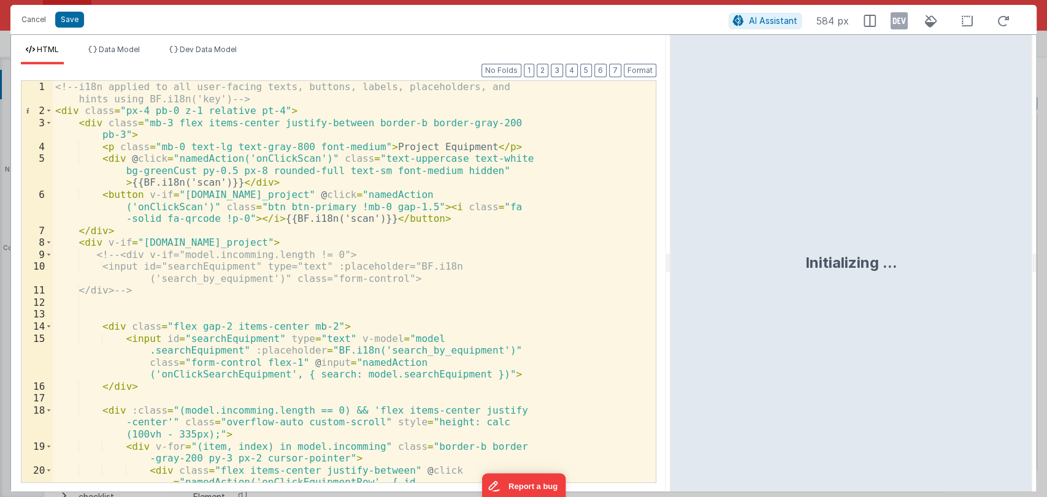
drag, startPoint x: 523, startPoint y: 258, endPoint x: 770, endPoint y: 236, distance: 248.1
click at [770, 236] on html "Cancel Save AI Assistant 584 px HTML Data Model Dev Data Model Format 7 6 5 4 3…" at bounding box center [523, 248] width 1047 height 497
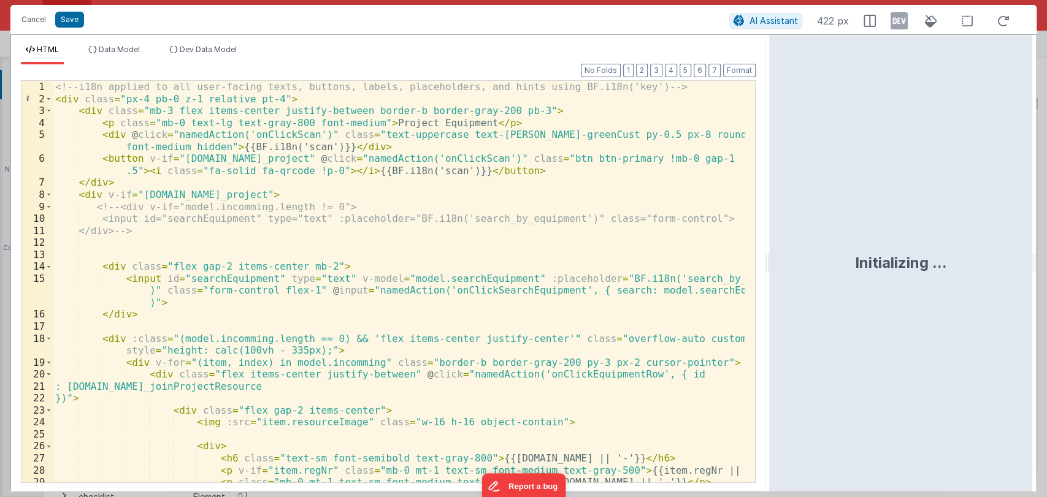
click at [476, 290] on div "<!-- i18n applied to all user-facing texts, buttons, labels, placeholders, and …" at bounding box center [399, 294] width 692 height 426
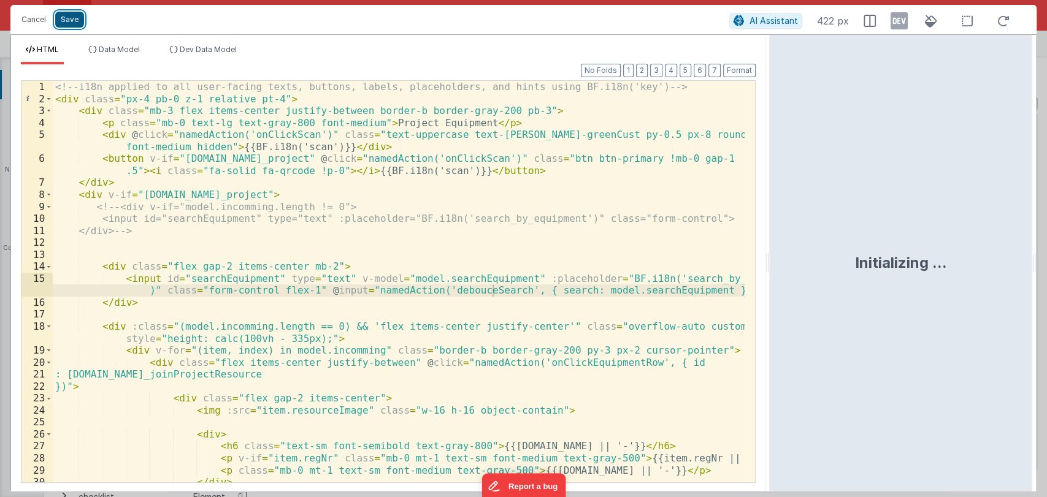
click at [74, 21] on button "Save" at bounding box center [69, 20] width 29 height 16
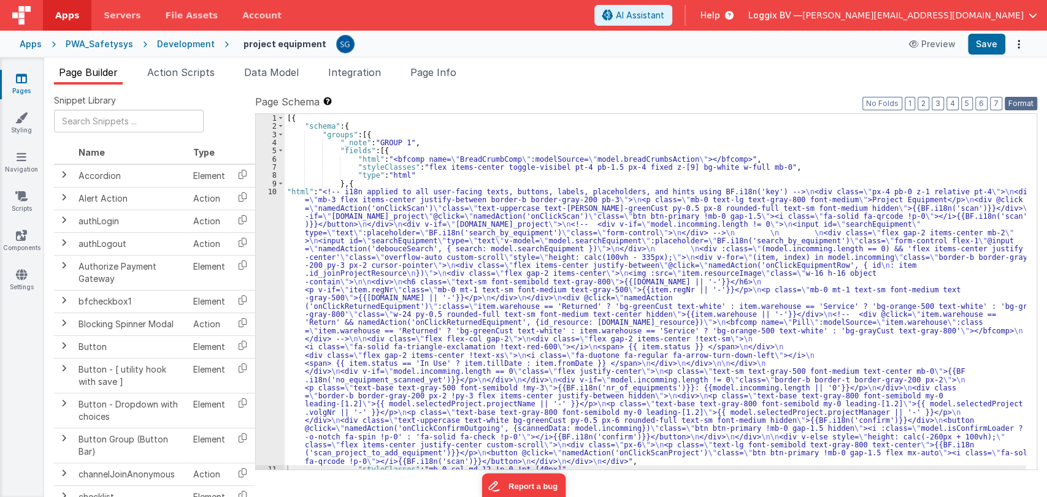
click at [1013, 103] on button "Format" at bounding box center [1021, 103] width 33 height 13
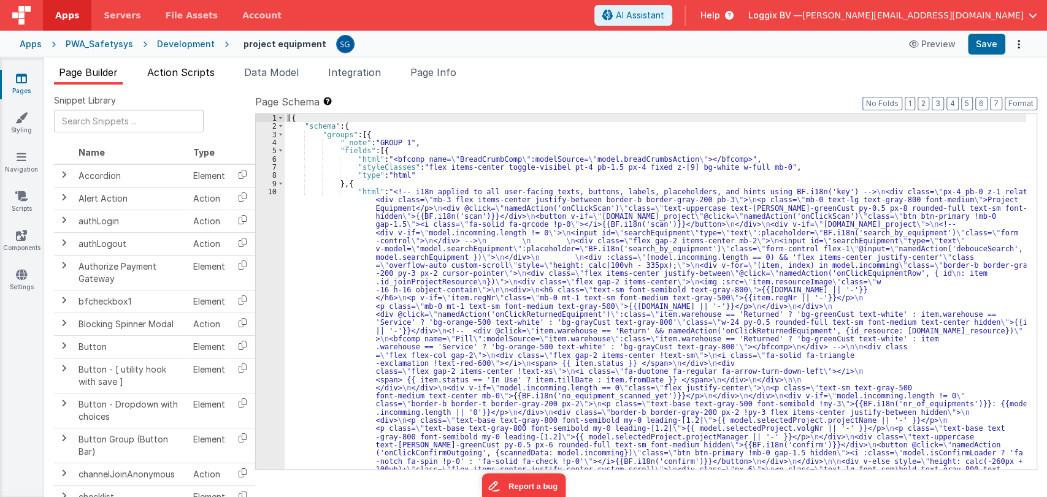
click at [159, 75] on span "Action Scripts" at bounding box center [180, 72] width 67 height 12
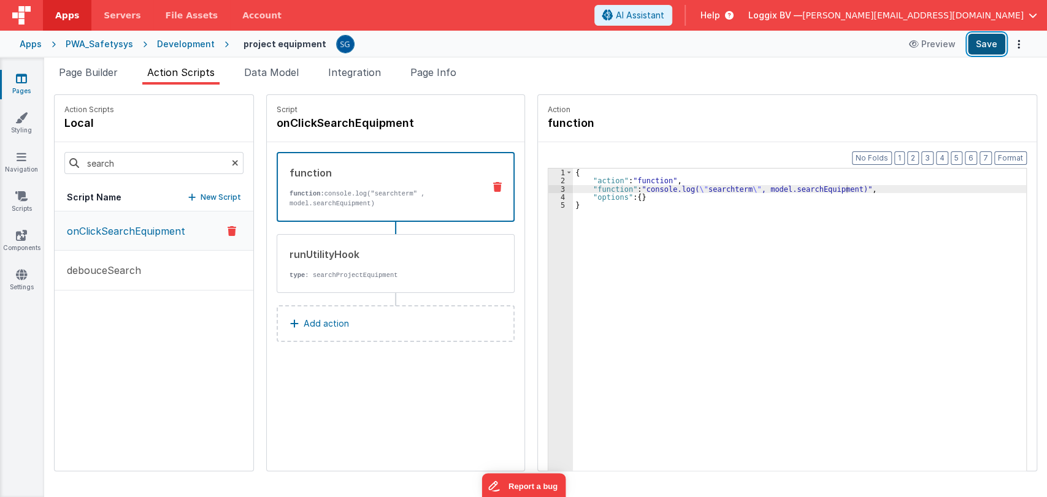
click at [994, 41] on button "Save" at bounding box center [986, 44] width 37 height 21
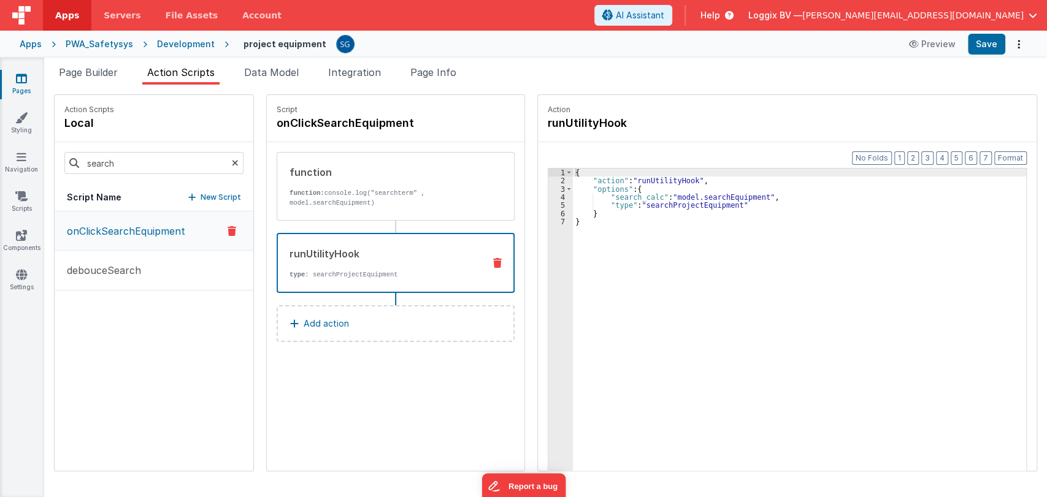
click at [311, 274] on p "type : searchProjectEquipment" at bounding box center [382, 275] width 185 height 10
click at [580, 219] on div "{ "action" : "runUtilityHook" , "options" : { "search_calc" : "model.searchEqui…" at bounding box center [806, 347] width 466 height 357
click at [25, 77] on icon at bounding box center [21, 78] width 11 height 12
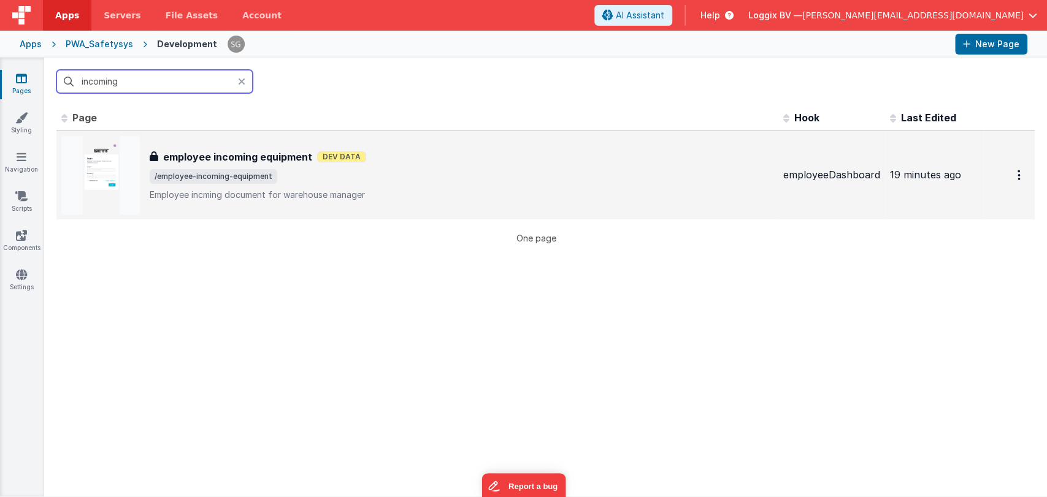
type input "incoming"
click at [255, 159] on h3 "employee incoming equipment" at bounding box center [237, 157] width 149 height 15
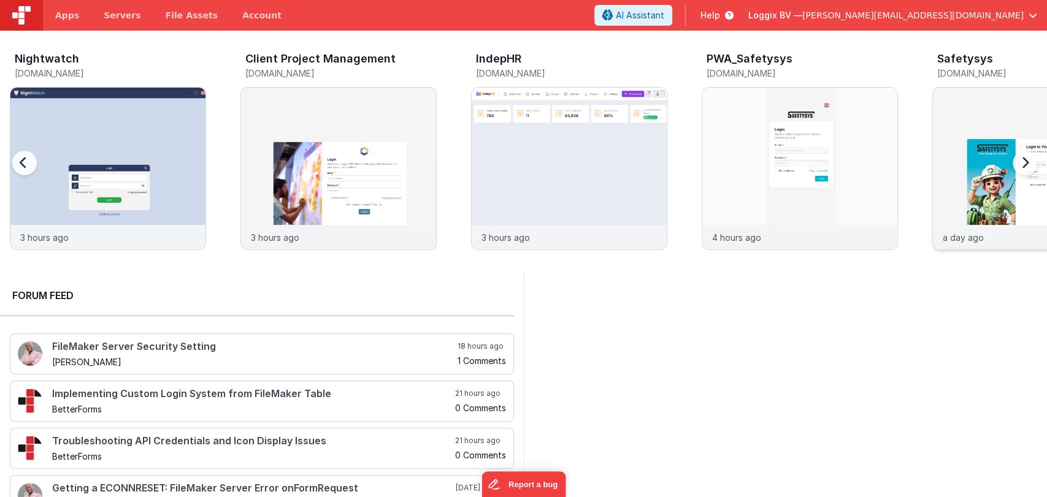
click at [958, 150] on img at bounding box center [1030, 185] width 195 height 195
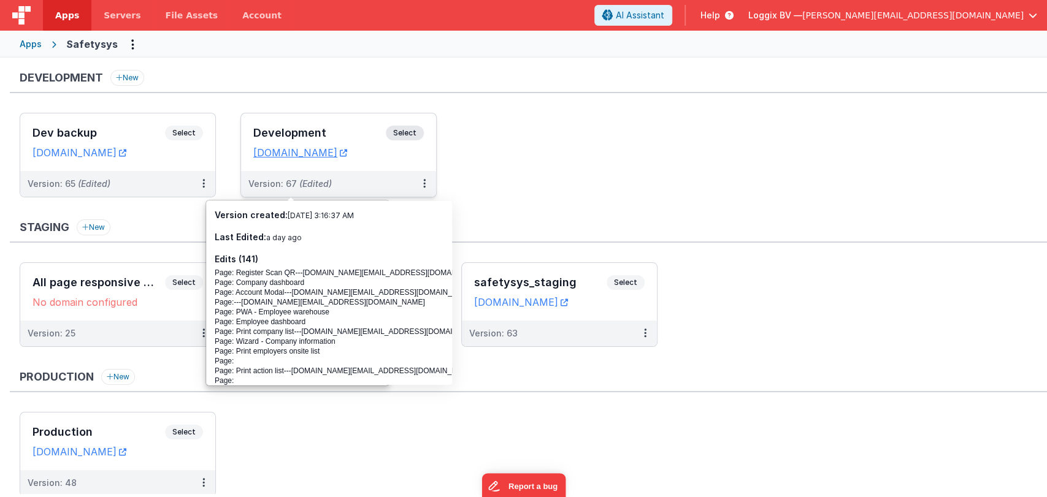
click at [290, 128] on h3 "Development" at bounding box center [319, 133] width 132 height 12
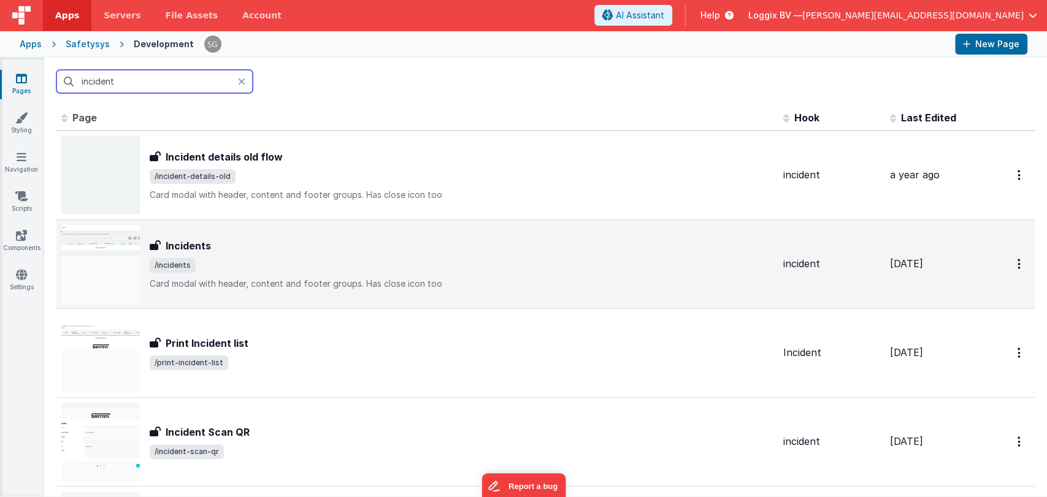
type input "incident"
click at [275, 239] on div "Incidents" at bounding box center [462, 246] width 624 height 15
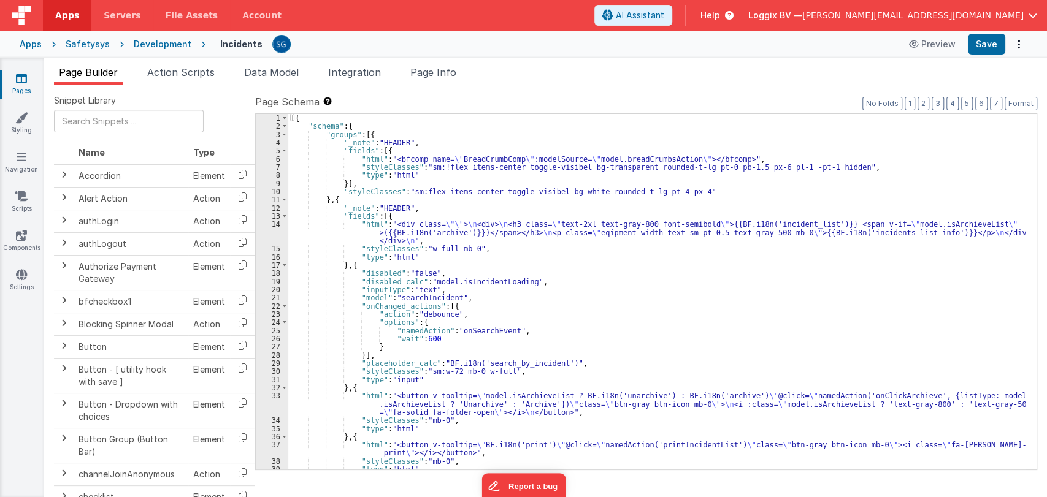
click at [667, 319] on div "[{ "schema" : { "groups" : [{ "_note" : "HEADER" , "fields" : [{ "html" : "<bfc…" at bounding box center [657, 300] width 738 height 372
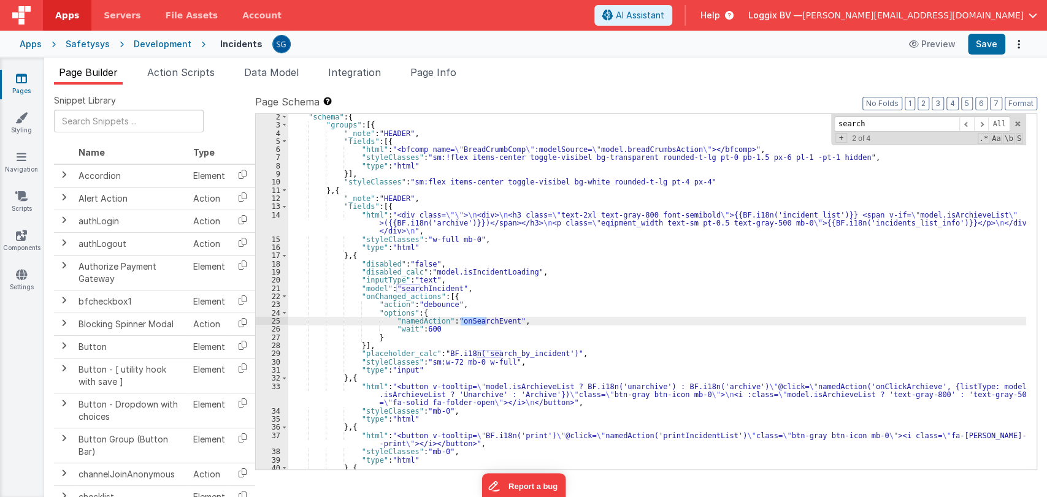
scroll to position [10, 0]
type input "search"
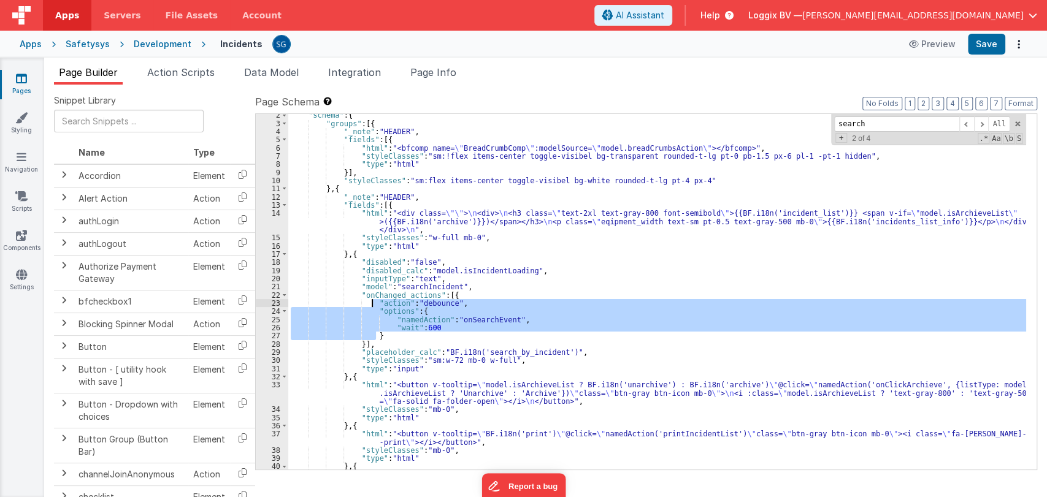
drag, startPoint x: 382, startPoint y: 335, endPoint x: 373, endPoint y: 305, distance: 30.7
click at [373, 305] on div ""schema" : { "groups" : [{ "_note" : "HEADER" , "fields" : [{ "html" : "<bfcomp…" at bounding box center [657, 301] width 738 height 380
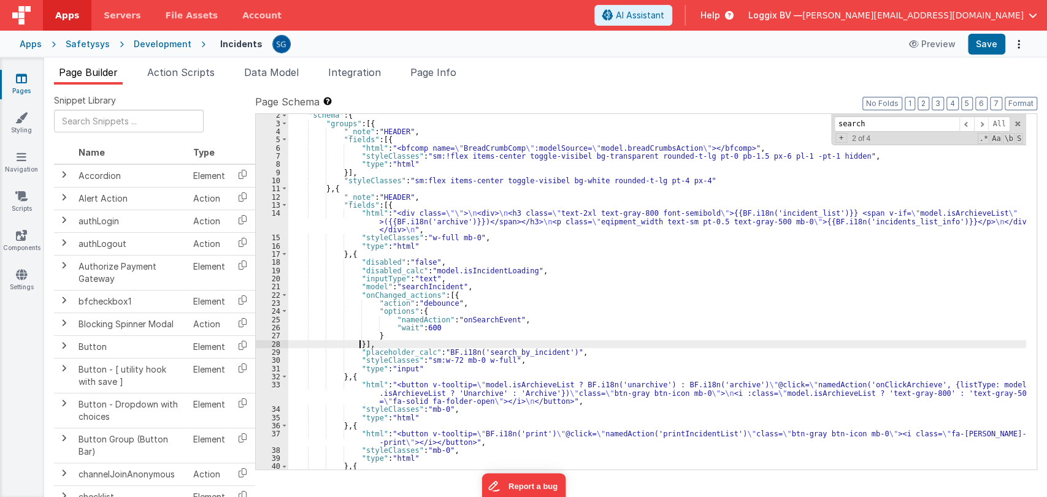
click at [359, 345] on div ""schema" : { "groups" : [{ "_note" : "HEADER" , "fields" : [{ "html" : "<bfcomp…" at bounding box center [657, 301] width 738 height 380
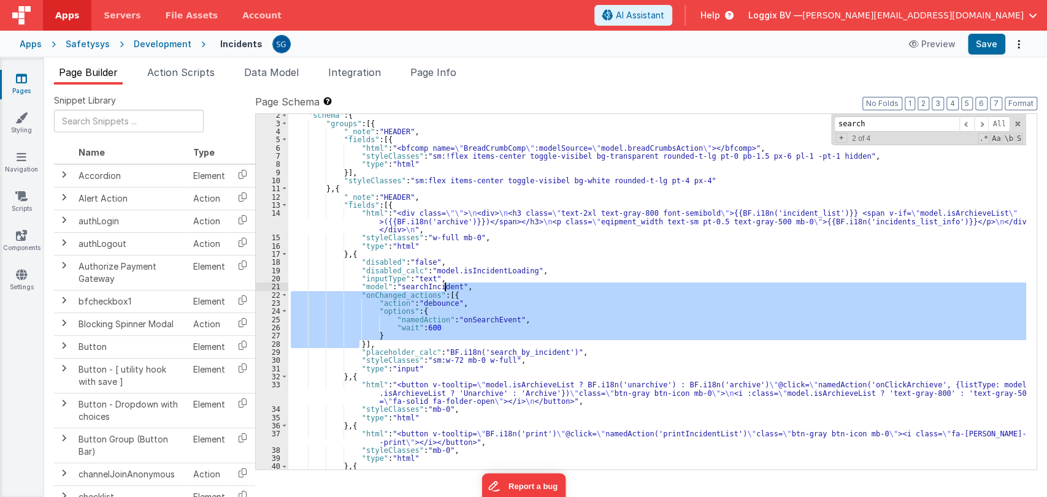
drag, startPoint x: 359, startPoint y: 345, endPoint x: 446, endPoint y: 288, distance: 104.1
click at [446, 288] on div ""schema" : { "groups" : [{ "_note" : "HEADER" , "fields" : [{ "html" : "<bfcomp…" at bounding box center [657, 301] width 738 height 380
click at [360, 345] on div ""schema" : { "groups" : [{ "_note" : "HEADER" , "fields" : [{ "html" : "<bfcomp…" at bounding box center [657, 292] width 738 height 356
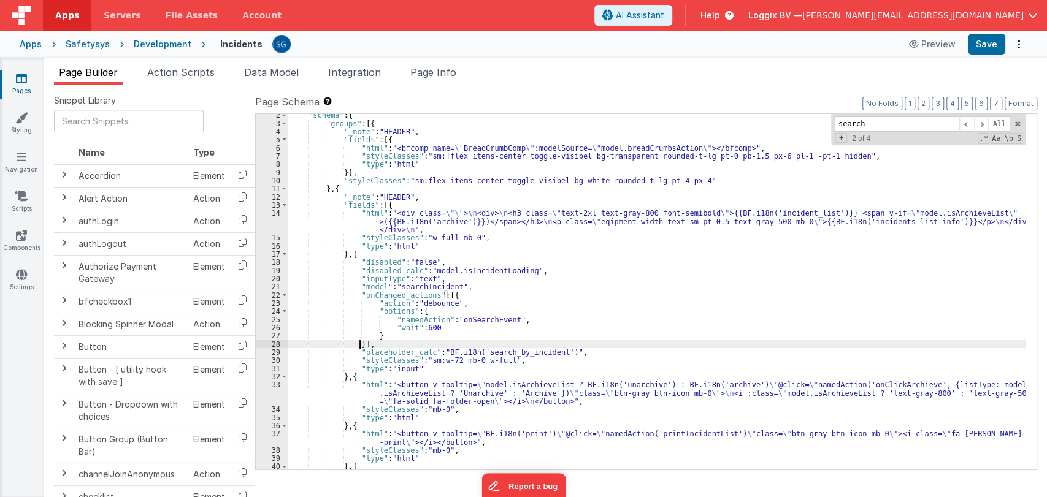
click at [360, 345] on div ""schema" : { "groups" : [{ "_note" : "HEADER" , "fields" : [{ "html" : "<bfcomp…" at bounding box center [657, 301] width 738 height 380
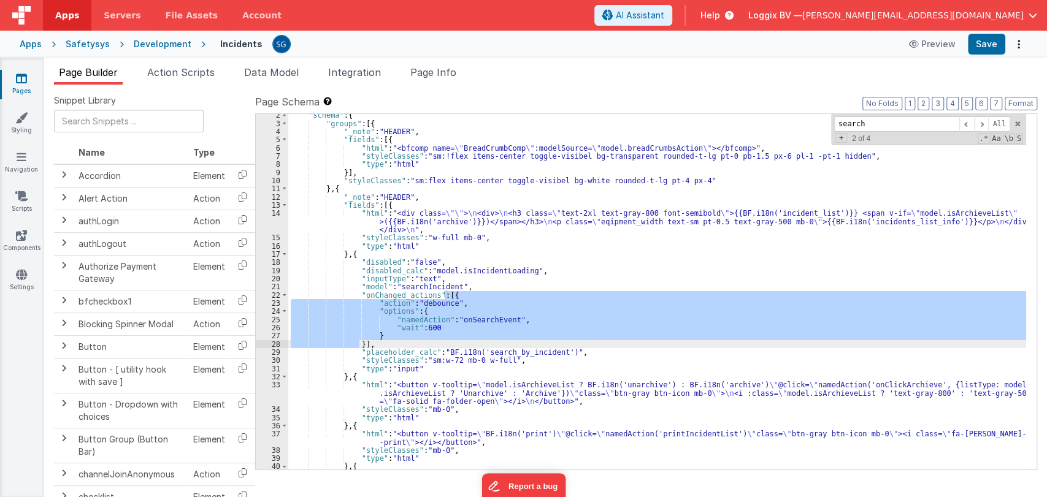
click at [360, 345] on div ""schema" : { "groups" : [{ "_note" : "HEADER" , "fields" : [{ "html" : "<bfcomp…" at bounding box center [657, 301] width 738 height 380
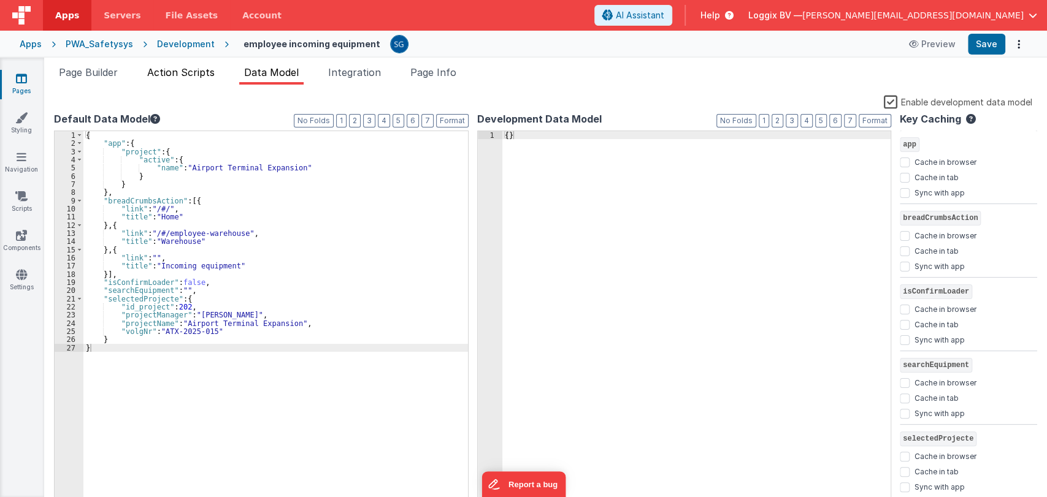
click at [174, 72] on span "Action Scripts" at bounding box center [180, 72] width 67 height 12
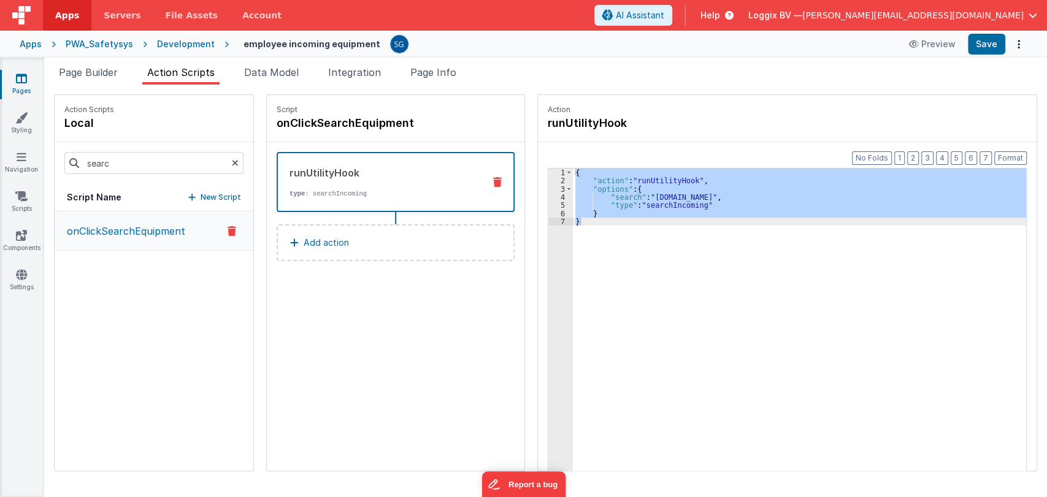
click at [24, 87] on link "Pages" at bounding box center [21, 84] width 44 height 25
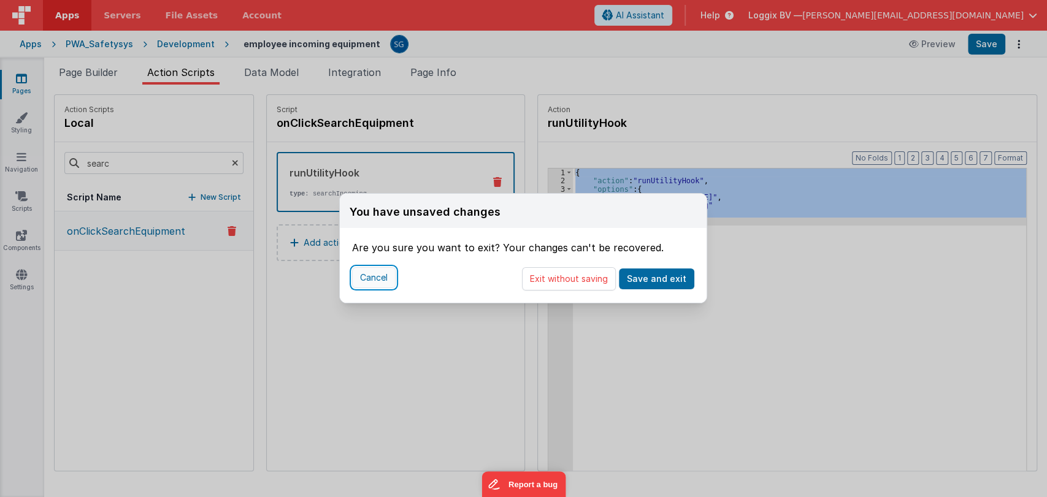
click at [353, 271] on button "Cancel" at bounding box center [374, 277] width 44 height 21
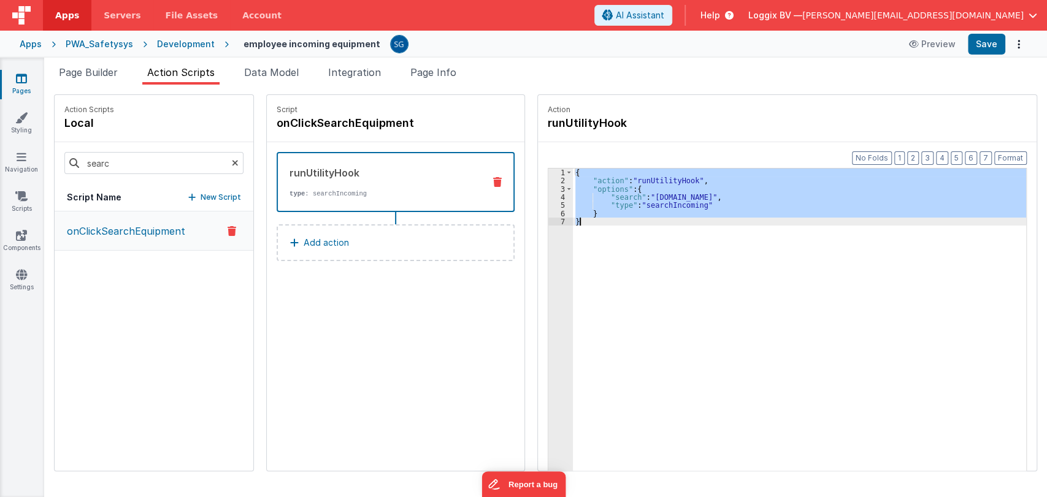
click at [697, 291] on div "{ "action" : "runUtilityHook" , "options" : { "search" : "[DOMAIN_NAME]" , "typ…" at bounding box center [799, 339] width 453 height 340
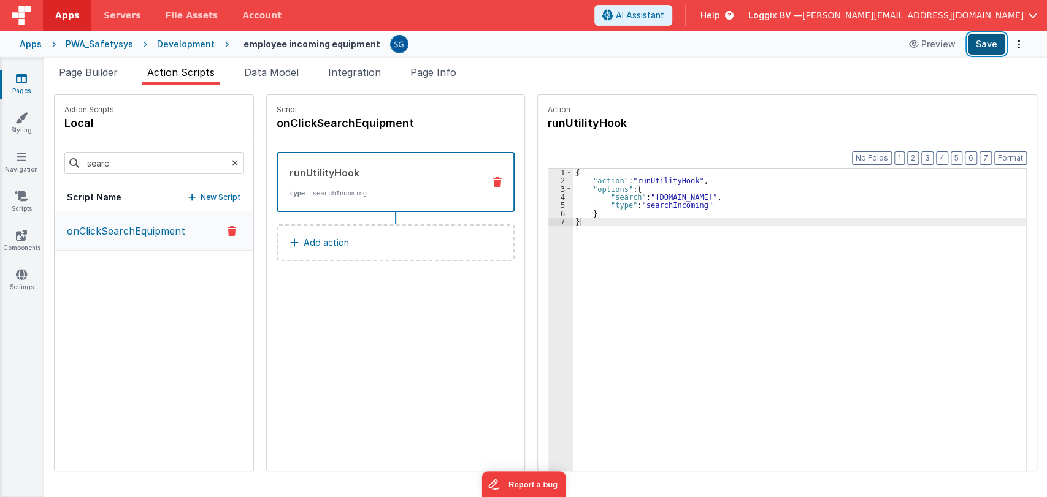
click at [981, 47] on button "Save" at bounding box center [986, 44] width 37 height 21
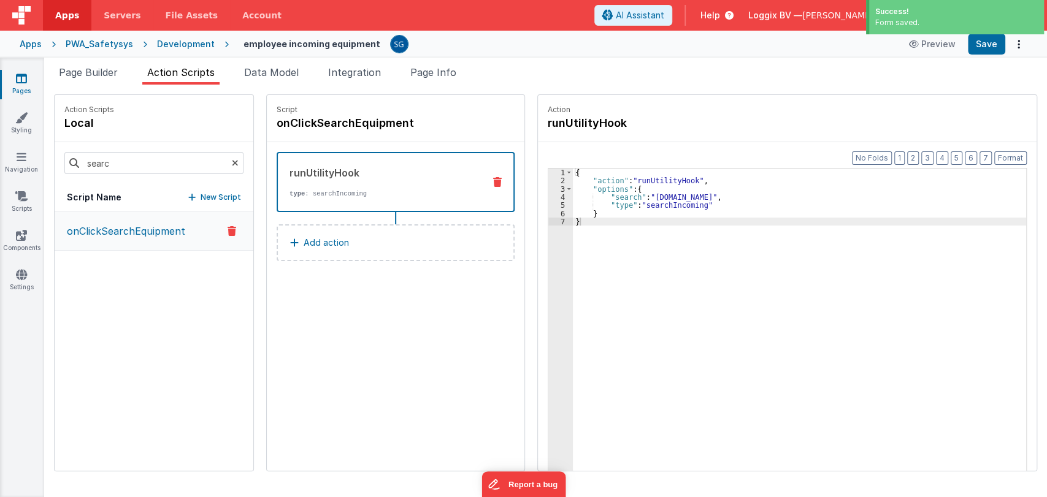
click at [26, 80] on icon at bounding box center [21, 78] width 11 height 12
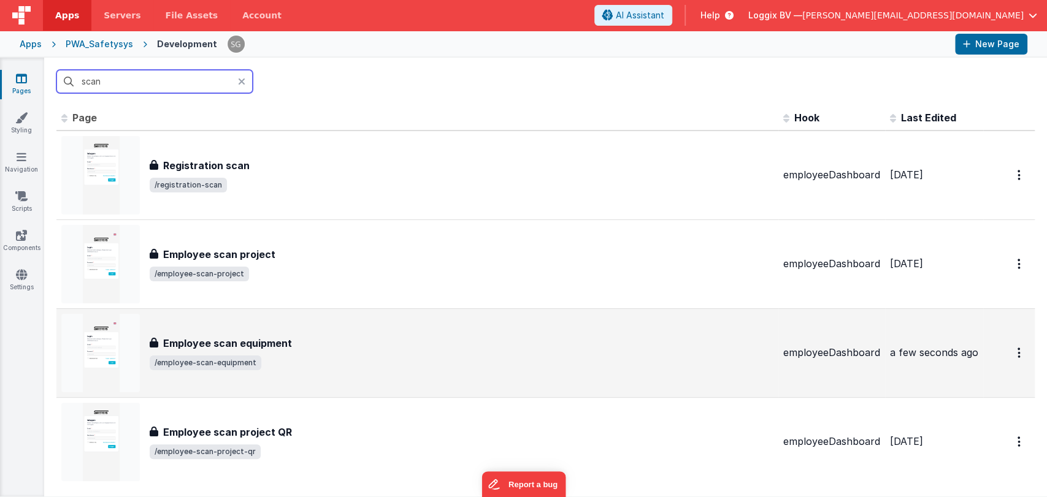
type input "scan"
click at [319, 334] on div "Employee scan equipment Employee scan equipment /employee-scan-equipment" at bounding box center [417, 353] width 712 height 79
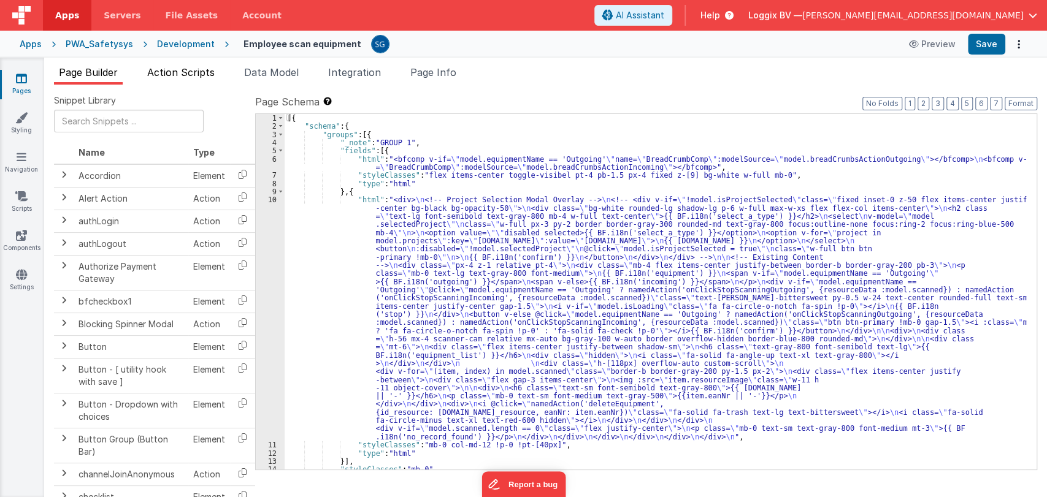
click at [172, 70] on span "Action Scripts" at bounding box center [180, 72] width 67 height 12
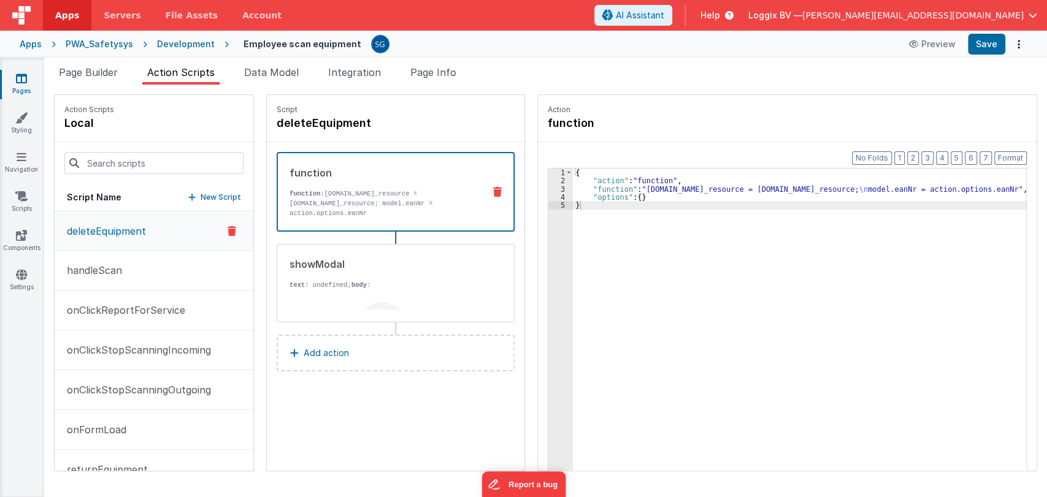
click at [139, 174] on div at bounding box center [154, 163] width 199 height 42
click at [148, 167] on input at bounding box center [153, 163] width 179 height 22
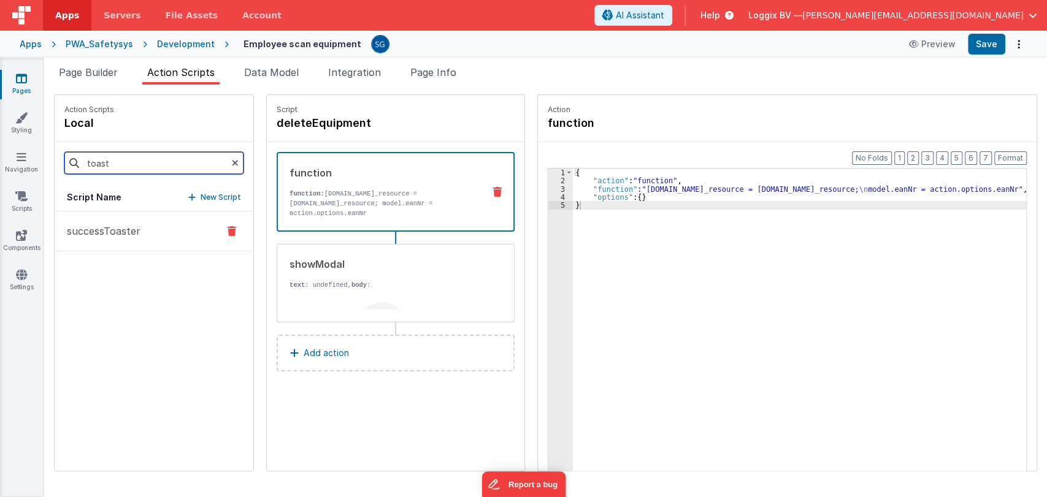
type input "toast"
click at [122, 232] on p "successToaster" at bounding box center [99, 231] width 81 height 15
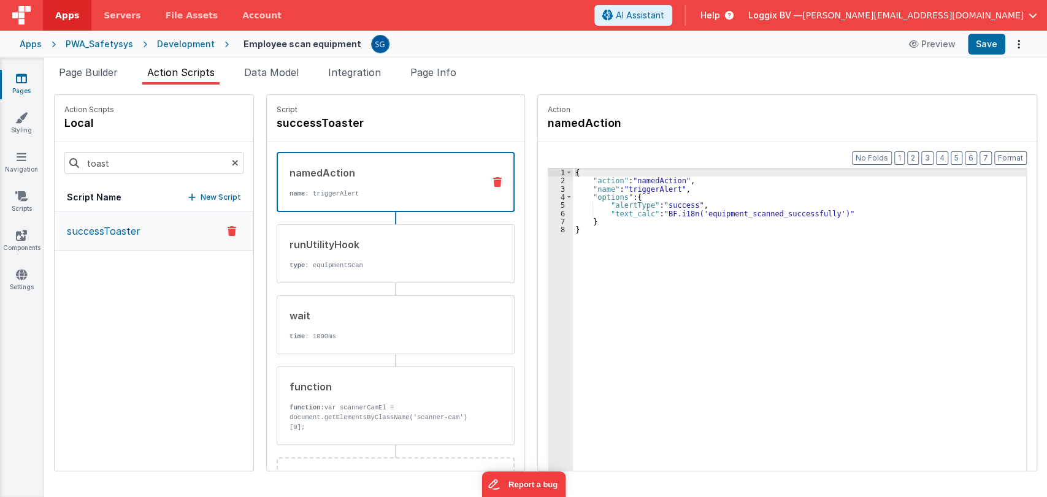
click at [584, 247] on div "{ "action" : "namedAction" , "name" : "triggerAlert" , "options" : { "alertType…" at bounding box center [803, 347] width 460 height 357
click at [586, 229] on div "{ "action" : "namedAction" , "name" : "triggerAlert" , "options" : { "alertType…" at bounding box center [803, 347] width 460 height 357
click at [613, 227] on div "{ "action" : "namedAction" , "name" : "triggerAlert" , "options" : { "alertType…" at bounding box center [803, 347] width 460 height 357
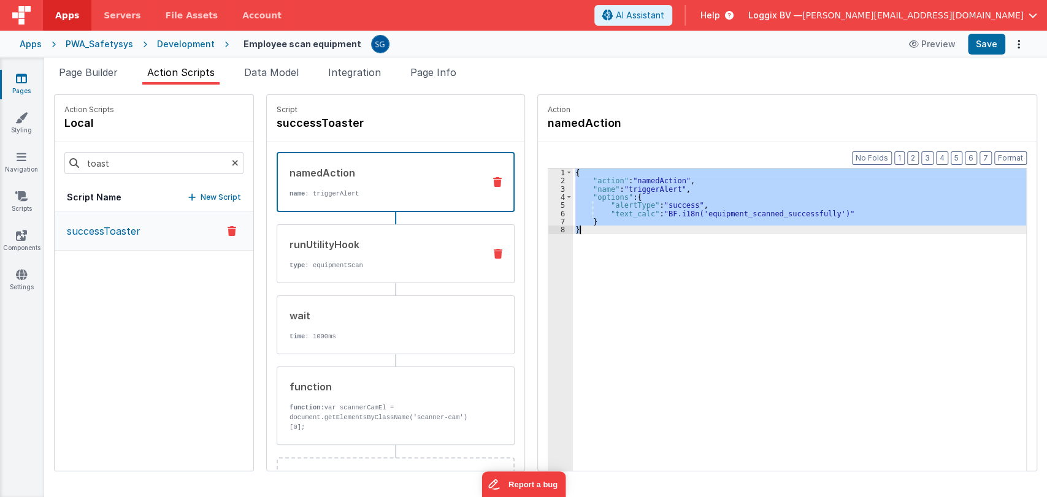
click at [361, 261] on p "type : equipmentScan" at bounding box center [382, 266] width 185 height 10
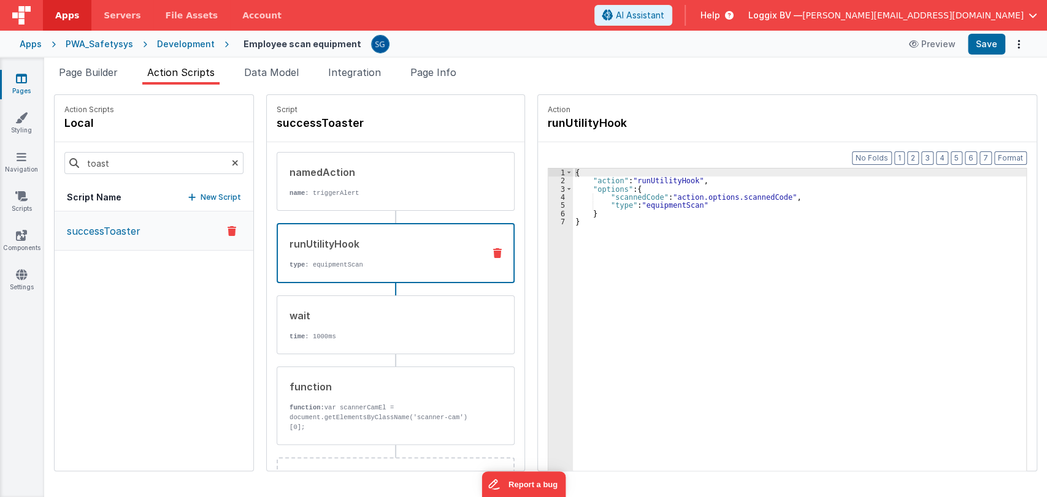
click at [605, 223] on div "{ "action" : "runUtilityHook" , "options" : { "scannedCode" : "action.options.s…" at bounding box center [803, 347] width 460 height 357
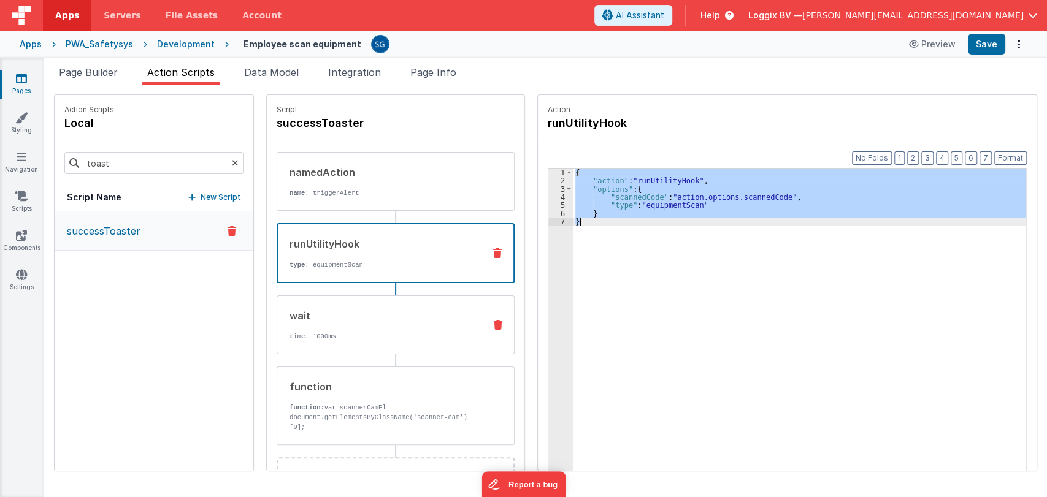
click at [339, 310] on div "wait" at bounding box center [382, 316] width 185 height 15
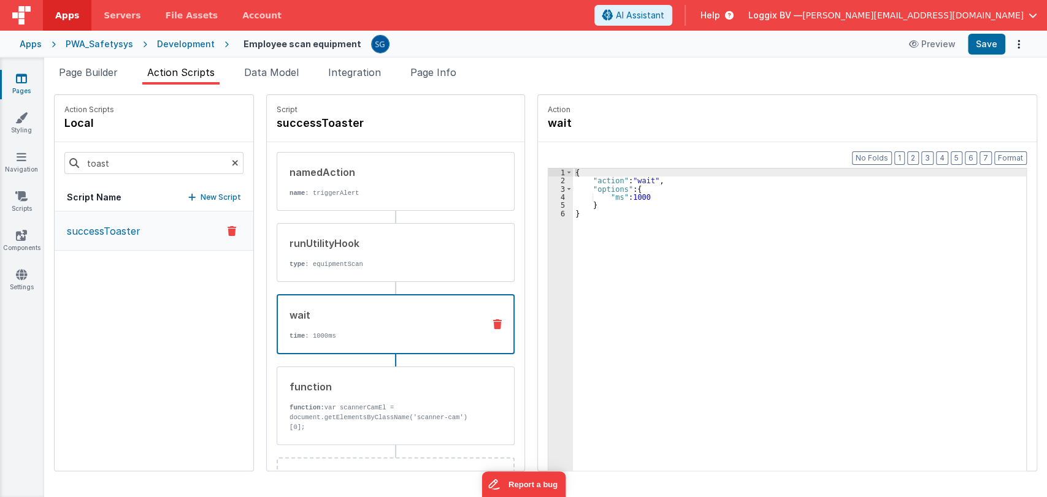
click at [660, 212] on div "{ "action" : "wait" , "options" : { "ms" : 1000 } }" at bounding box center [803, 347] width 460 height 357
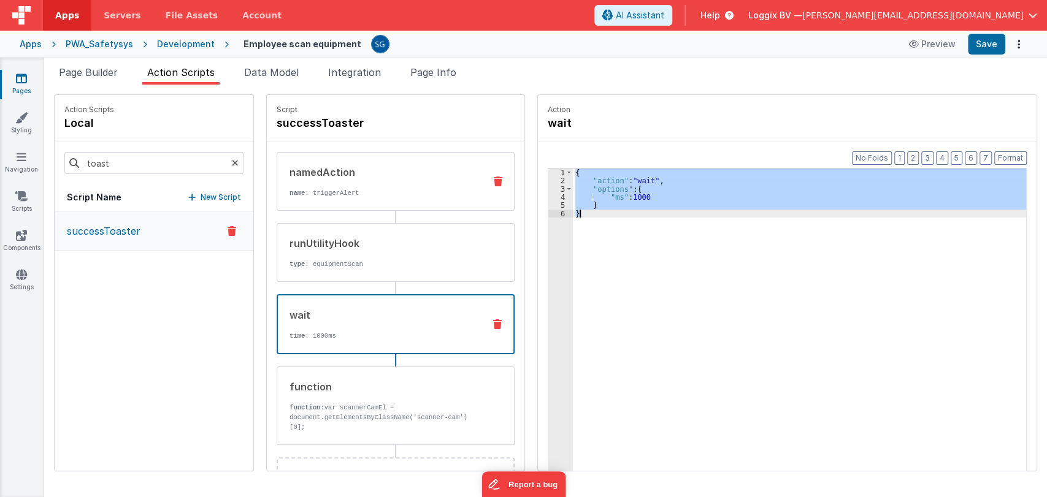
scroll to position [44, 0]
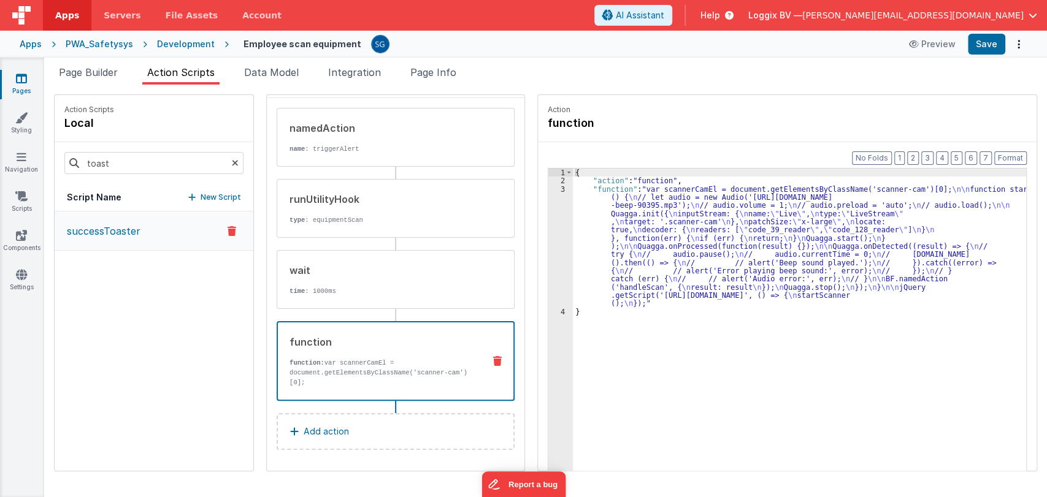
click at [348, 350] on div "function function: var scannerCamEl = document.getElementsByClassName('scanner-…" at bounding box center [376, 361] width 196 height 53
click at [615, 318] on div "{ "action" : "function" , "function" : "var scannerCamEl = document.getElements…" at bounding box center [803, 347] width 460 height 357
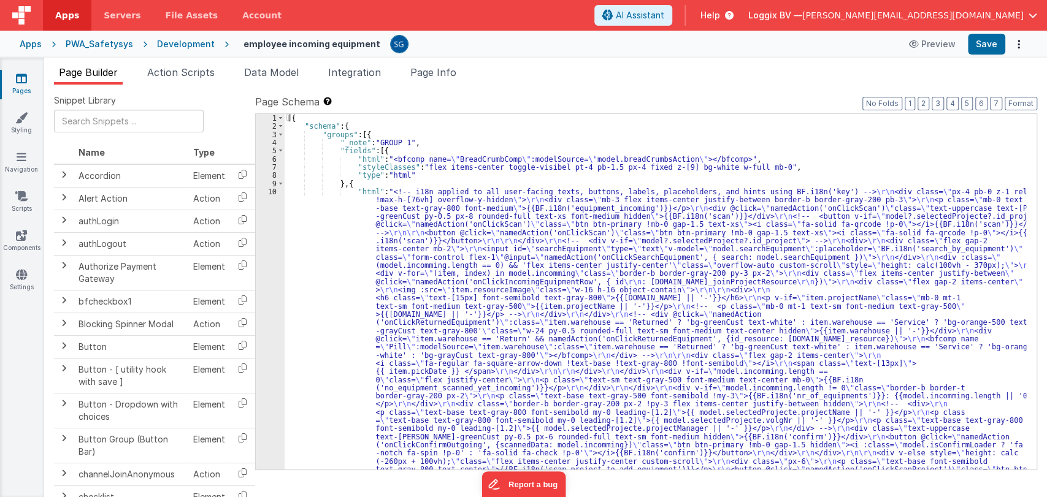
click at [329, 212] on div "[{ "schema" : { "groups" : [{ "_note" : "GROUP 1" , "fields" : [{ "html" : "<bf…" at bounding box center [656, 443] width 742 height 658
click at [273, 196] on div "1 2 3 4 5 6 7 8 9 10" at bounding box center [270, 443] width 29 height 658
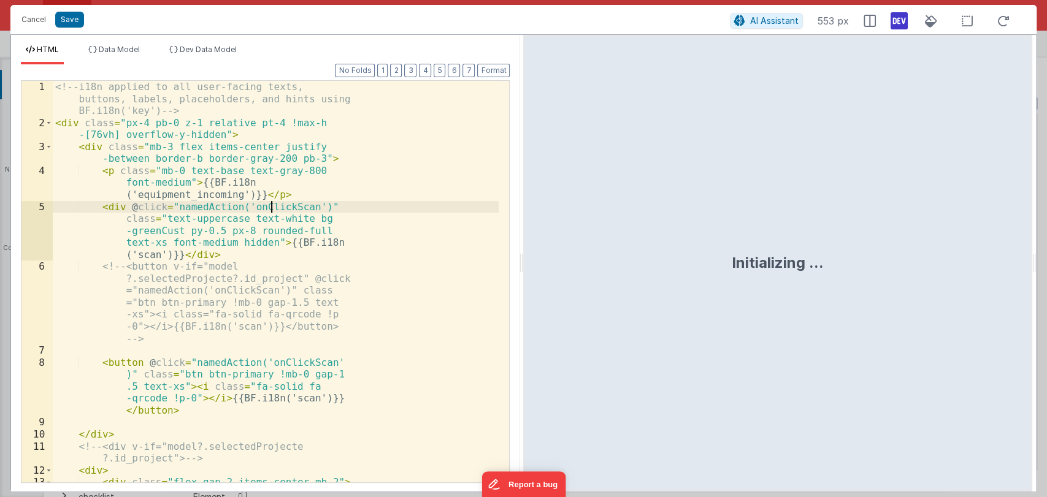
scroll to position [20, 0]
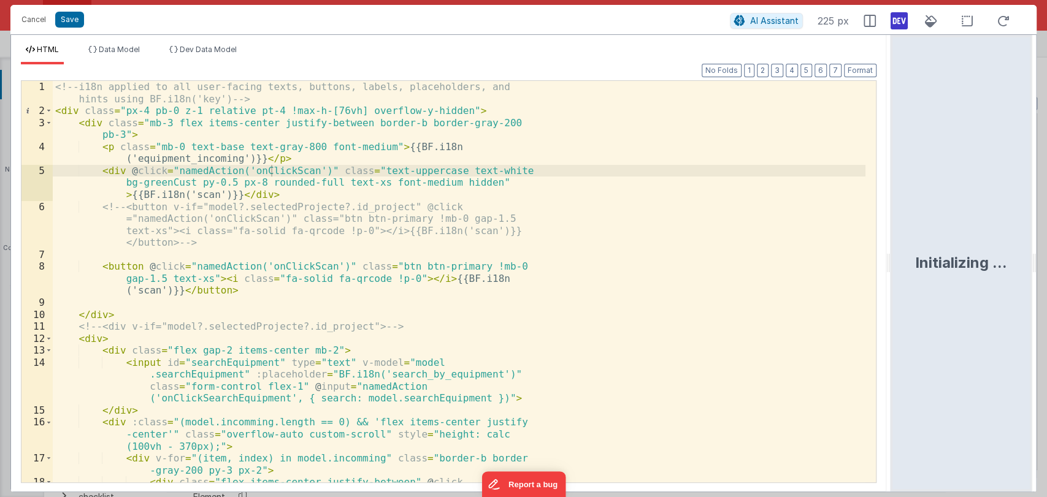
drag, startPoint x: 520, startPoint y: 261, endPoint x: 892, endPoint y: 247, distance: 371.9
click at [892, 247] on html "Cancel Save AI Assistant 225 px HTML Data Model Dev Data Model Format 7 6 5 4 3…" at bounding box center [523, 248] width 1047 height 497
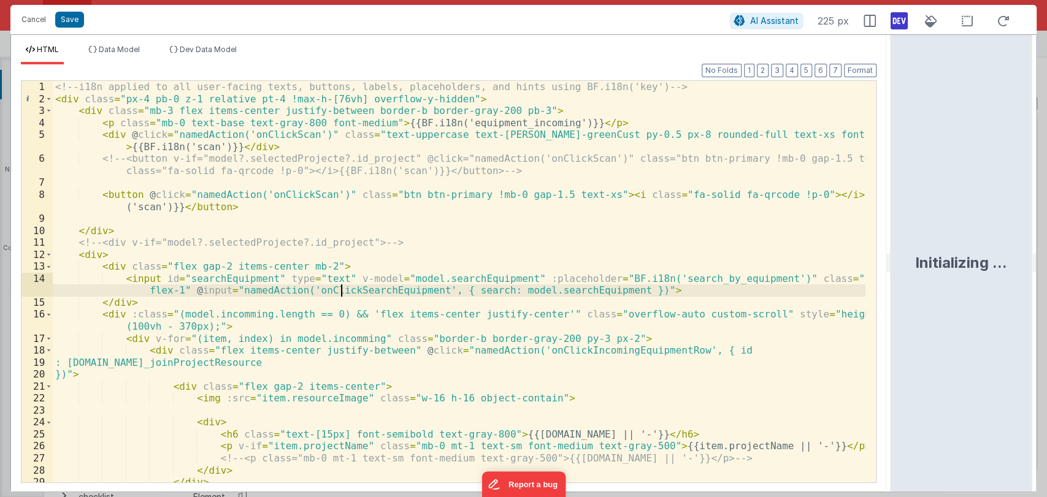
click at [339, 292] on div "<!-- i18n applied to all user-facing texts, buttons, labels, placeholders, and …" at bounding box center [459, 306] width 813 height 450
click at [71, 16] on button "Save" at bounding box center [69, 20] width 29 height 16
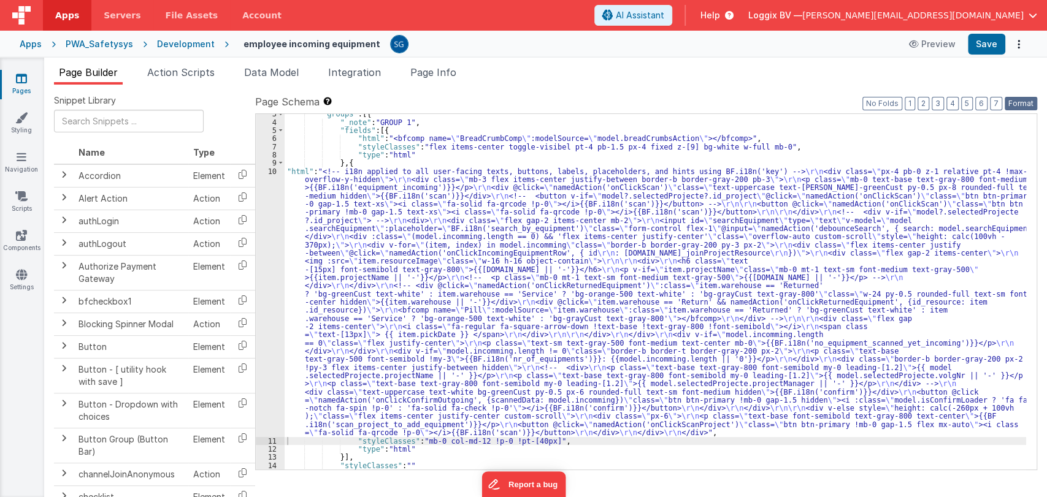
click at [1025, 99] on button "Format" at bounding box center [1021, 103] width 33 height 13
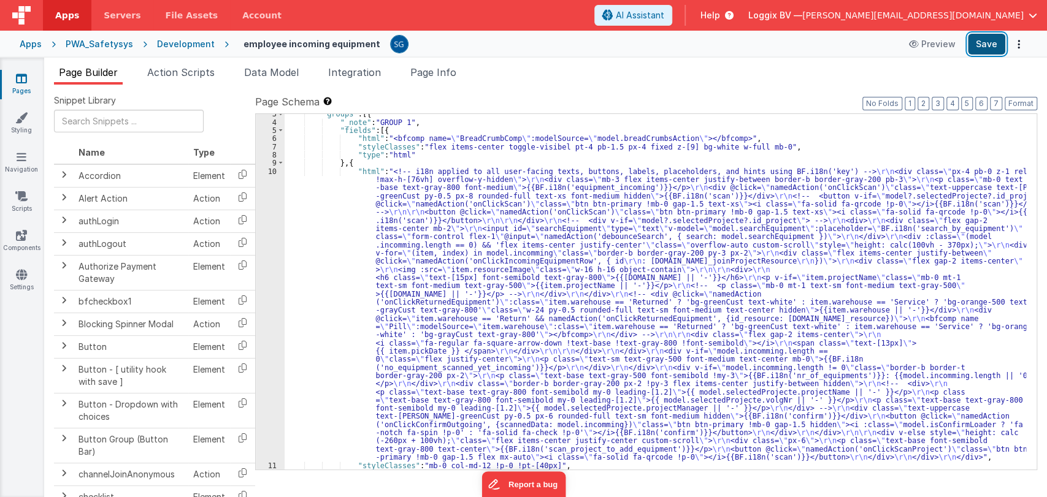
click at [981, 50] on button "Save" at bounding box center [986, 44] width 37 height 21
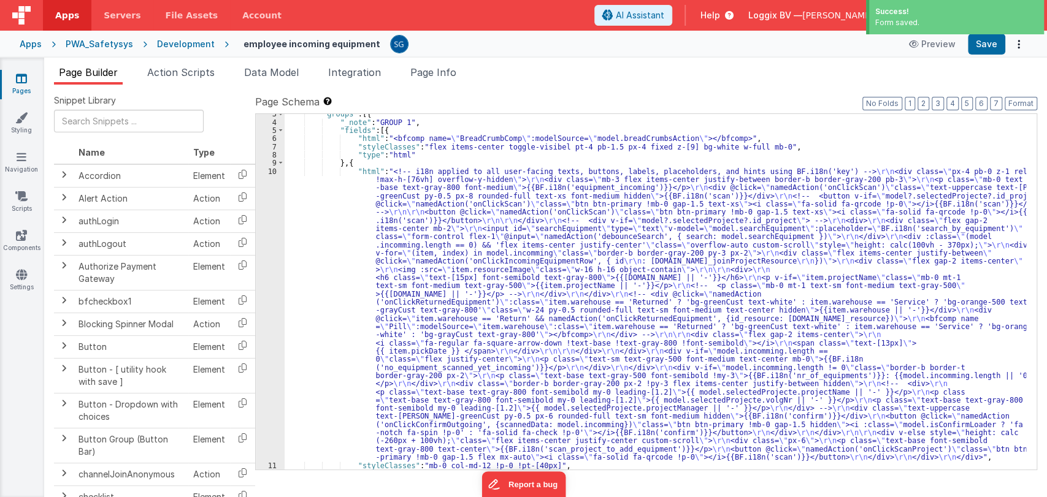
click at [19, 81] on icon at bounding box center [21, 78] width 11 height 12
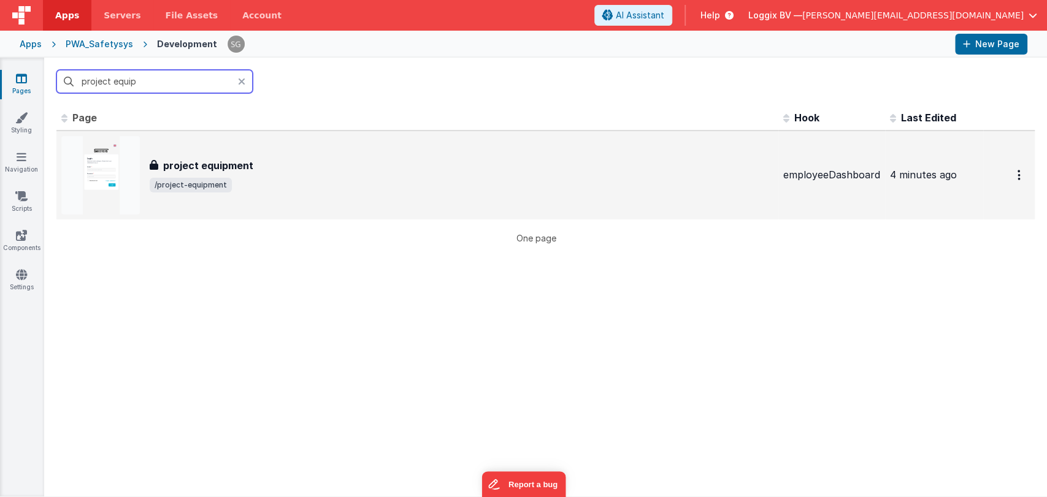
type input "project equip"
click at [245, 203] on div "project equipment project equipment /project-equipment" at bounding box center [417, 175] width 712 height 79
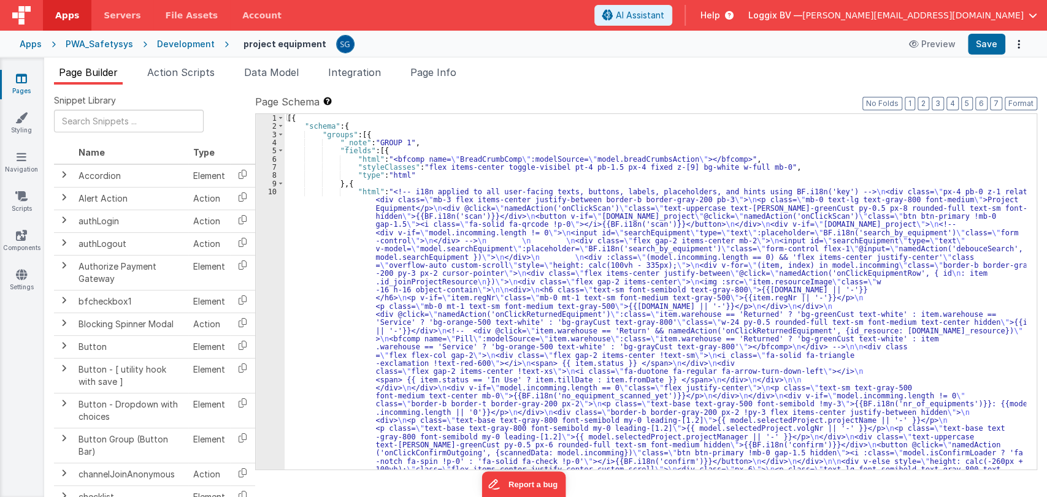
click at [21, 80] on icon at bounding box center [21, 78] width 11 height 12
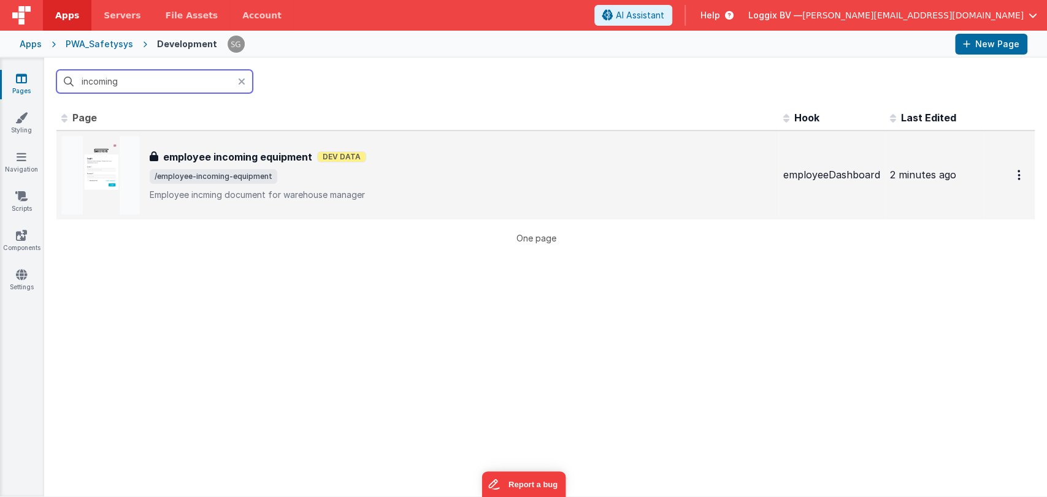
type input "incoming"
click at [224, 155] on h3 "employee incoming equipment" at bounding box center [237, 157] width 149 height 15
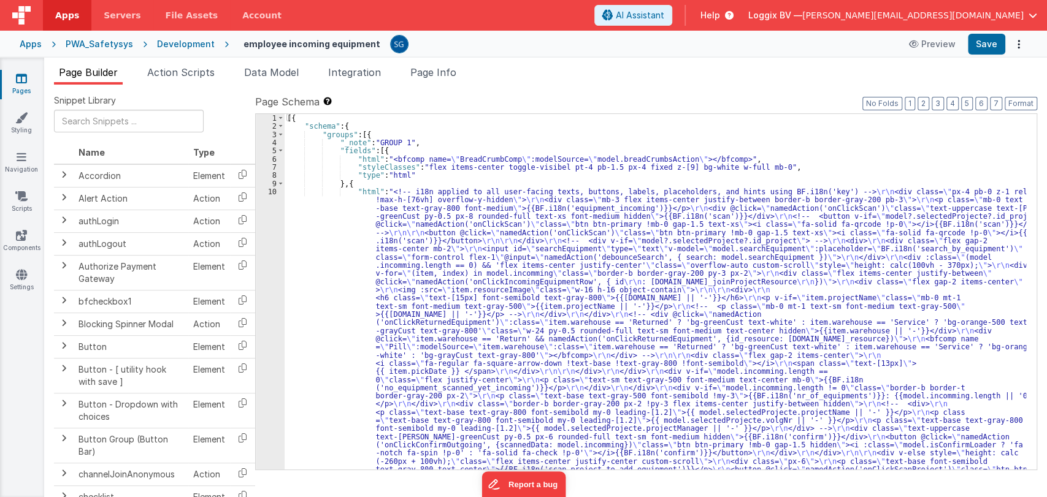
click at [319, 227] on div "[{ "schema" : { "groups" : [{ "_note" : "GROUP 1" , "fields" : [{ "html" : "<bf…" at bounding box center [656, 443] width 742 height 658
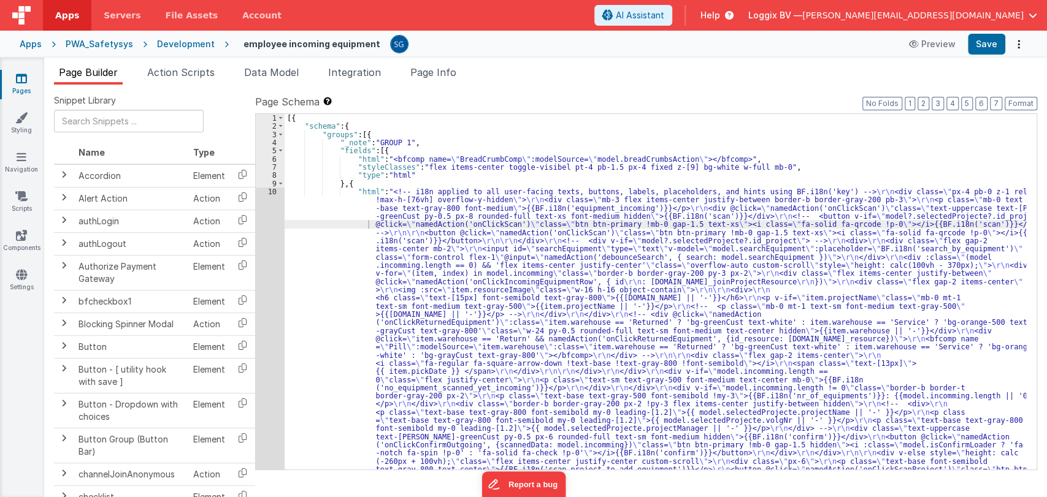
click at [316, 224] on div "[{ "schema" : { "groups" : [{ "_note" : "GROUP 1" , "fields" : [{ "html" : "<bf…" at bounding box center [656, 443] width 742 height 658
click at [270, 193] on div "10" at bounding box center [270, 335] width 29 height 294
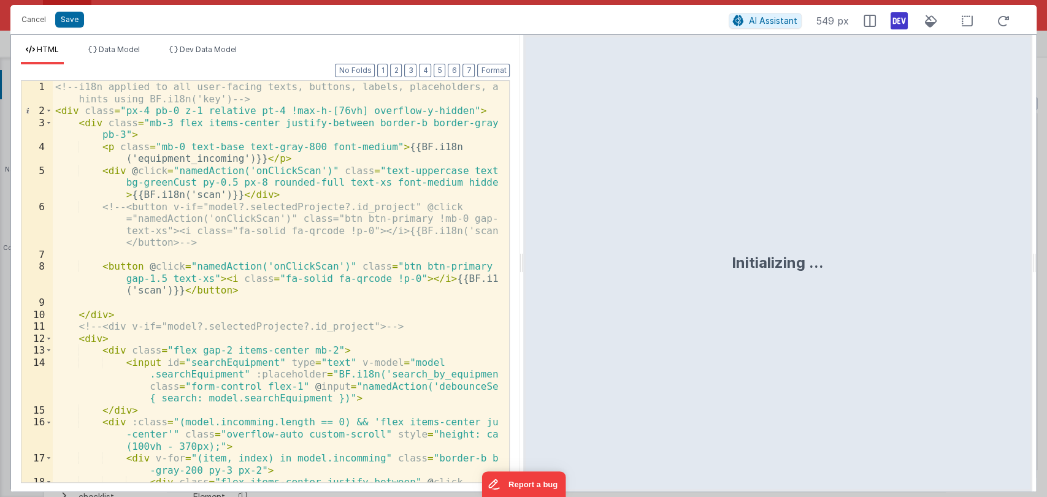
drag, startPoint x: 520, startPoint y: 262, endPoint x: 965, endPoint y: 272, distance: 446.0
click at [965, 272] on html "Cancel Save AI Assistant 549 px HTML Data Model Dev Data Model Format 7 6 5 4 3…" at bounding box center [523, 248] width 1047 height 497
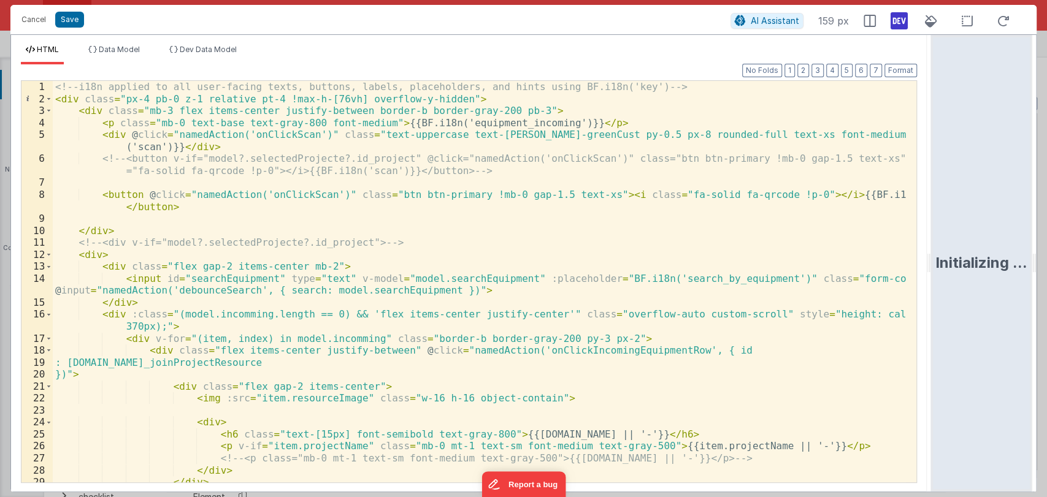
click at [290, 297] on div "<!-- i18n applied to all user-facing texts, buttons, labels, placeholders, and …" at bounding box center [479, 306] width 853 height 450
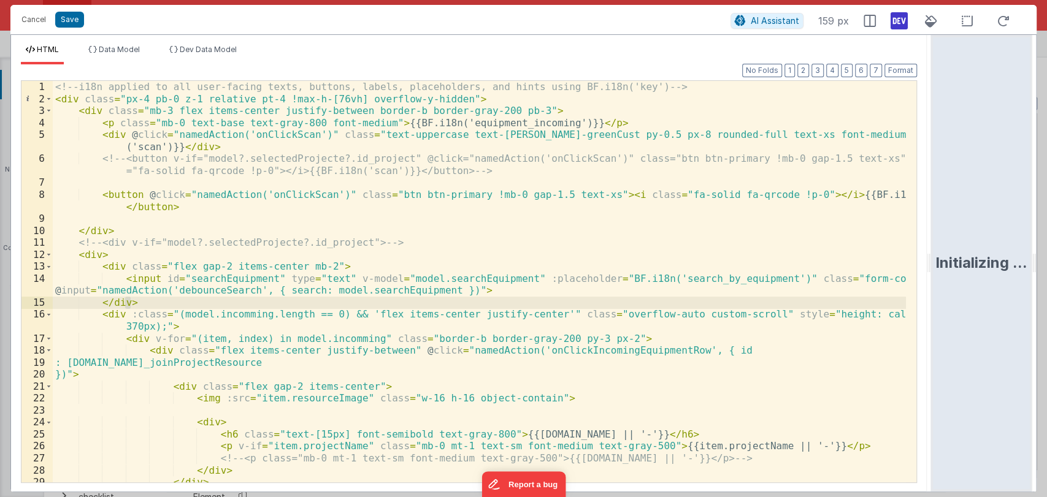
click at [301, 294] on div "<!-- i18n applied to all user-facing texts, buttons, labels, placeholders, and …" at bounding box center [479, 306] width 853 height 450
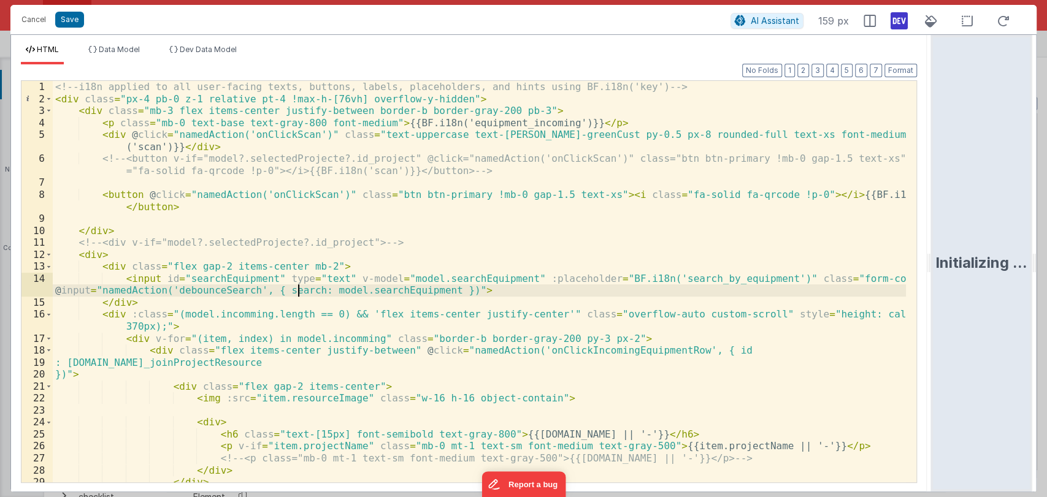
click at [301, 294] on div "<!-- i18n applied to all user-facing texts, buttons, labels, placeholders, and …" at bounding box center [479, 306] width 853 height 450
click at [37, 23] on button "Cancel" at bounding box center [33, 19] width 37 height 17
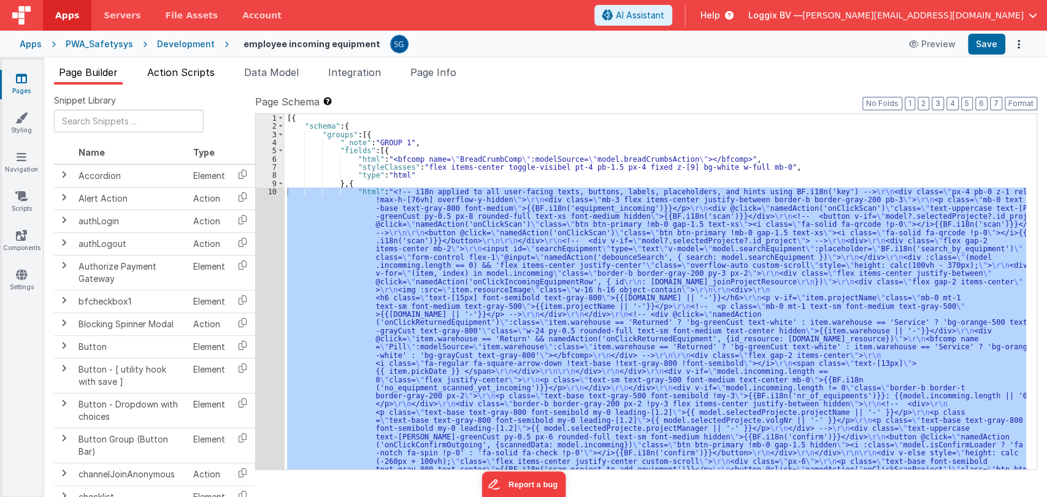
click at [167, 80] on li "Action Scripts" at bounding box center [180, 75] width 77 height 20
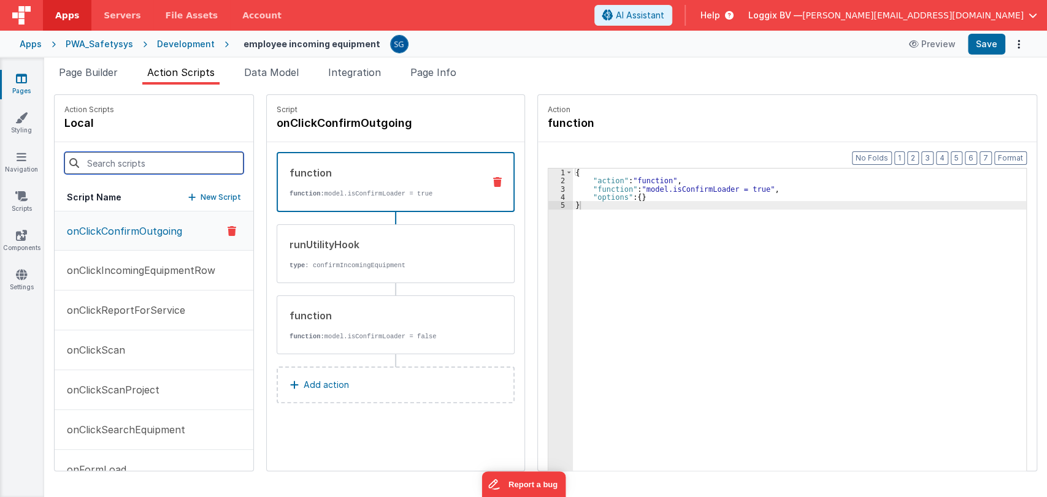
click at [132, 164] on input at bounding box center [153, 163] width 179 height 22
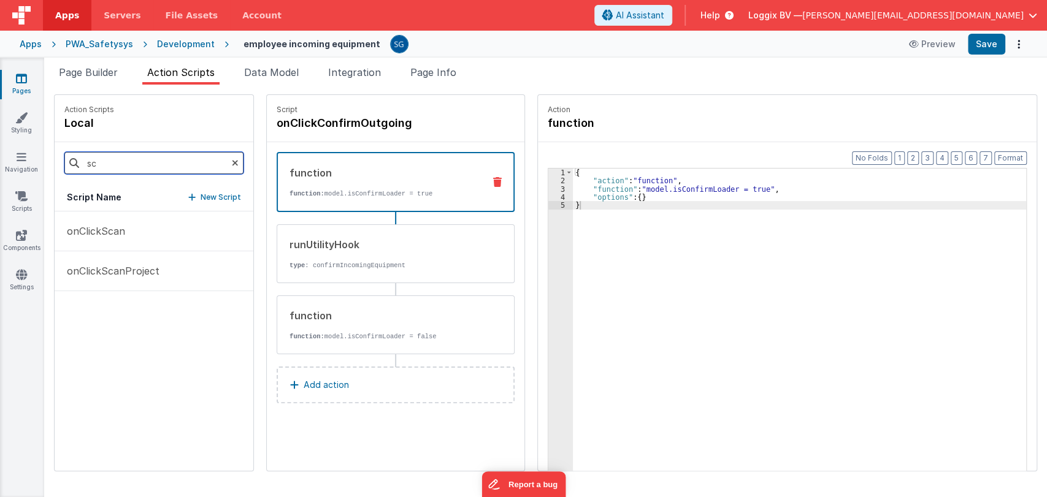
type input "s"
type input "search"
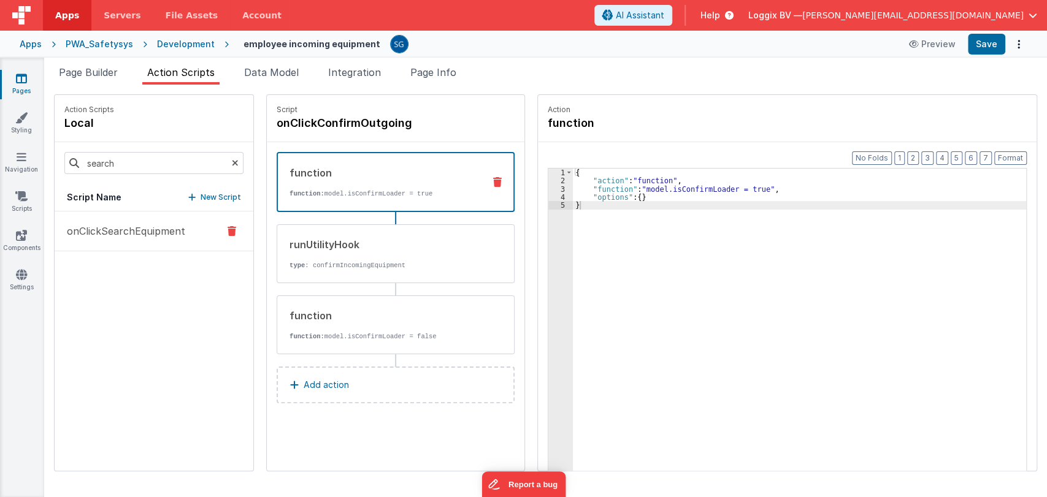
click at [123, 234] on p "onClickSearchEquipment" at bounding box center [122, 231] width 126 height 15
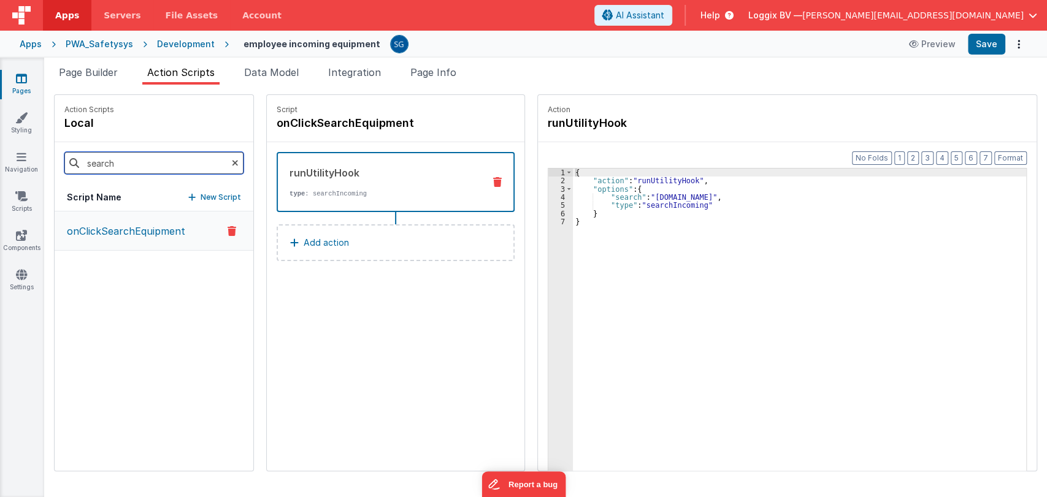
click at [158, 157] on input "search" at bounding box center [153, 163] width 179 height 22
click at [232, 159] on icon at bounding box center [235, 163] width 7 height 42
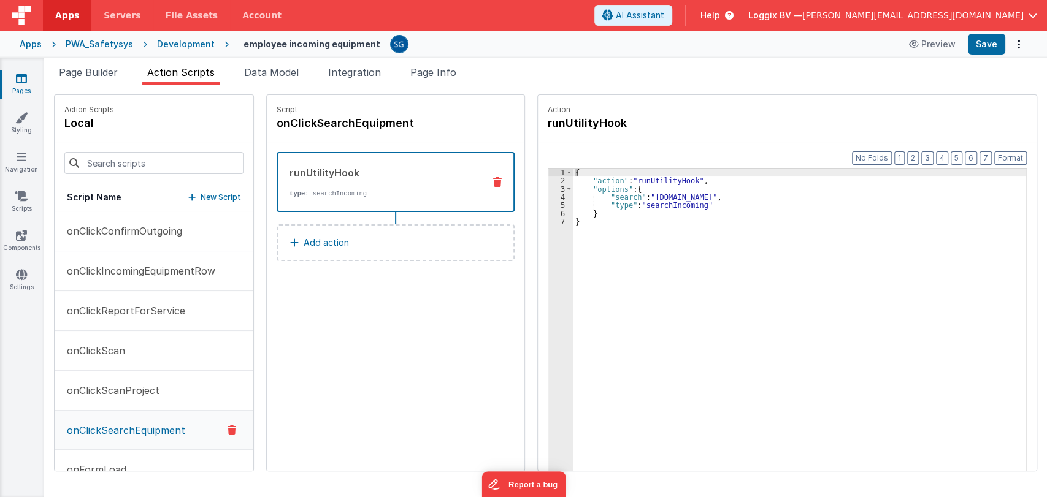
click at [211, 190] on div "Script Name New Script" at bounding box center [154, 198] width 199 height 28
click at [210, 191] on p "New Script" at bounding box center [221, 197] width 40 height 12
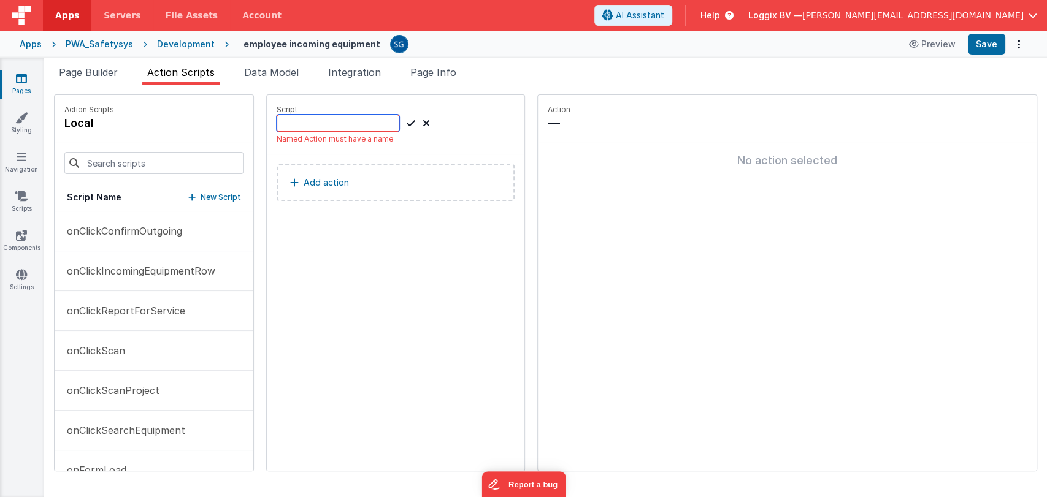
paste input "debounceSearch"
type input "debounceSearch"
click at [407, 124] on icon at bounding box center [411, 123] width 9 height 15
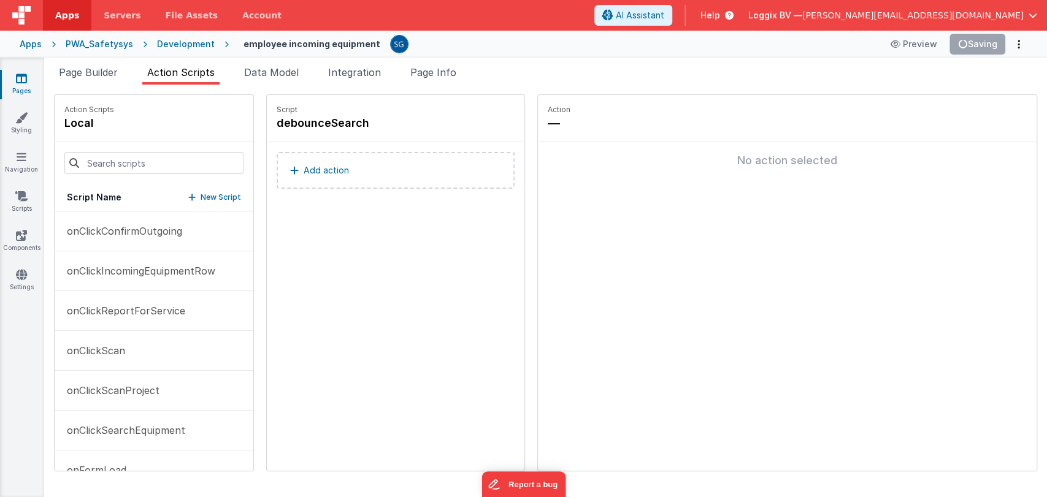
click at [313, 174] on p "Add action" at bounding box center [326, 170] width 45 height 15
click at [327, 164] on p "Add action" at bounding box center [326, 170] width 45 height 15
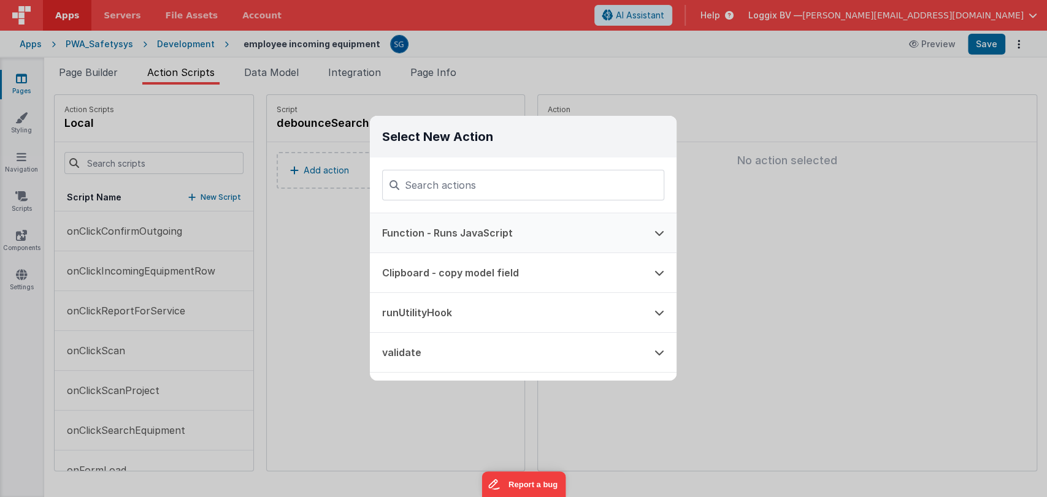
click at [426, 227] on button "Function - Runs JavaScript" at bounding box center [506, 232] width 272 height 39
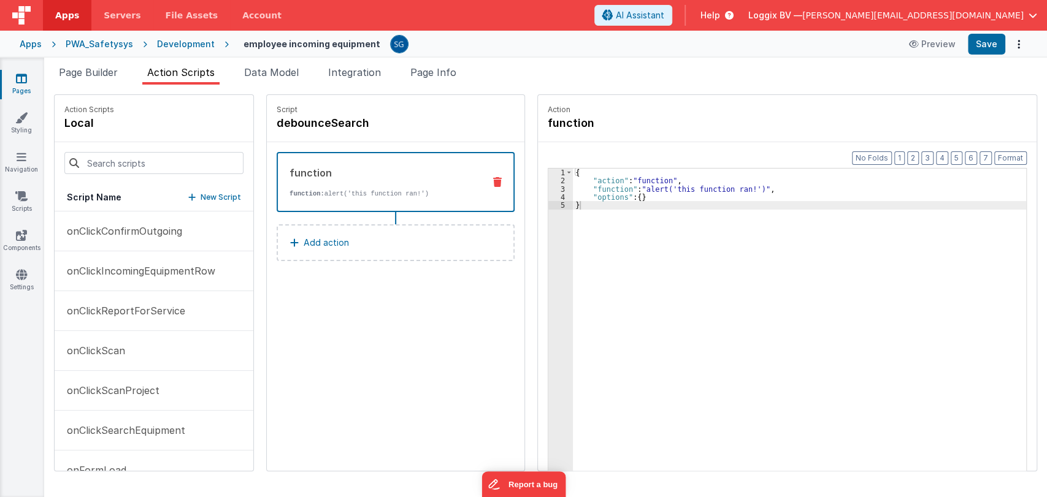
click at [618, 208] on div "{ "action" : "function" , "function" : "alert('this function ran!')" , "options…" at bounding box center [800, 347] width 455 height 357
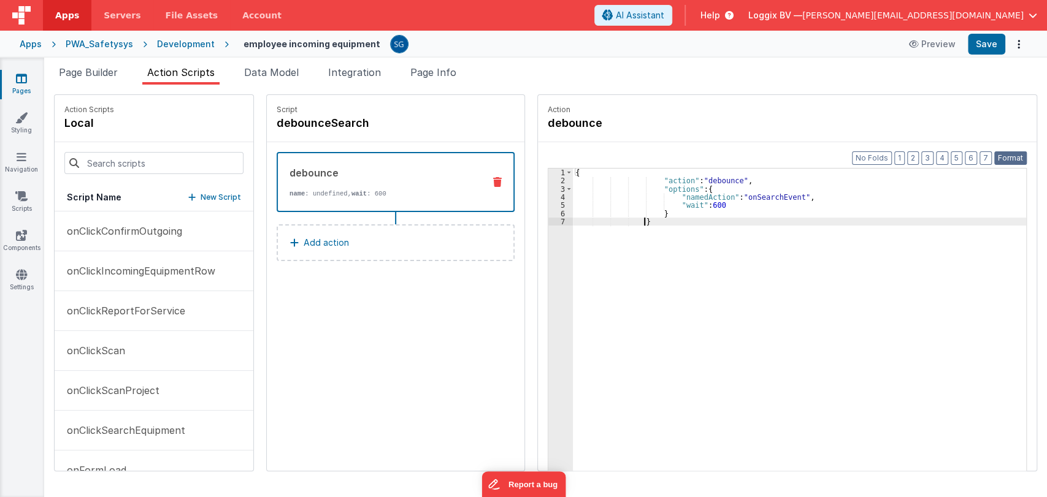
click at [1003, 154] on button "Format" at bounding box center [1010, 157] width 33 height 13
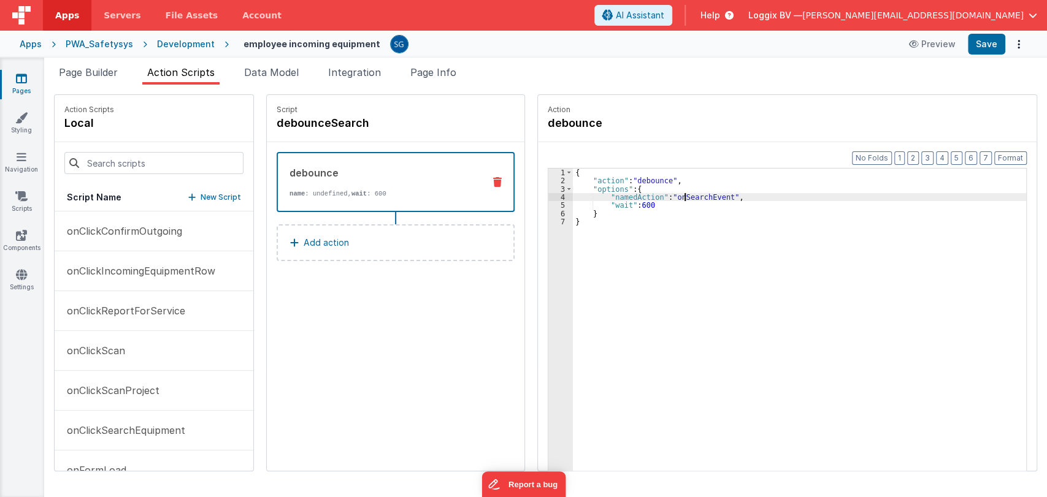
click at [685, 197] on div "{ "action" : "debounce" , "options" : { "namedAction" : "onSearchEvent" , "wait…" at bounding box center [800, 347] width 455 height 357
click at [193, 163] on input at bounding box center [153, 163] width 179 height 22
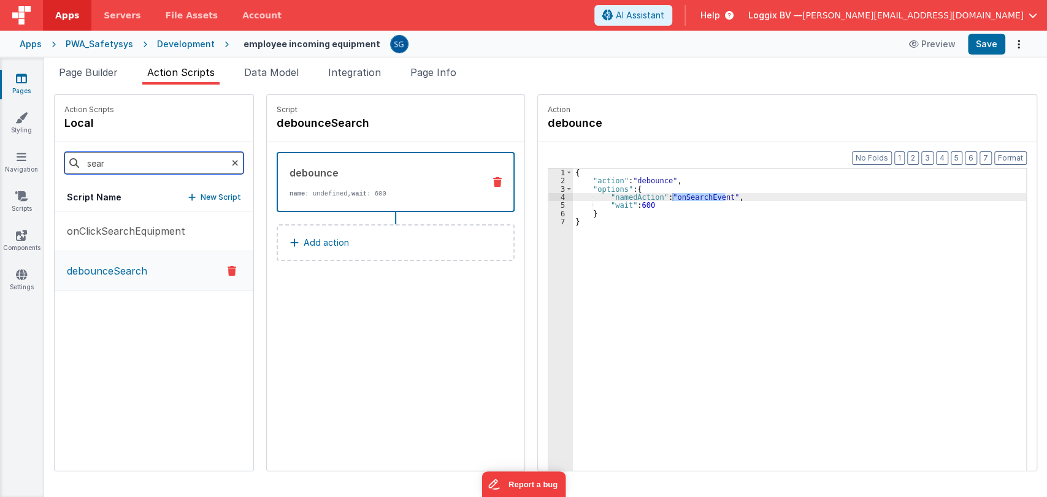
type input "sear"
click at [201, 351] on div "onClickSearchEquipment debounceSearch" at bounding box center [154, 341] width 199 height 259
click at [696, 195] on div "{ "action" : "debounce" , "options" : { "namedAction" : "onSearchEvent" , "wait…" at bounding box center [799, 339] width 453 height 340
click at [696, 195] on div "{ "action" : "debounce" , "options" : { "namedAction" : "onSearchEvent" , "wait…" at bounding box center [800, 347] width 455 height 357
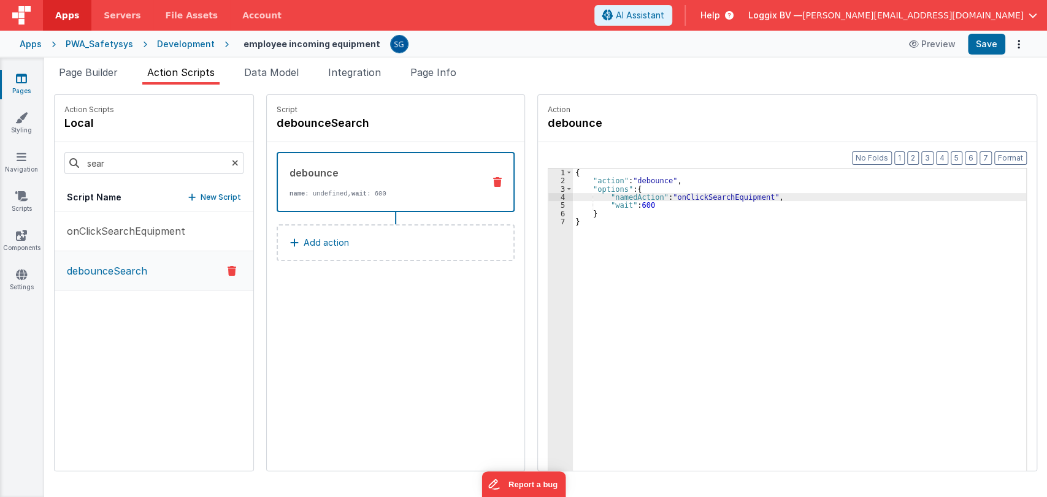
click at [761, 199] on div "{ "action" : "debounce" , "options" : { "namedAction" : "onClickSearchEquipment…" at bounding box center [800, 347] width 455 height 357
click at [989, 48] on button "Save" at bounding box center [986, 44] width 37 height 21
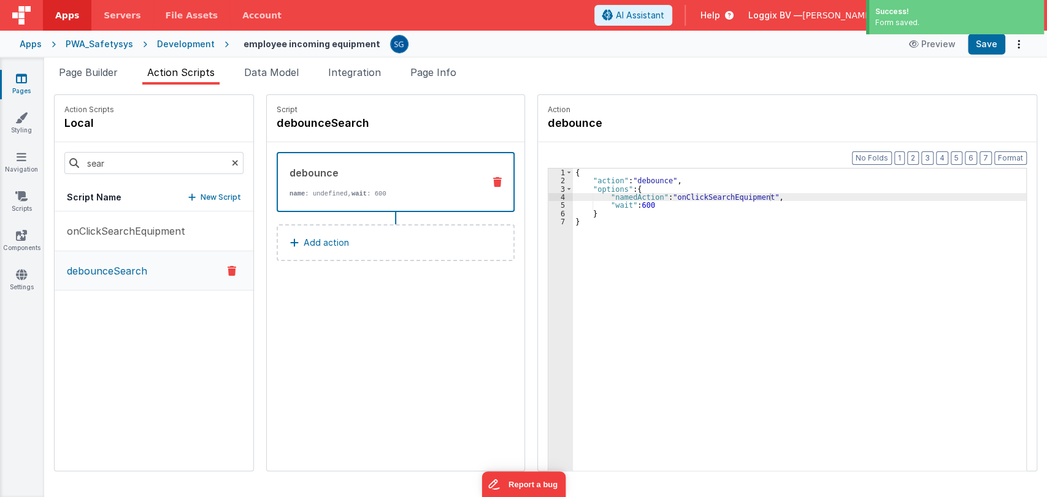
click at [584, 221] on div "{ "action" : "debounce" , "options" : { "namedAction" : "onClickSearchEquipment…" at bounding box center [800, 347] width 455 height 357
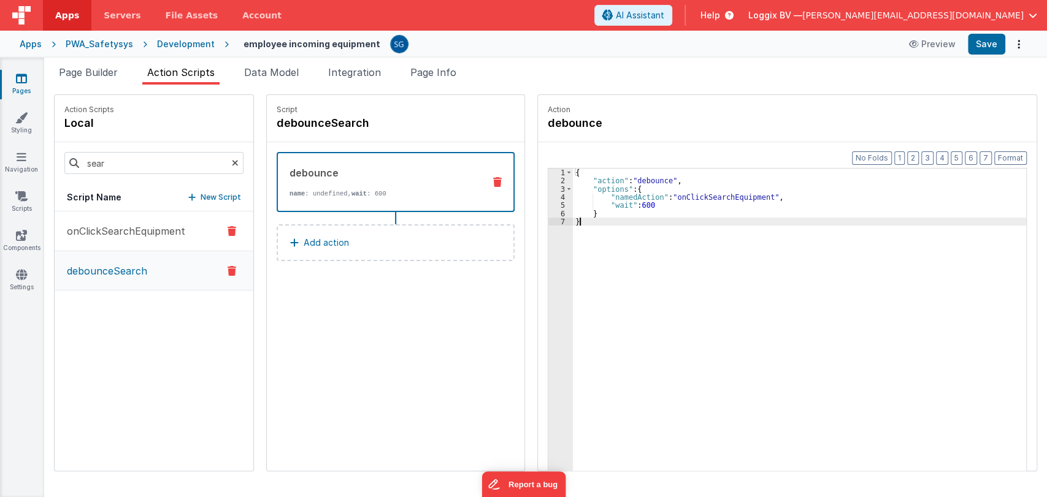
click at [138, 232] on p "onClickSearchEquipment" at bounding box center [122, 231] width 126 height 15
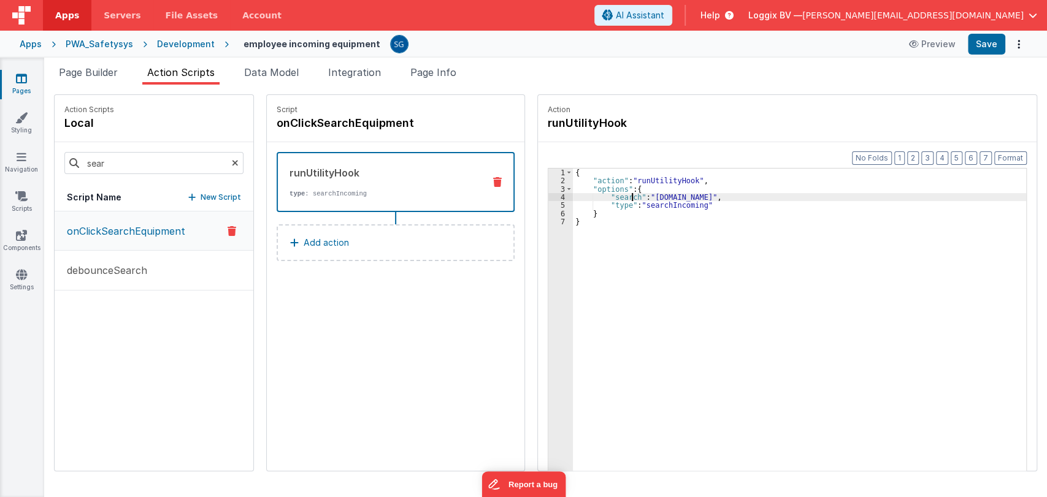
click at [621, 199] on div "{ "action" : "runUtilityHook" , "options" : { "search" : "[DOMAIN_NAME]" , "typ…" at bounding box center [800, 347] width 455 height 357
click at [740, 197] on div "{ "action" : "runUtilityHook" , "options" : { "search_calc" : "[DOMAIN_NAME]" ,…" at bounding box center [800, 347] width 455 height 357
click at [283, 64] on div "Page Builder Action Scripts Data Model Integration Page Info Snippet Library Na…" at bounding box center [545, 278] width 1003 height 440
click at [275, 68] on span "Data Model" at bounding box center [271, 72] width 55 height 12
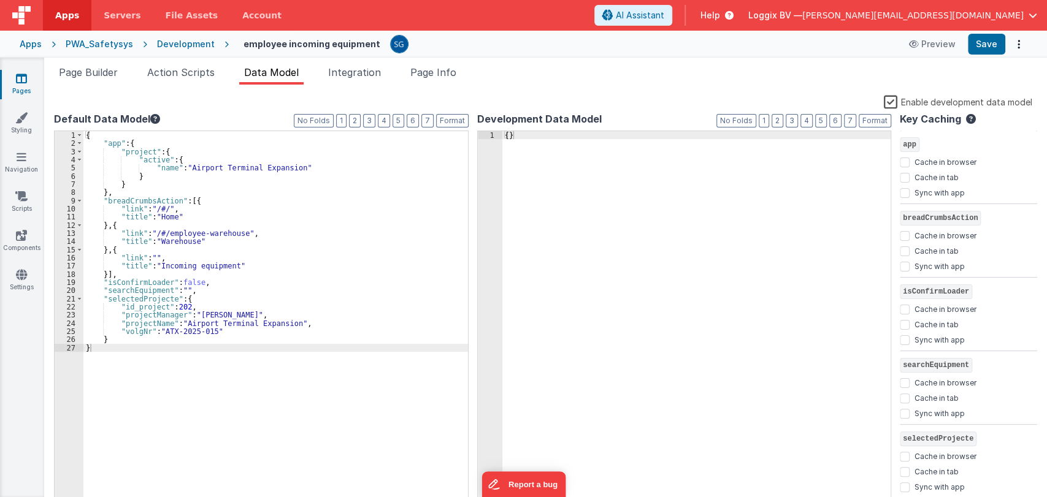
click at [132, 291] on div "{ "app" : { "project" : { "active" : { "name" : "Airport Terminal Expansion" } …" at bounding box center [275, 325] width 385 height 389
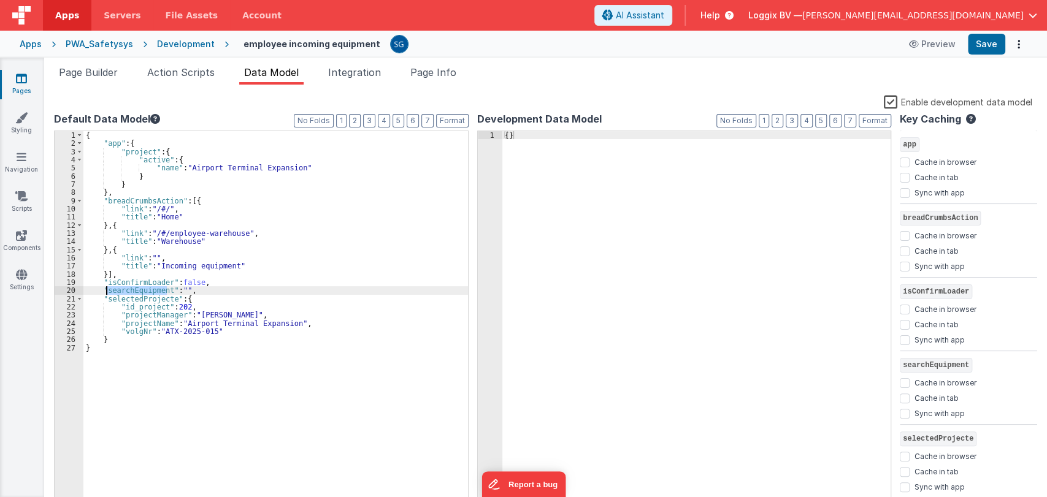
click at [173, 64] on div "Page Builder Action Scripts Data Model Integration Page Info Snippet Library Na…" at bounding box center [545, 278] width 1003 height 440
click at [181, 71] on span "Action Scripts" at bounding box center [180, 72] width 67 height 12
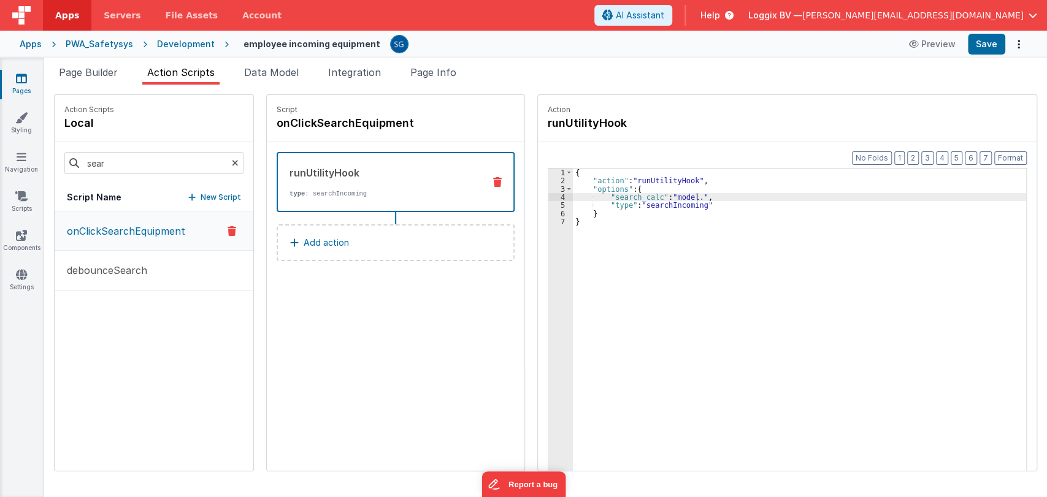
click at [684, 198] on div "{ "action" : "runUtilityHook" , "options" : { "search_calc" : "model." , "type"…" at bounding box center [800, 347] width 455 height 357
click at [984, 54] on button "Save" at bounding box center [986, 44] width 37 height 21
